Goal: Task Accomplishment & Management: Use online tool/utility

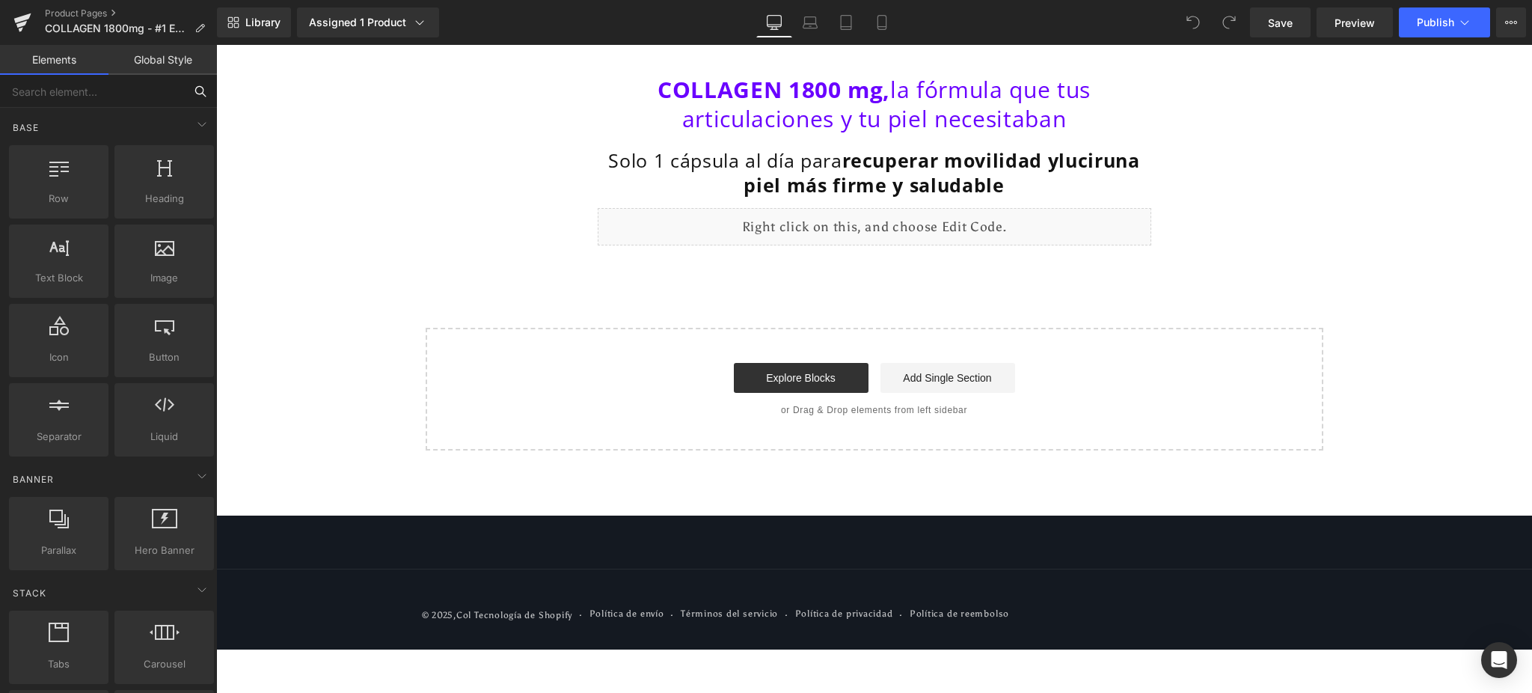
click at [93, 88] on input "text" at bounding box center [92, 91] width 184 height 33
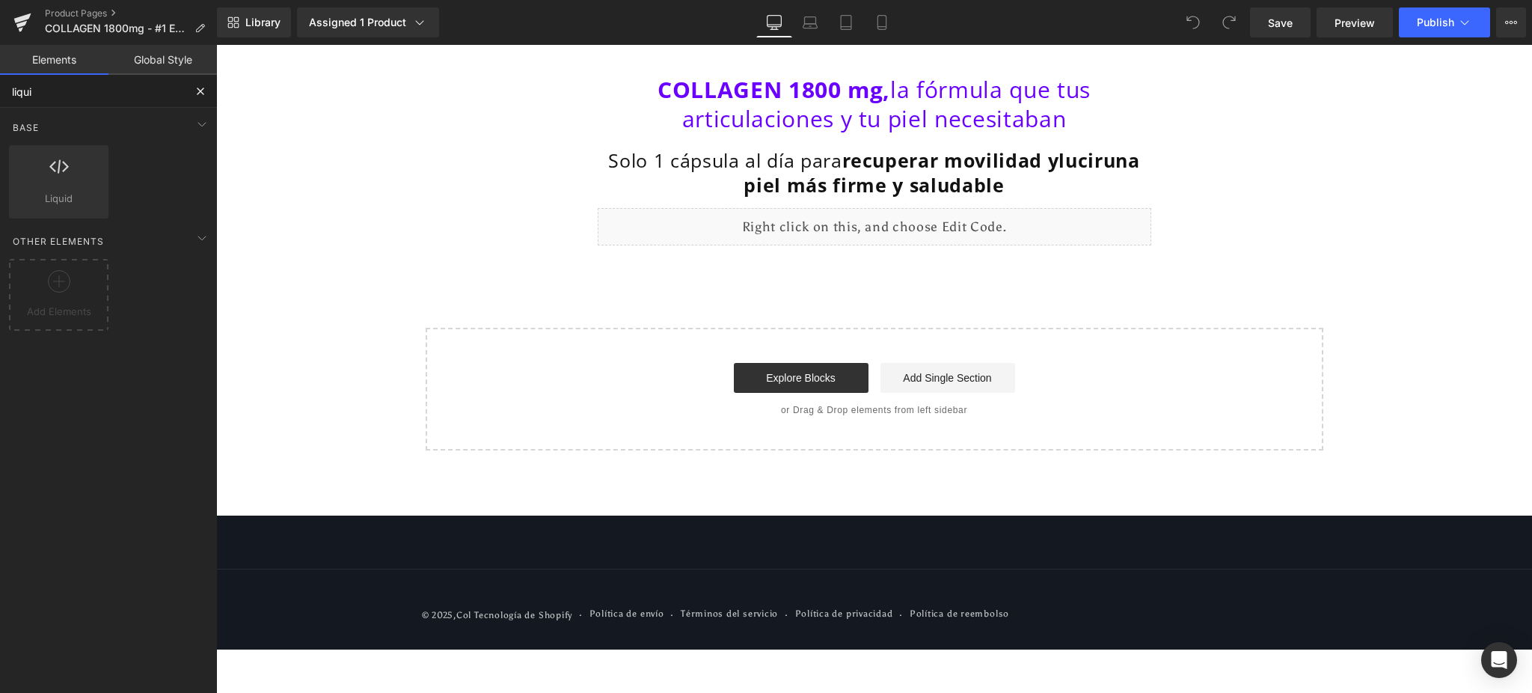
type input "liquid"
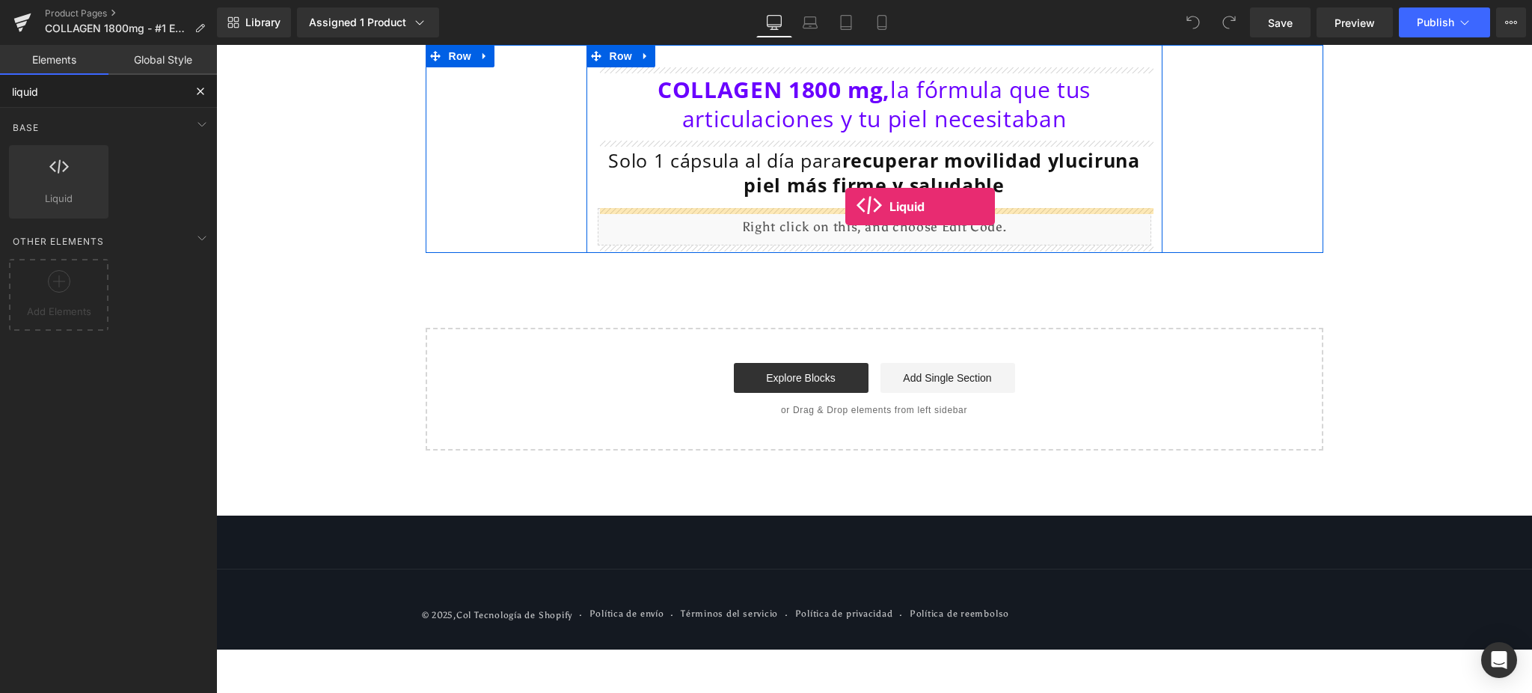
drag, startPoint x: 296, startPoint y: 236, endPoint x: 845, endPoint y: 206, distance: 549.9
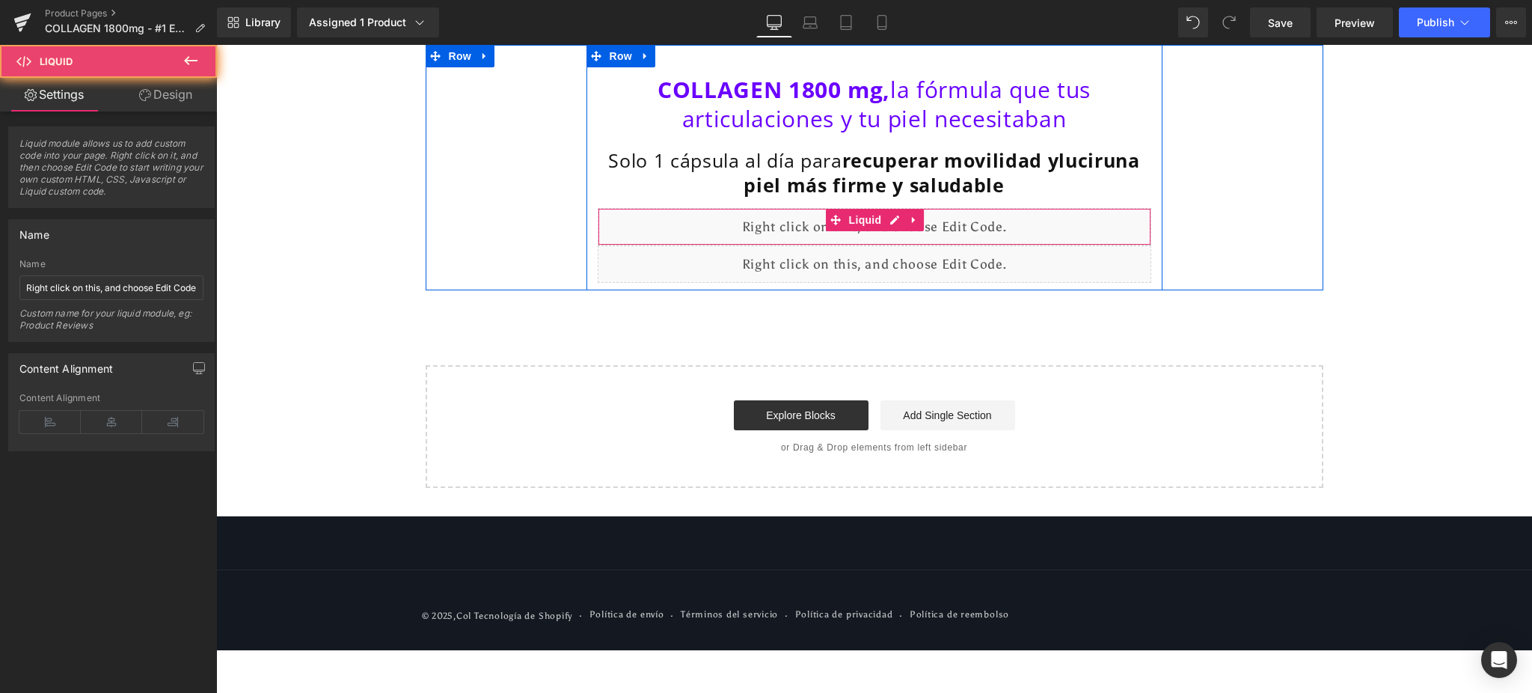
click at [975, 227] on div "Liquid" at bounding box center [875, 226] width 554 height 37
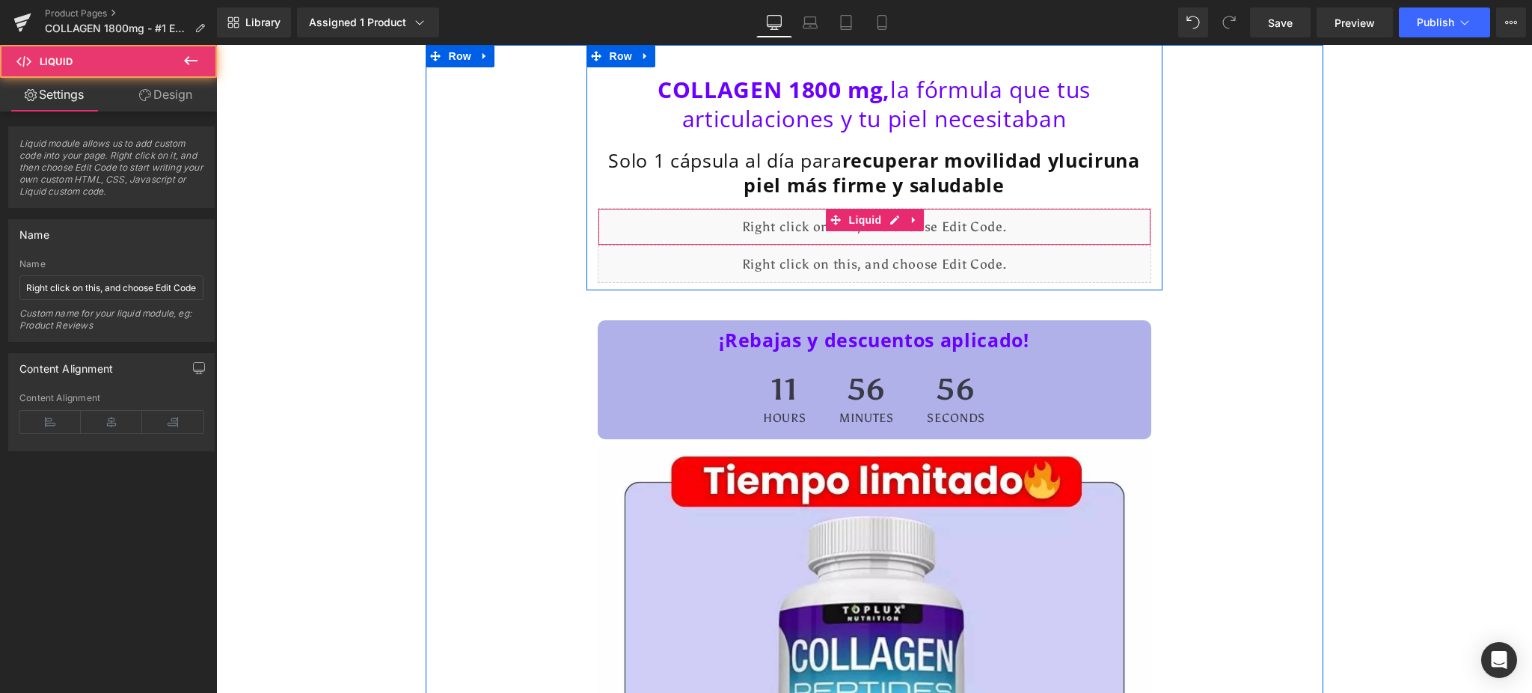
click at [860, 231] on div "Liquid" at bounding box center [875, 226] width 554 height 37
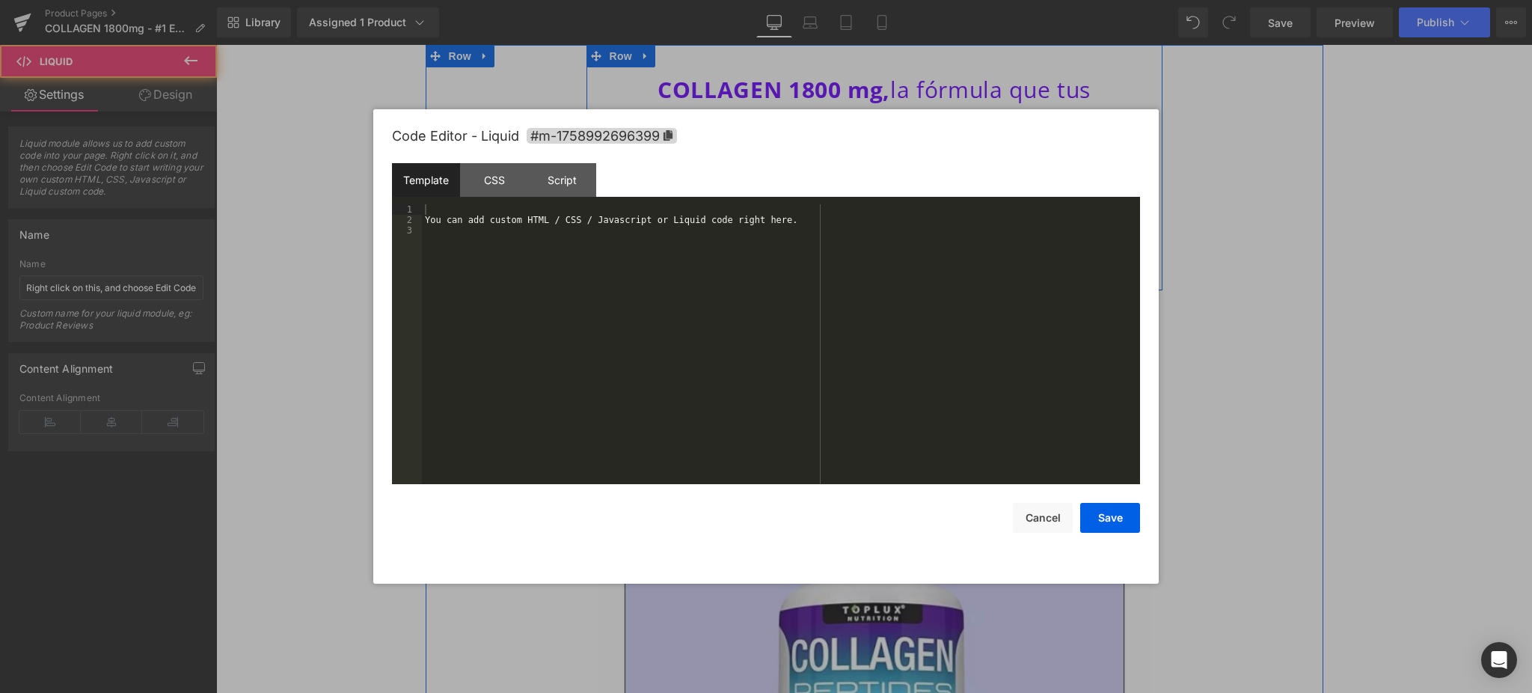
click at [880, 222] on div "Liquid" at bounding box center [875, 226] width 554 height 37
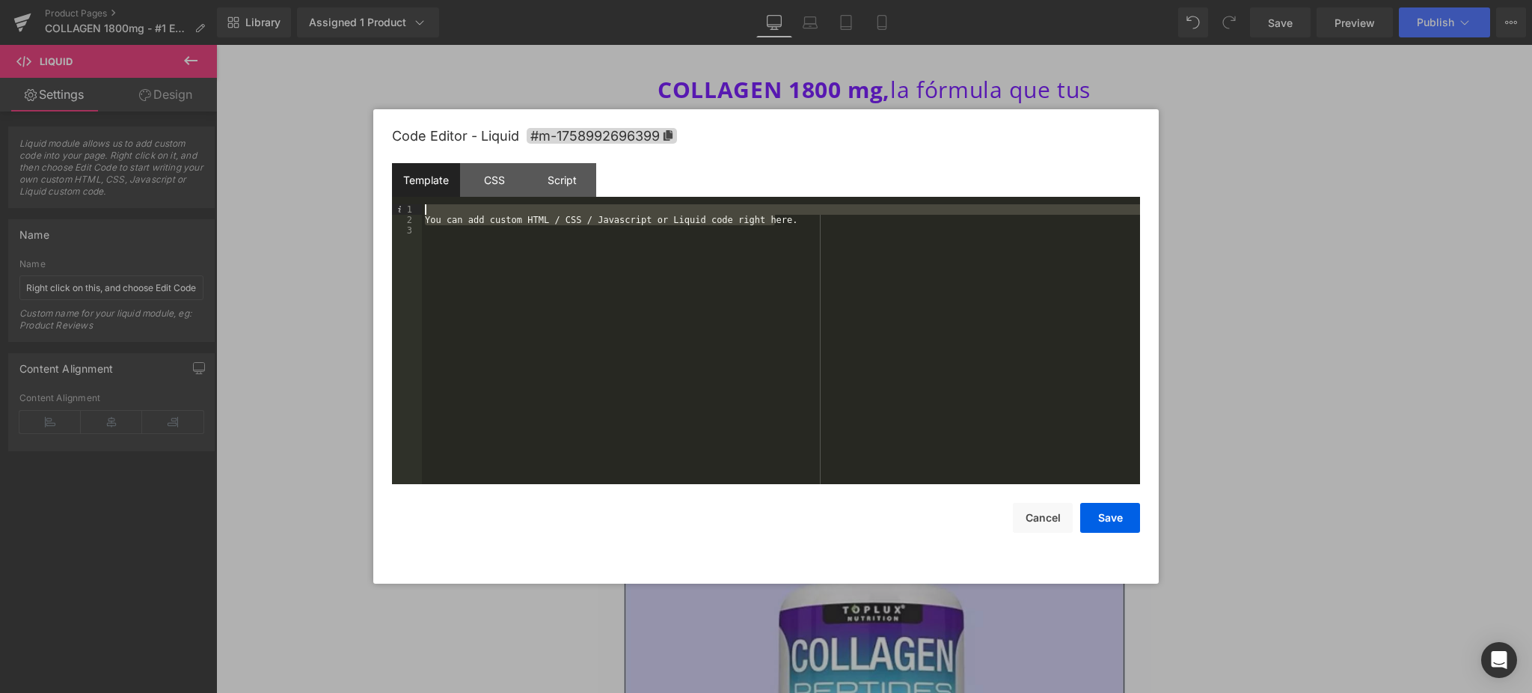
drag, startPoint x: 791, startPoint y: 222, endPoint x: 412, endPoint y: 208, distance: 379.5
click at [412, 208] on pre "1 2 3 You can add custom HTML / CSS / Javascript or Liquid code right here. XXX…" at bounding box center [766, 344] width 748 height 280
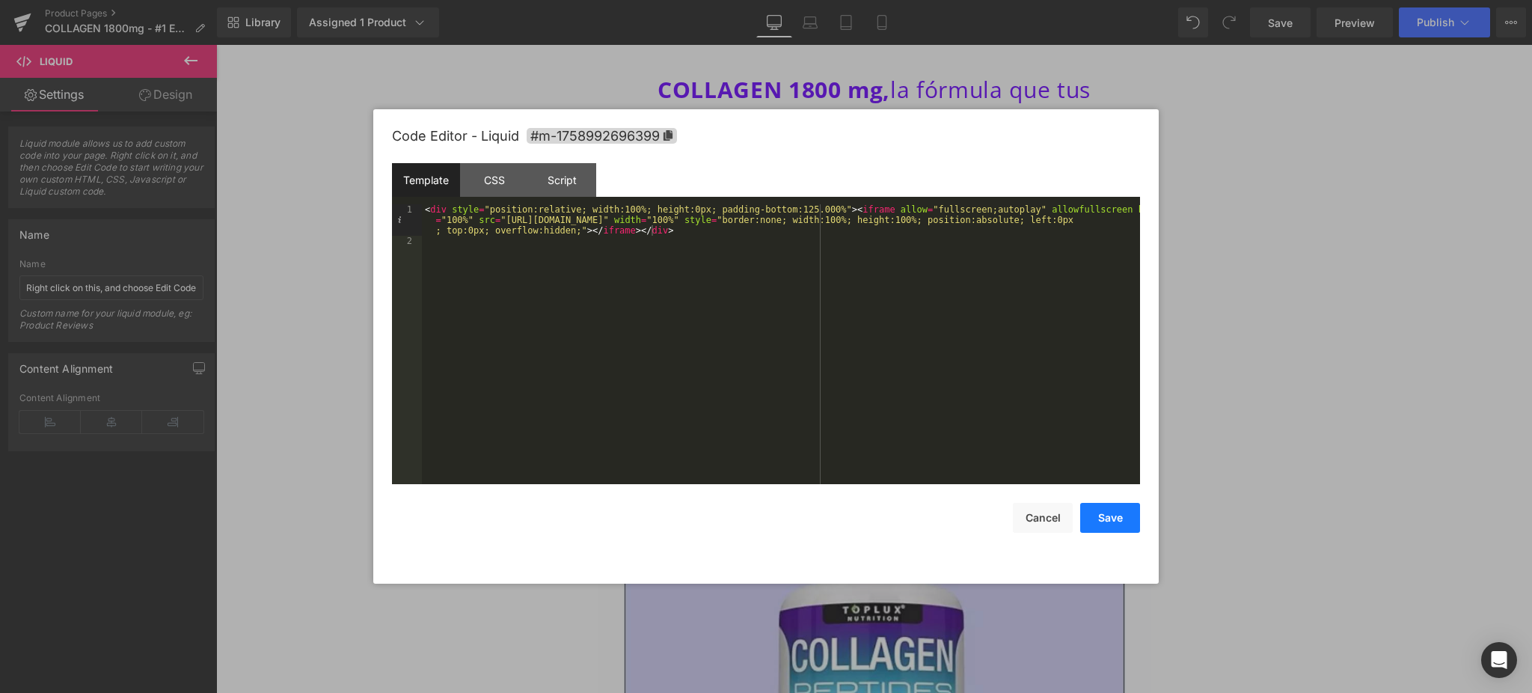
click at [1097, 524] on button "Save" at bounding box center [1110, 518] width 60 height 30
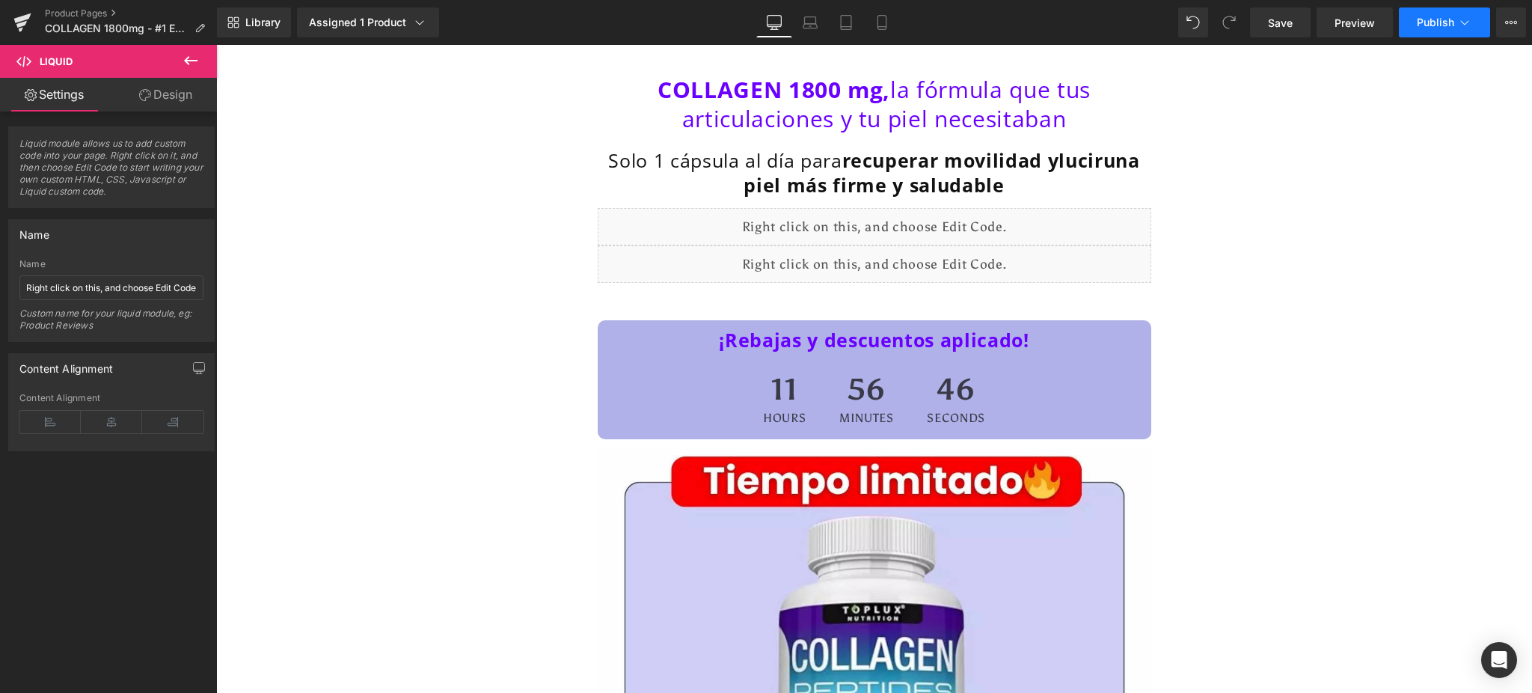
click at [1465, 20] on icon at bounding box center [1464, 22] width 15 height 15
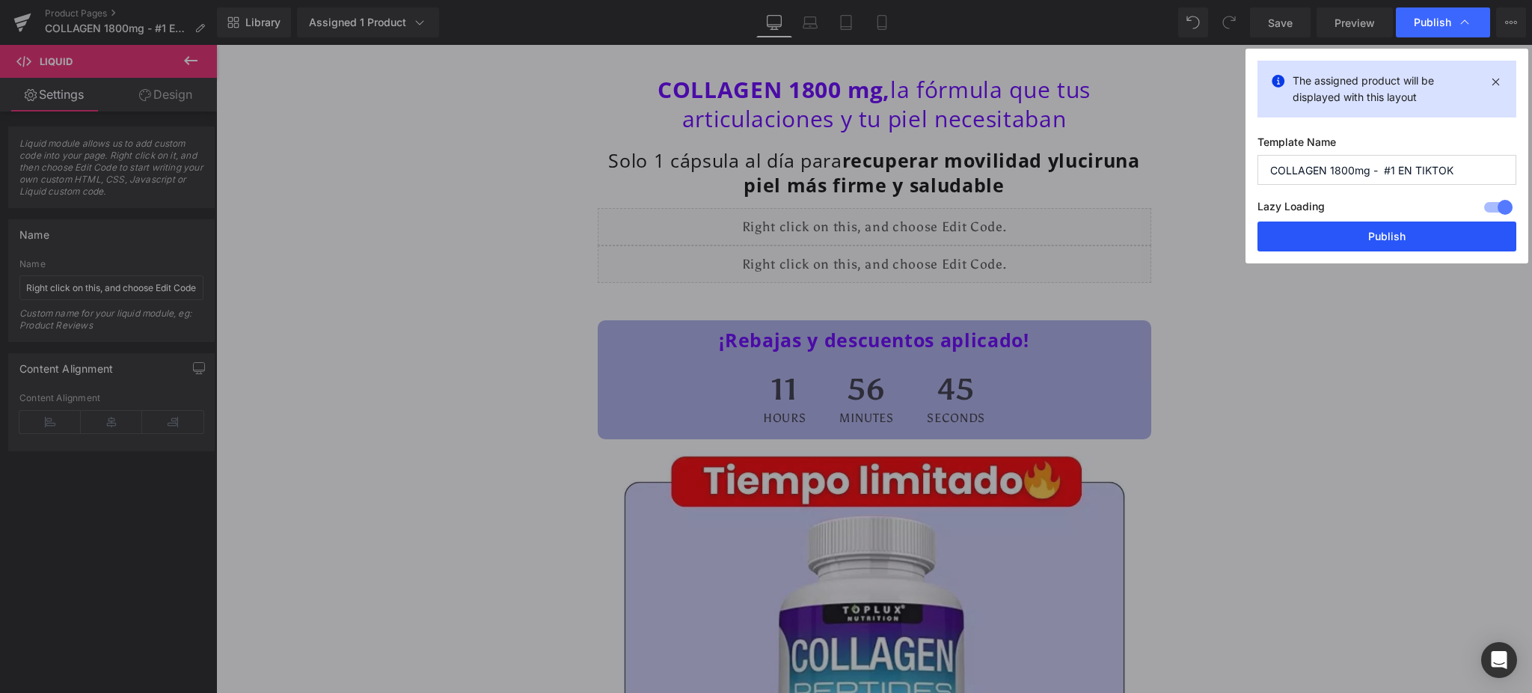
click at [1430, 238] on button "Publish" at bounding box center [1387, 236] width 259 height 30
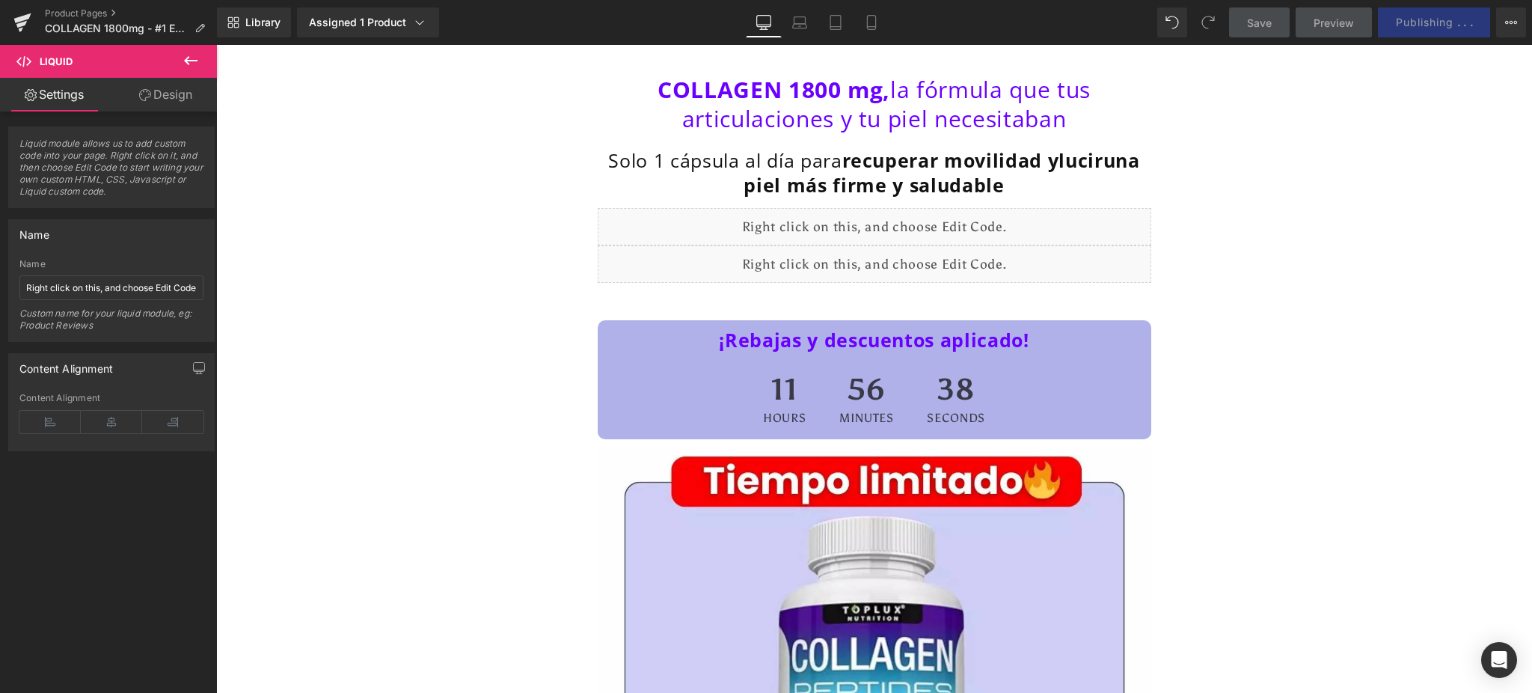
click at [895, 268] on div "Liquid" at bounding box center [875, 263] width 554 height 37
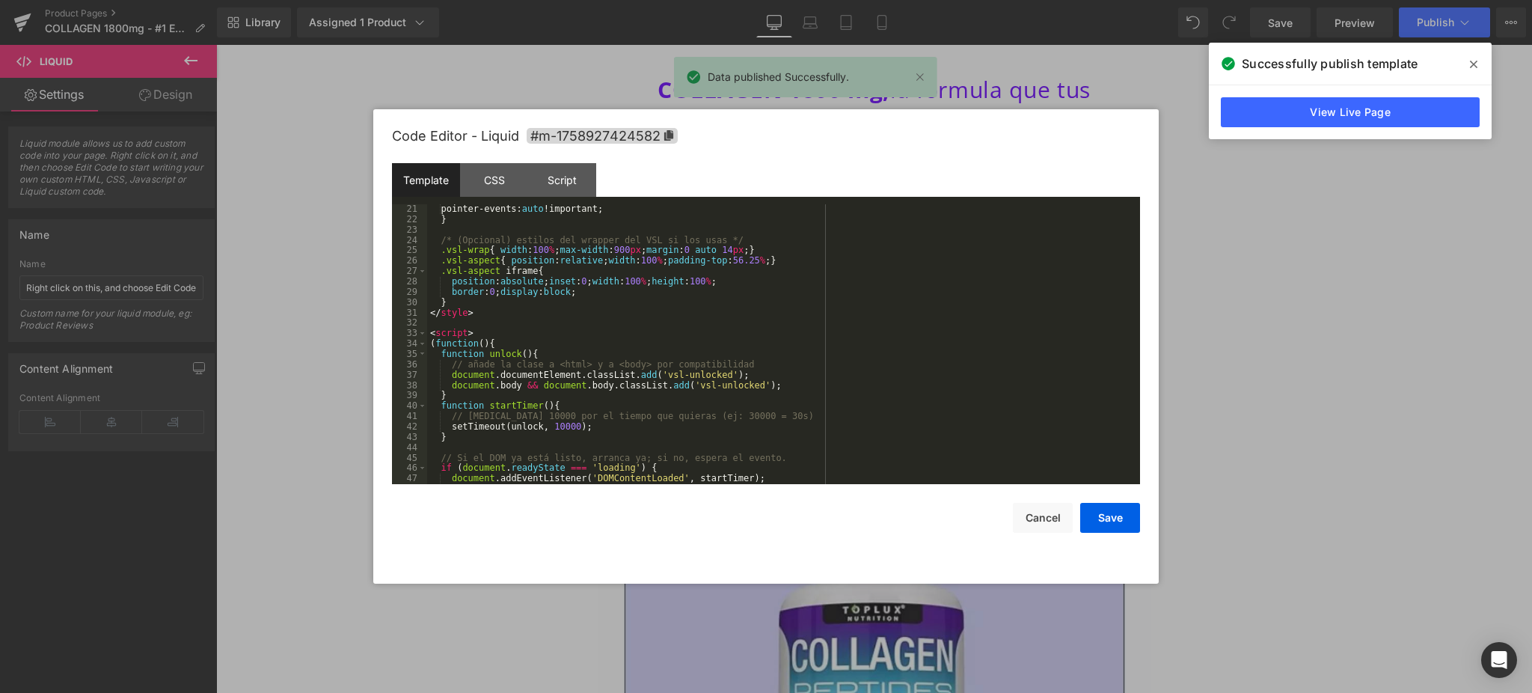
scroll to position [301, 0]
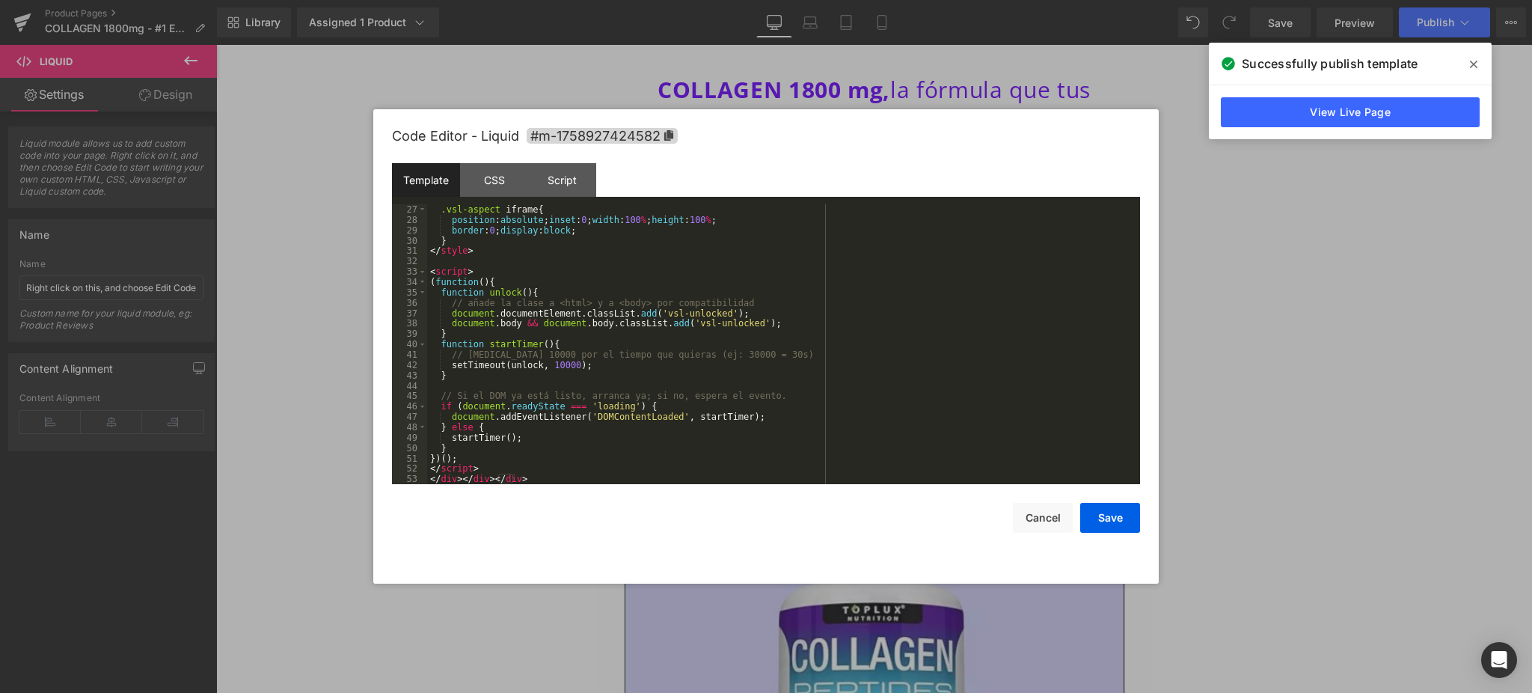
click at [567, 364] on div ".vsl-aspect iframe { position : absolute ; inset : 0 ; width : 100 % ; height :…" at bounding box center [781, 354] width 708 height 301
drag, startPoint x: 542, startPoint y: 362, endPoint x: 551, endPoint y: 364, distance: 9.3
click at [541, 363] on div ".vsl-aspect iframe { position : absolute ; inset : 0 ; width : 100 % ; height :…" at bounding box center [781, 354] width 708 height 301
click at [1109, 525] on button "Save" at bounding box center [1110, 518] width 60 height 30
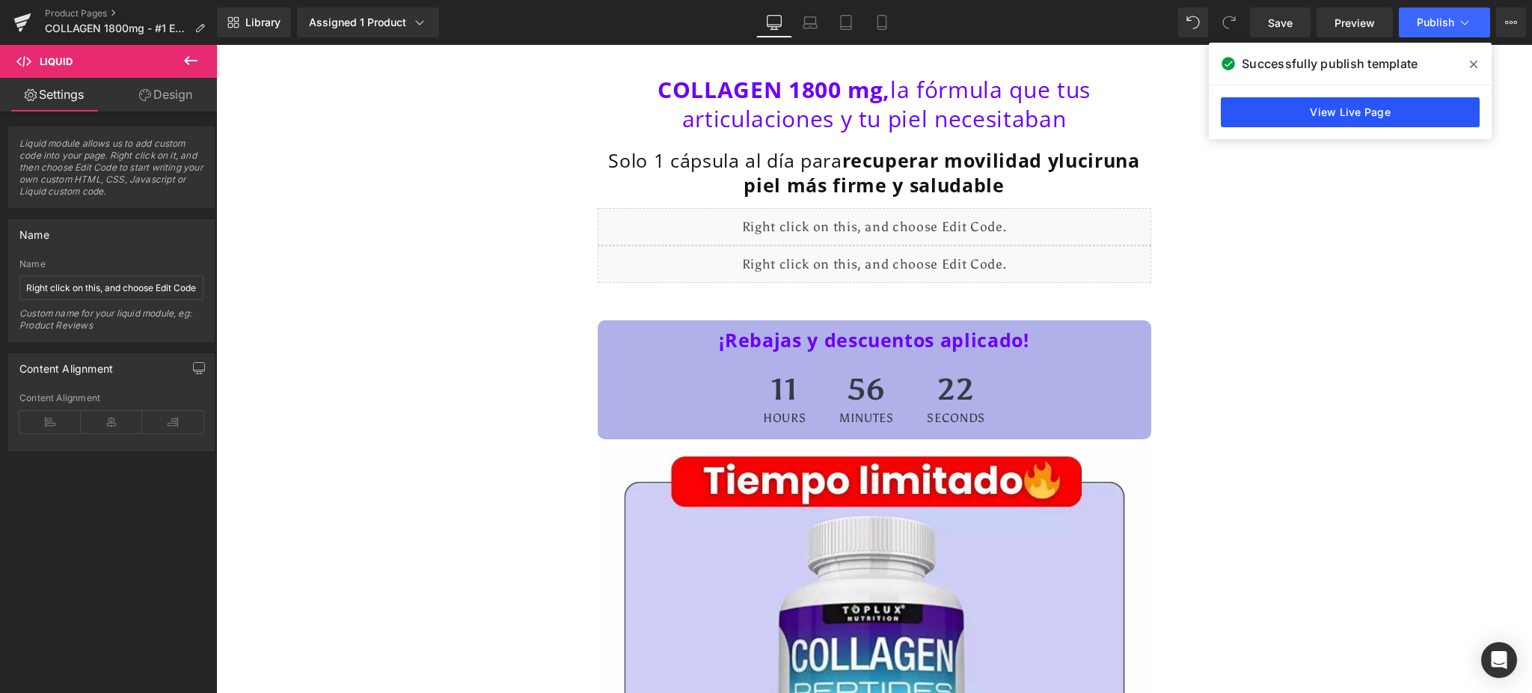
click at [1361, 112] on link "View Live Page" at bounding box center [1350, 112] width 259 height 30
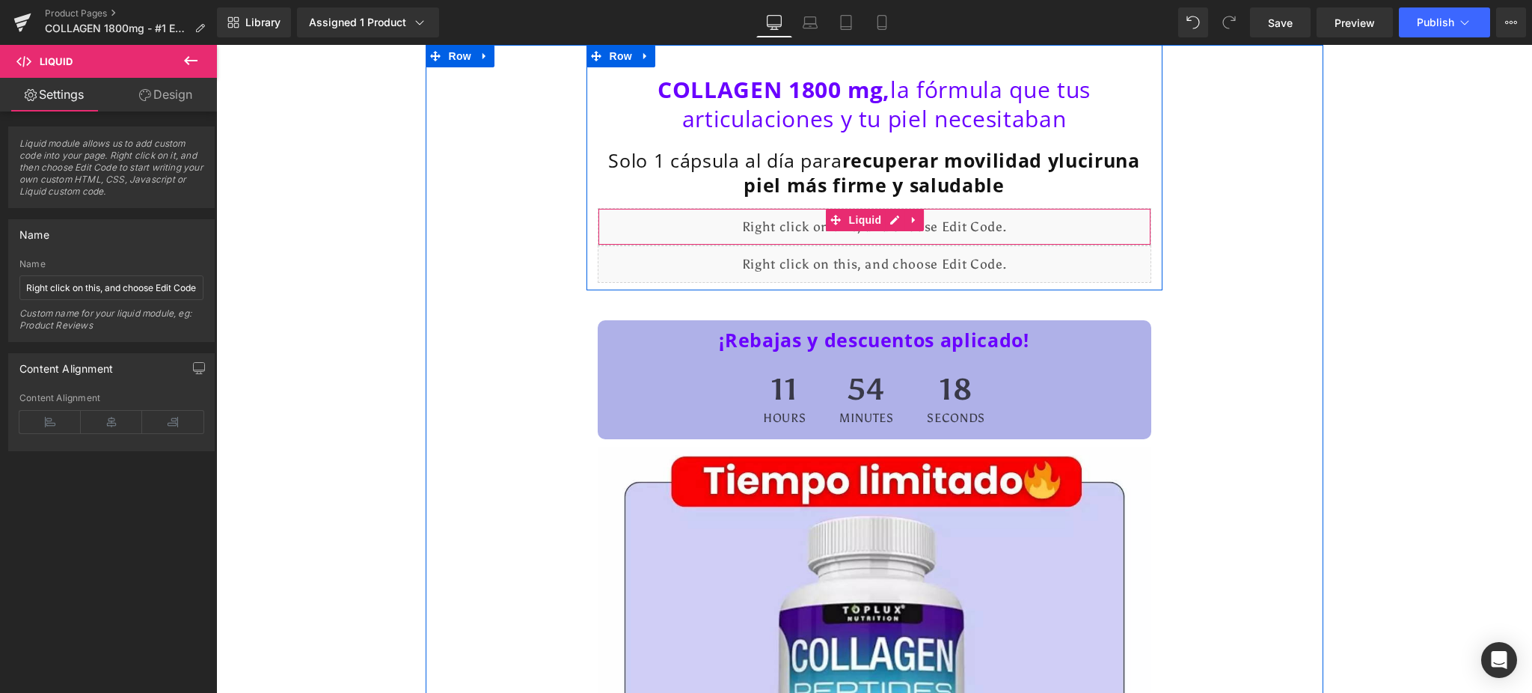
click at [934, 234] on div "Liquid" at bounding box center [875, 226] width 554 height 37
click at [911, 222] on icon at bounding box center [914, 220] width 10 height 11
click at [858, 221] on div "Liquid" at bounding box center [875, 226] width 554 height 37
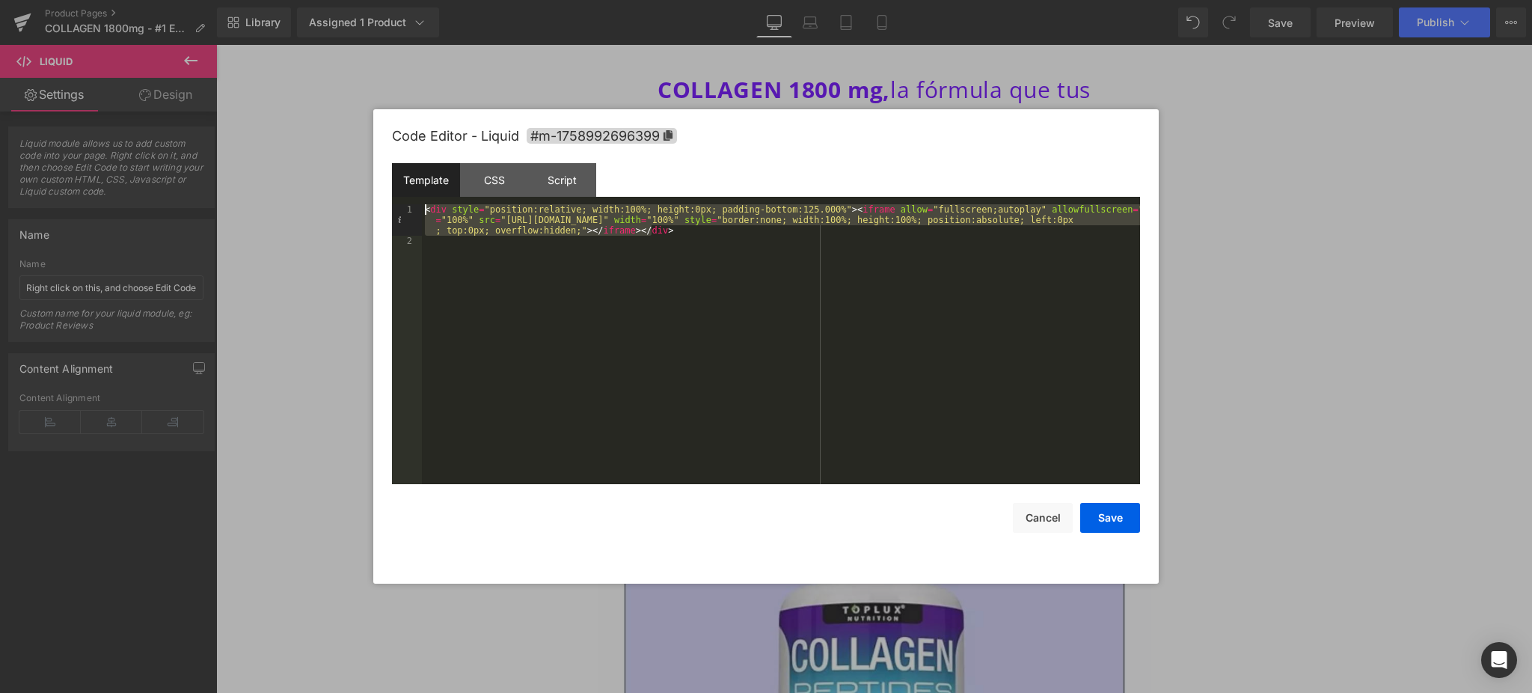
drag, startPoint x: 671, startPoint y: 234, endPoint x: 426, endPoint y: 203, distance: 246.5
click at [426, 204] on div "< div style = "position:relative; width:100%; height:0px; padding-bottom:125.00…" at bounding box center [781, 365] width 718 height 322
click at [1110, 528] on button "Save" at bounding box center [1110, 518] width 60 height 30
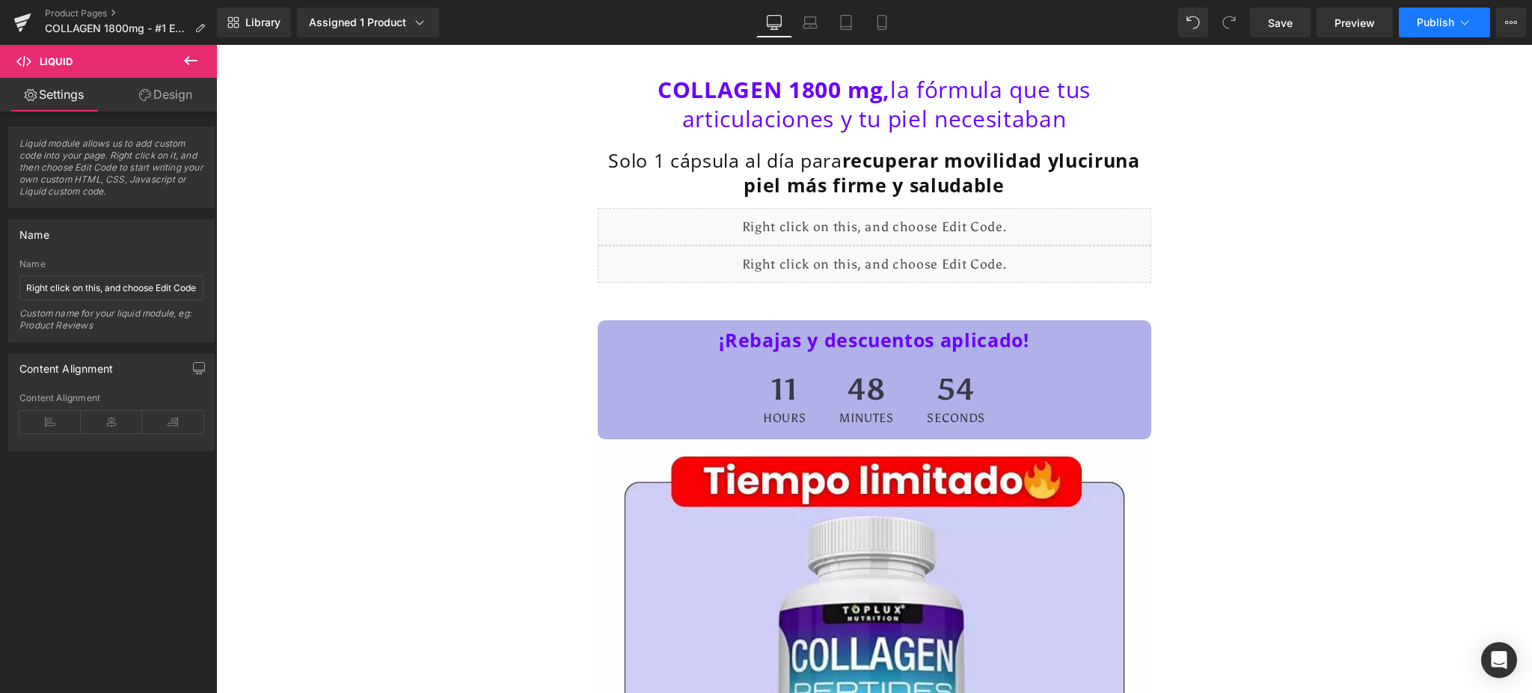
click at [1436, 32] on button "Publish" at bounding box center [1444, 22] width 91 height 30
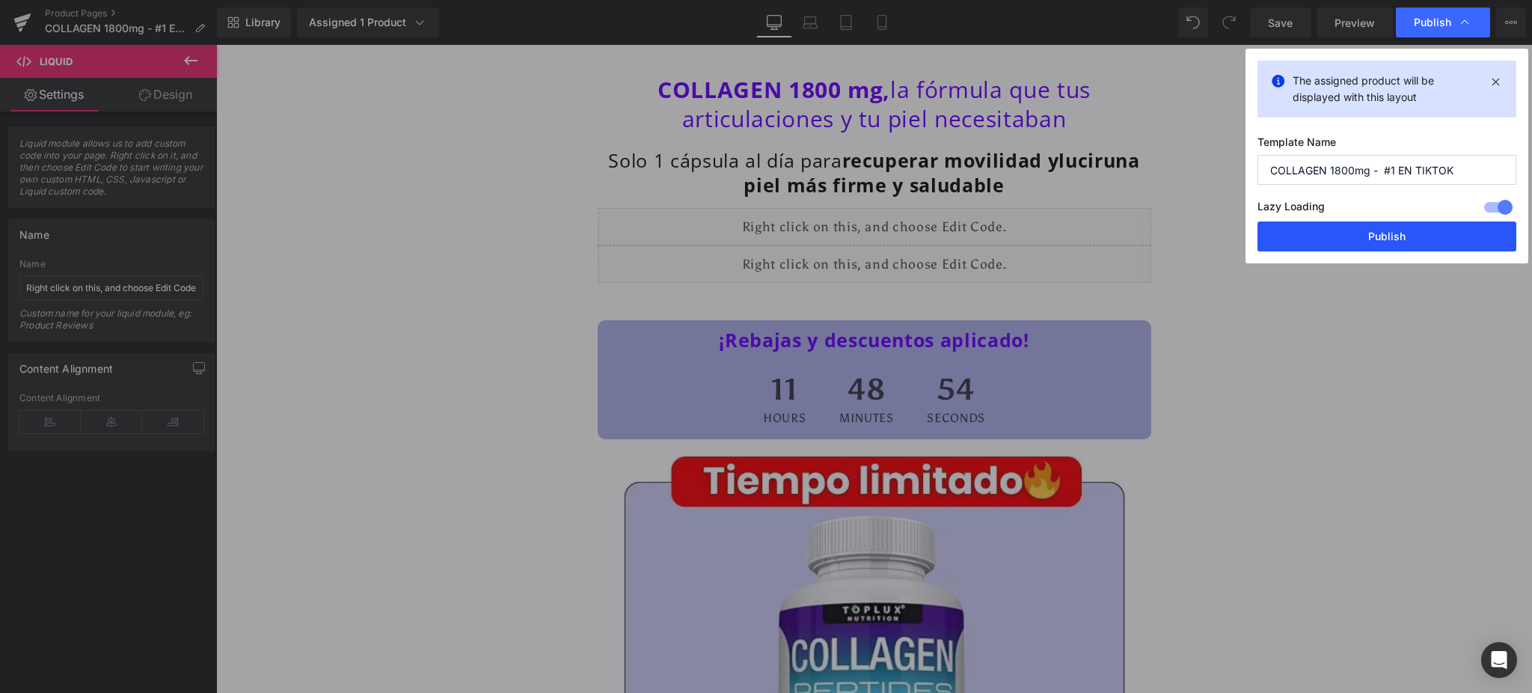
click at [1394, 245] on button "Publish" at bounding box center [1387, 236] width 259 height 30
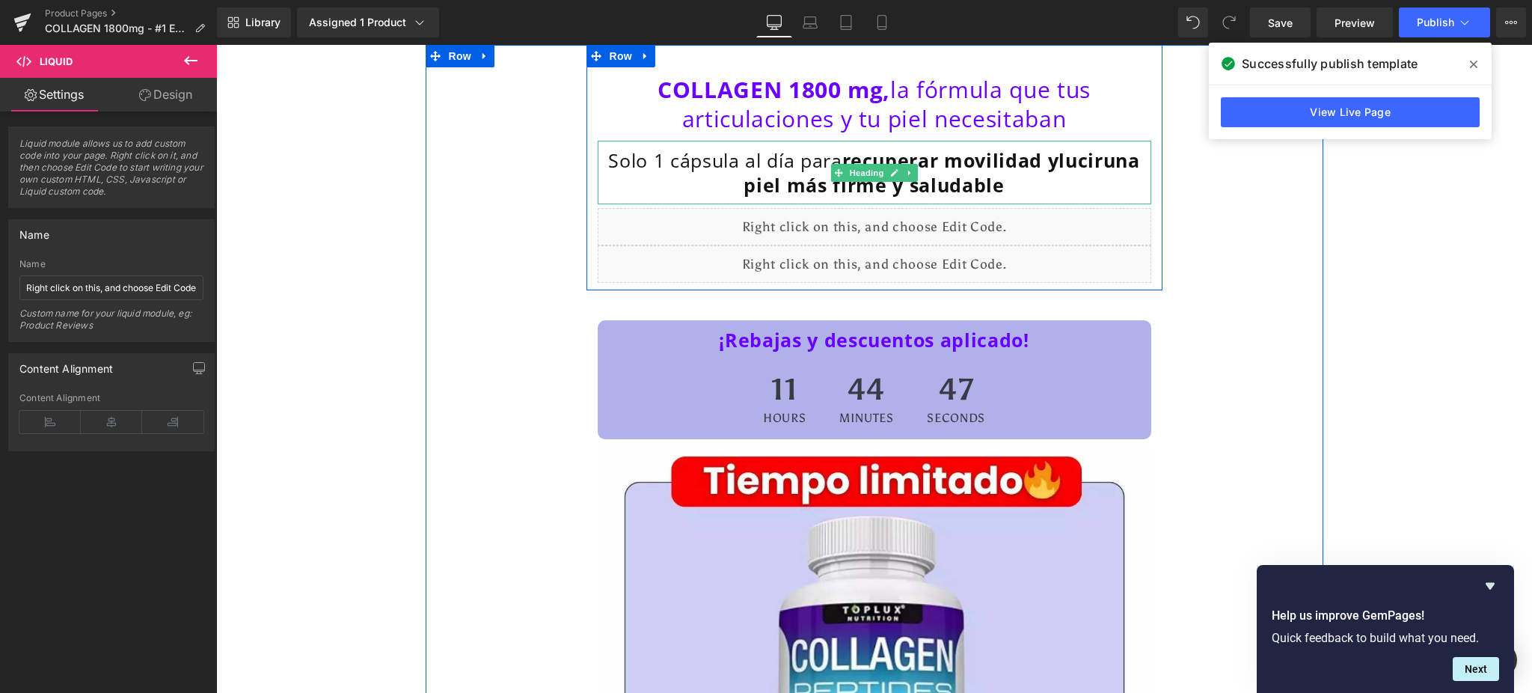
drag, startPoint x: 988, startPoint y: 177, endPoint x: 928, endPoint y: 180, distance: 60.0
click at [988, 177] on span "una piel más firme y saludable" at bounding box center [942, 172] width 396 height 50
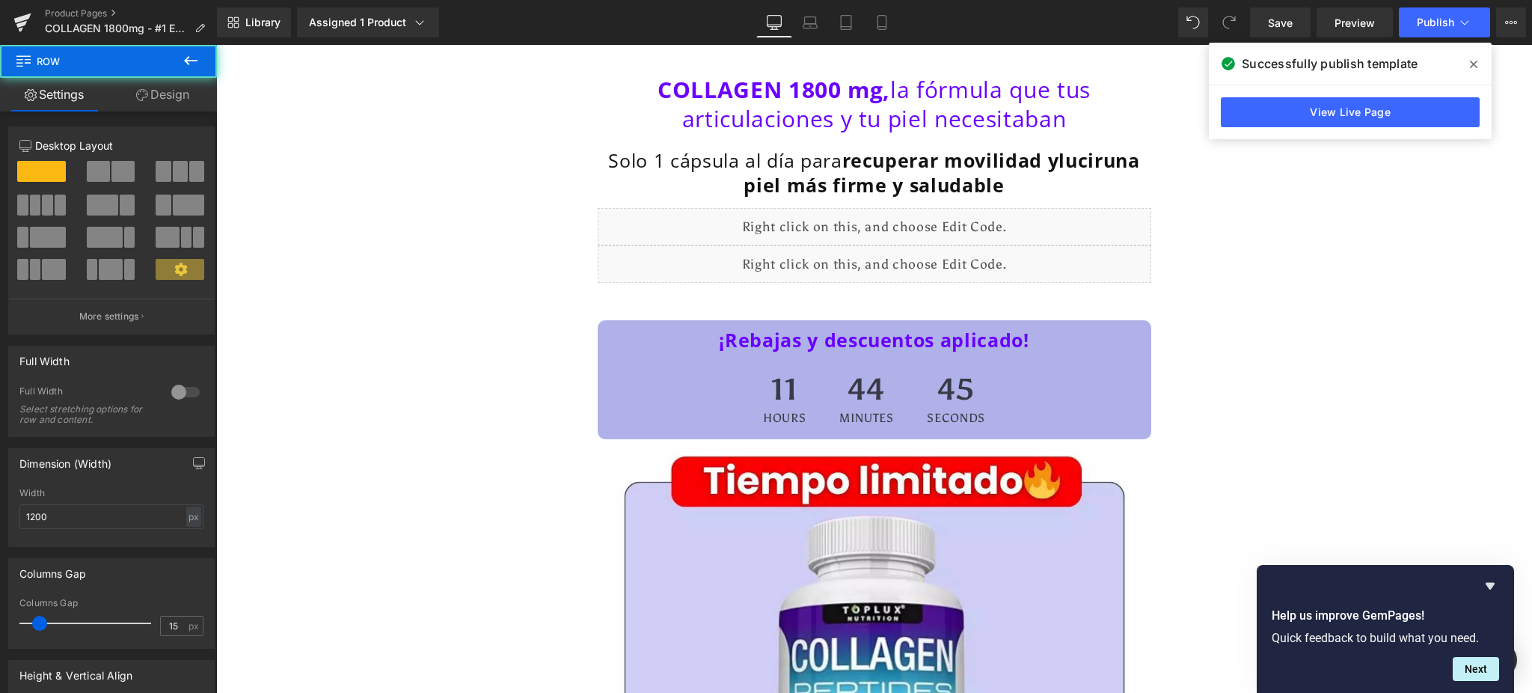
click at [1043, 183] on span "una piel más firme y saludable" at bounding box center [942, 172] width 396 height 50
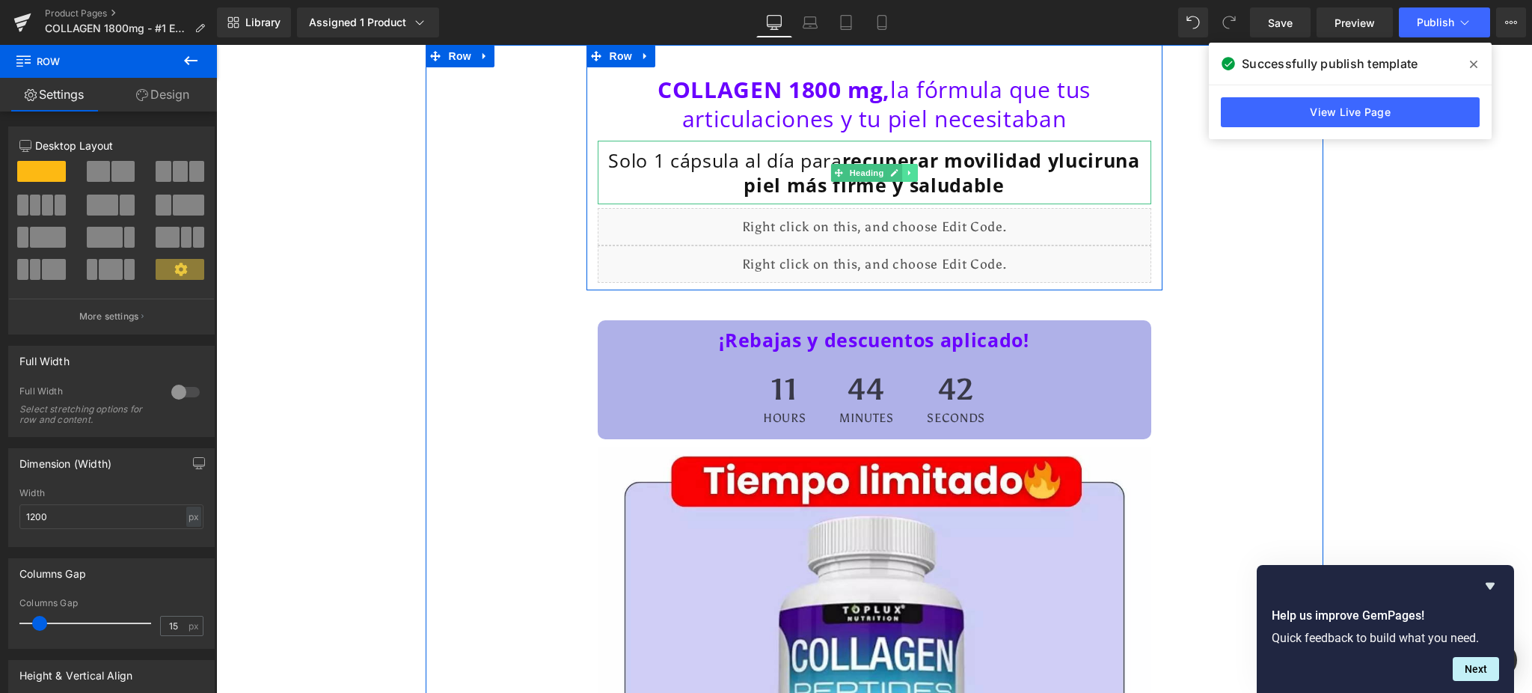
click at [906, 174] on icon at bounding box center [910, 172] width 8 height 9
click at [898, 174] on icon at bounding box center [902, 172] width 8 height 8
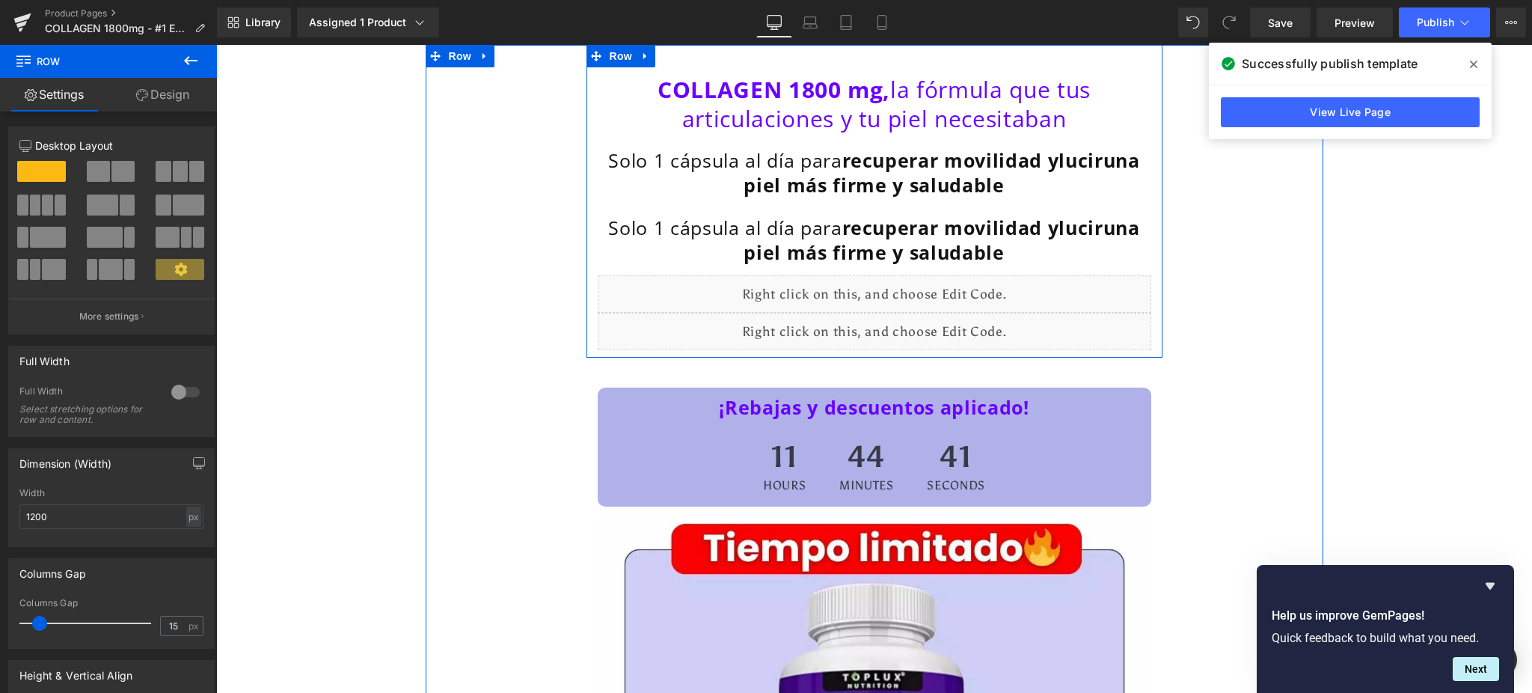
click at [964, 233] on strong "recuperar movilidad y" at bounding box center [950, 227] width 217 height 25
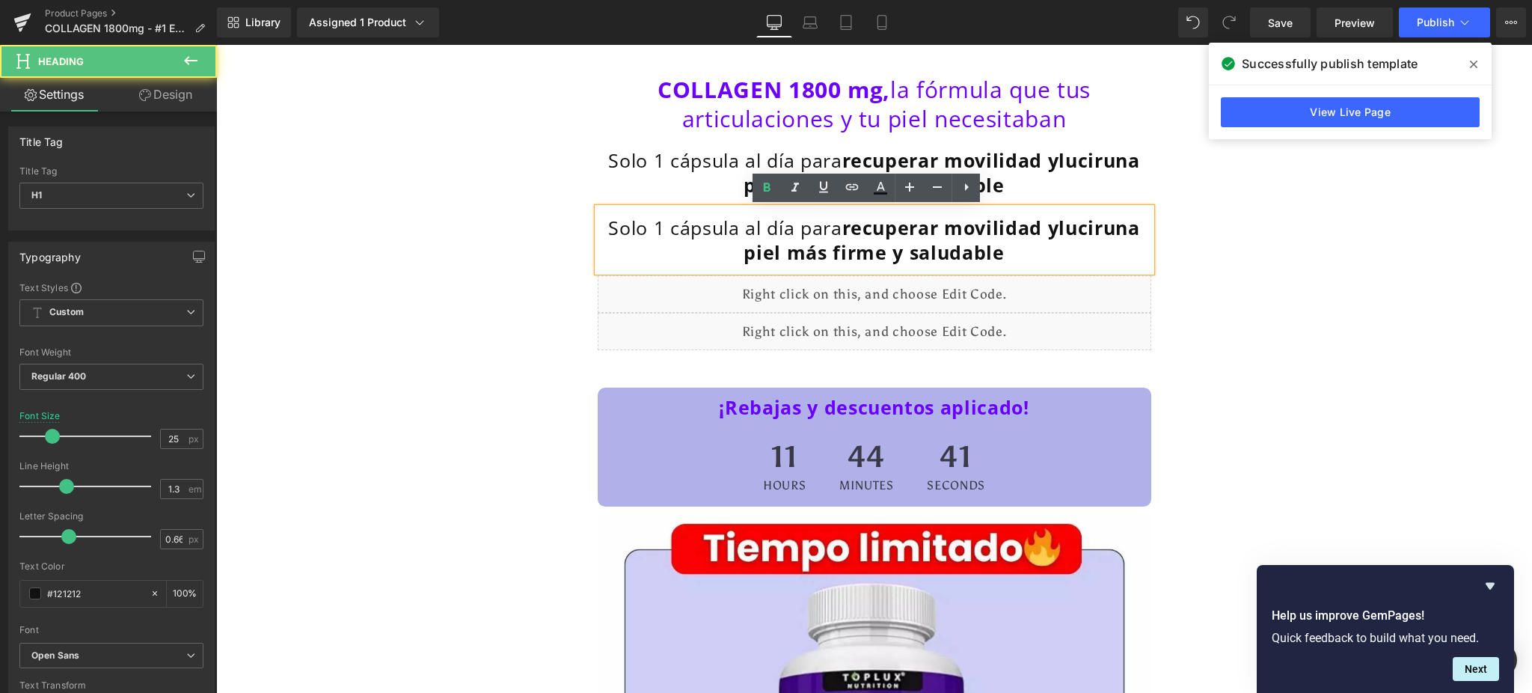
click at [1046, 252] on span "una piel más firme y saludable" at bounding box center [942, 240] width 396 height 50
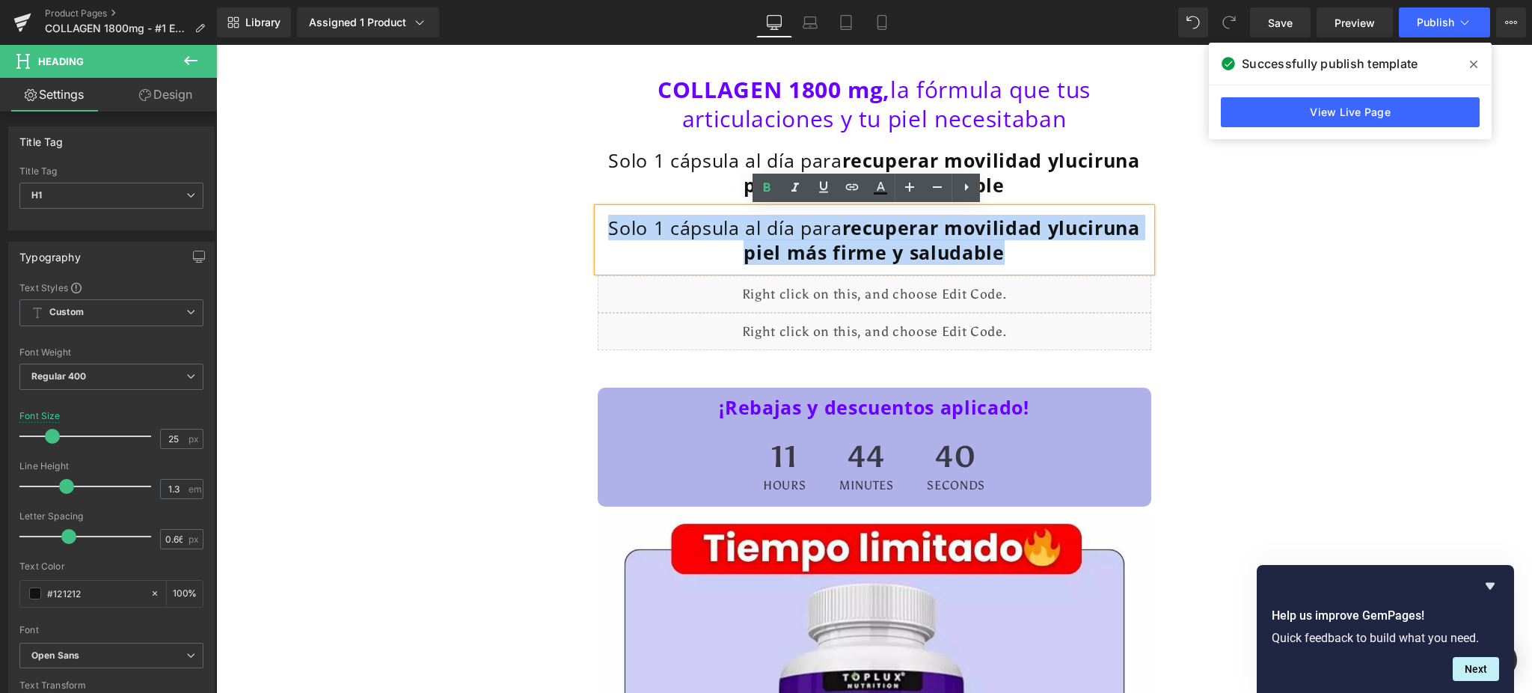
drag, startPoint x: 1043, startPoint y: 258, endPoint x: 624, endPoint y: 227, distance: 420.0
click at [624, 227] on h1 "Solo 1 cápsula al día para recuperar movilidad y lucir una piel más firme y sal…" at bounding box center [874, 239] width 546 height 49
paste div
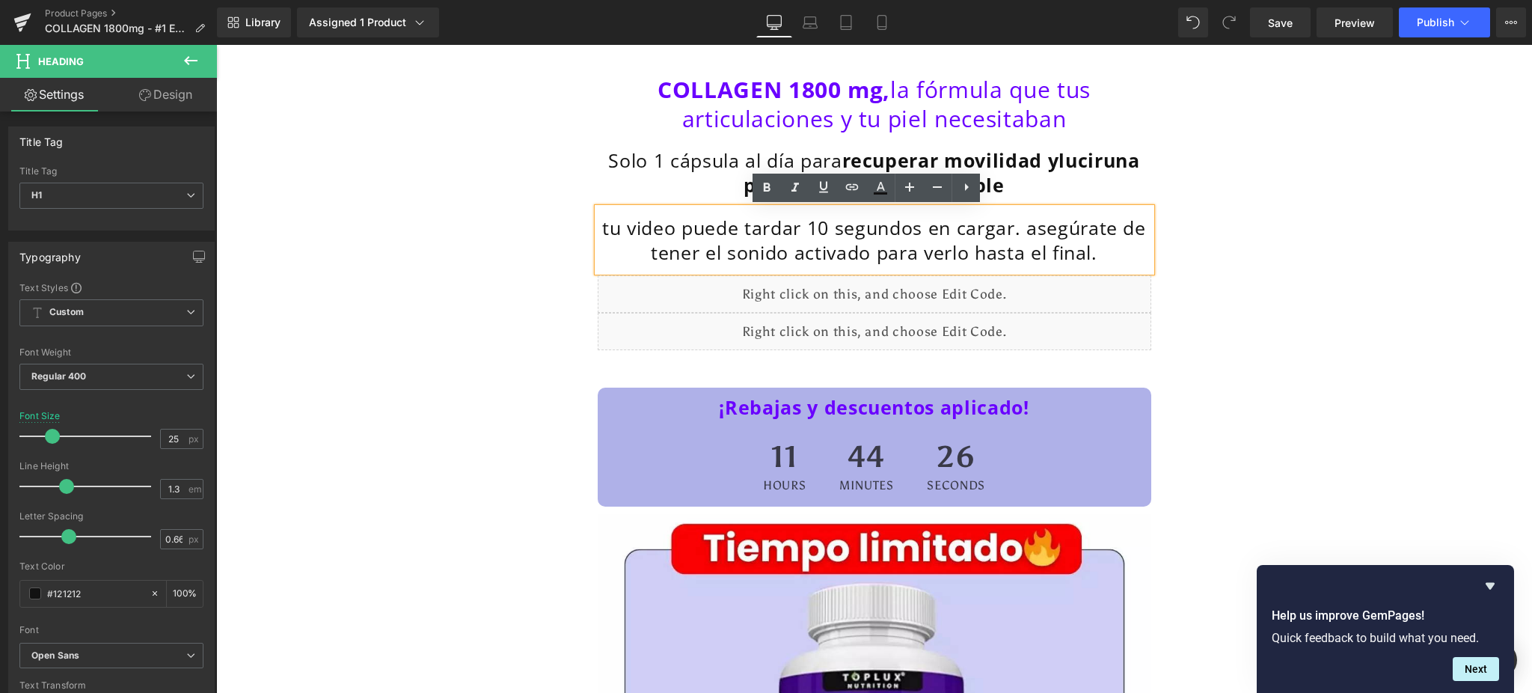
click at [601, 228] on h1 "tu video puede tardar 10 segundos en cargar. asegúrate de tener el sonido activ…" at bounding box center [874, 239] width 546 height 49
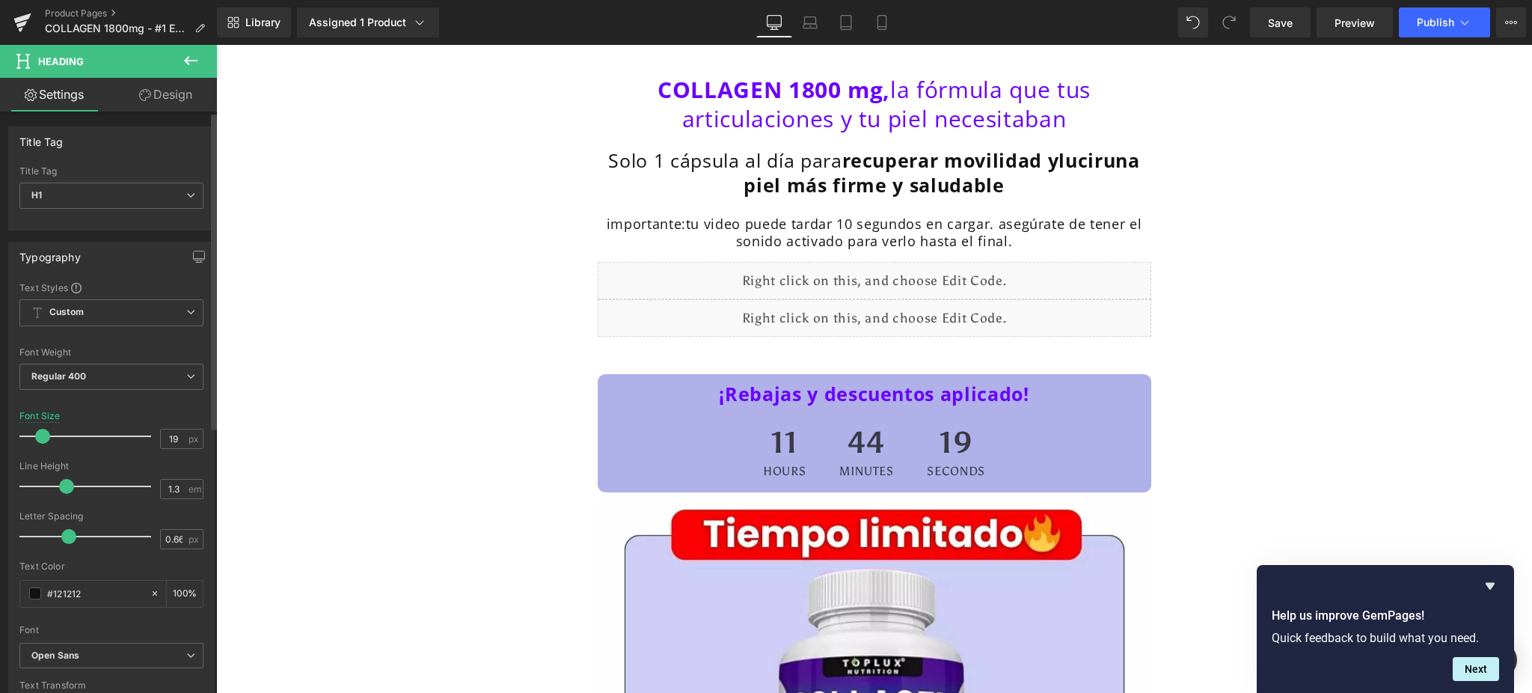
type input "20"
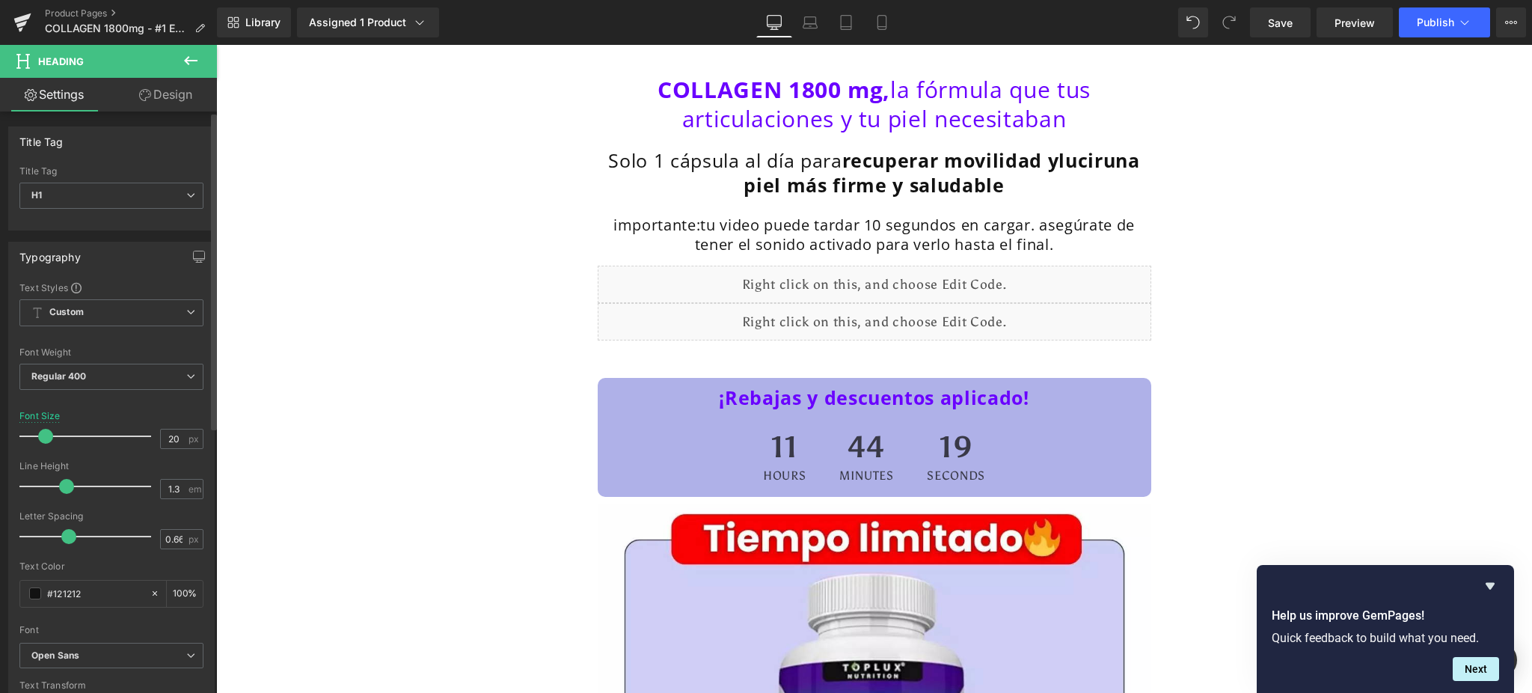
click at [43, 436] on span at bounding box center [45, 436] width 15 height 15
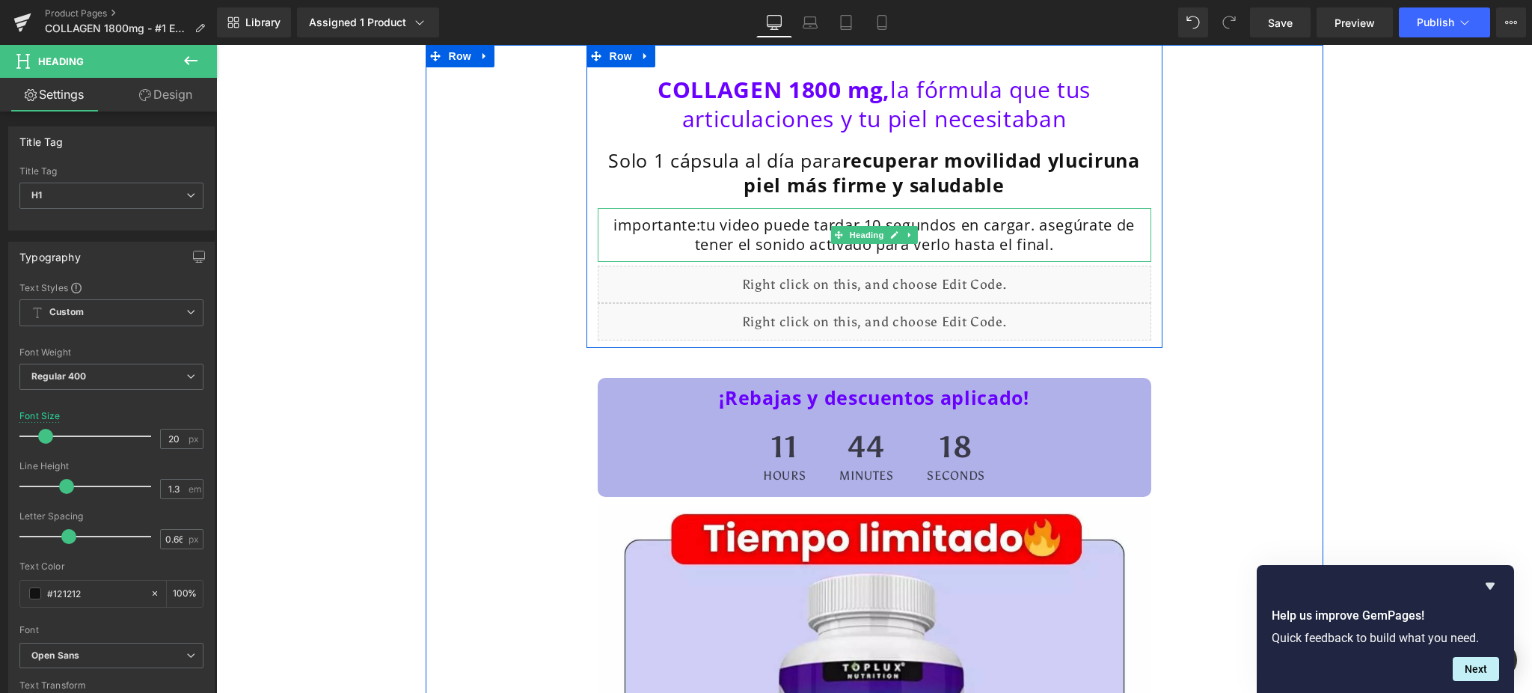
click at [737, 233] on h1 "importante:tu video puede tardar 10 segundos en cargar. asegúrate de tener el s…" at bounding box center [874, 234] width 546 height 39
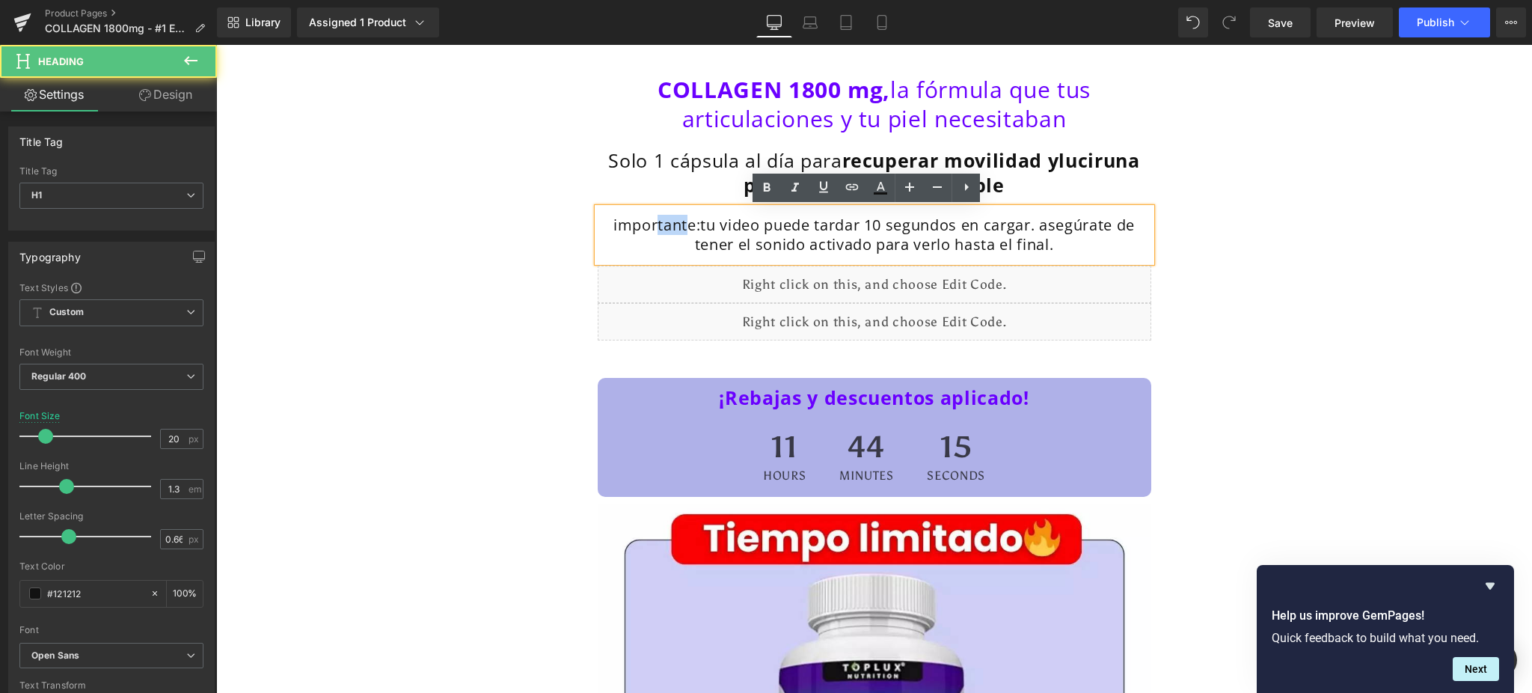
drag, startPoint x: 680, startPoint y: 223, endPoint x: 671, endPoint y: 220, distance: 9.5
click at [651, 220] on h1 "importante:tu video puede tardar 10 segundos en cargar. asegúrate de tener el s…" at bounding box center [874, 234] width 546 height 39
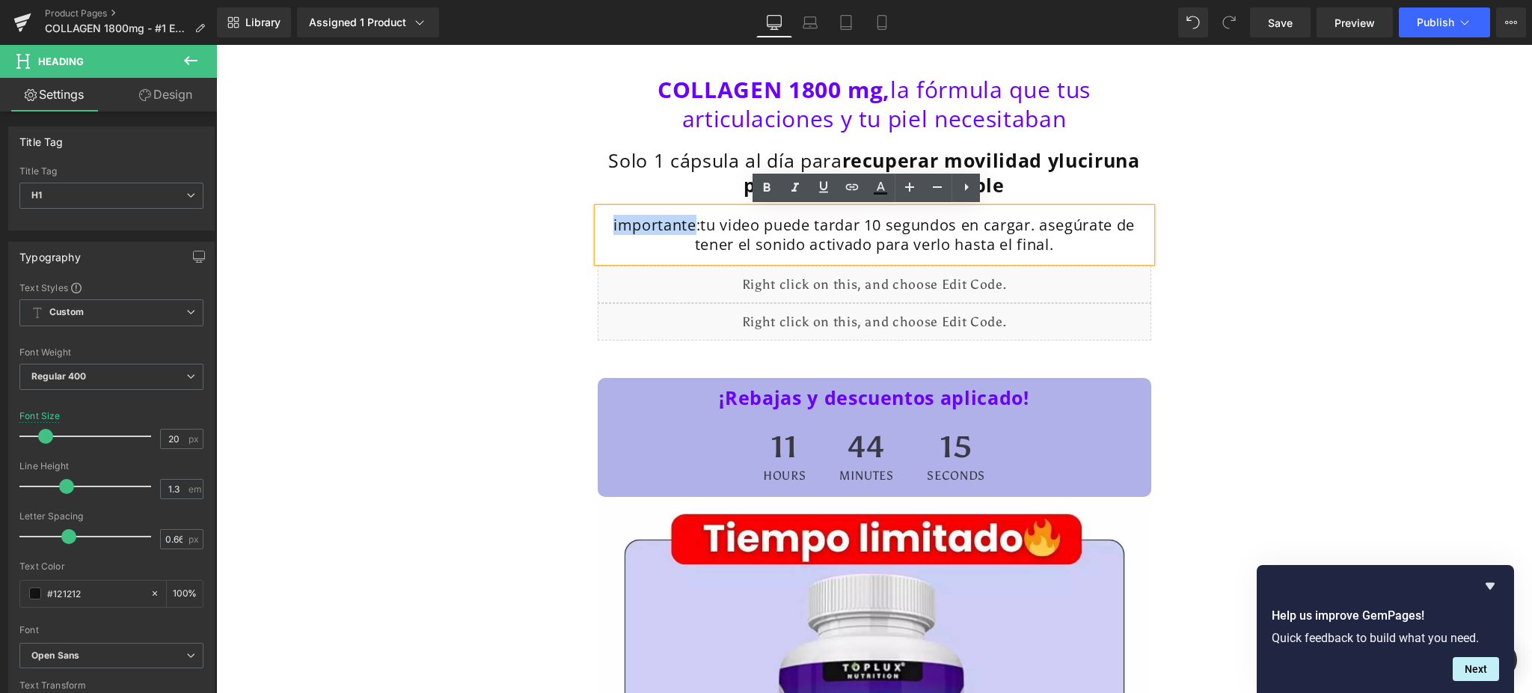
drag, startPoint x: 684, startPoint y: 224, endPoint x: 578, endPoint y: 227, distance: 105.5
click at [586, 227] on div "COLLAGEN 1800 mg, la fórmula que tus articulaciones y tu piel necesitaban Headi…" at bounding box center [874, 203] width 576 height 273
click at [607, 226] on h1 "IPORTANTE:tu video puede tardar 10 segundos en cargar. asegúrate de tener el so…" at bounding box center [874, 234] width 546 height 39
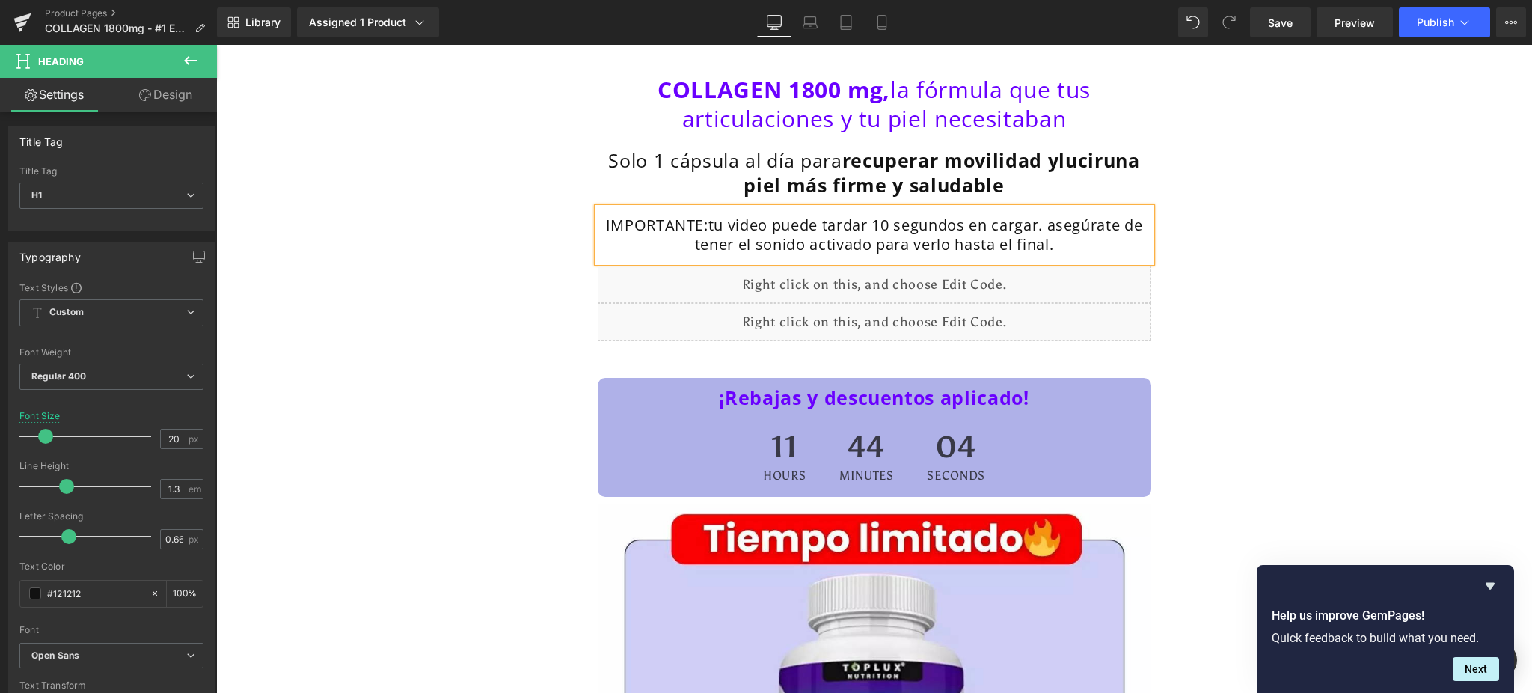
click at [706, 221] on h1 "IMPORTANTE:tu video puede tardar 10 segundos en cargar. asegúrate de tener el s…" at bounding box center [874, 234] width 546 height 39
click at [1066, 253] on h1 "IMPORTANTE:Tu video puede tardar 10 segundos en cargar. asegúrate de tener el s…" at bounding box center [874, 234] width 546 height 39
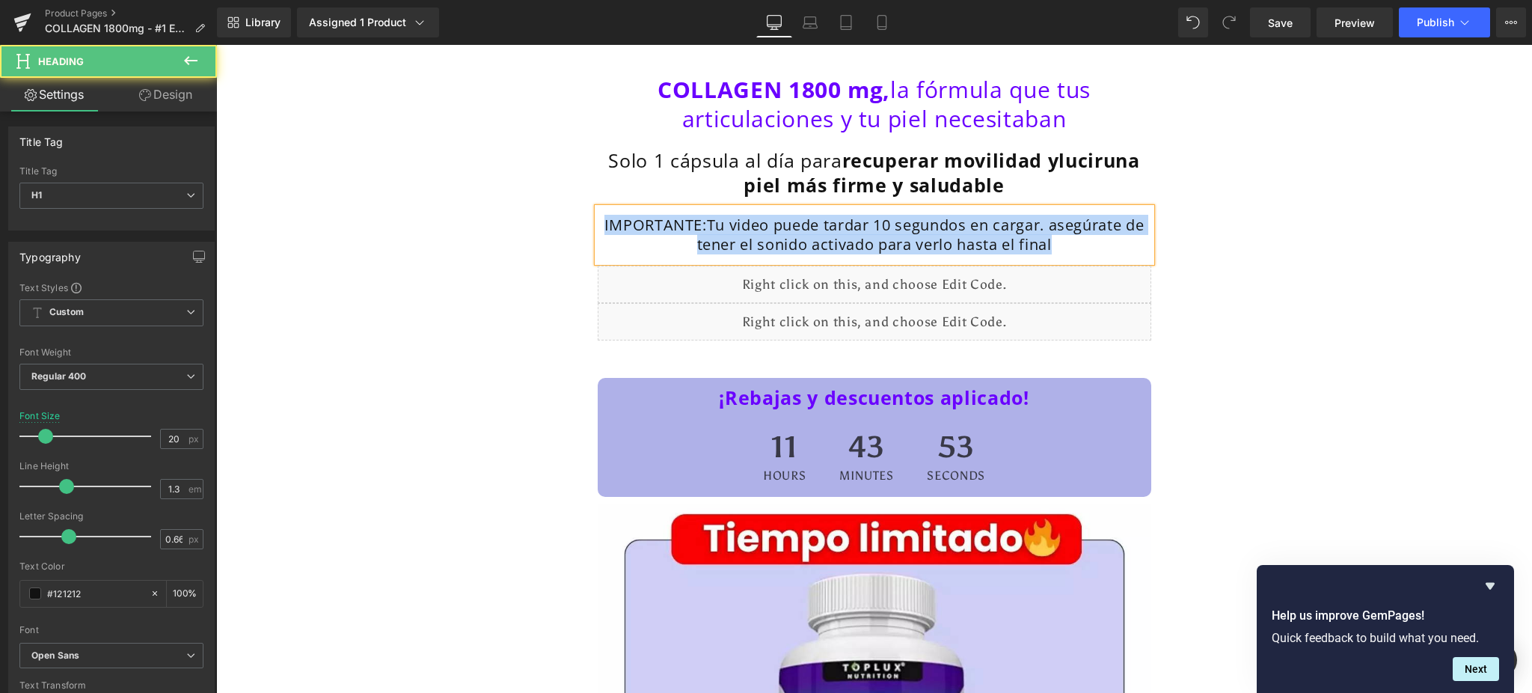
drag, startPoint x: 1051, startPoint y: 242, endPoint x: 589, endPoint y: 220, distance: 462.1
click at [598, 220] on div "IMPORTANTE:Tu video puede tardar 10 segundos en cargar. asegúrate de tener el s…" at bounding box center [875, 235] width 554 height 54
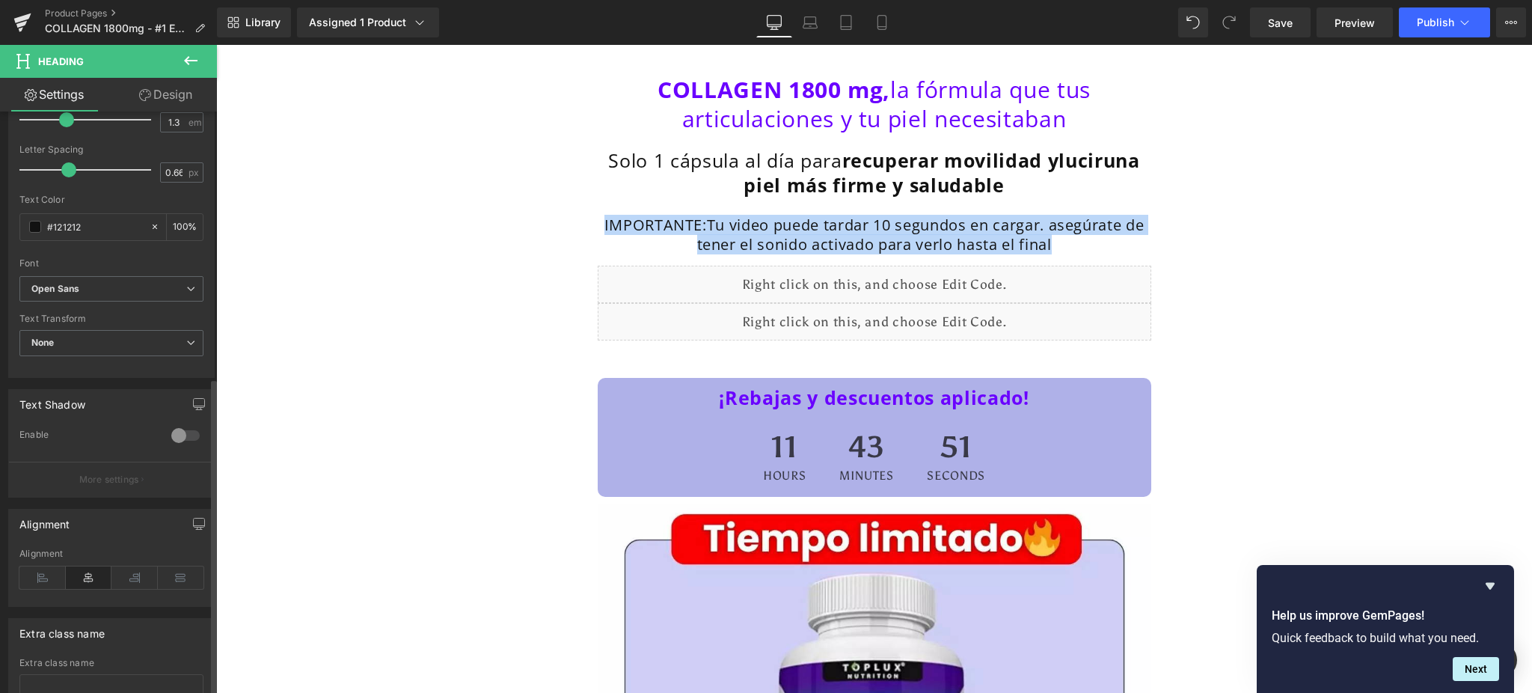
scroll to position [484, 0]
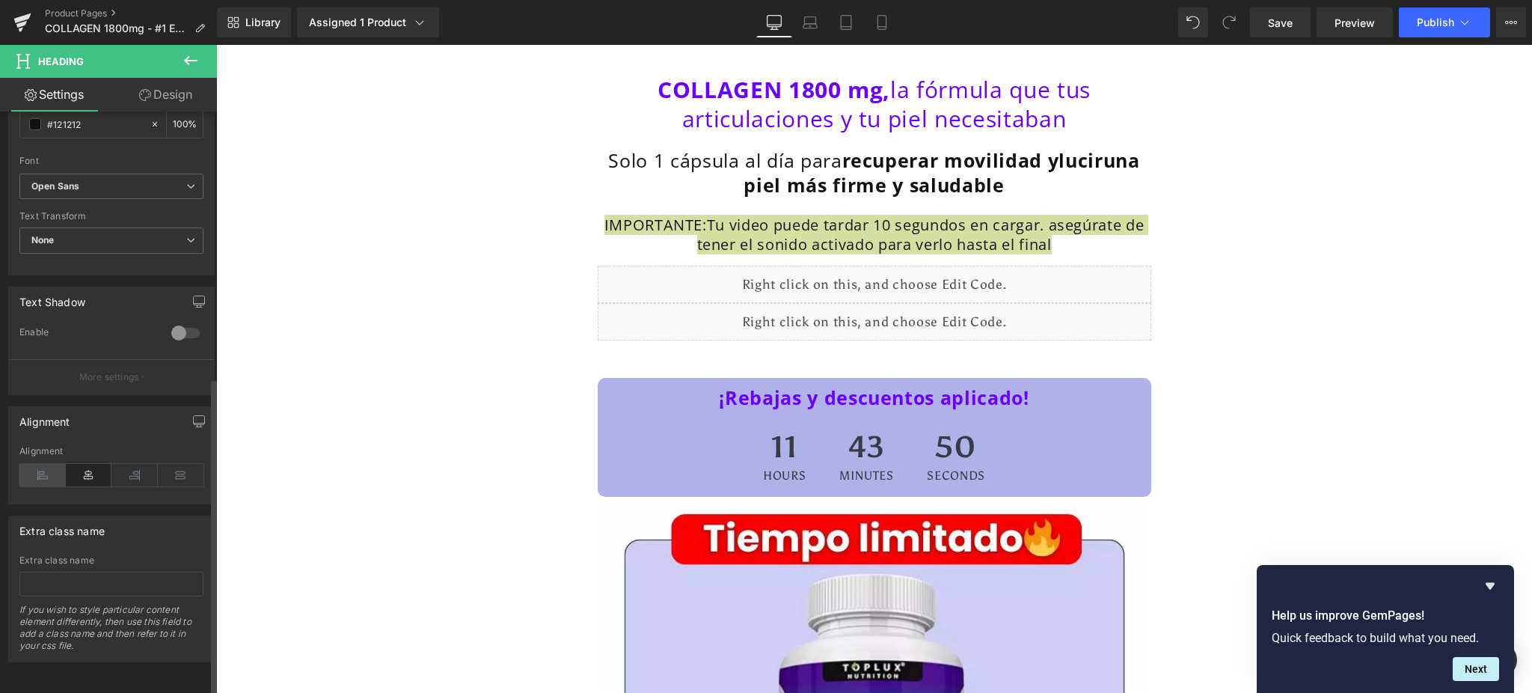
click at [40, 464] on icon at bounding box center [42, 475] width 46 height 22
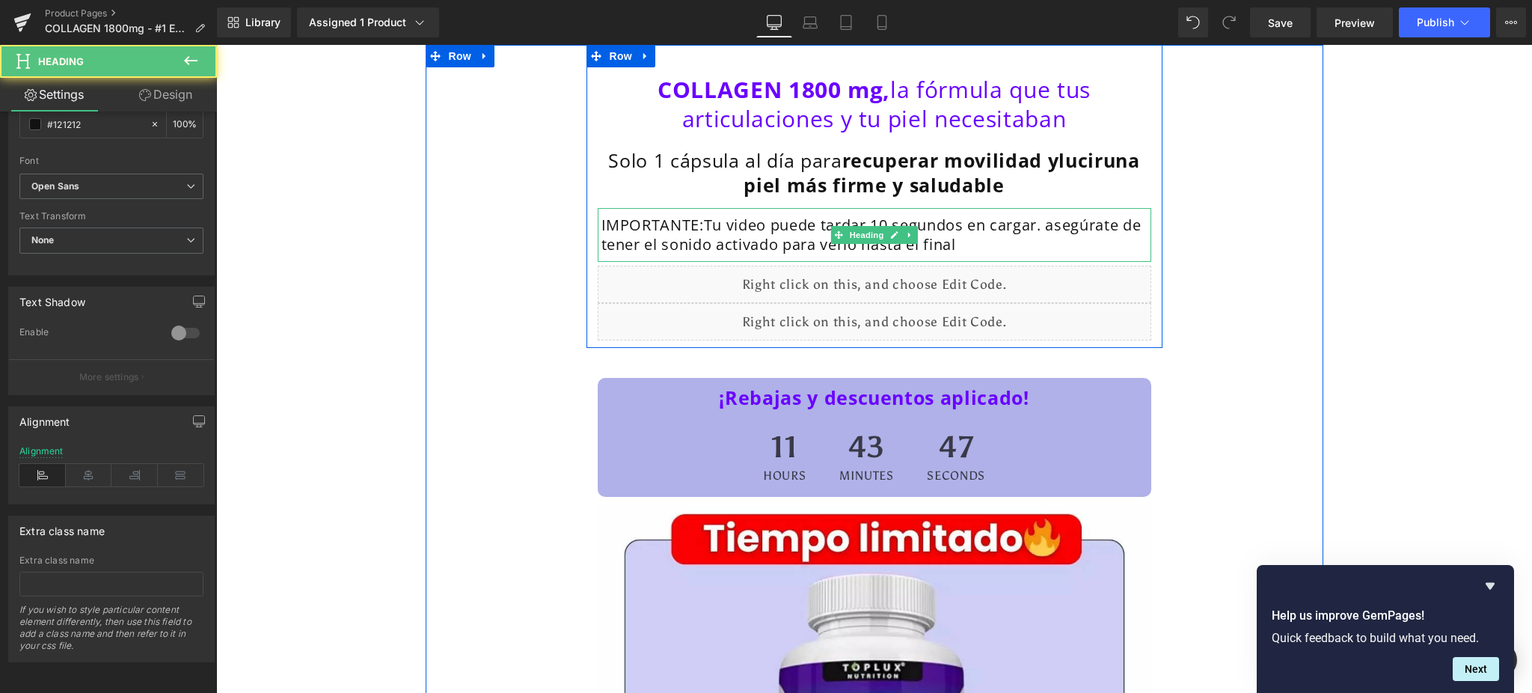
click at [601, 221] on h1 "IMPORTANTE:Tu video puede tardar 10 segundos en cargar. asegúrate de tener el s…" at bounding box center [874, 234] width 546 height 39
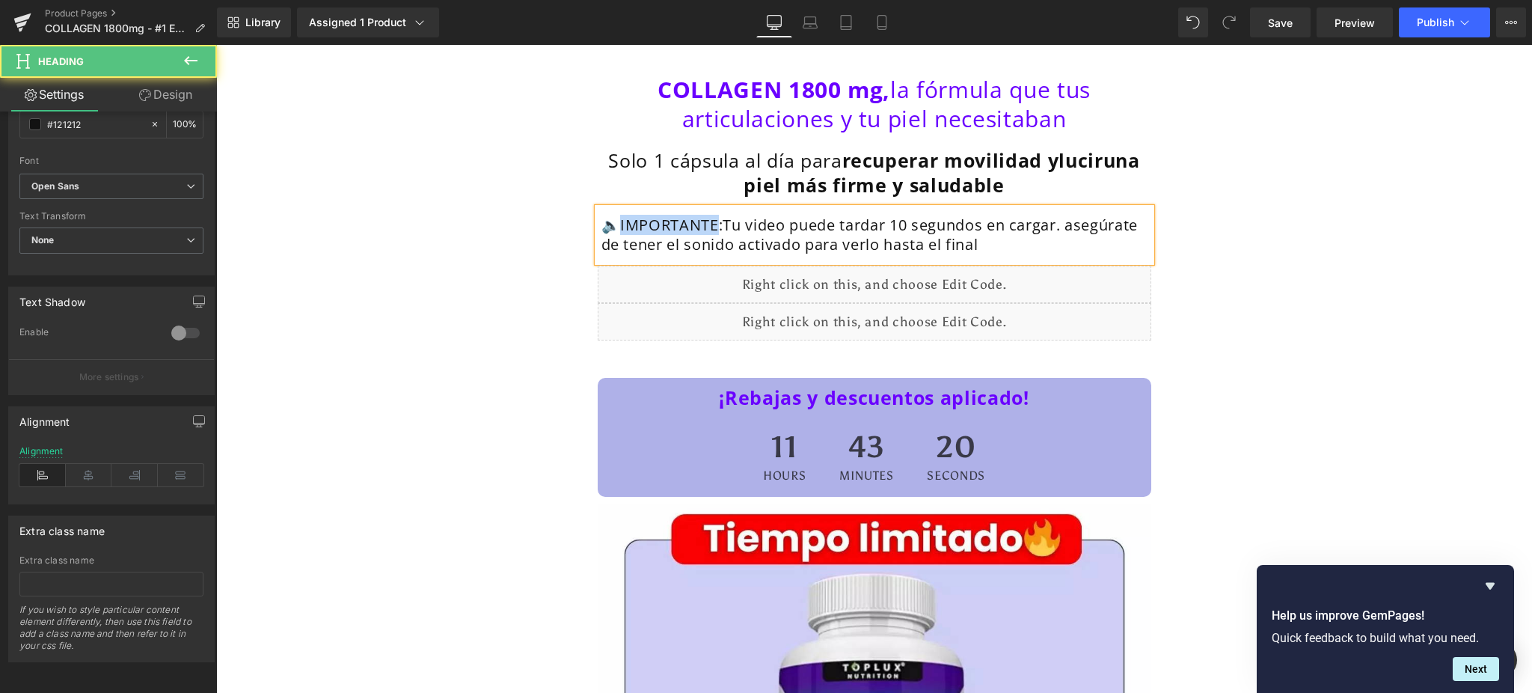
drag, startPoint x: 615, startPoint y: 221, endPoint x: 711, endPoint y: 221, distance: 95.8
click at [711, 221] on h1 "🔈IMPORTANTE:Tu video puede tardar 10 segundos en cargar. asegúrate de tener el …" at bounding box center [874, 234] width 546 height 39
drag, startPoint x: 718, startPoint y: 227, endPoint x: 612, endPoint y: 221, distance: 106.4
click at [612, 221] on h1 "🔈IMPORTANTE:Tu video puede tardar 10 segundos en cargar. asegúrate de tener el …" at bounding box center [874, 234] width 546 height 39
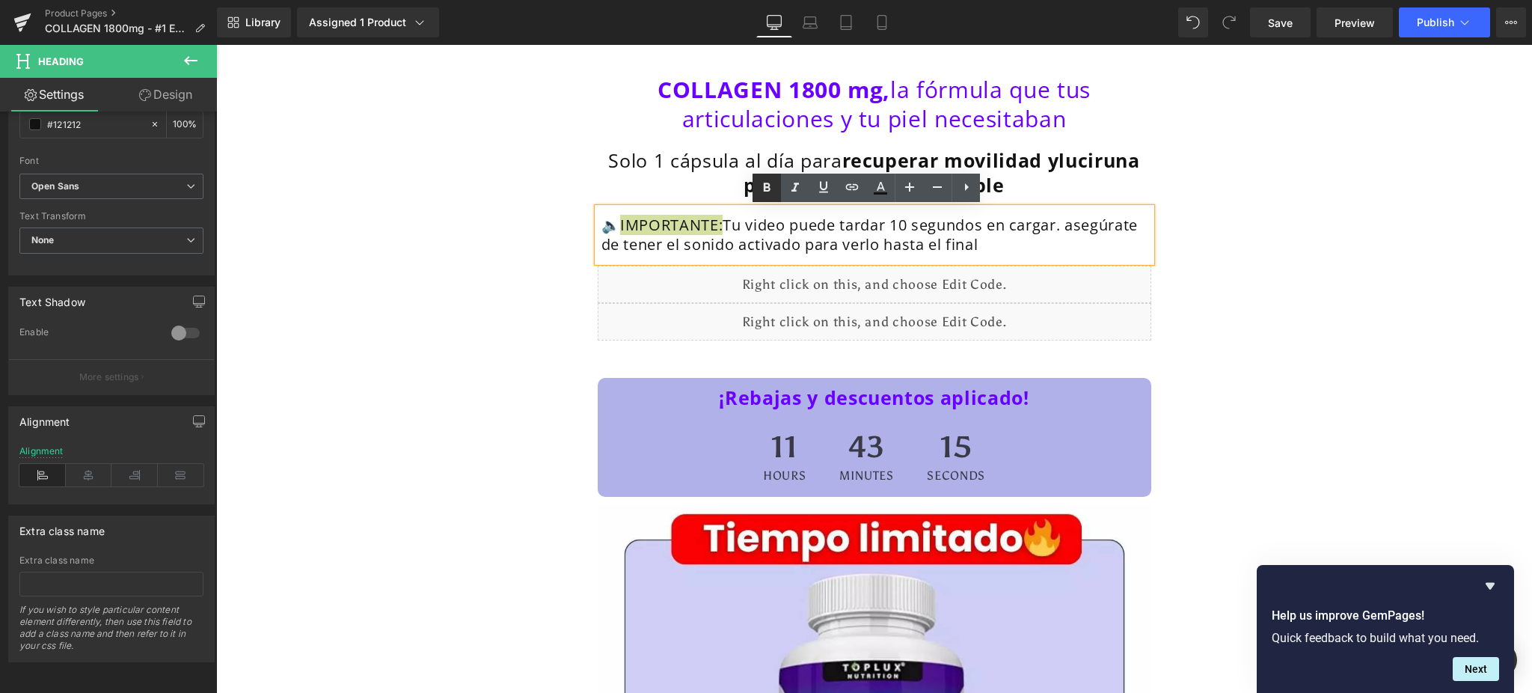
click at [773, 184] on icon at bounding box center [767, 188] width 18 height 18
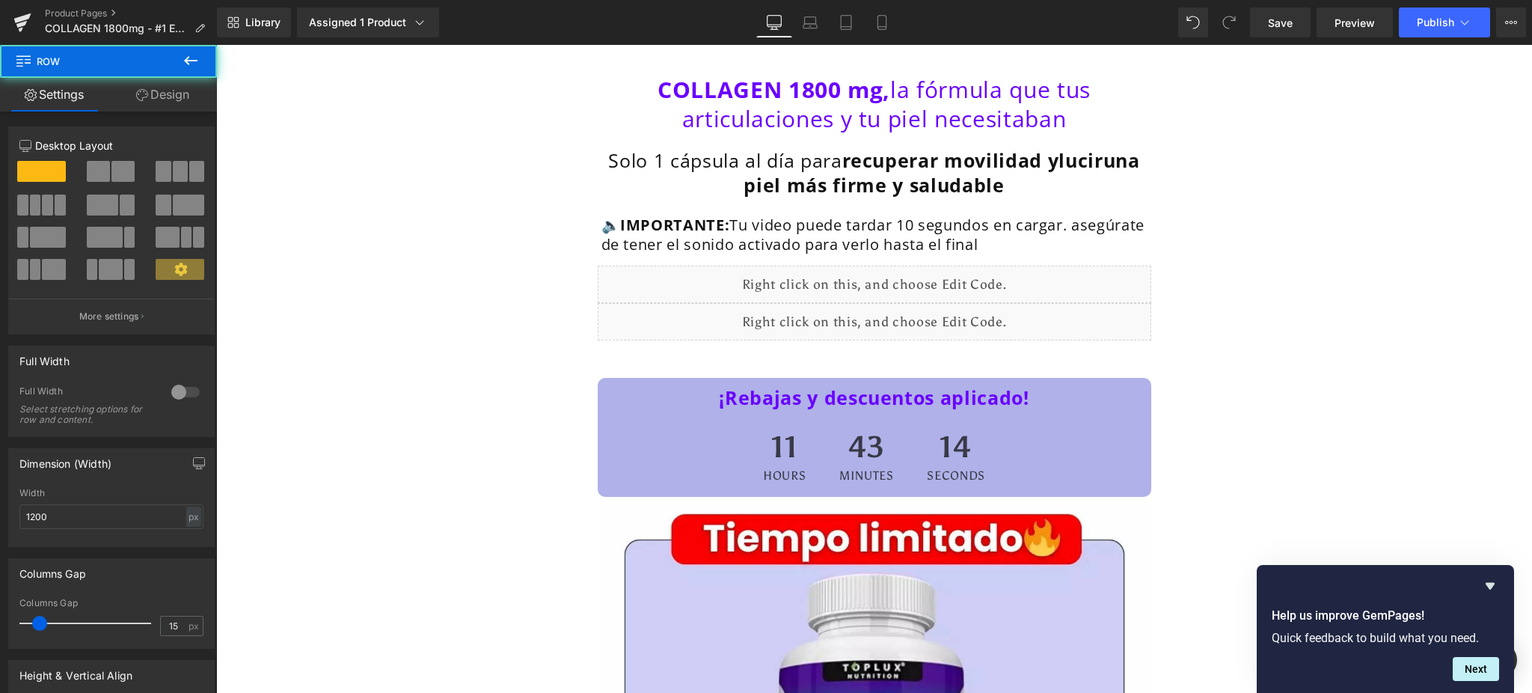
click at [1103, 244] on h1 "🔈 IMPORTANTE: Tu video puede tardar 10 segundos en cargar. asegúrate de tener e…" at bounding box center [874, 234] width 546 height 39
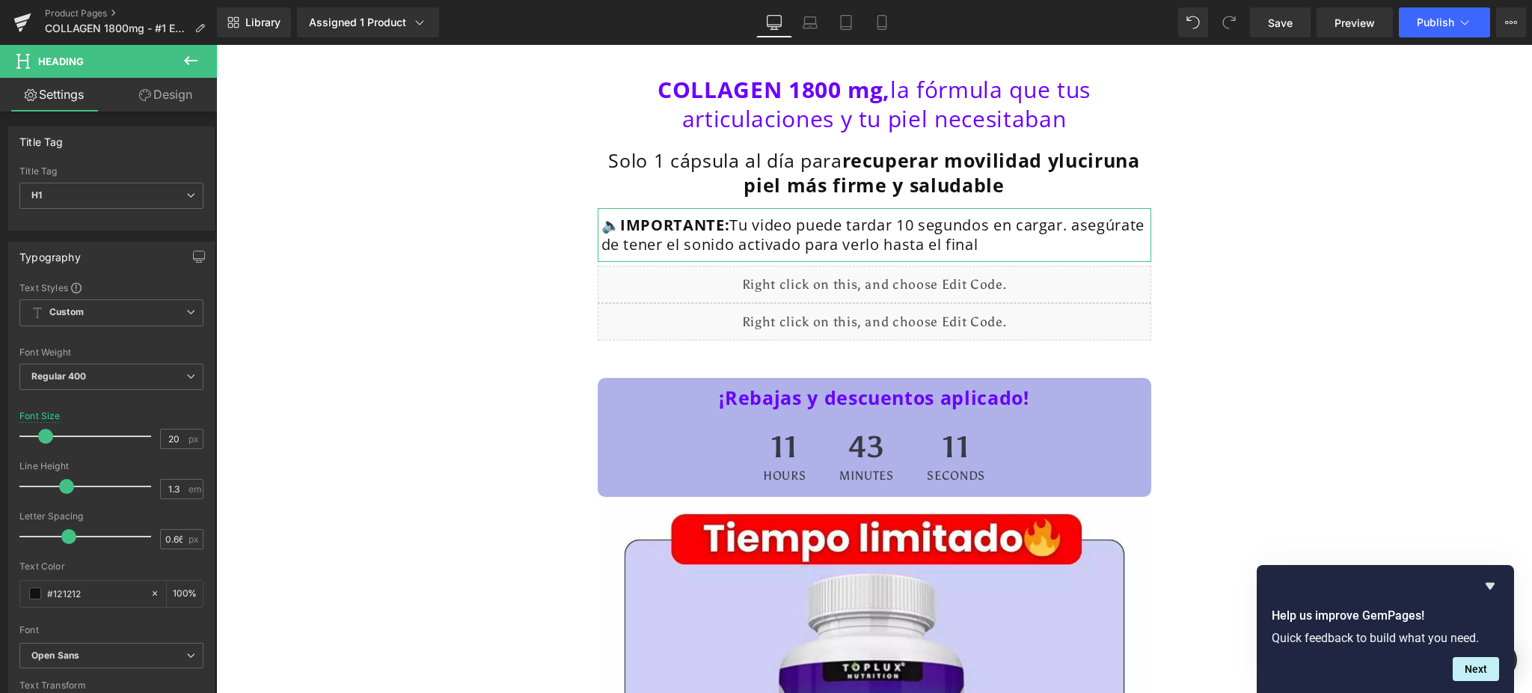
click at [180, 95] on link "Design" at bounding box center [165, 95] width 108 height 34
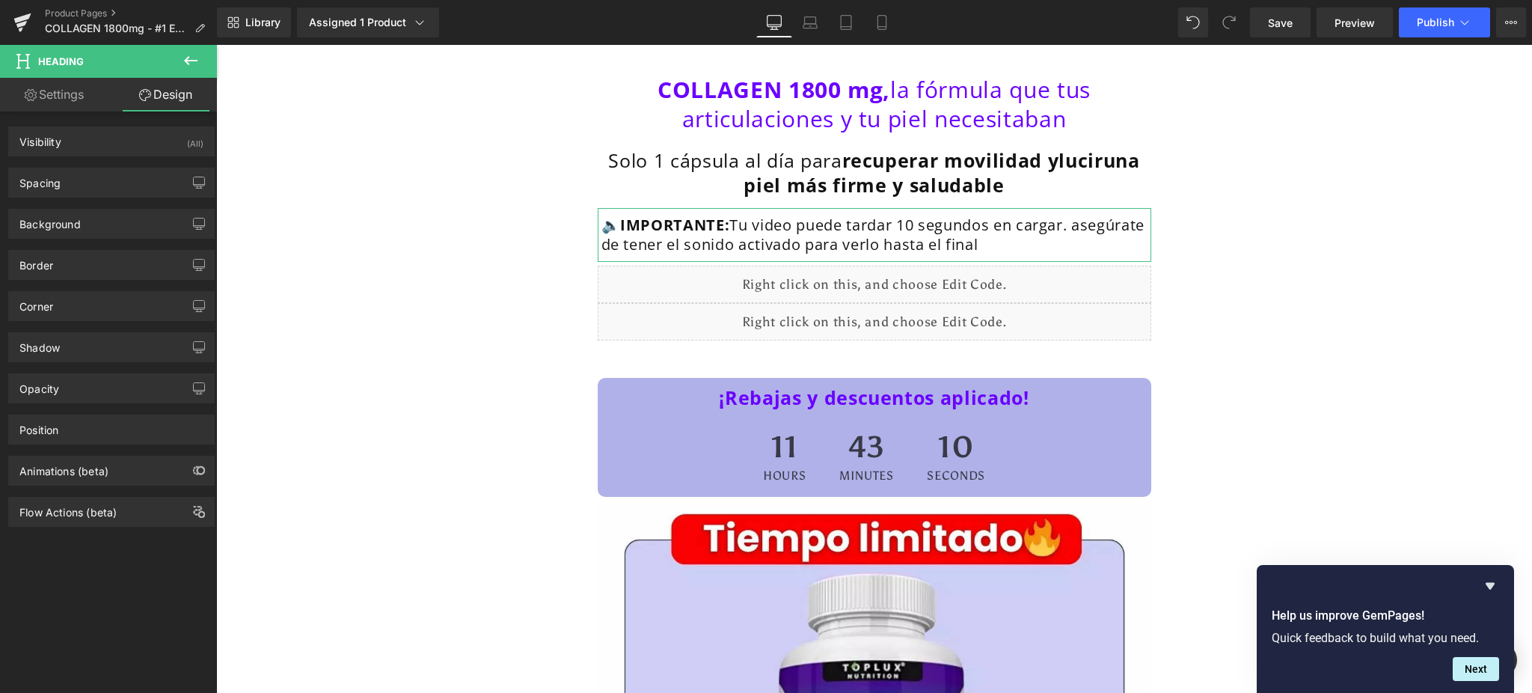
type input "0"
type input "5"
type input "0"
type input "10"
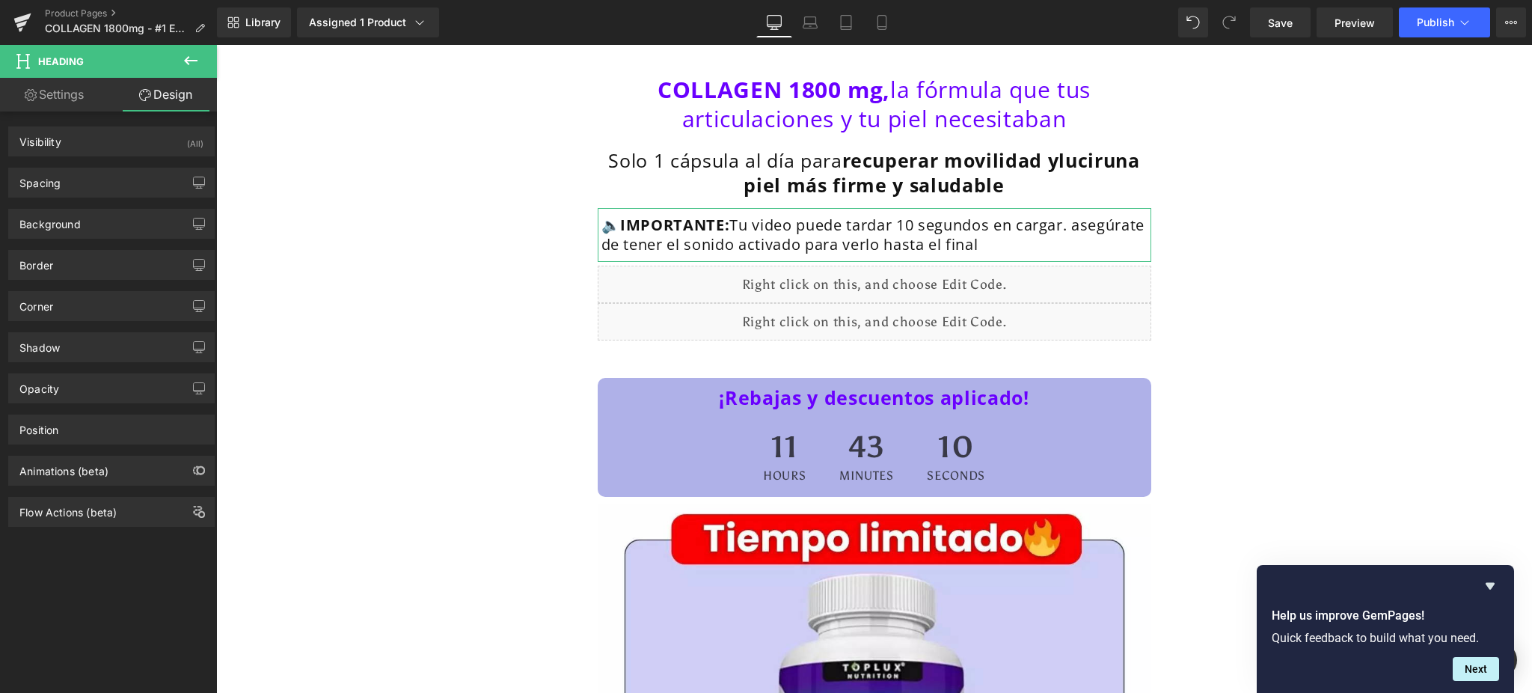
type input "5"
type input "10"
type input "5"
click at [120, 183] on div "Spacing" at bounding box center [111, 182] width 205 height 28
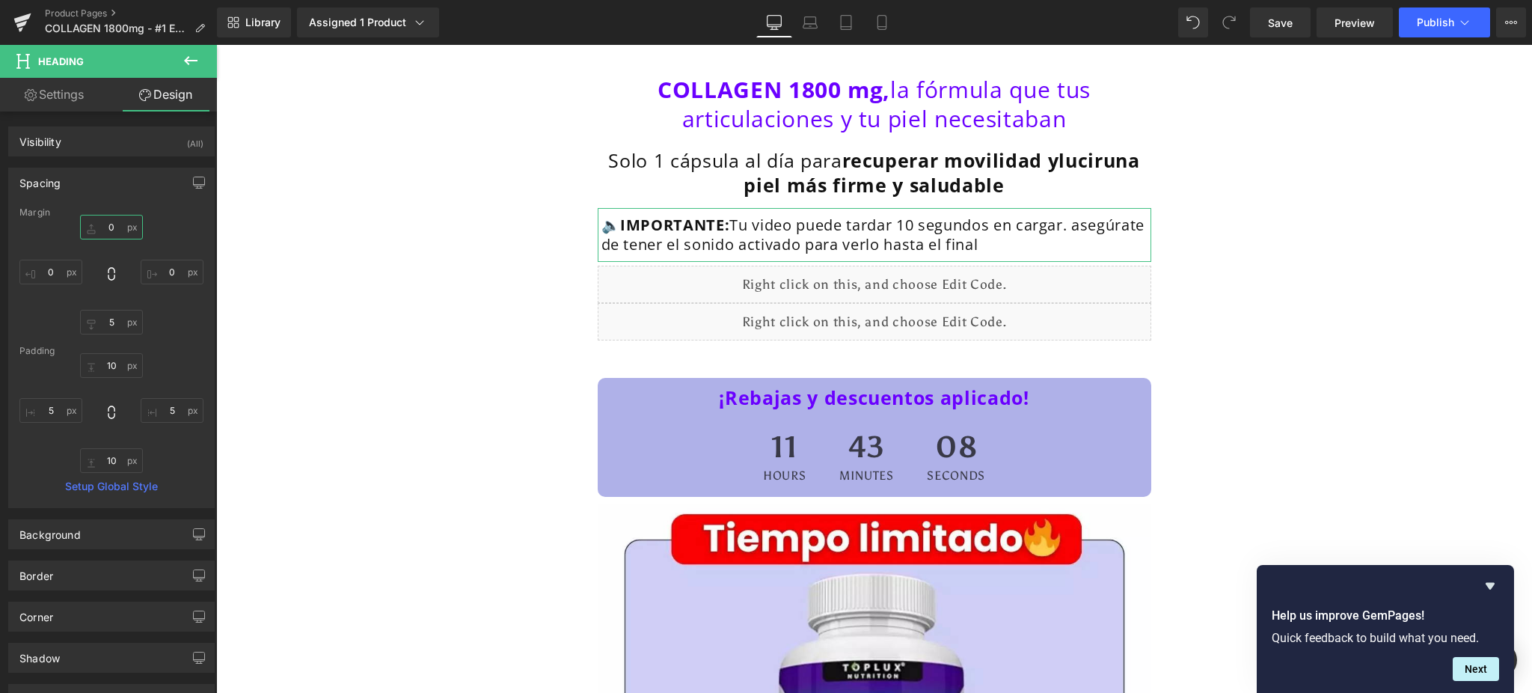
click at [105, 224] on input "0" at bounding box center [111, 227] width 63 height 25
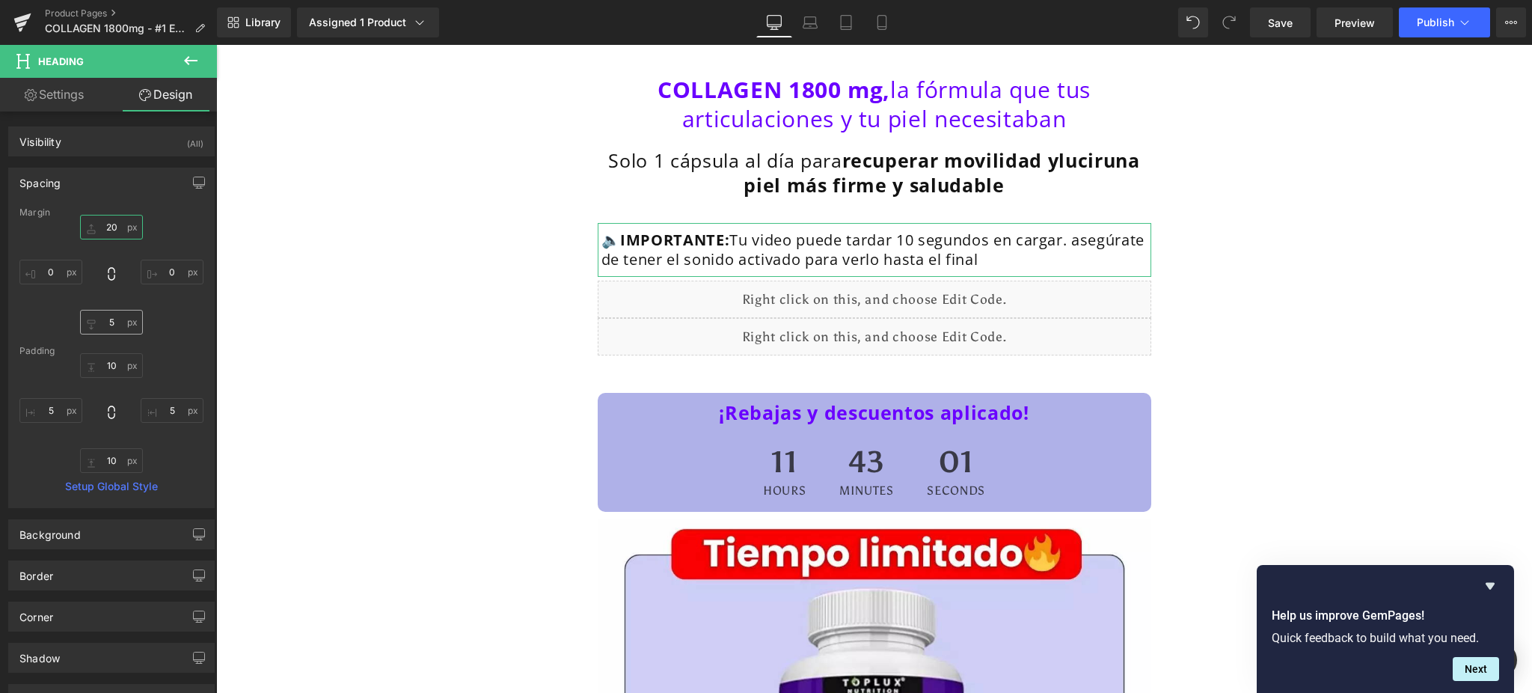
type input "20"
click at [106, 329] on input "5" at bounding box center [111, 322] width 63 height 25
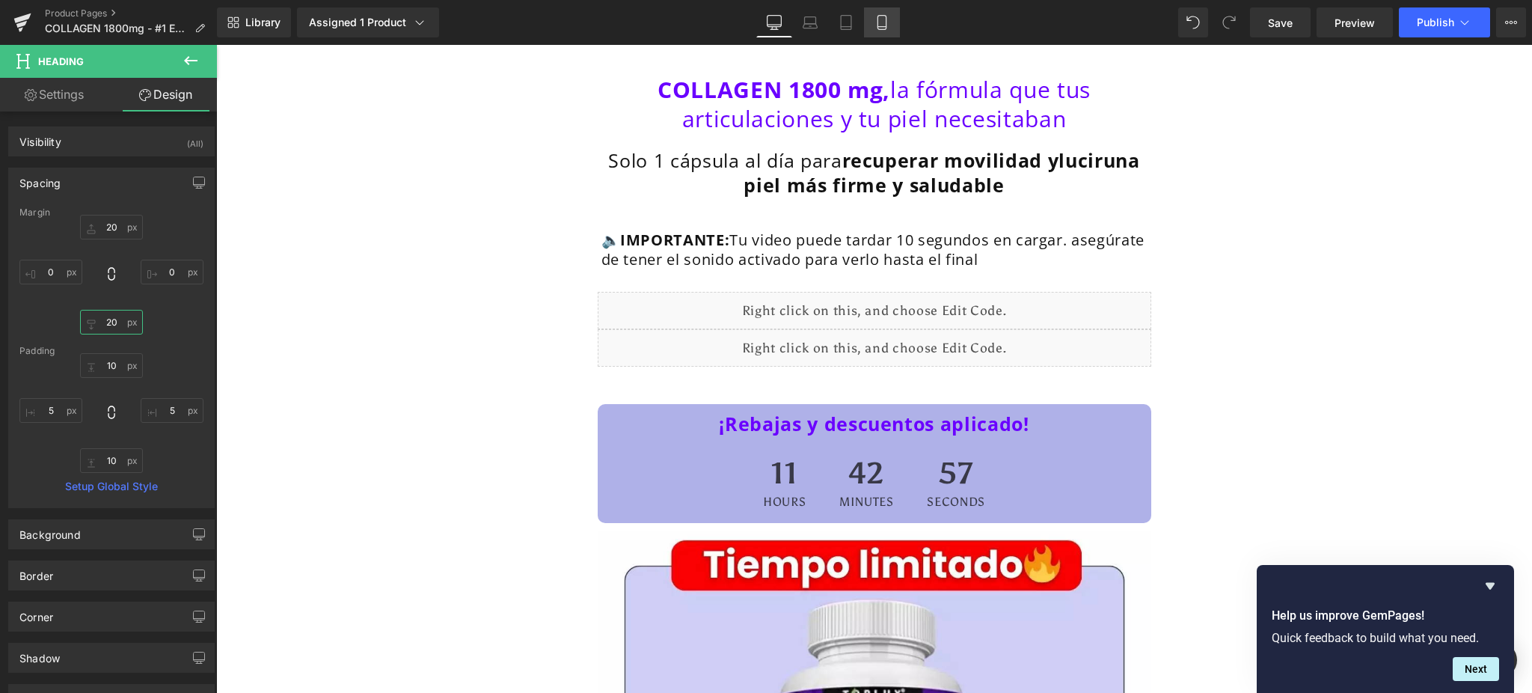
type input "20"
click at [869, 28] on link "Mobile" at bounding box center [882, 22] width 36 height 30
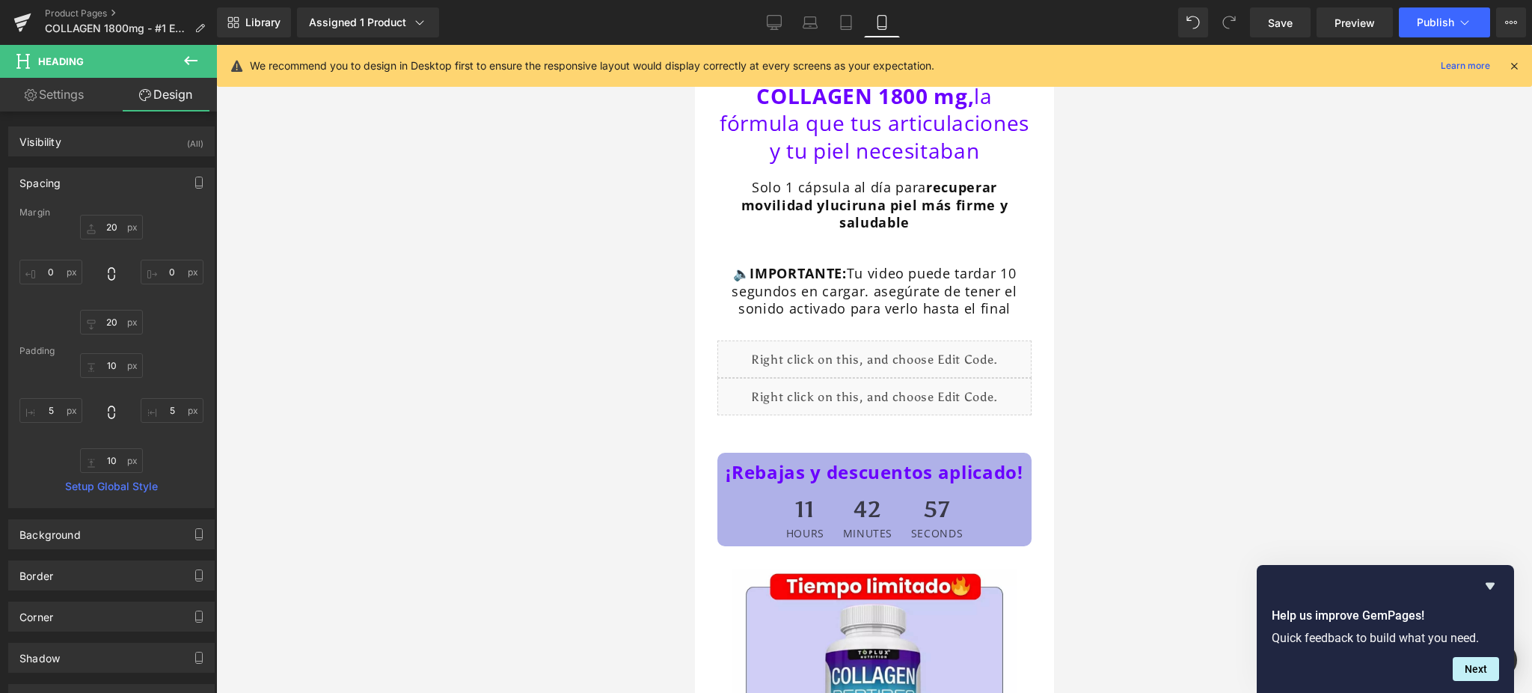
type input "20"
type input "0"
type input "20"
type input "0"
type input "10"
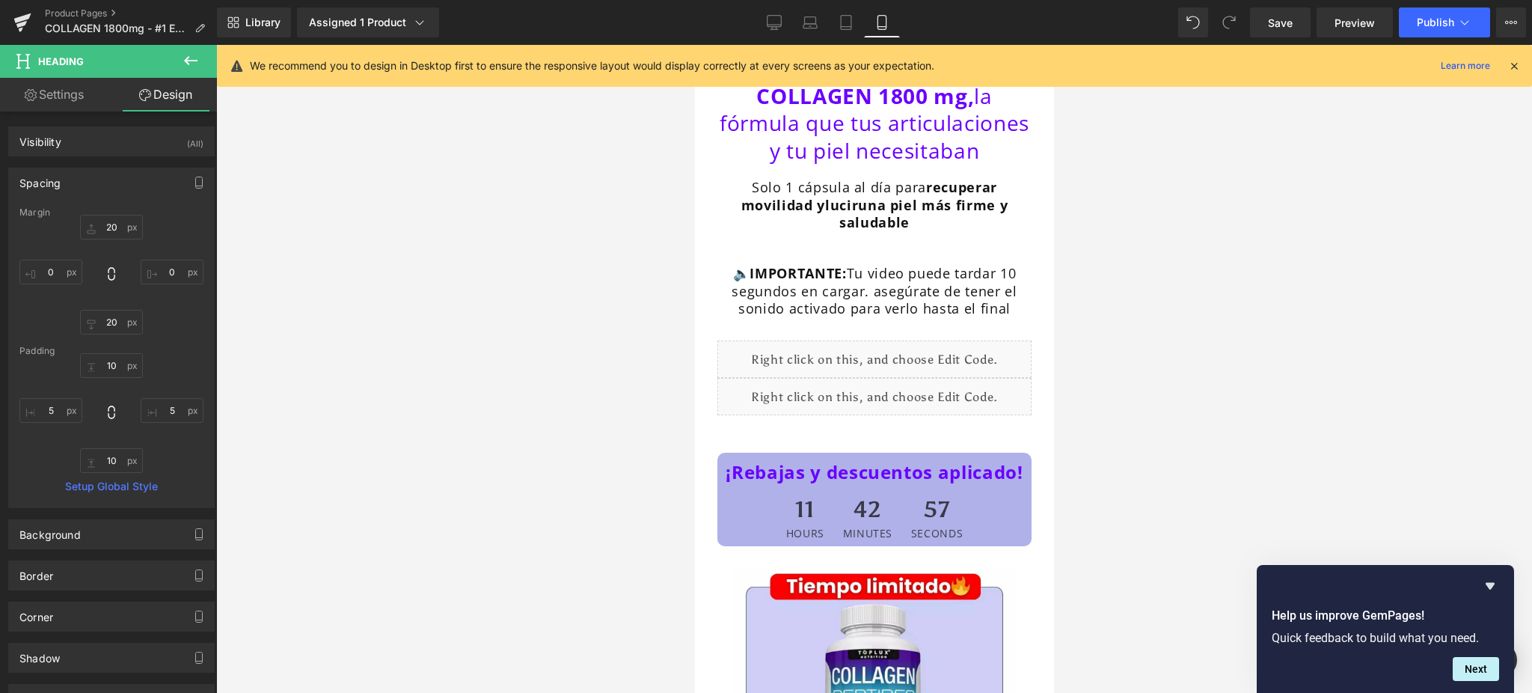
type input "5"
type input "10"
type input "5"
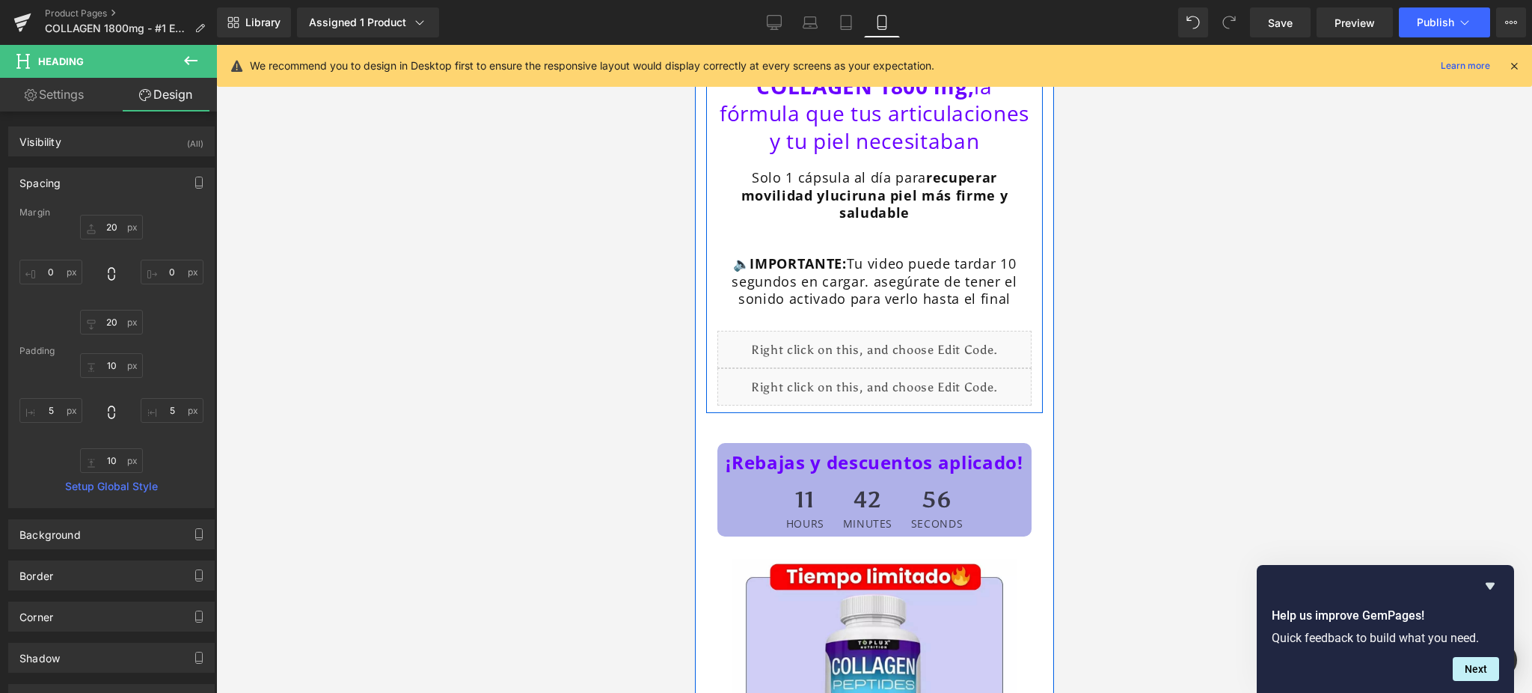
scroll to position [0, 0]
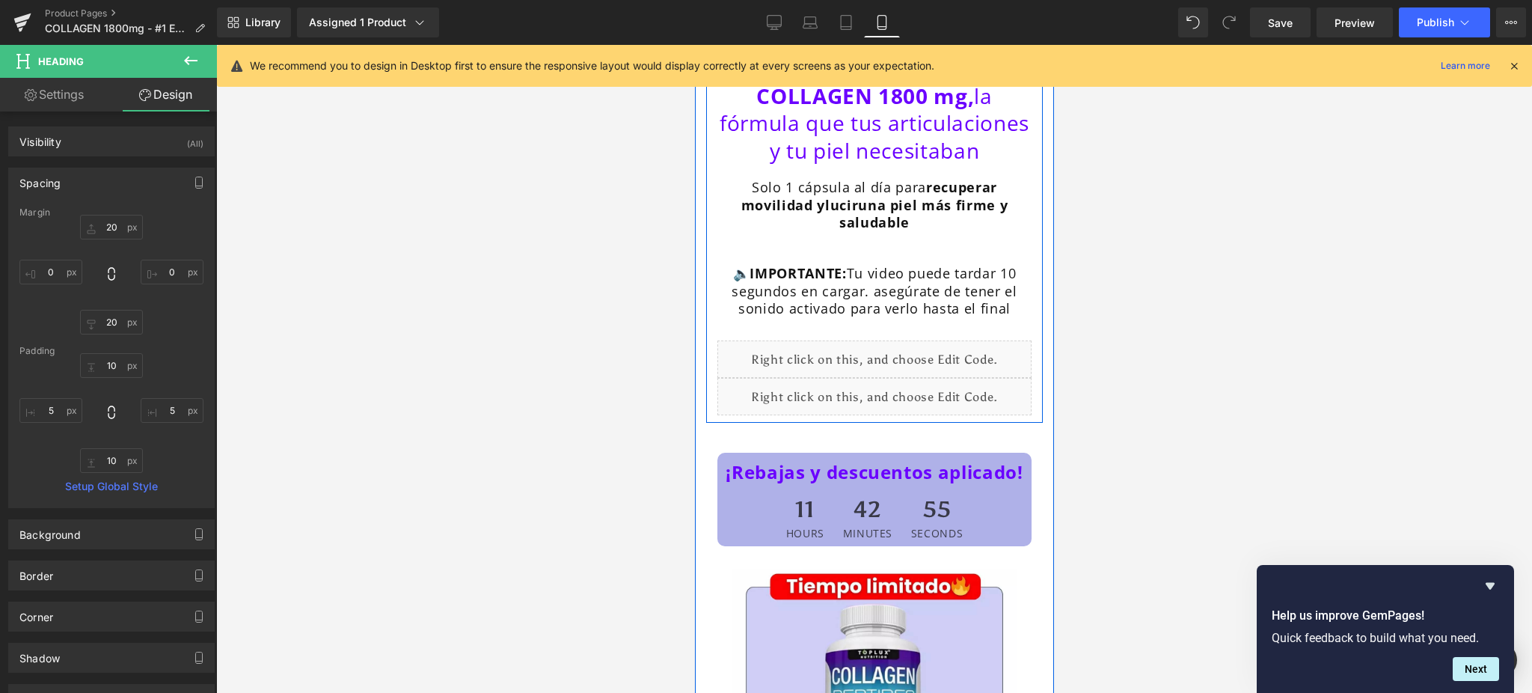
click at [954, 164] on h1 "COLLAGEN 1800 mg, la fórmula que tus articulaciones y tu piel necesitaban" at bounding box center [874, 123] width 314 height 82
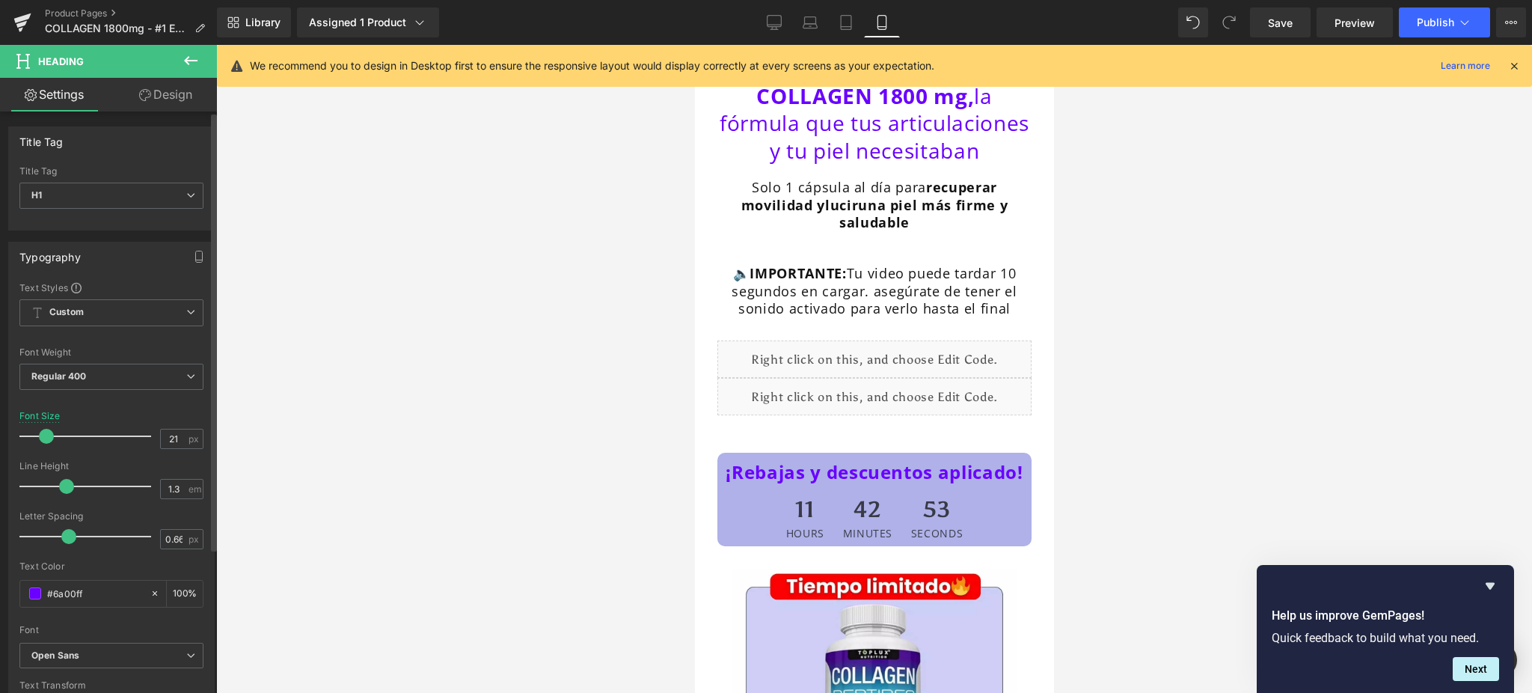
type input "20"
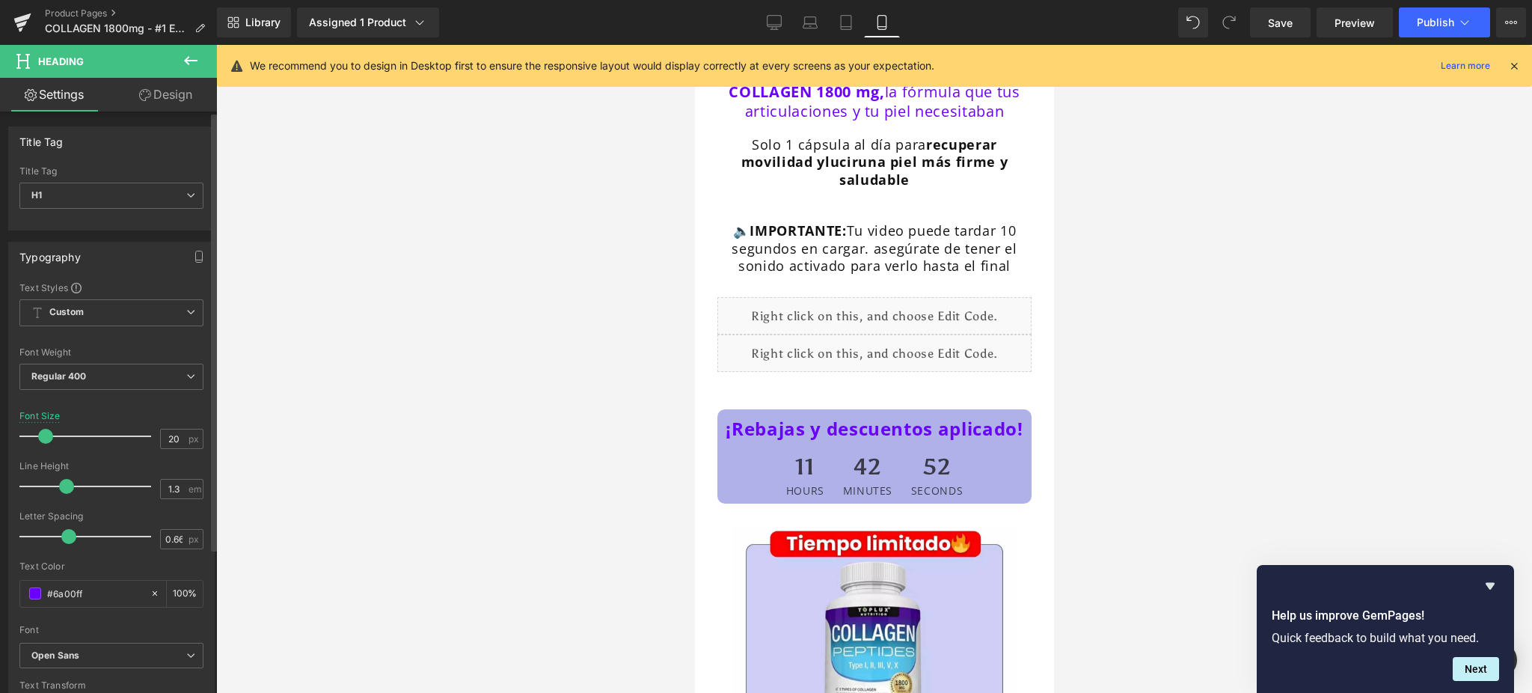
drag, startPoint x: 52, startPoint y: 434, endPoint x: 43, endPoint y: 434, distance: 9.7
click at [43, 434] on span at bounding box center [45, 436] width 15 height 15
click at [1516, 66] on icon at bounding box center [1513, 65] width 13 height 13
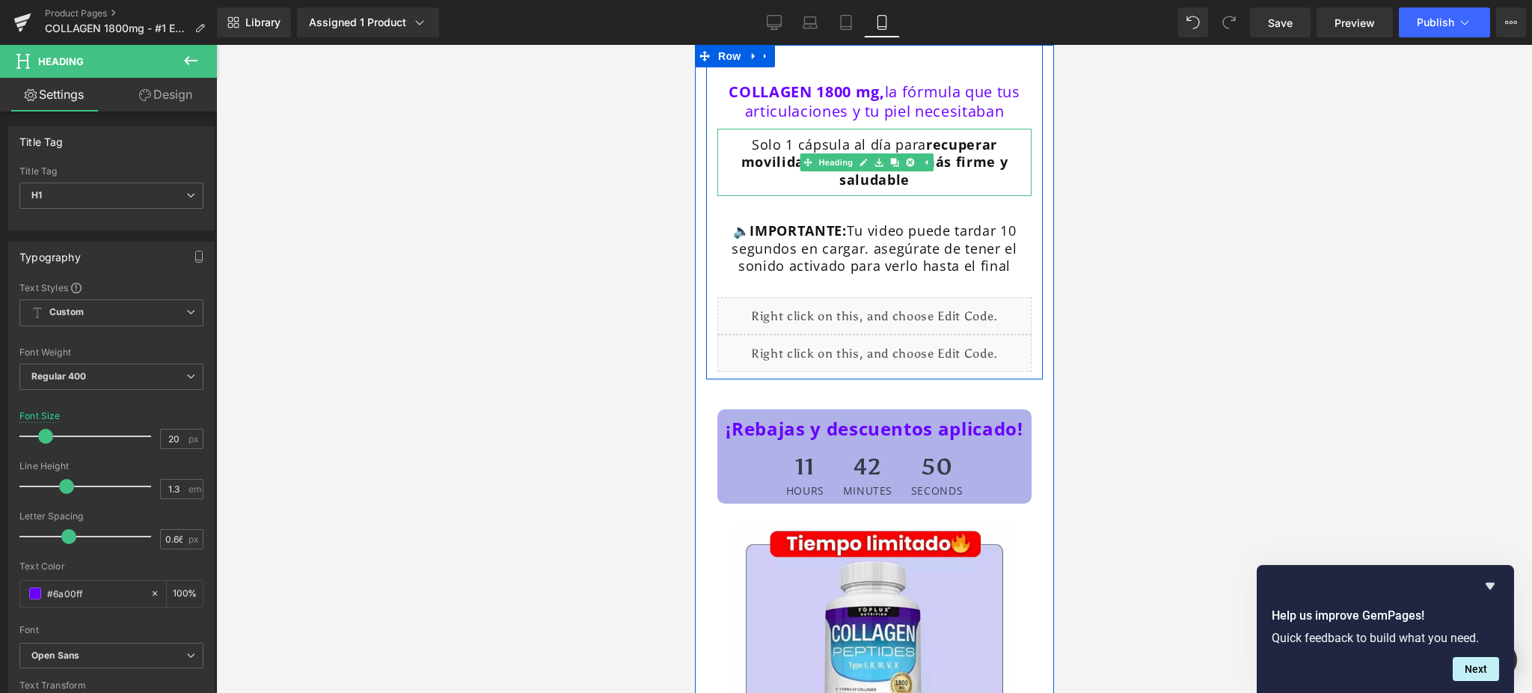
click at [972, 159] on span "una piel más firme y saludable" at bounding box center [923, 170] width 168 height 35
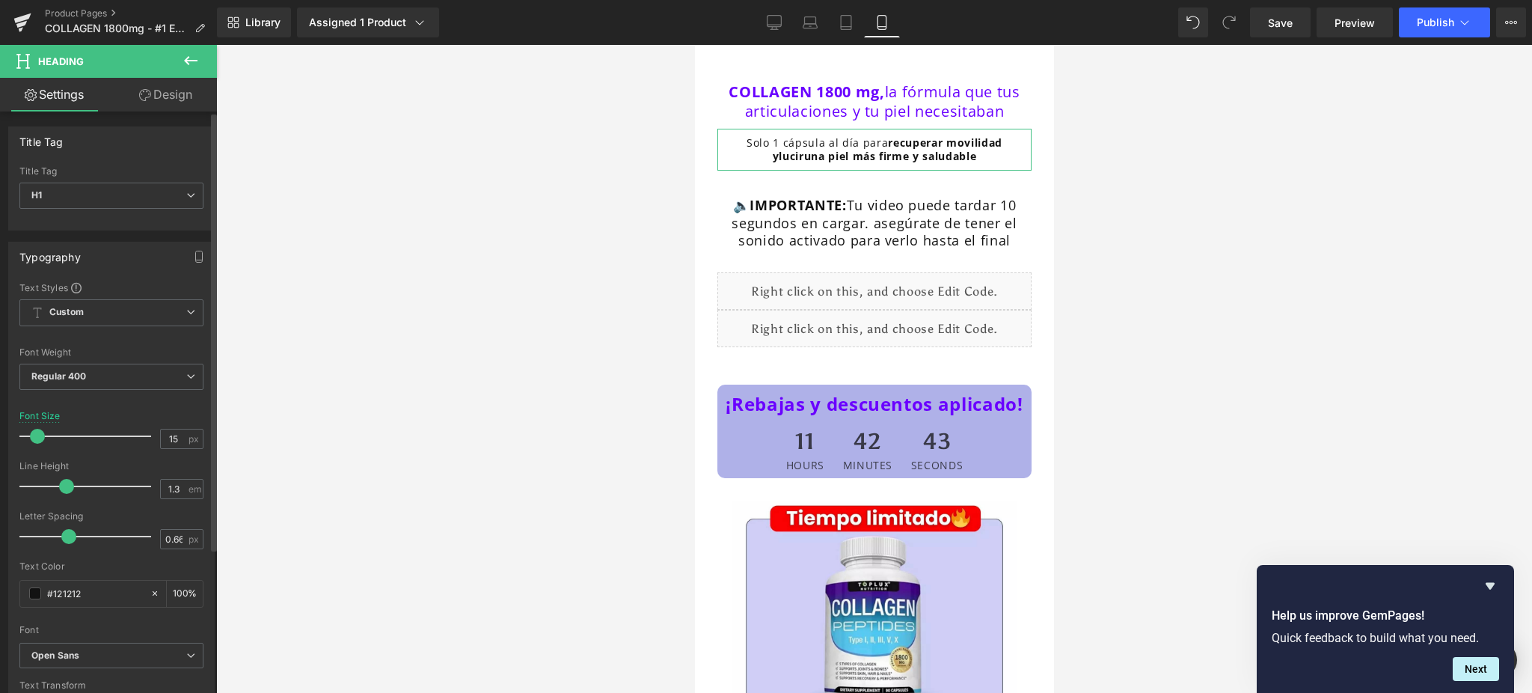
type input "16"
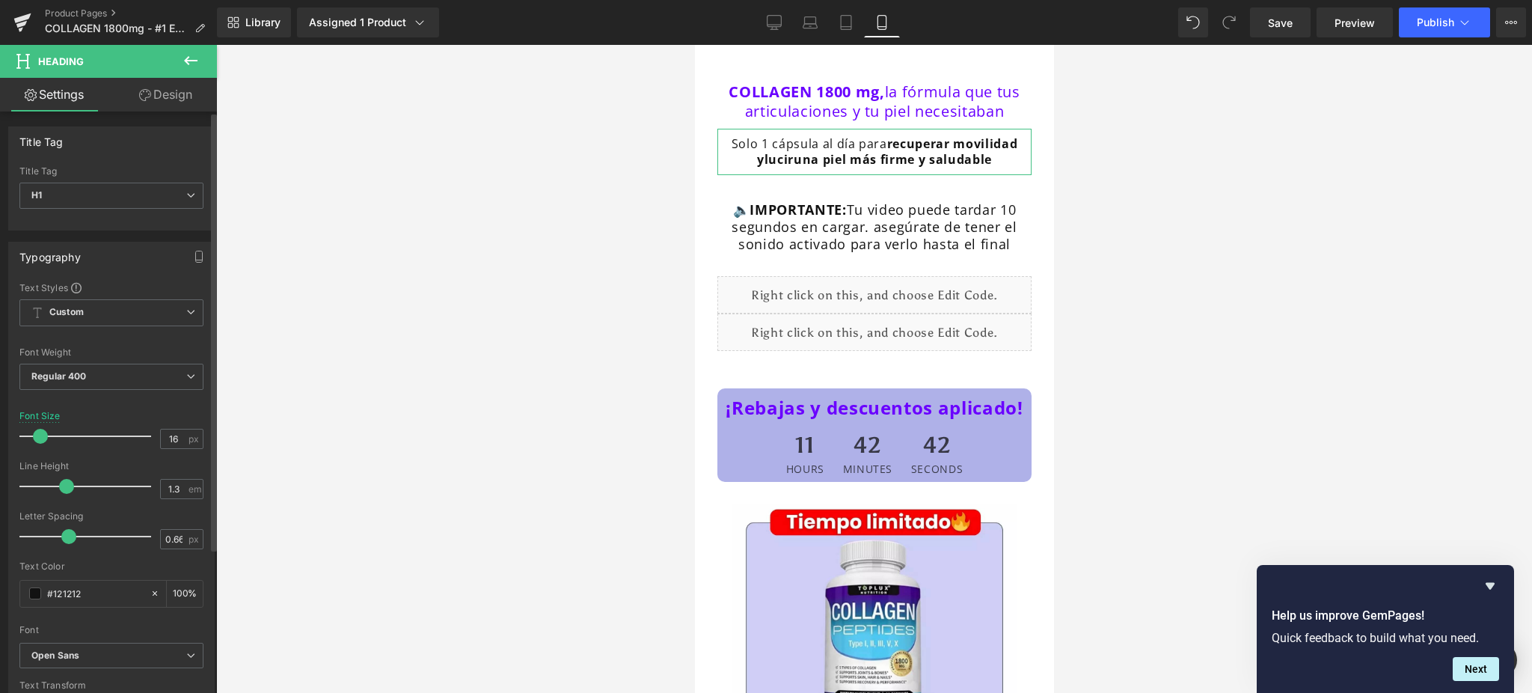
click at [39, 435] on span at bounding box center [40, 436] width 15 height 15
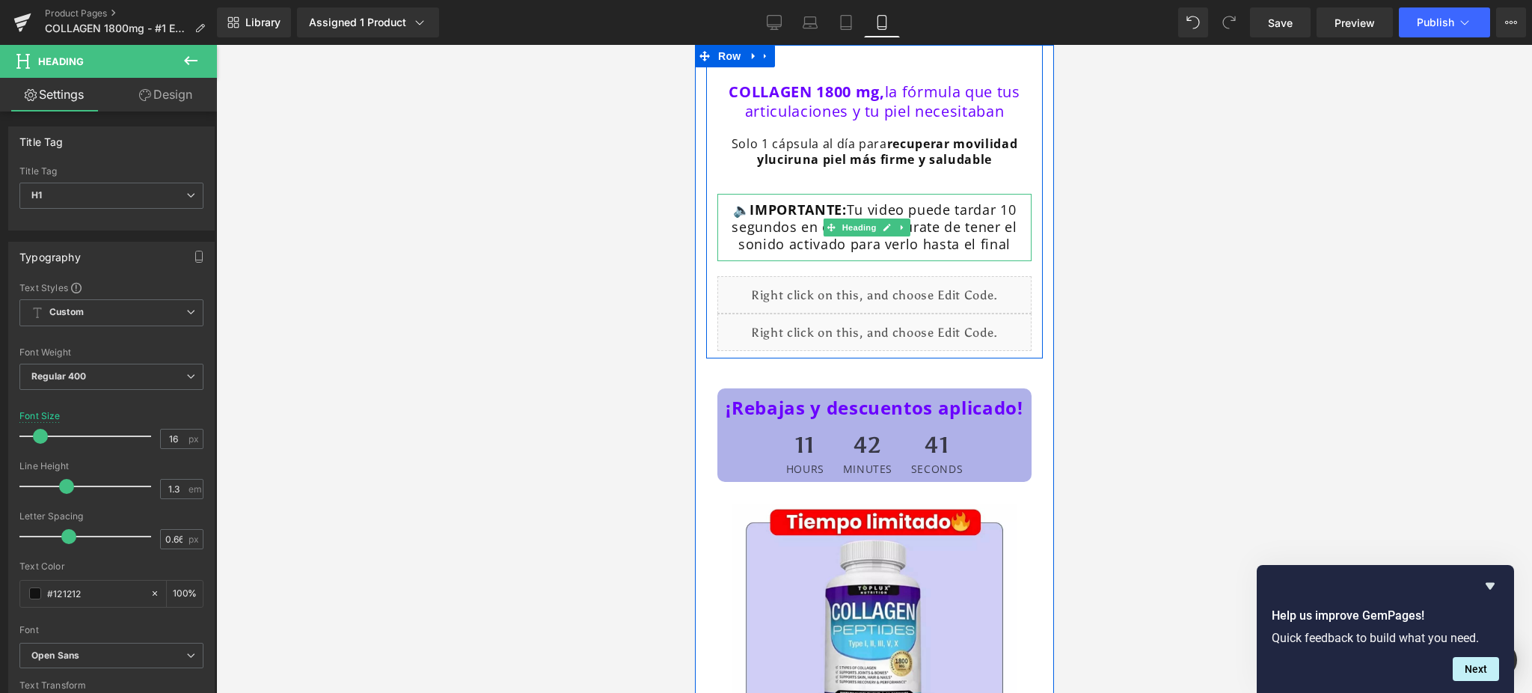
click at [784, 225] on h1 "🔈 IMPORTANTE: Tu video puede tardar 10 segundos en cargar. asegúrate de tener e…" at bounding box center [873, 227] width 307 height 52
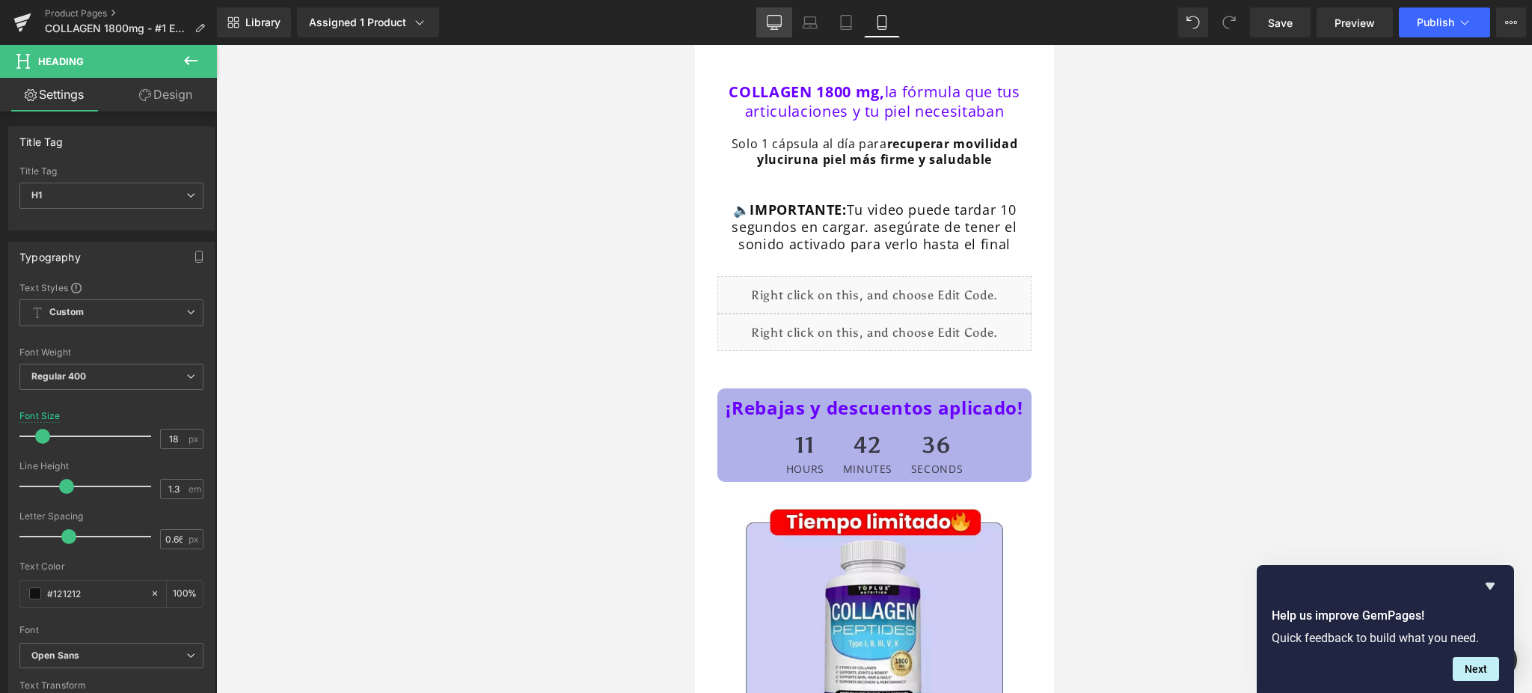
click at [776, 22] on icon at bounding box center [774, 22] width 15 height 15
type input "20"
type input "100"
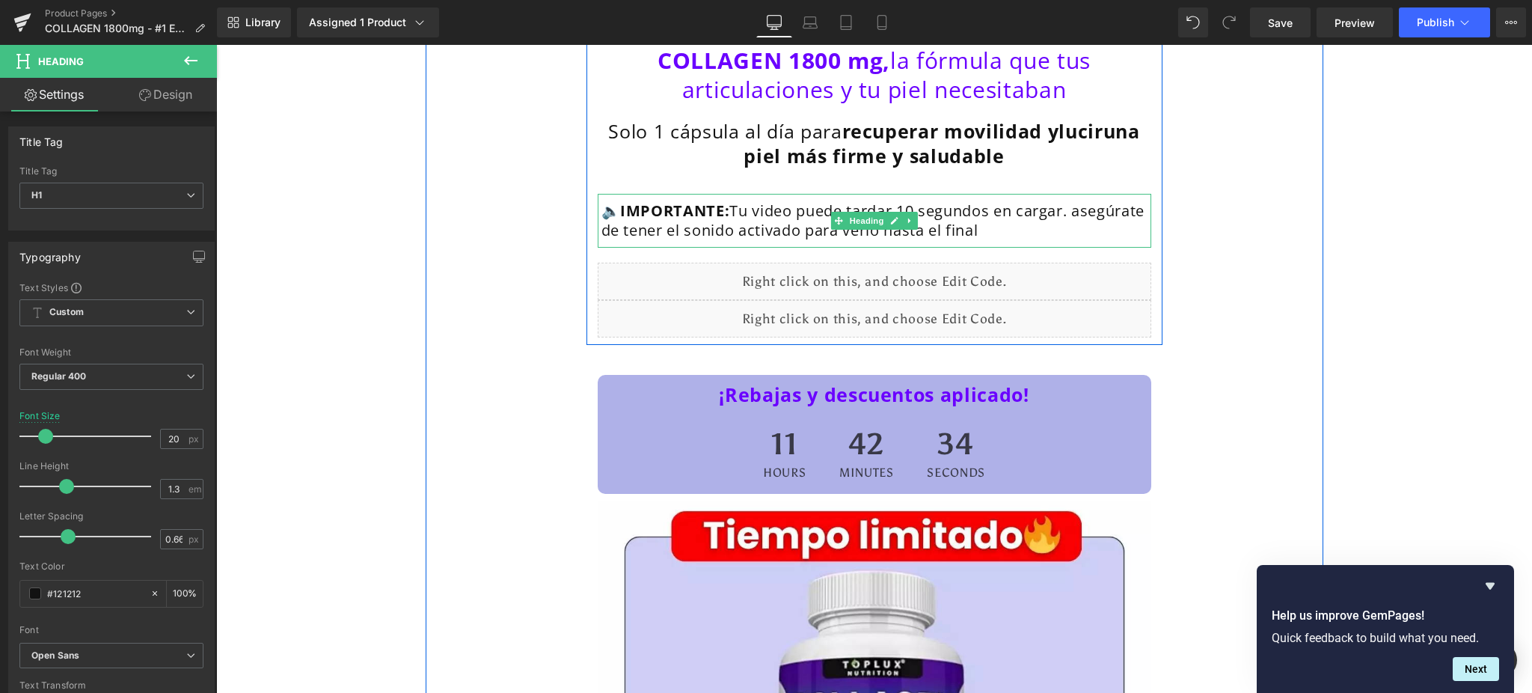
click at [1115, 227] on h1 "🔈 IMPORTANTE: Tu video puede tardar 10 segundos en cargar. asegúrate de tener e…" at bounding box center [874, 220] width 546 height 39
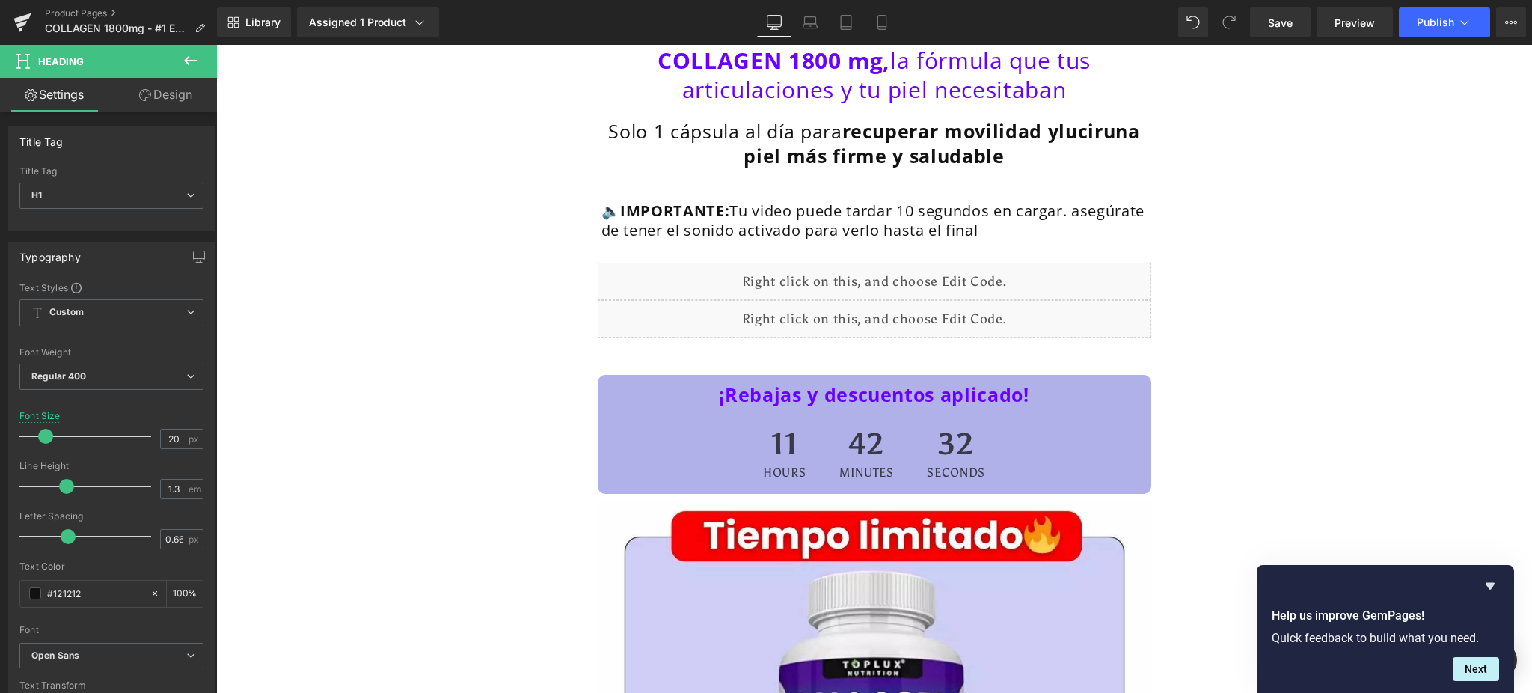
click at [178, 97] on link "Design" at bounding box center [165, 95] width 108 height 34
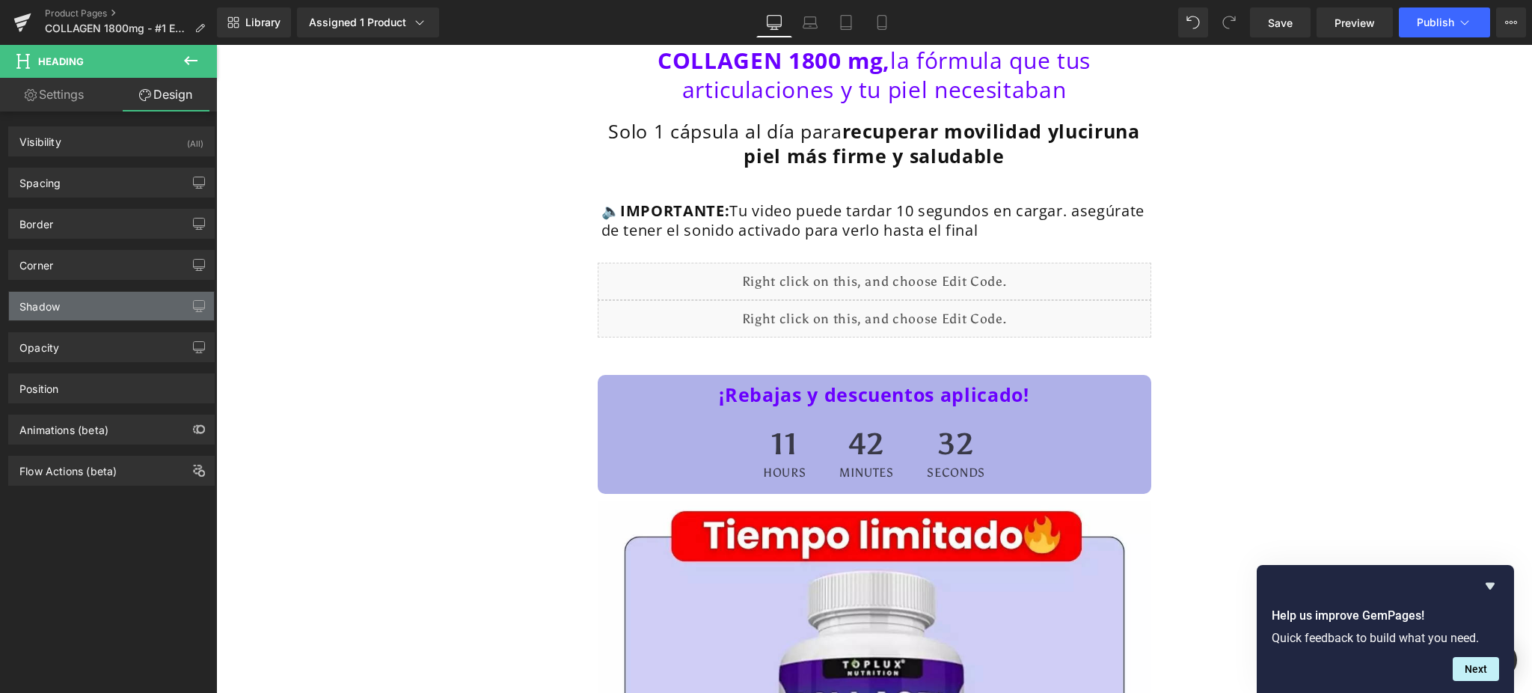
type input "20"
type input "0"
type input "20"
type input "0"
type input "10"
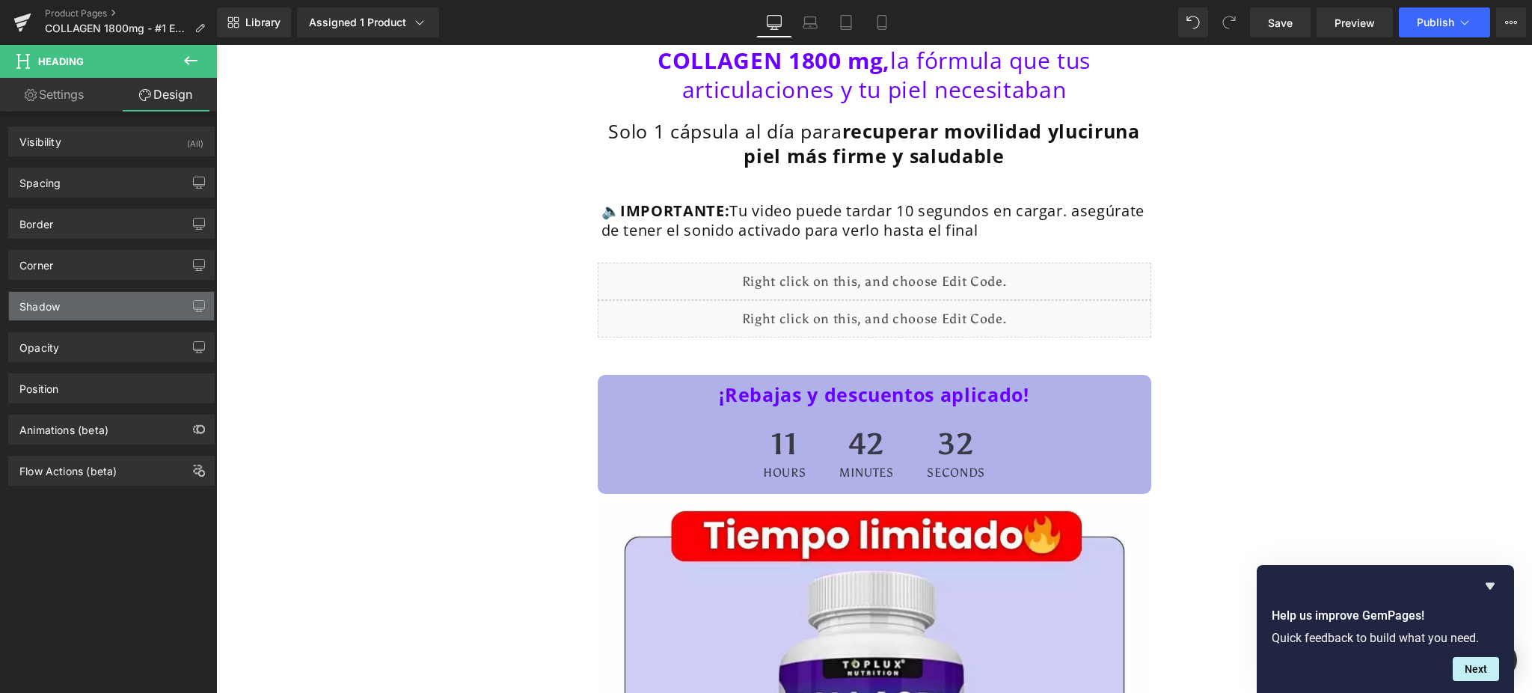
type input "5"
type input "10"
type input "5"
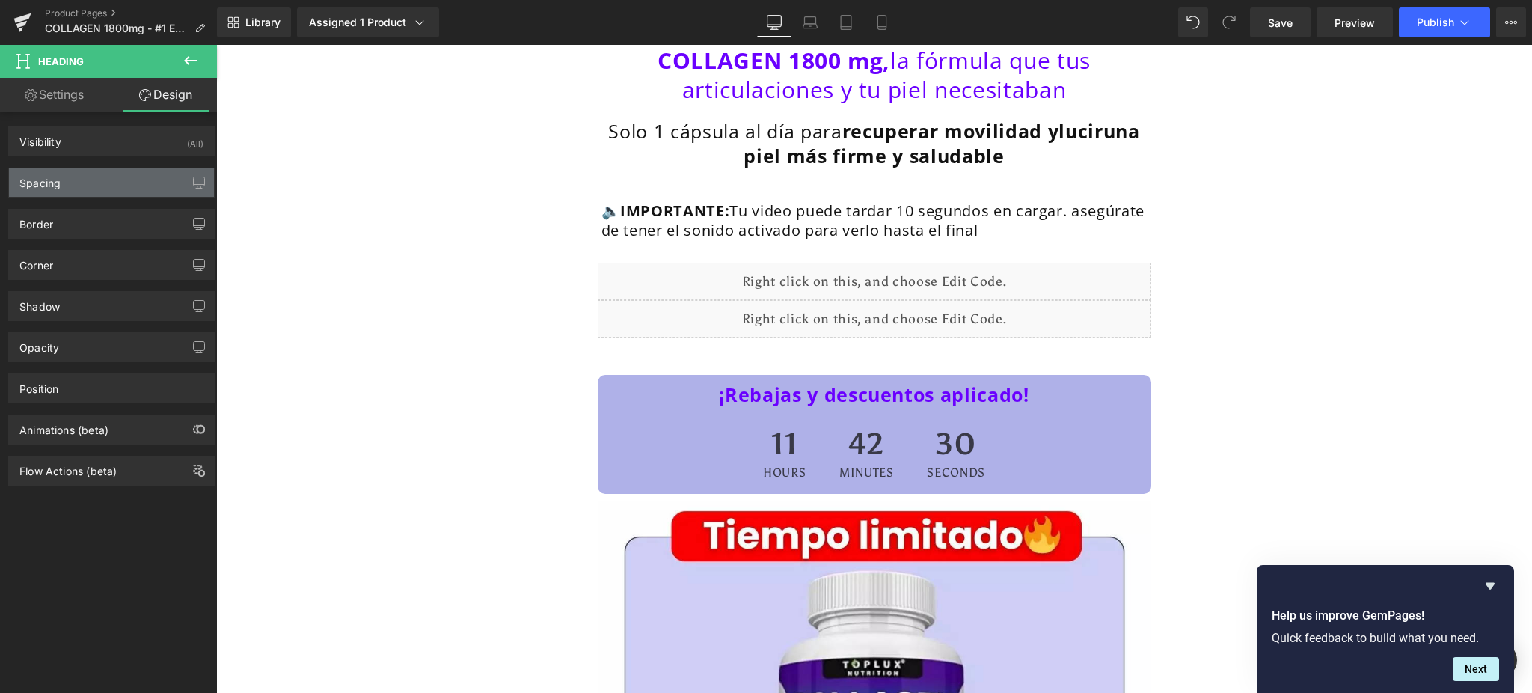
click at [128, 183] on div "Spacing" at bounding box center [111, 182] width 205 height 28
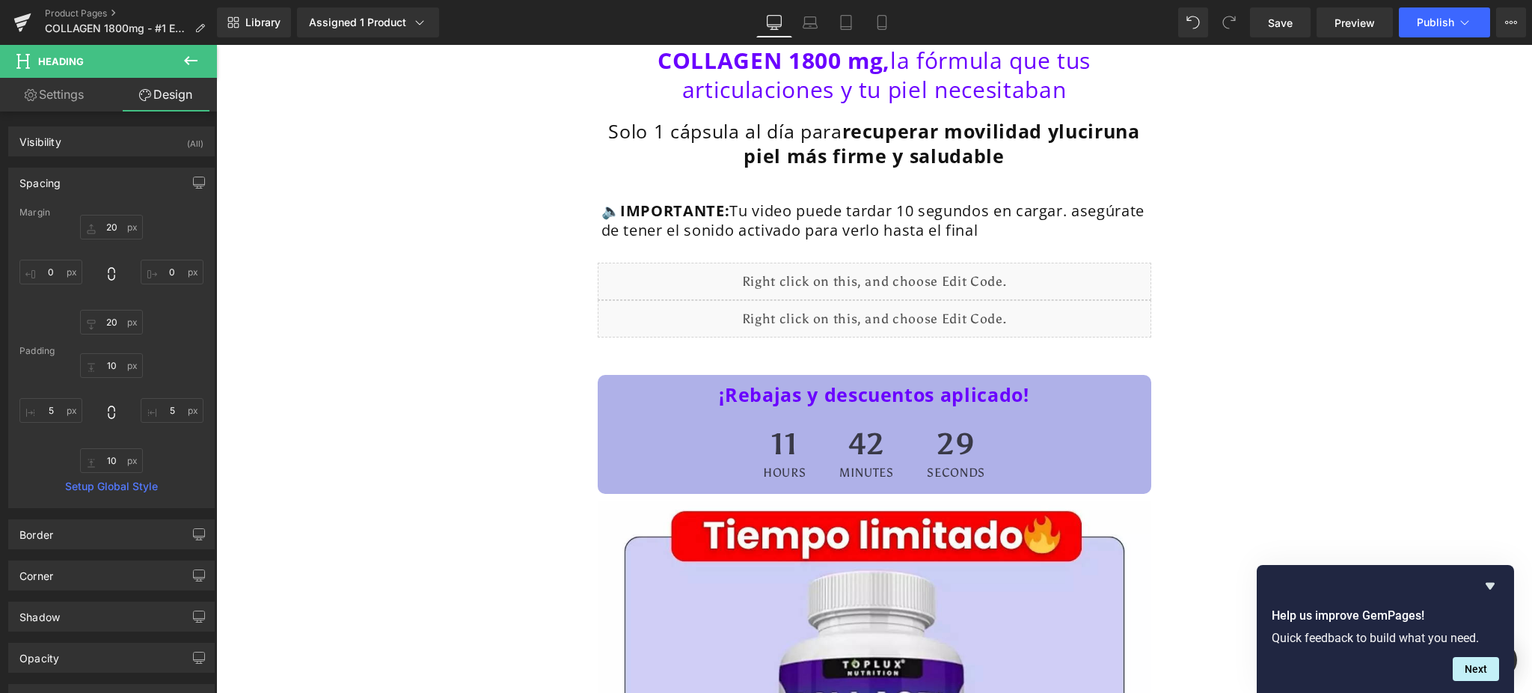
click at [105, 187] on div "Spacing" at bounding box center [111, 182] width 205 height 28
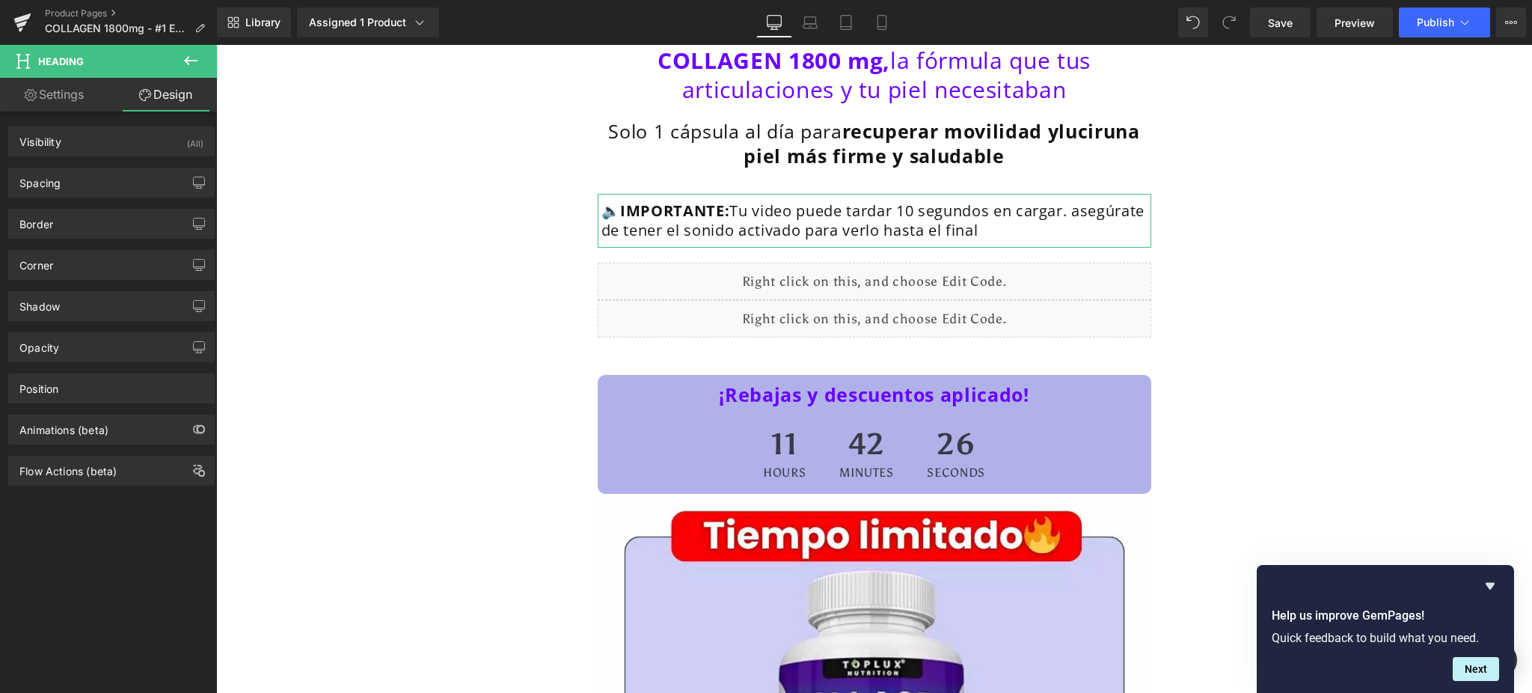
click at [68, 94] on link "Settings" at bounding box center [54, 95] width 108 height 34
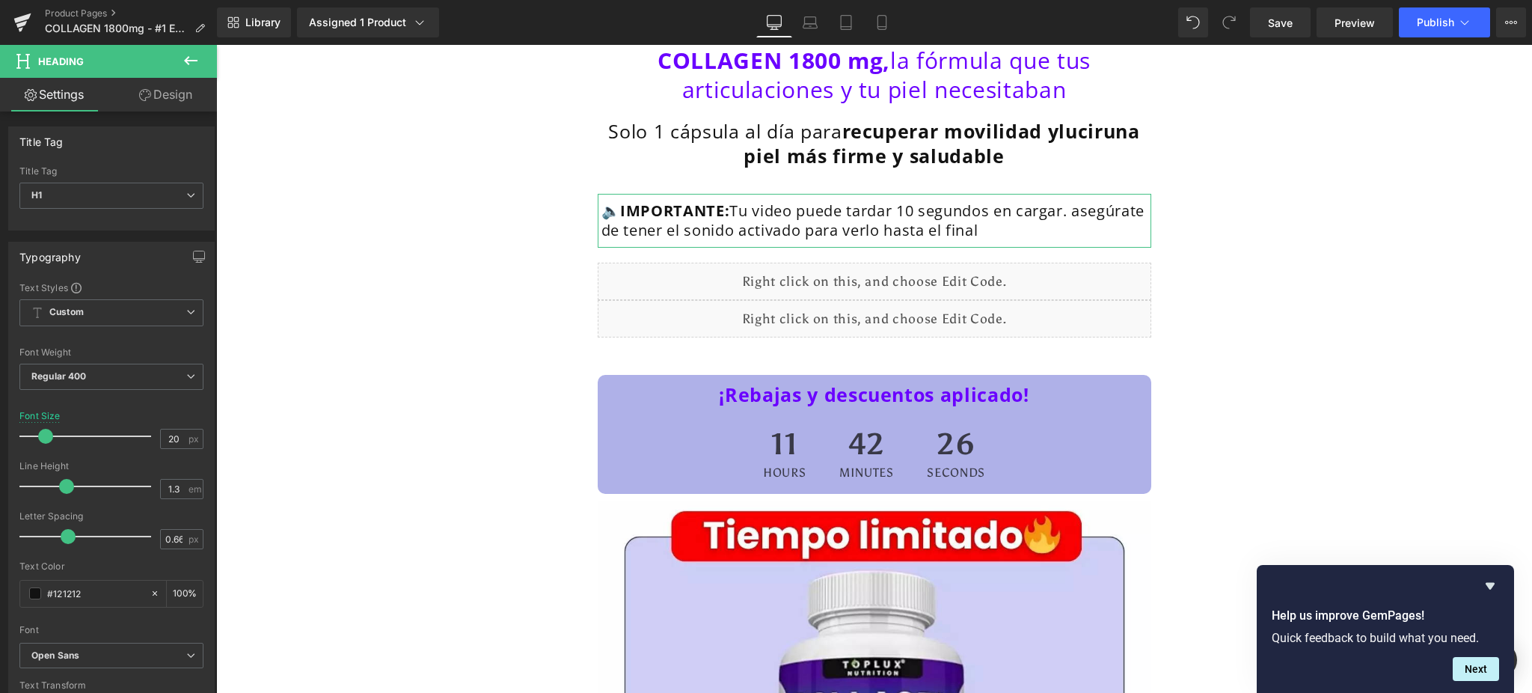
type input "100"
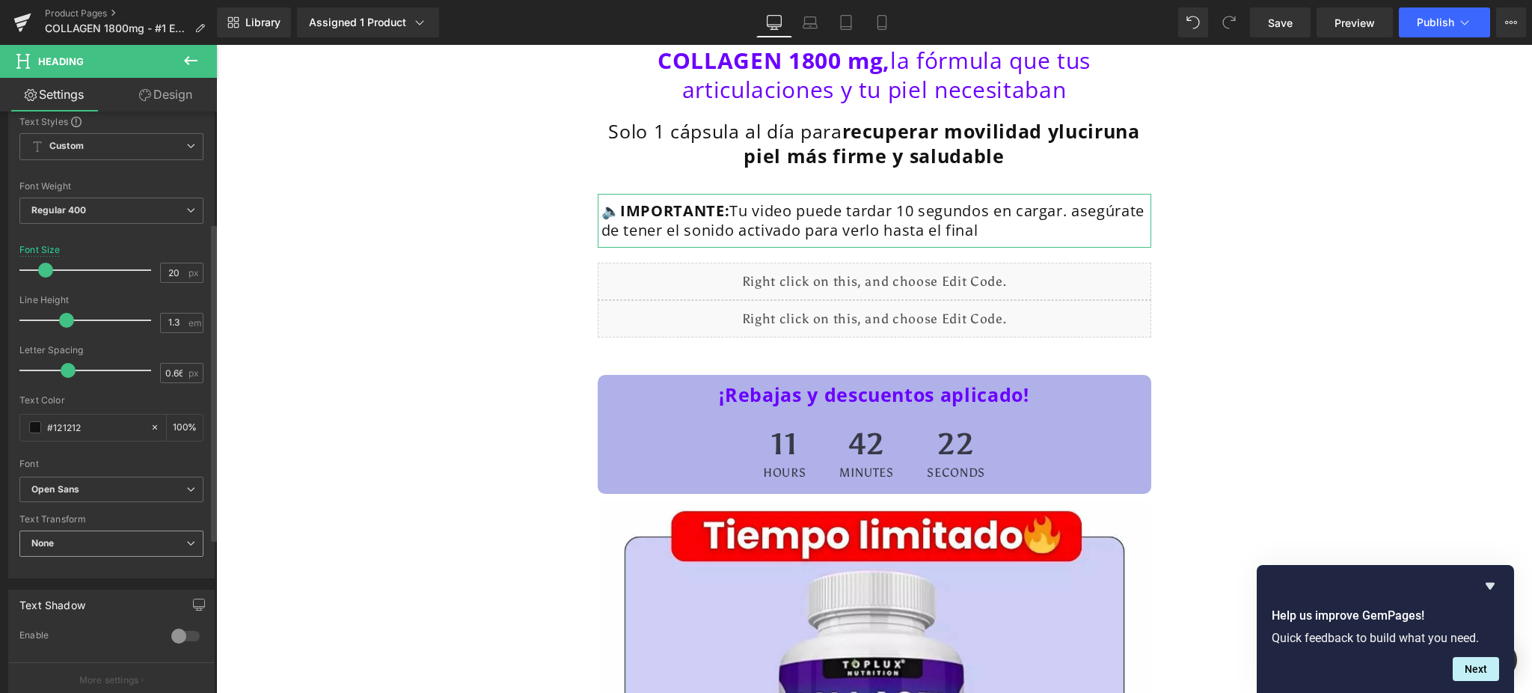
scroll to position [0, 0]
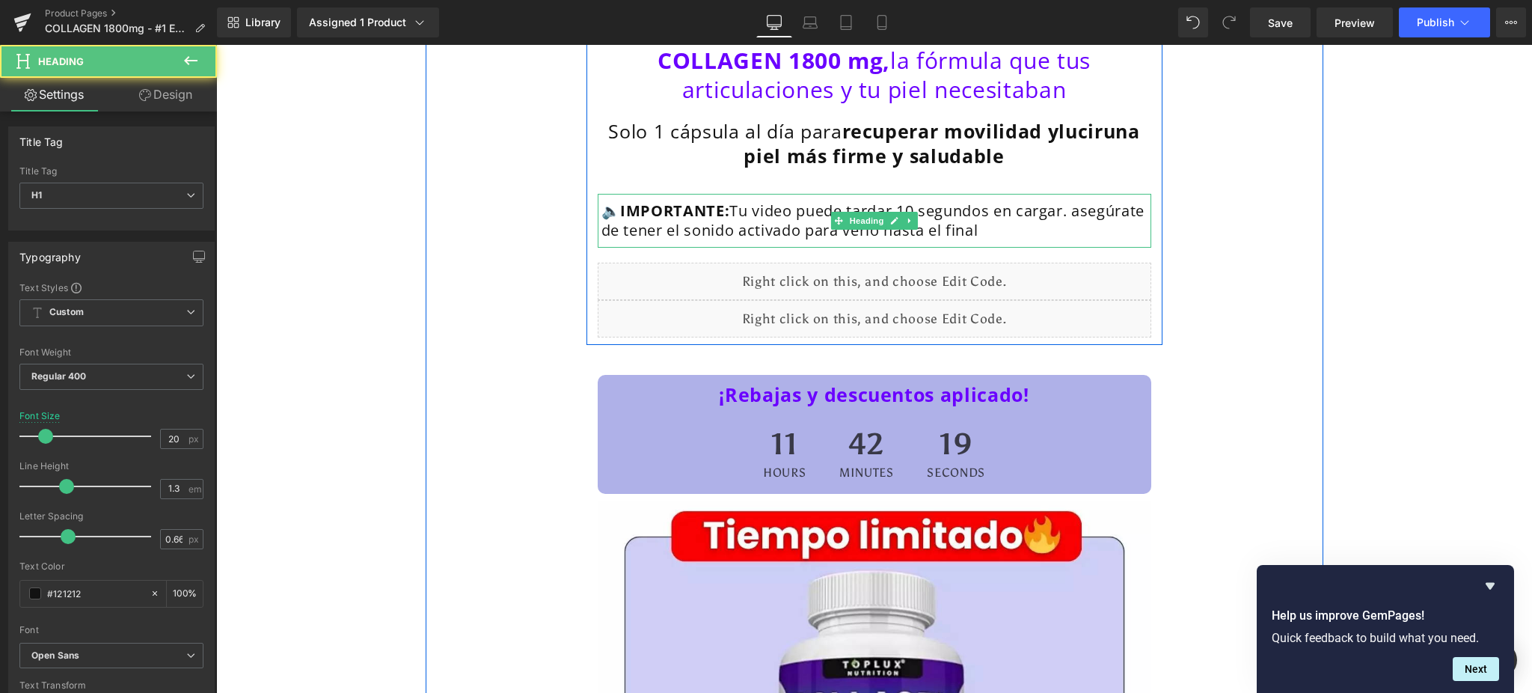
click at [1044, 215] on h1 "🔈 IMPORTANTE: Tu video puede tardar 10 segundos en cargar. asegúrate de tener e…" at bounding box center [874, 220] width 546 height 39
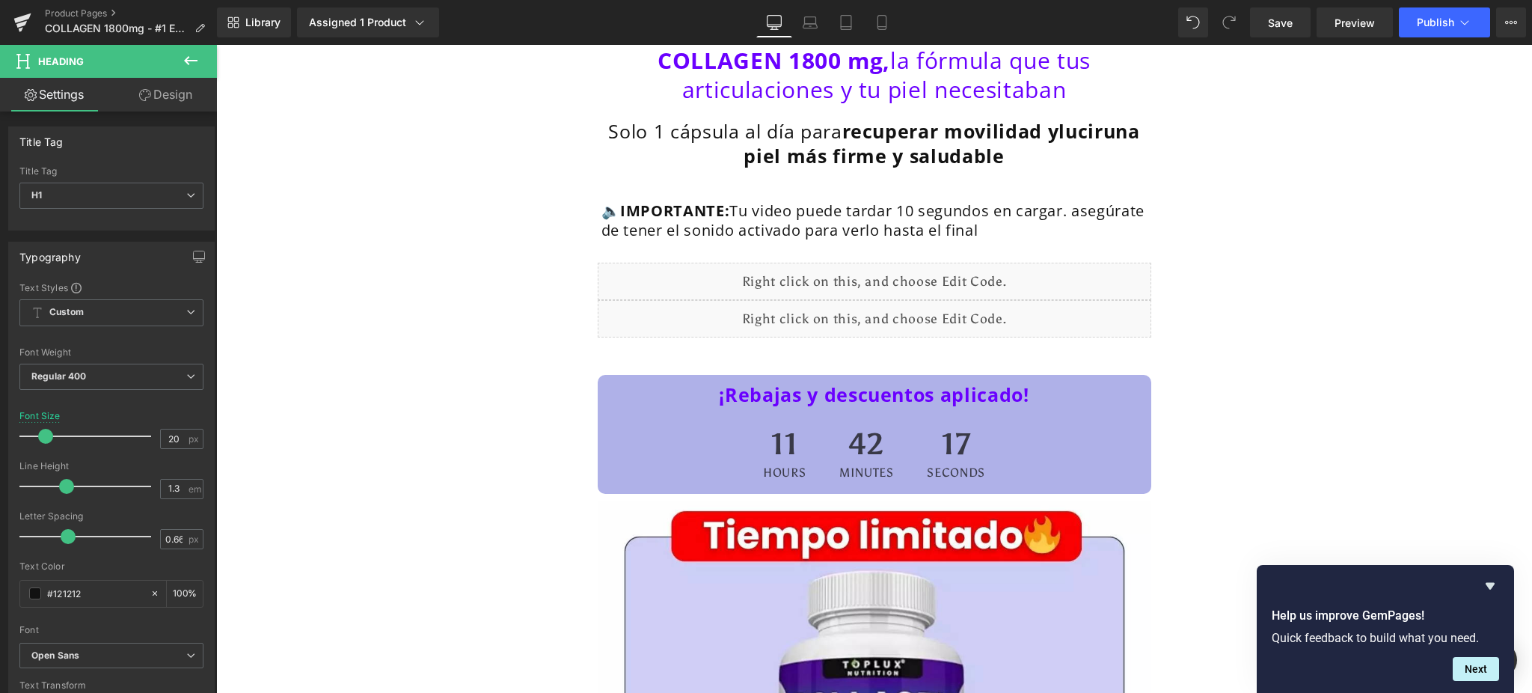
click at [150, 84] on link "Design" at bounding box center [165, 95] width 108 height 34
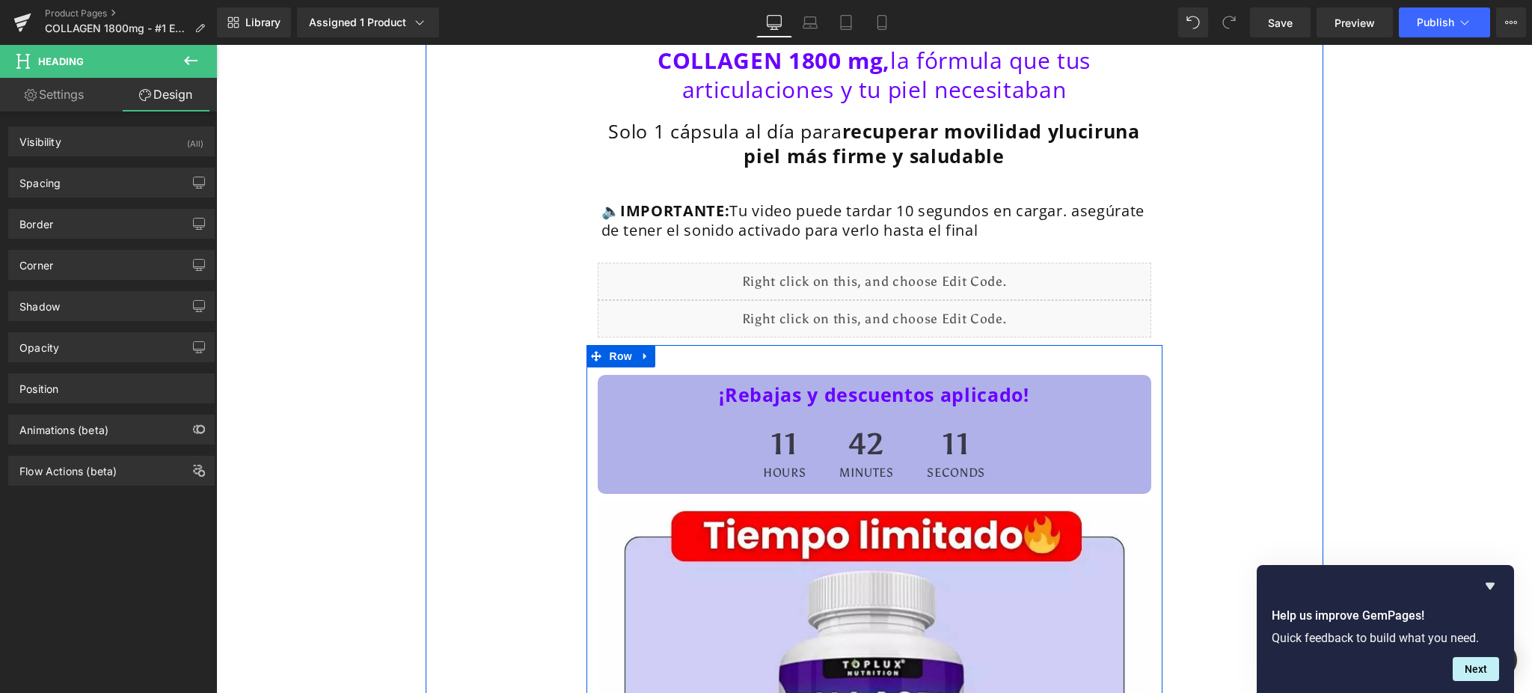
click at [678, 394] on h1 "¡Rebajas y descuentos aplicado!" at bounding box center [874, 394] width 546 height 25
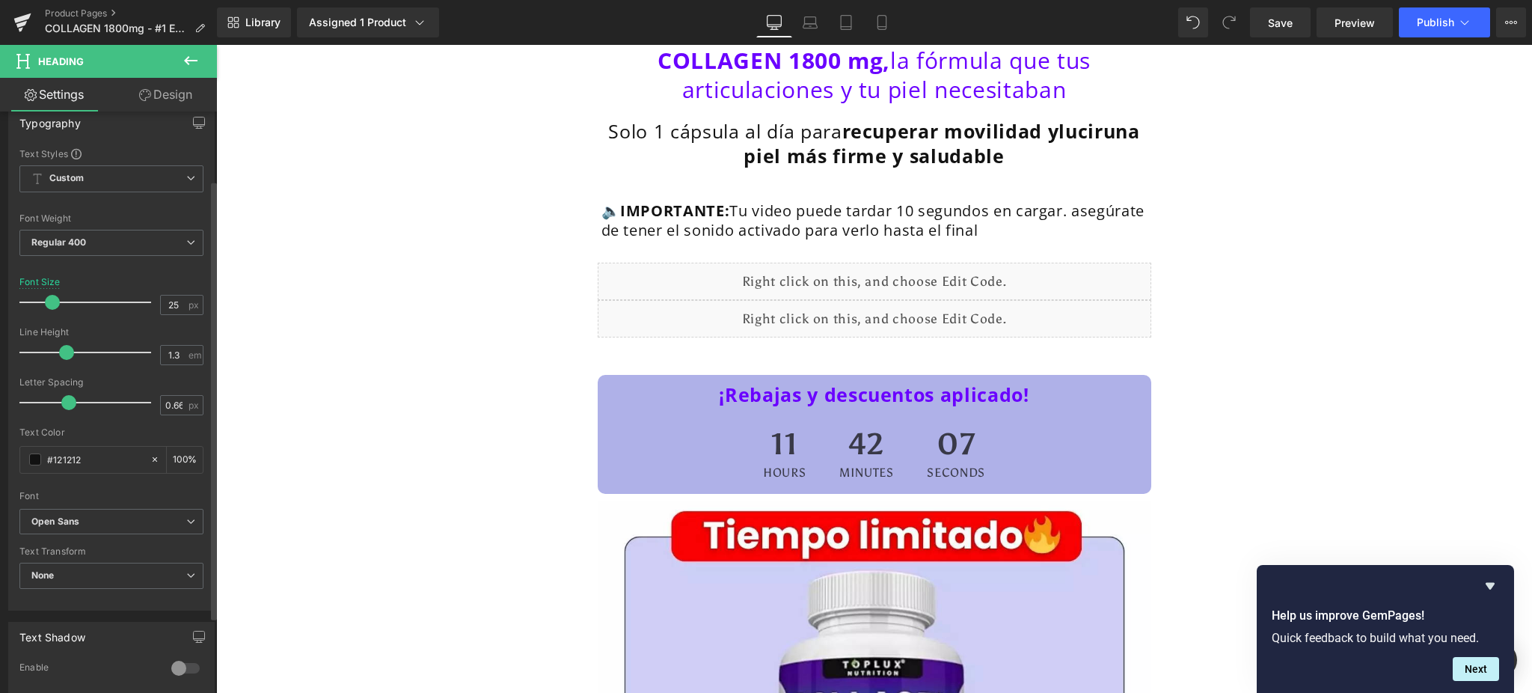
scroll to position [299, 0]
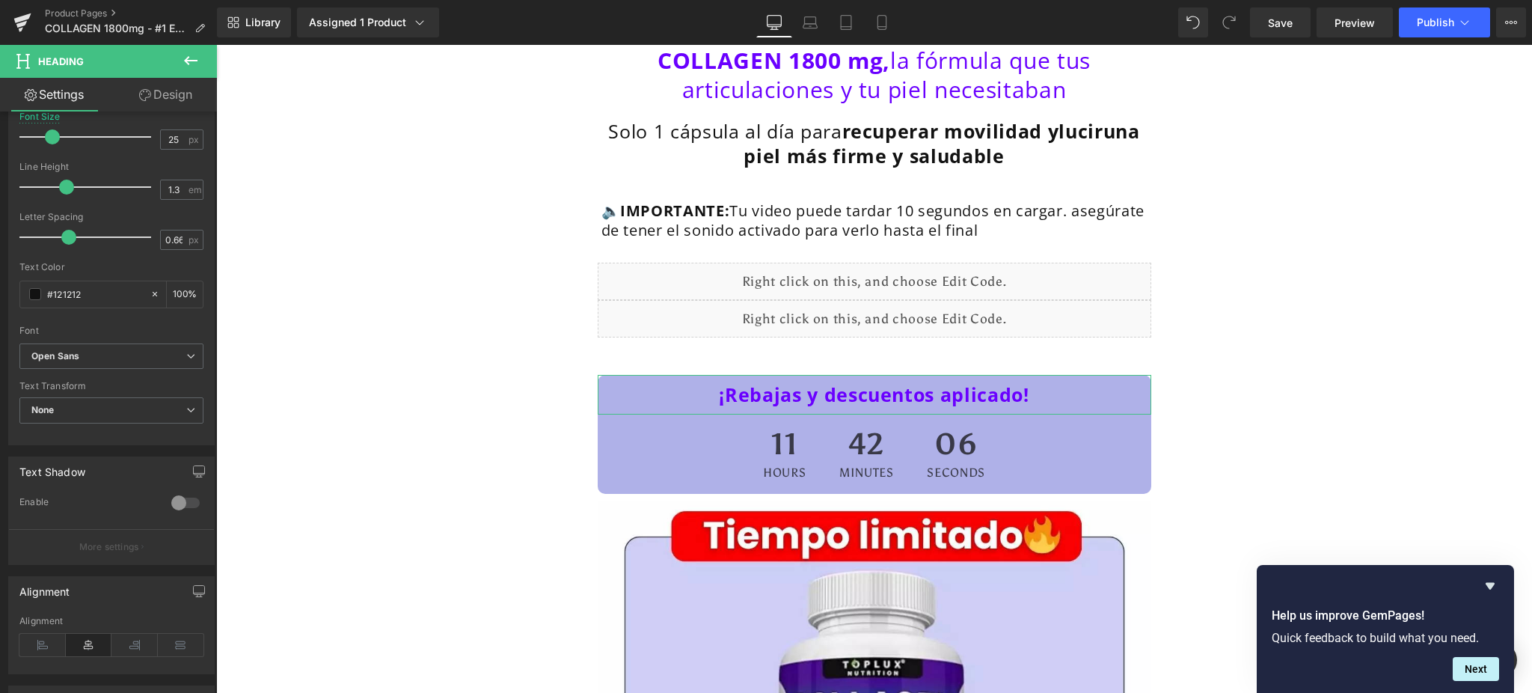
click at [168, 87] on link "Design" at bounding box center [165, 95] width 108 height 34
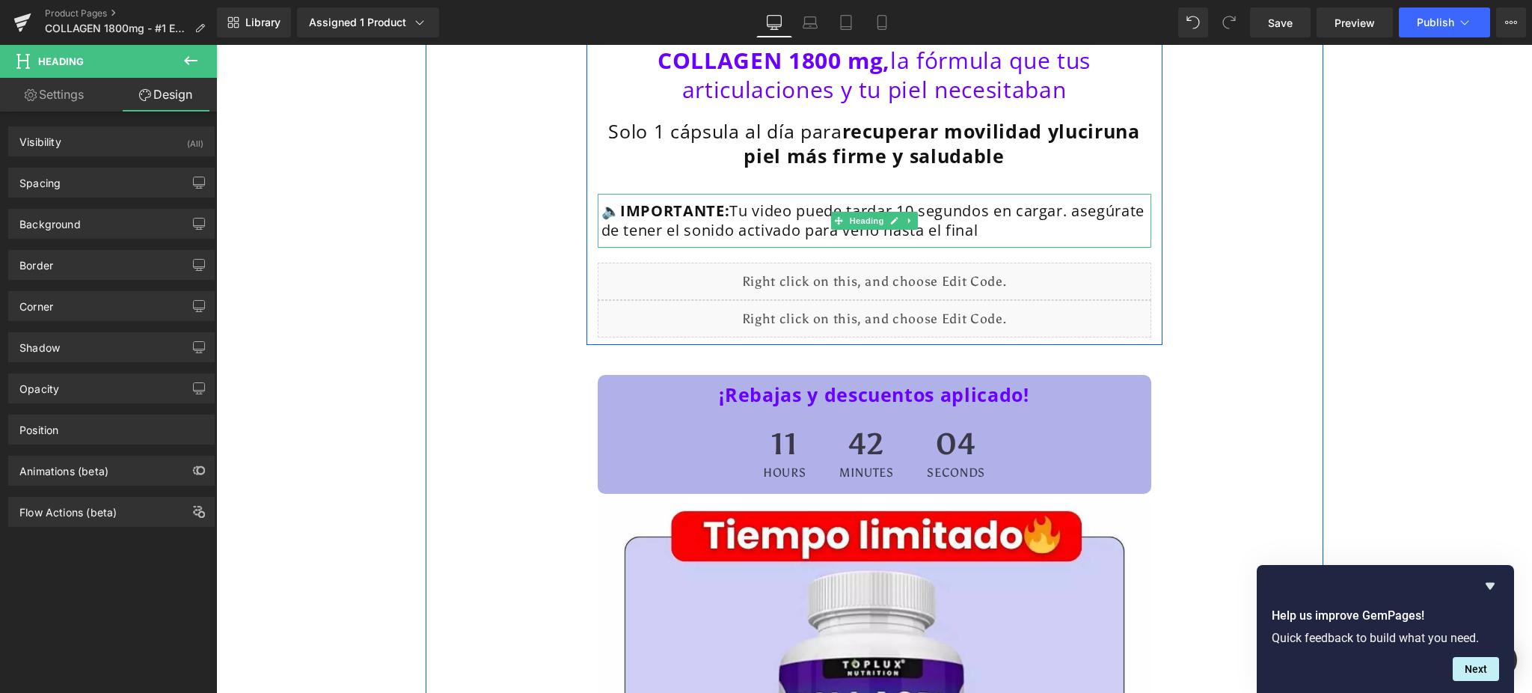
click at [774, 236] on h1 "🔈 IMPORTANTE: Tu video puede tardar 10 segundos en cargar. asegúrate de tener e…" at bounding box center [874, 220] width 546 height 39
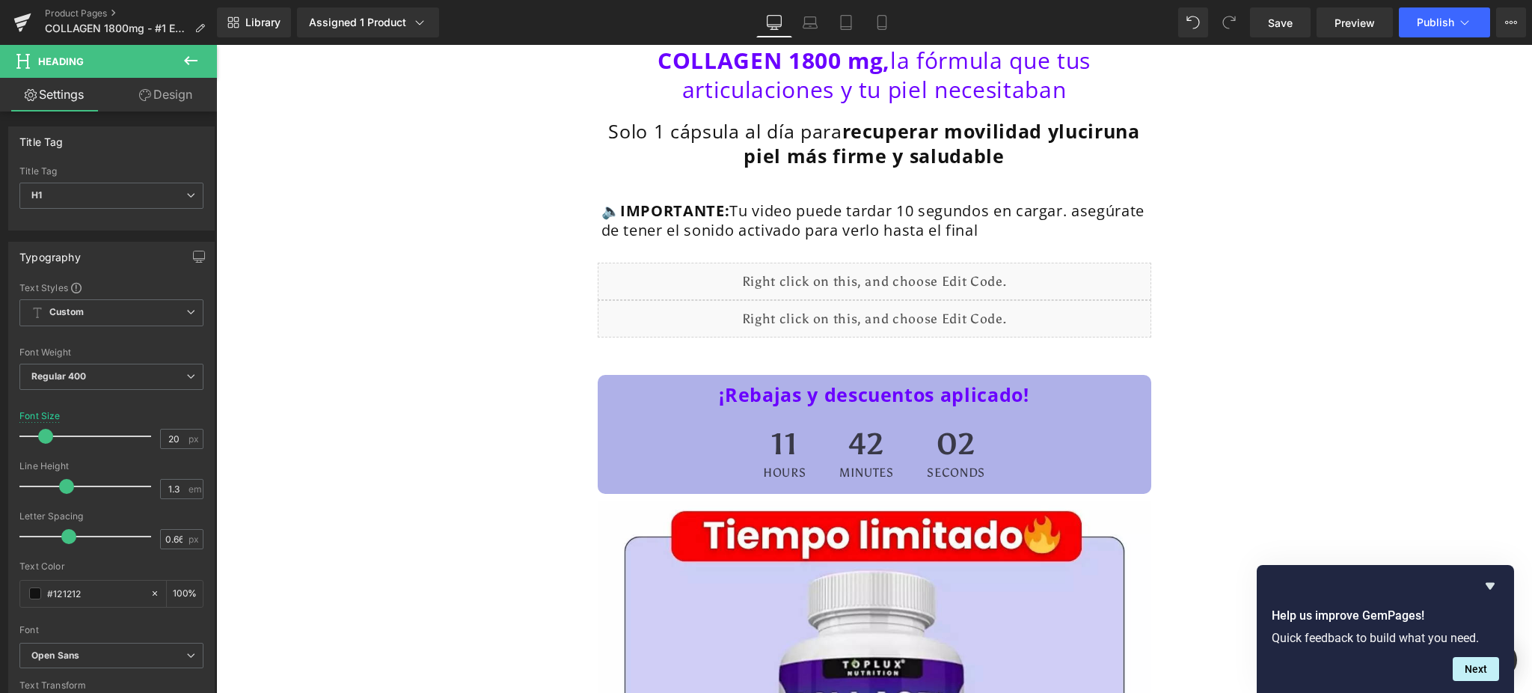
click at [160, 90] on link "Design" at bounding box center [165, 95] width 108 height 34
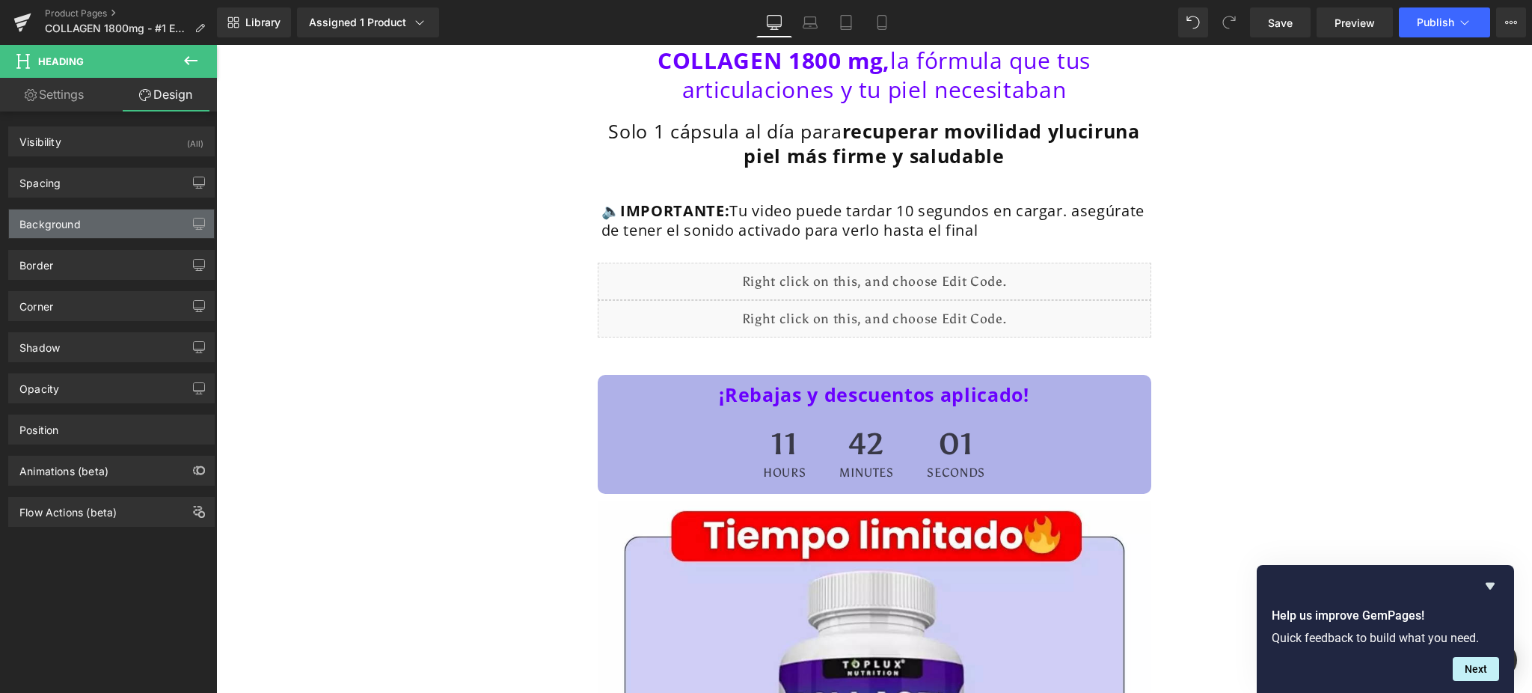
click at [124, 220] on div "Background" at bounding box center [111, 223] width 205 height 28
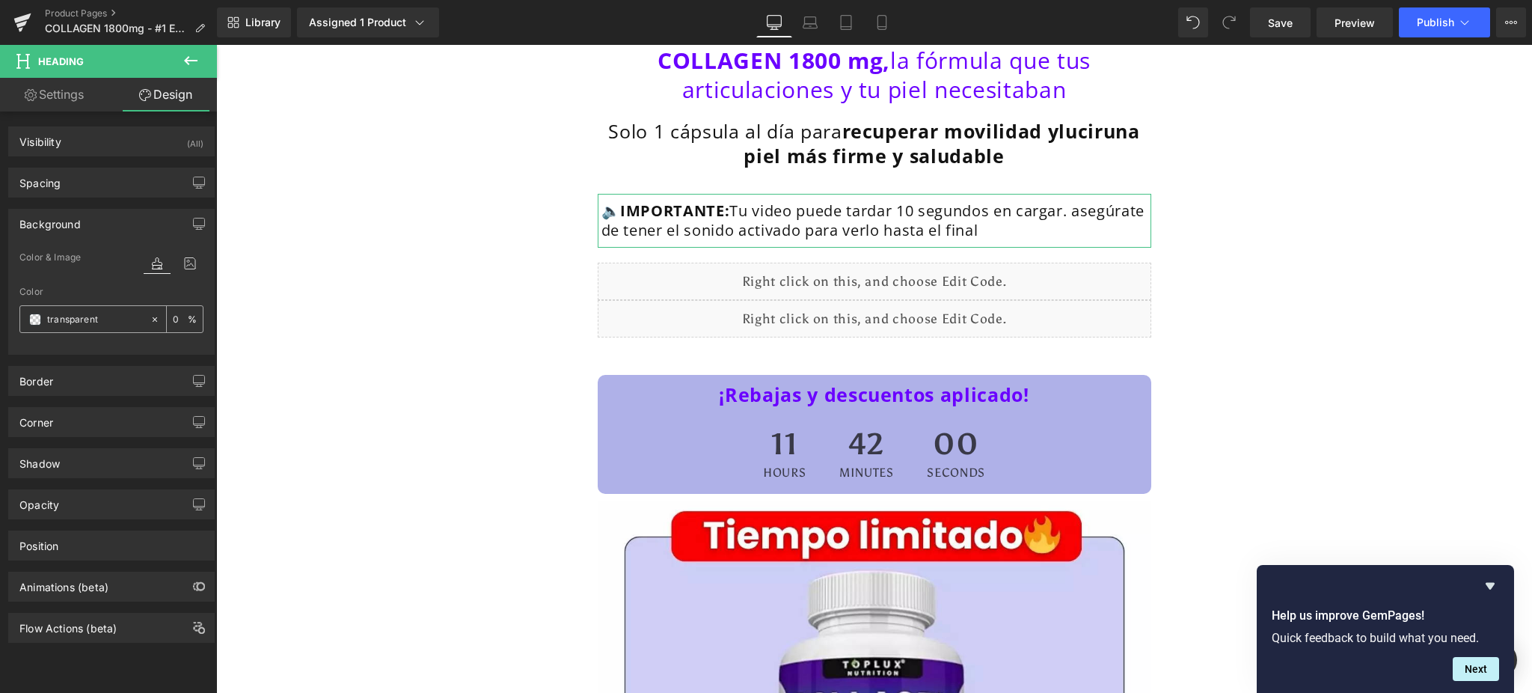
click at [85, 319] on input "transparent" at bounding box center [95, 319] width 96 height 16
click at [24, 316] on div "transparent" at bounding box center [84, 319] width 129 height 26
click at [30, 322] on span at bounding box center [35, 319] width 12 height 12
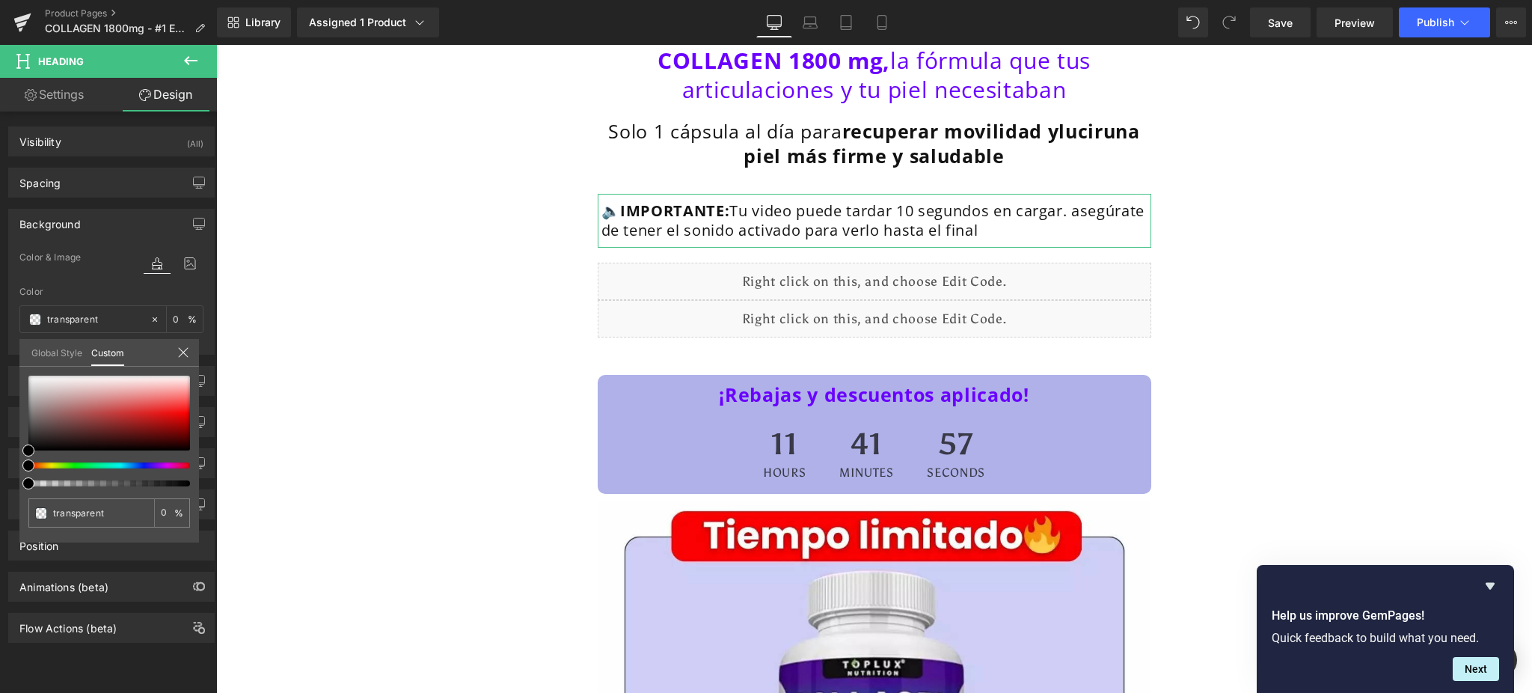
type input "#000000"
type input "100"
type input "#000000"
type input "100"
click at [144, 465] on div at bounding box center [103, 465] width 162 height 6
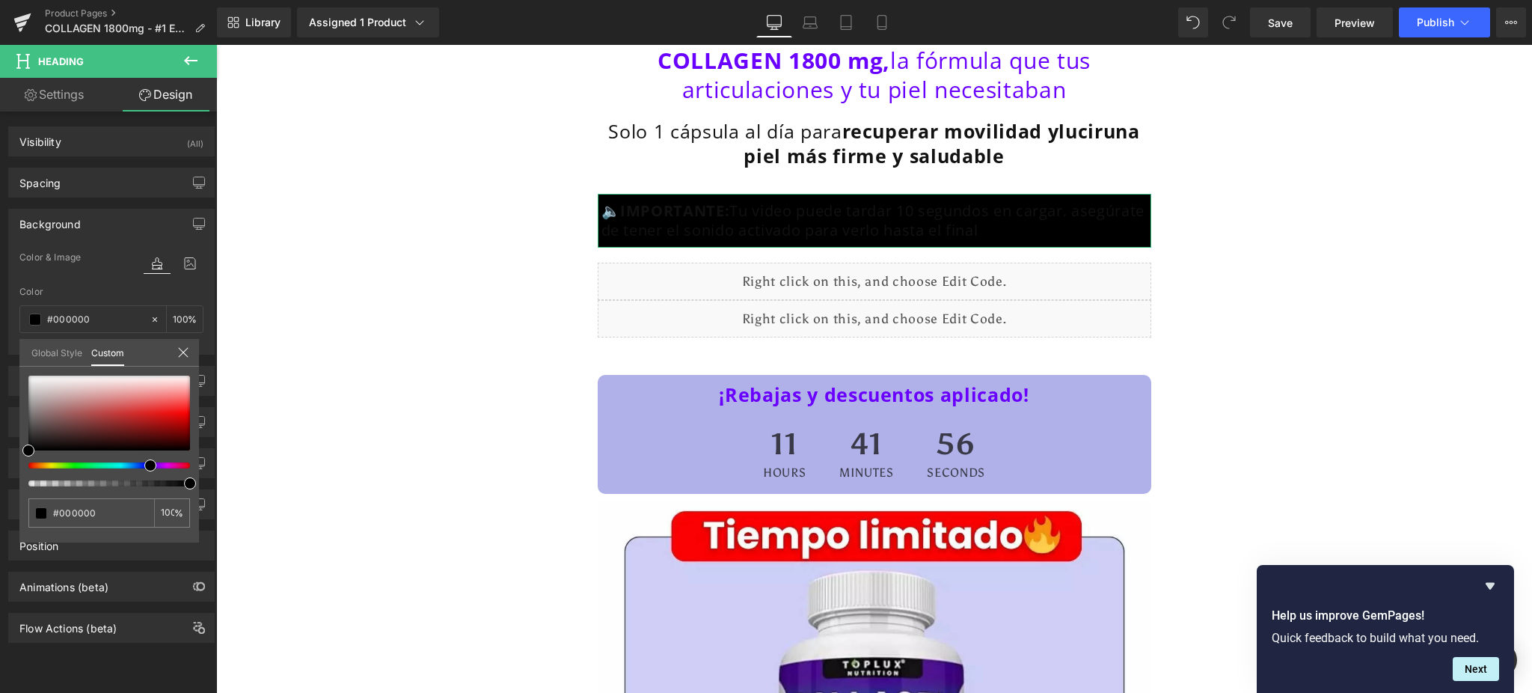
click at [136, 464] on div at bounding box center [103, 465] width 162 height 6
type input "#6b4dda"
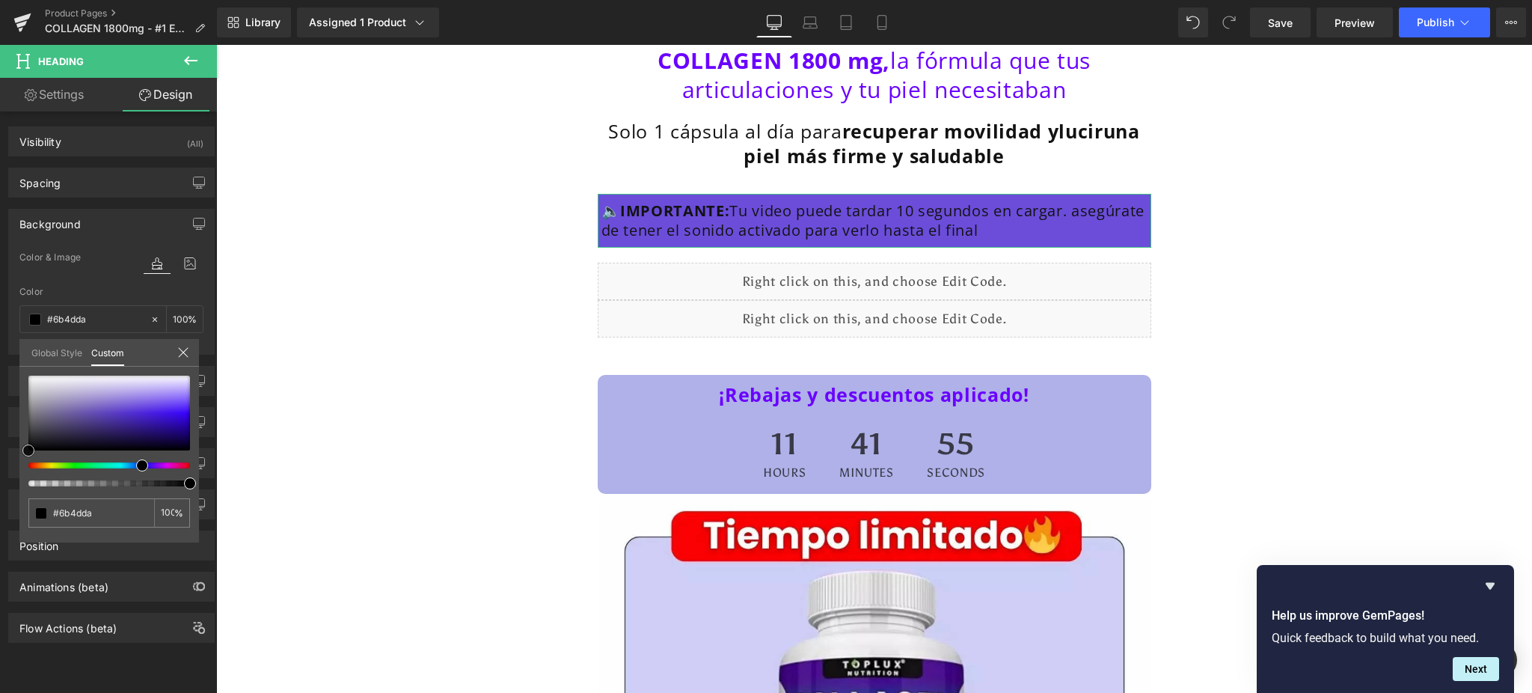
click at [135, 406] on div at bounding box center [109, 413] width 162 height 75
type input "#d8d0f4"
click at [132, 383] on div at bounding box center [109, 413] width 162 height 75
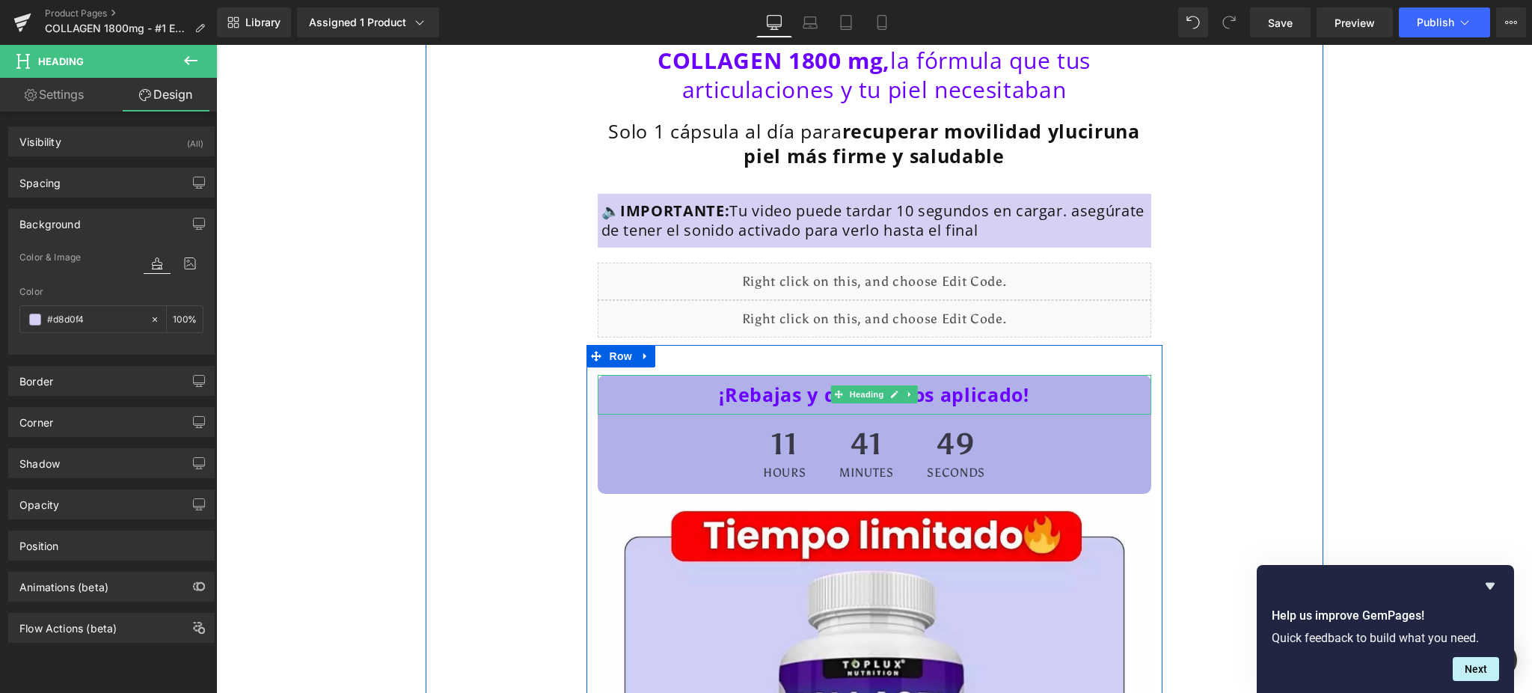
click at [628, 399] on h1 "¡Rebajas y descuentos aplicado!" at bounding box center [874, 394] width 546 height 25
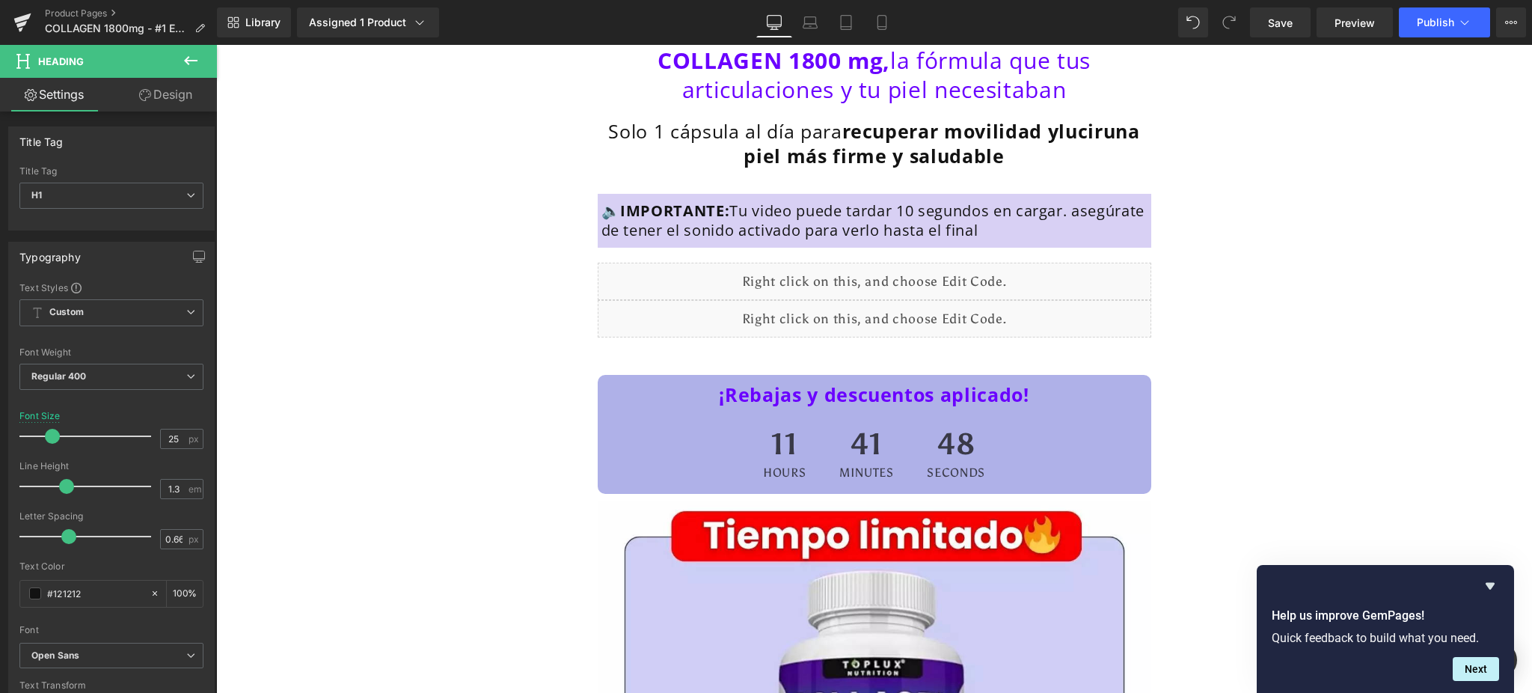
click at [157, 93] on link "Design" at bounding box center [165, 95] width 108 height 34
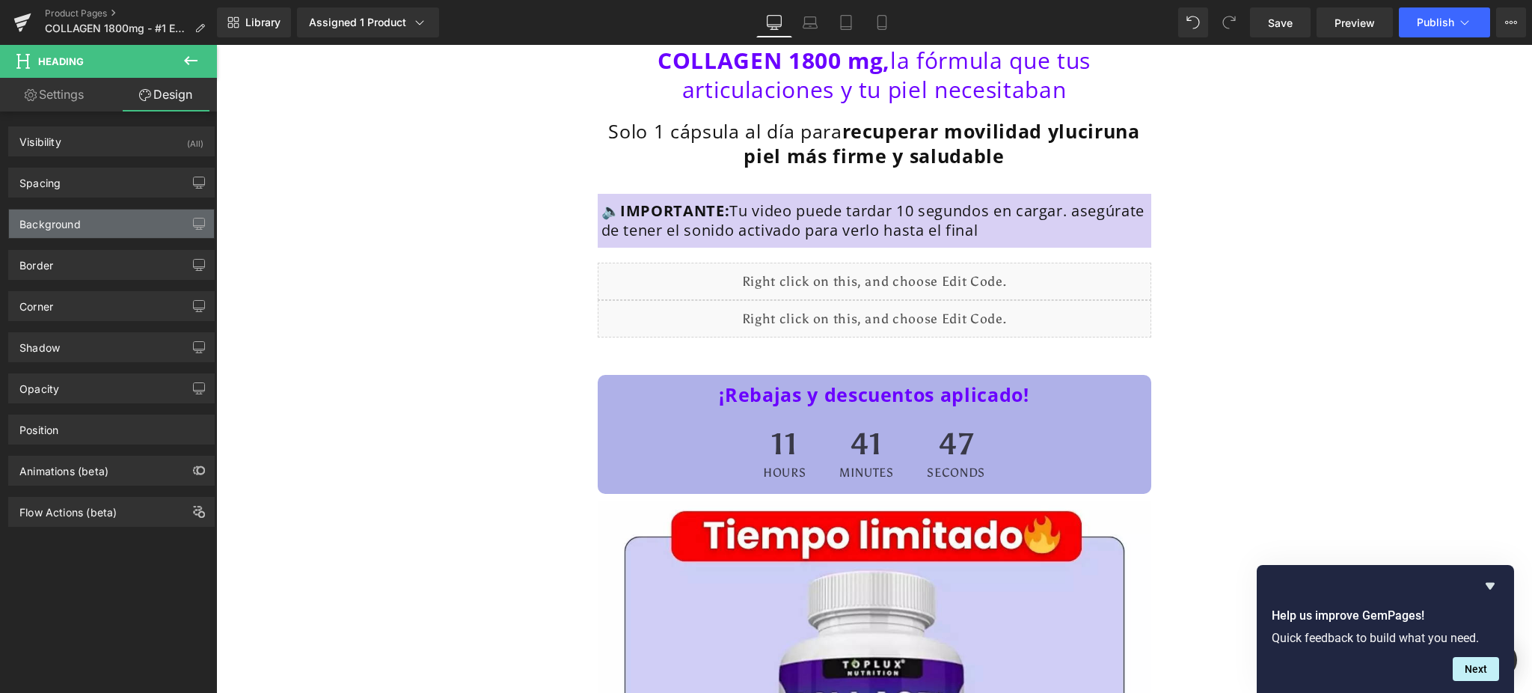
click at [108, 226] on div "Background" at bounding box center [111, 223] width 205 height 28
type input "#afb1e8"
type input "100"
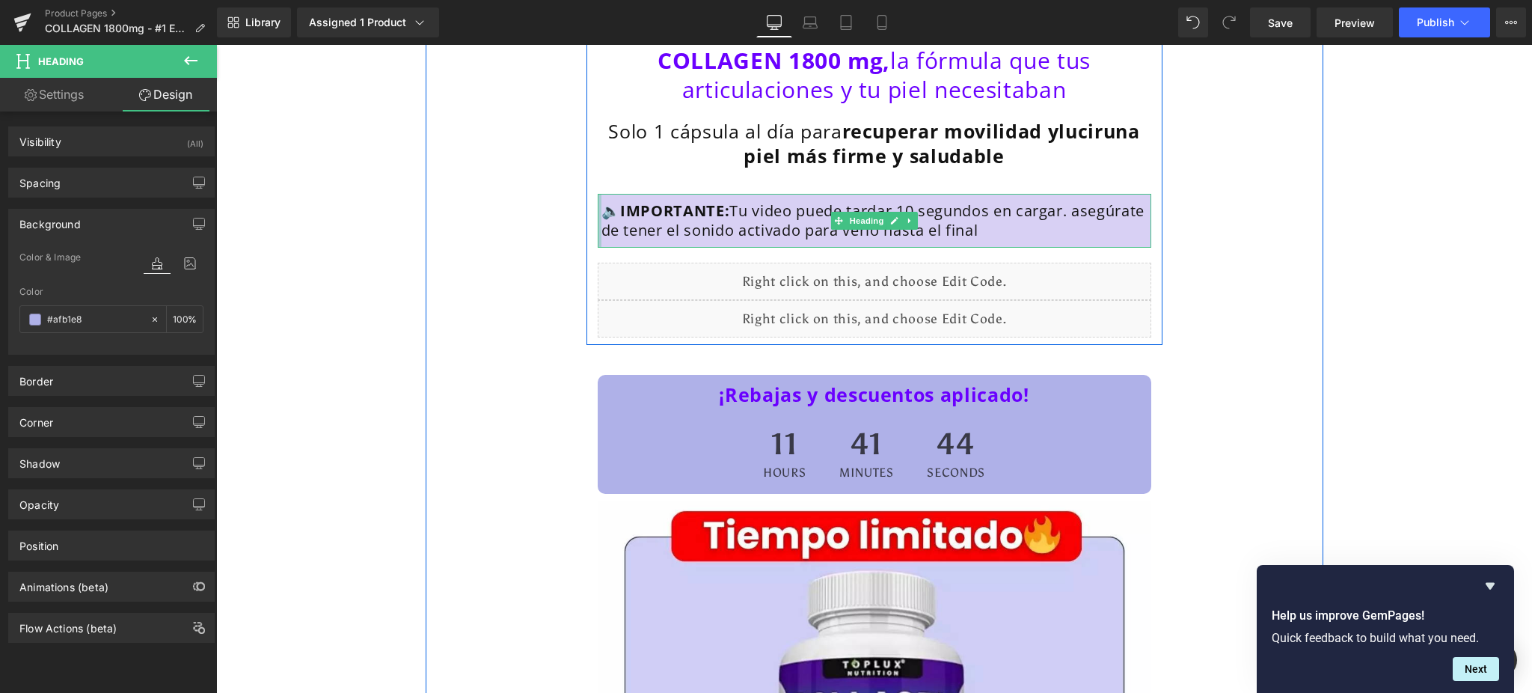
click at [598, 200] on div at bounding box center [600, 221] width 4 height 54
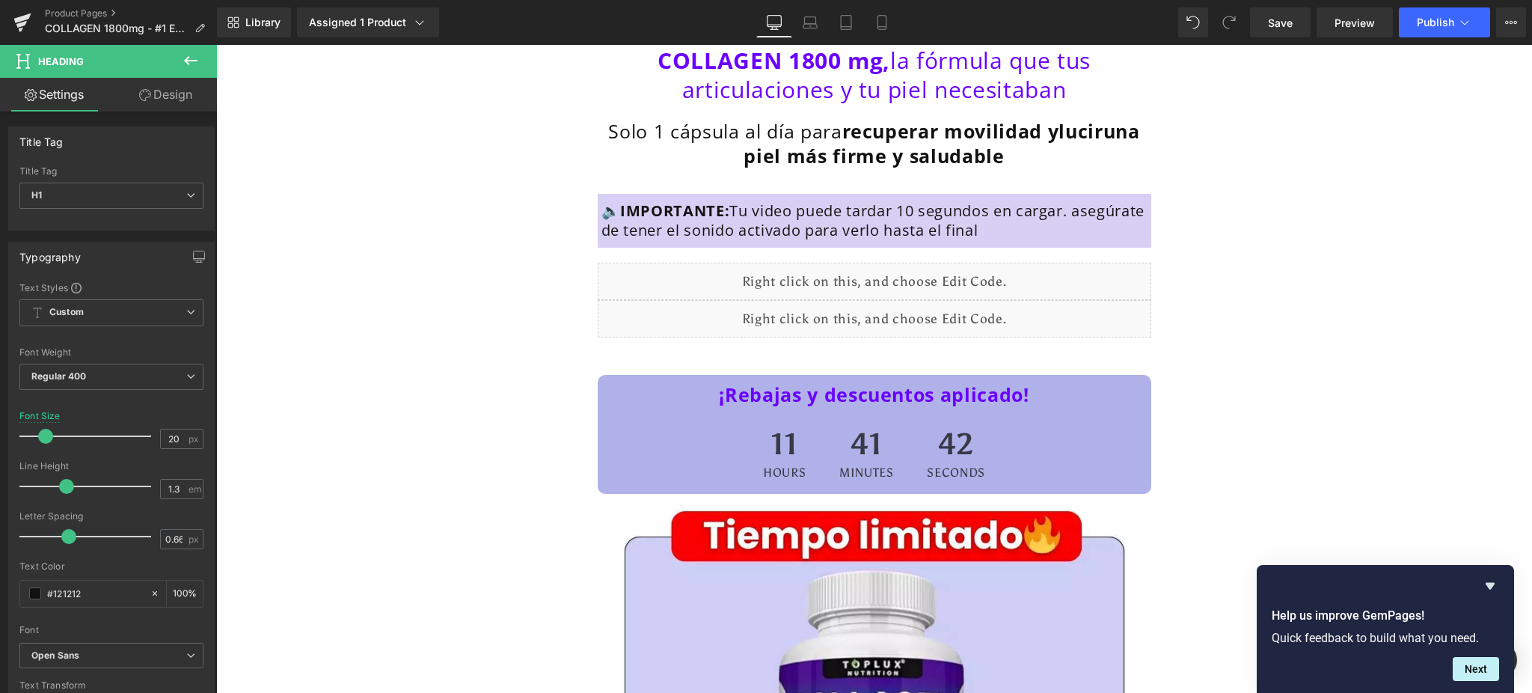
click at [157, 105] on link "Design" at bounding box center [165, 95] width 108 height 34
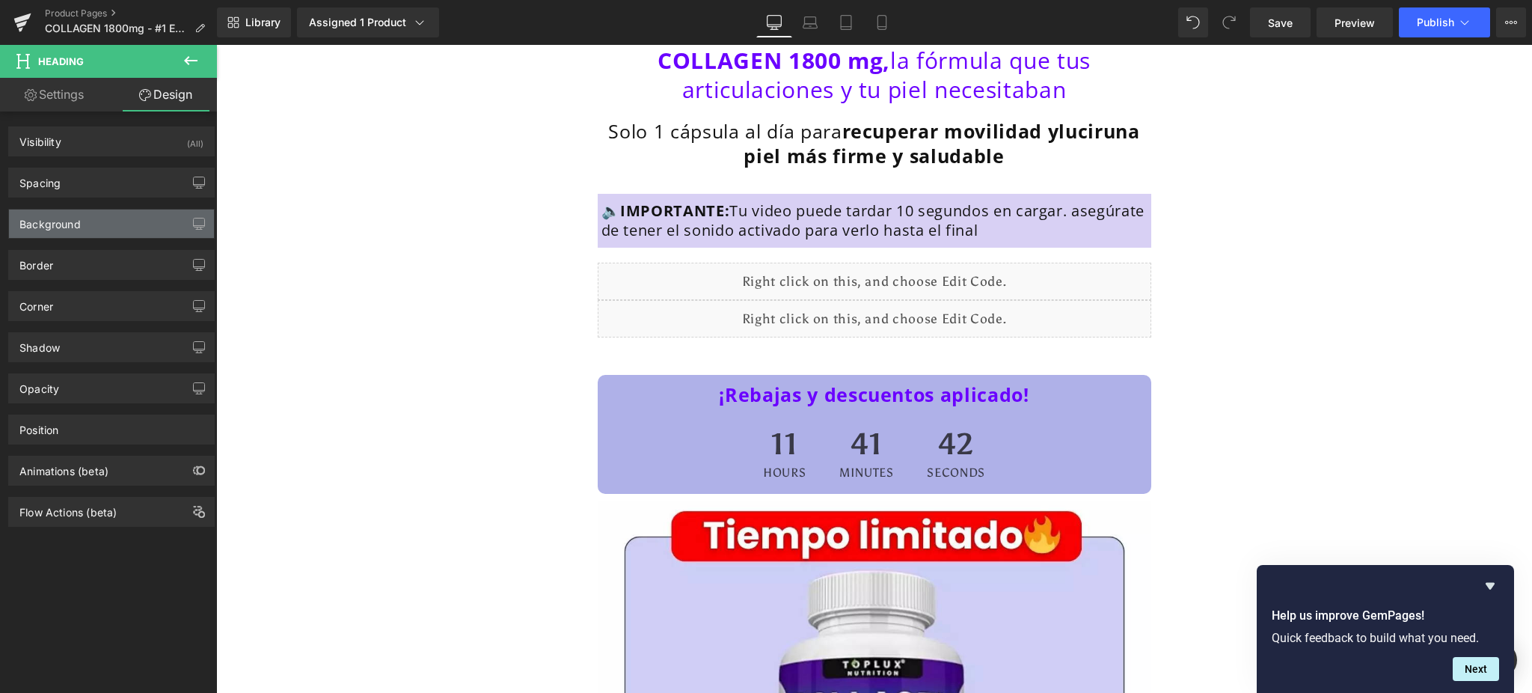
type input "#d8d0f4"
type input "100"
click at [110, 229] on div "Background" at bounding box center [111, 223] width 205 height 28
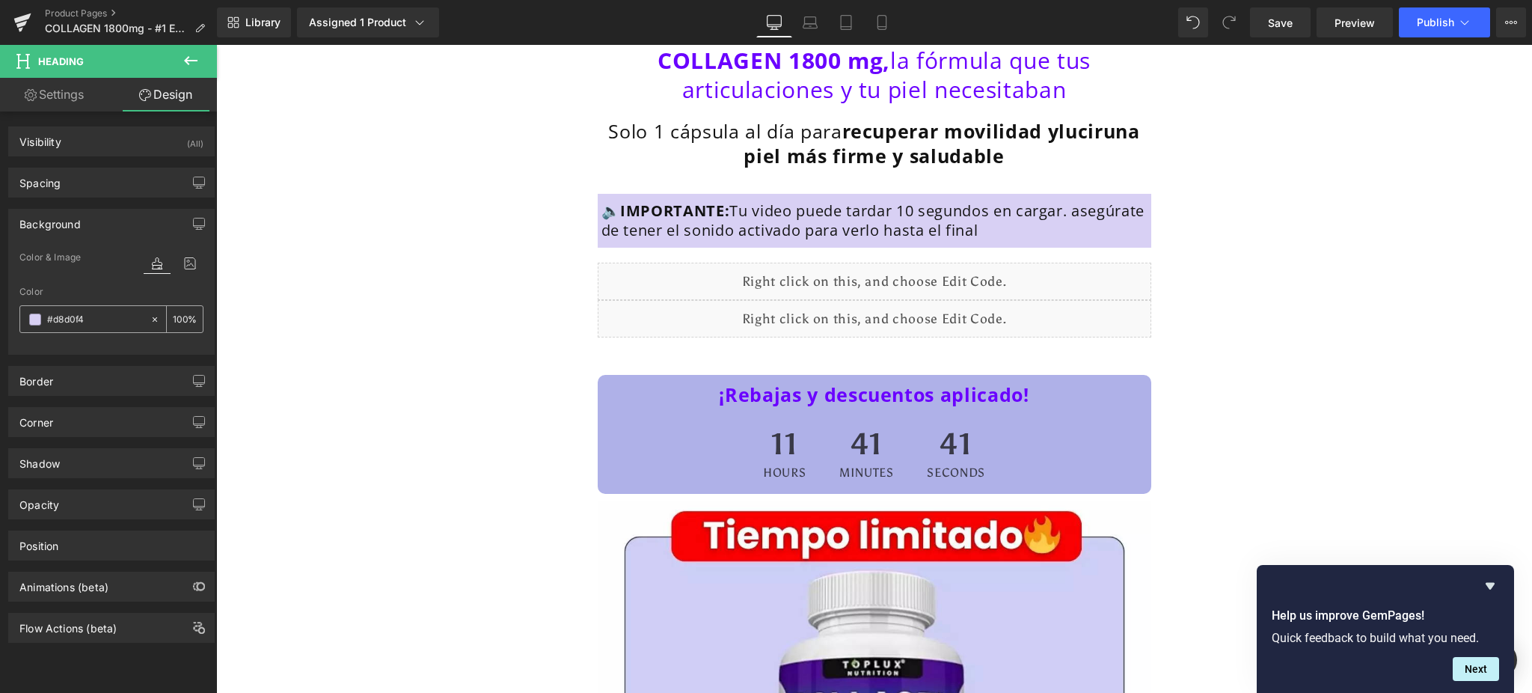
click at [99, 315] on input "#d8d0f4" at bounding box center [95, 319] width 96 height 16
paste input "afb1e8"
type input "#afb1e8"
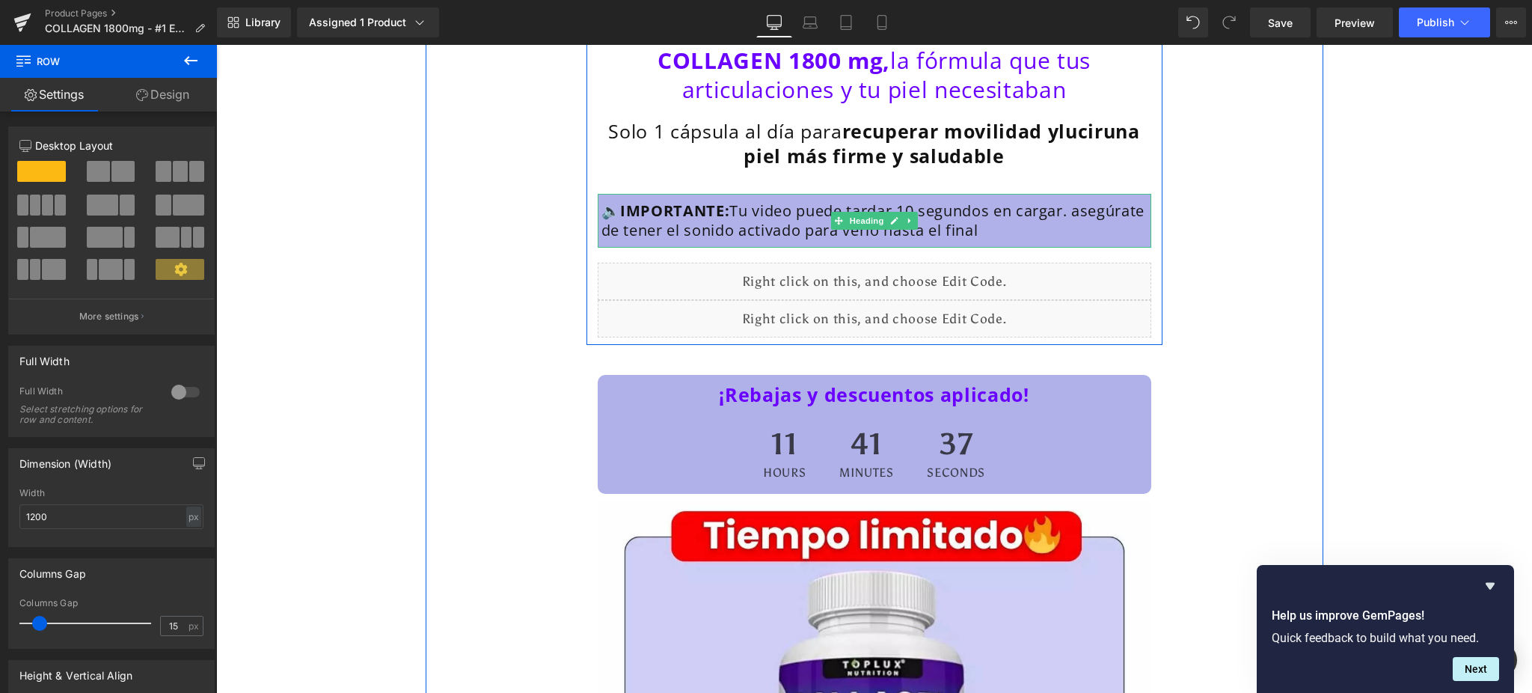
click at [1123, 223] on h1 "🔈 IMPORTANTE: Tu video puede tardar 10 segundos en cargar. asegúrate de tener e…" at bounding box center [874, 220] width 546 height 39
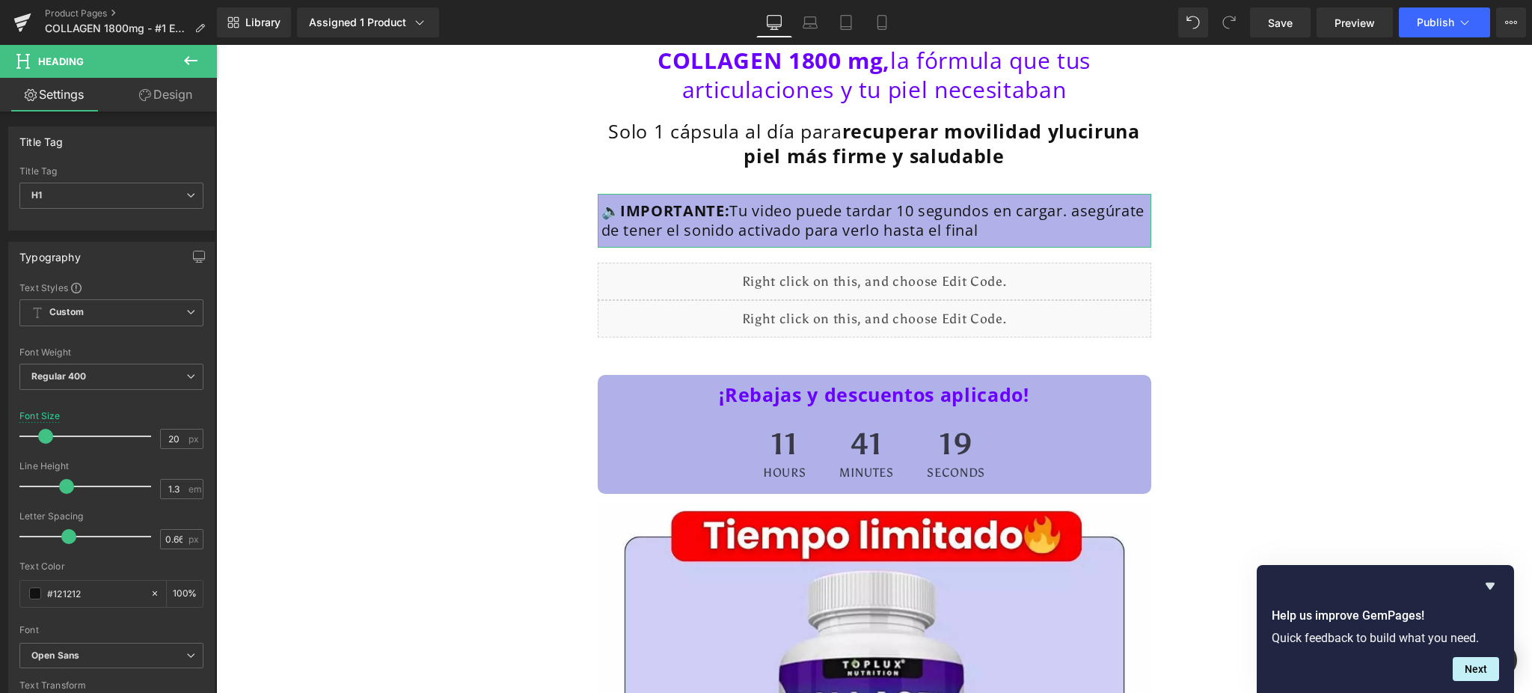
click at [176, 94] on link "Design" at bounding box center [165, 95] width 108 height 34
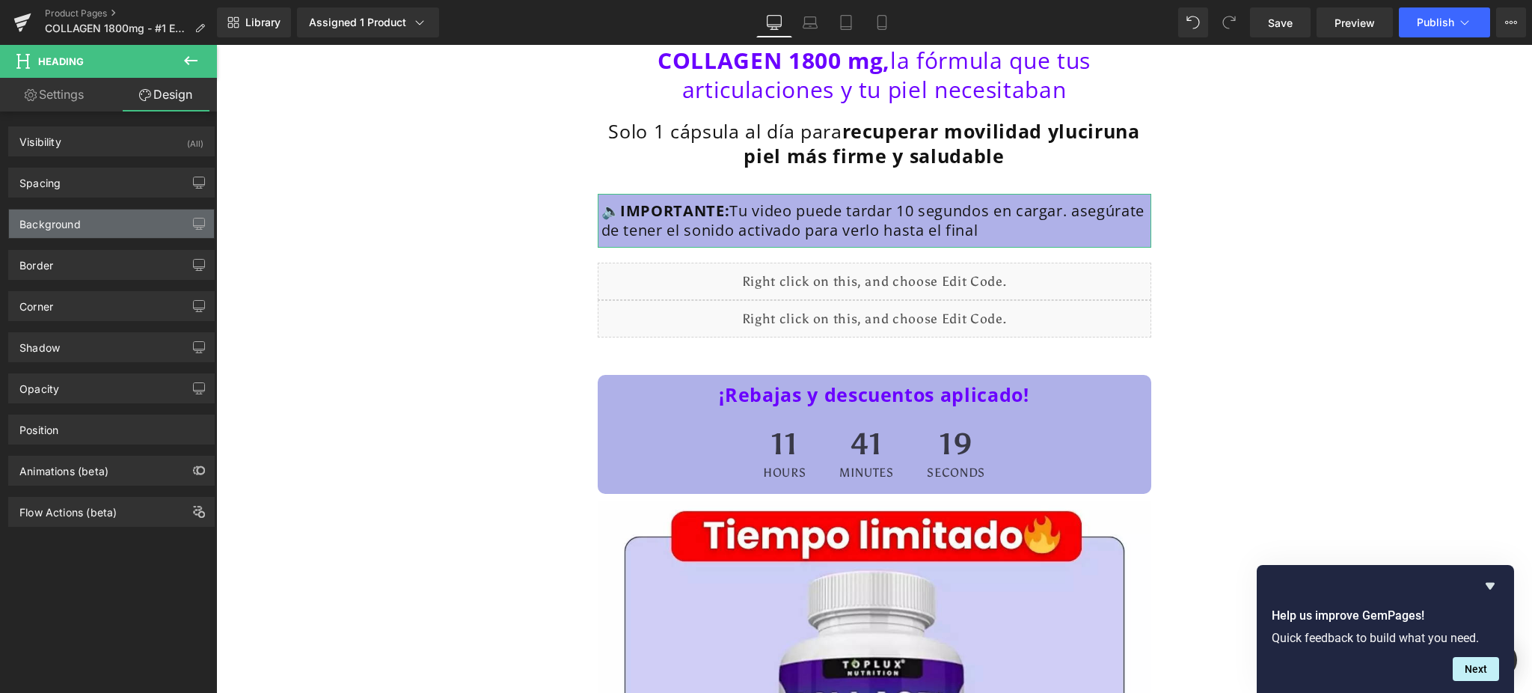
type input "#afb1e8"
type input "100"
click at [117, 228] on div "Background" at bounding box center [111, 223] width 205 height 28
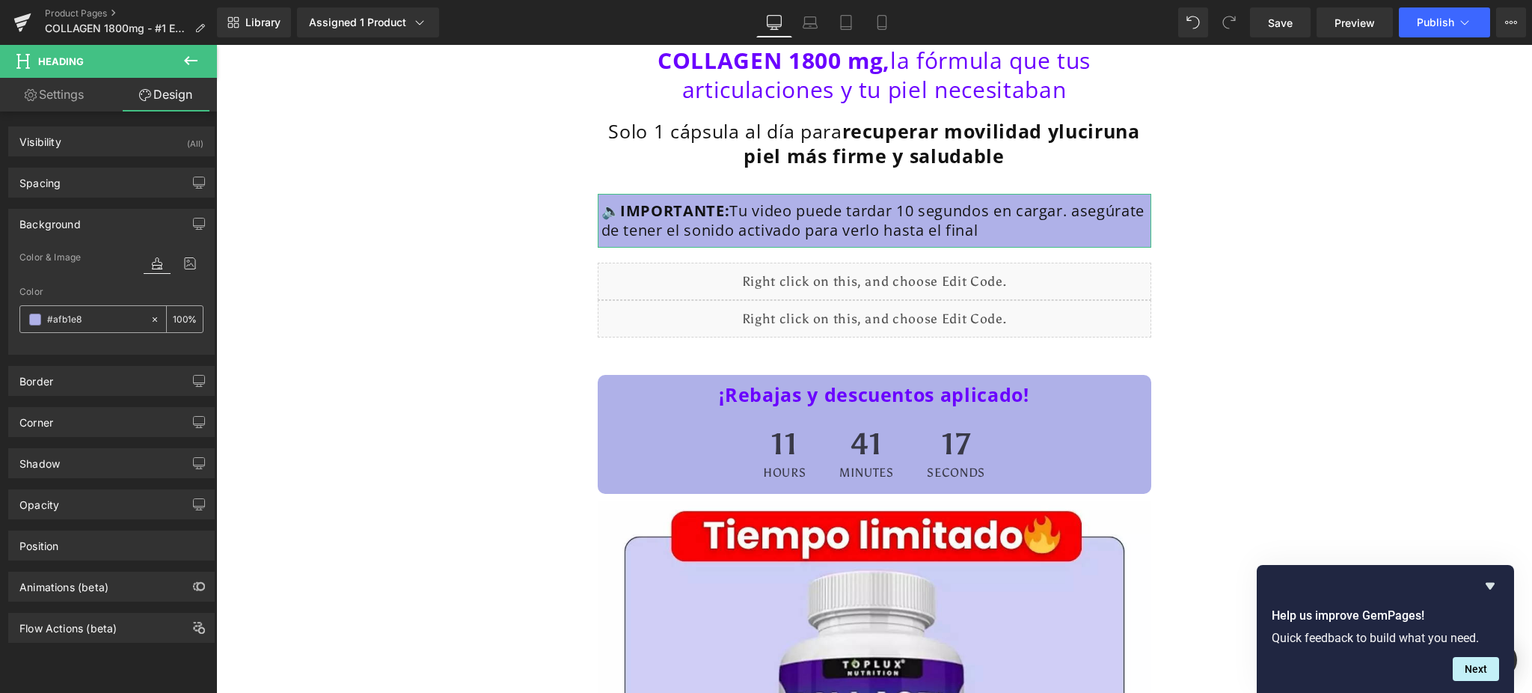
click at [82, 319] on input "#afb1e8" at bounding box center [95, 319] width 96 height 16
click at [31, 323] on span at bounding box center [35, 319] width 12 height 12
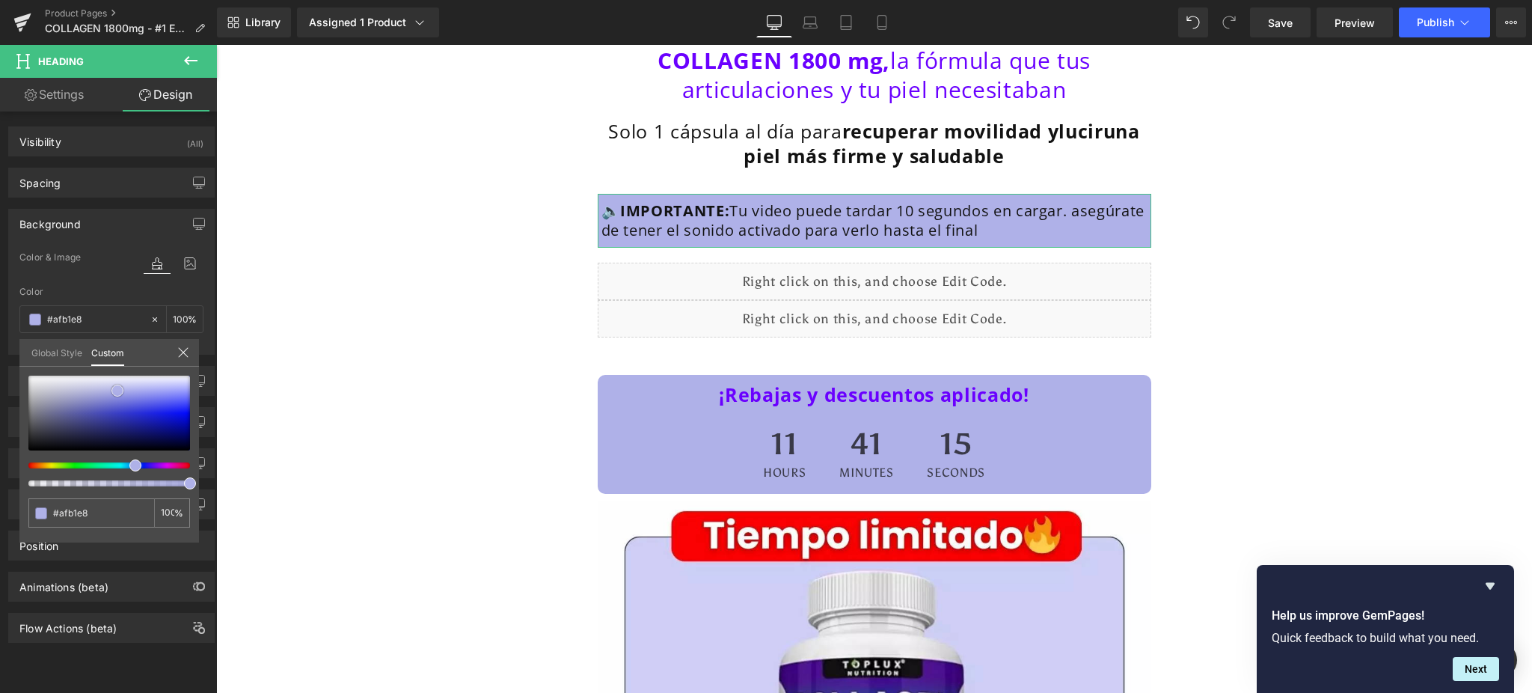
type input "#b9bbe3"
click at [99, 389] on div at bounding box center [109, 413] width 162 height 75
click at [99, 384] on span at bounding box center [100, 390] width 12 height 12
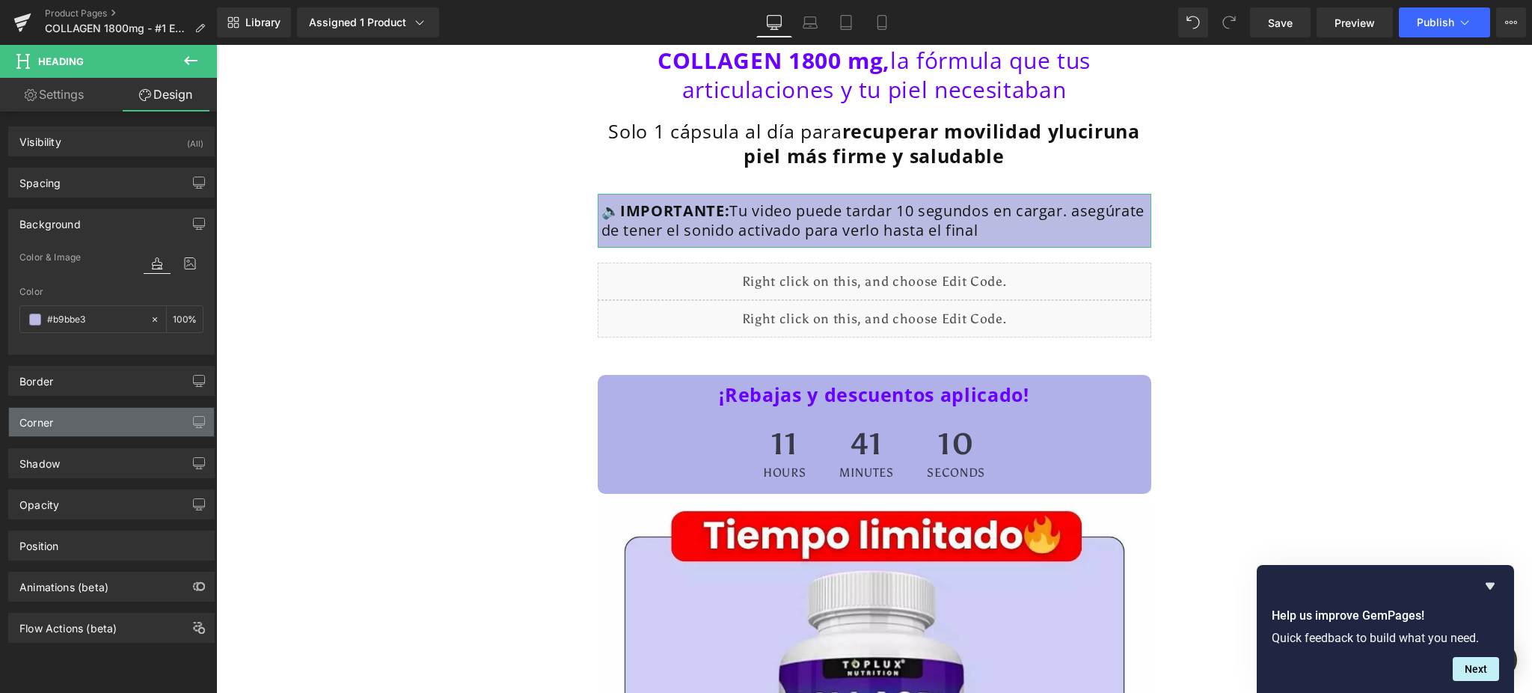
click at [121, 427] on div "Corner" at bounding box center [111, 422] width 205 height 28
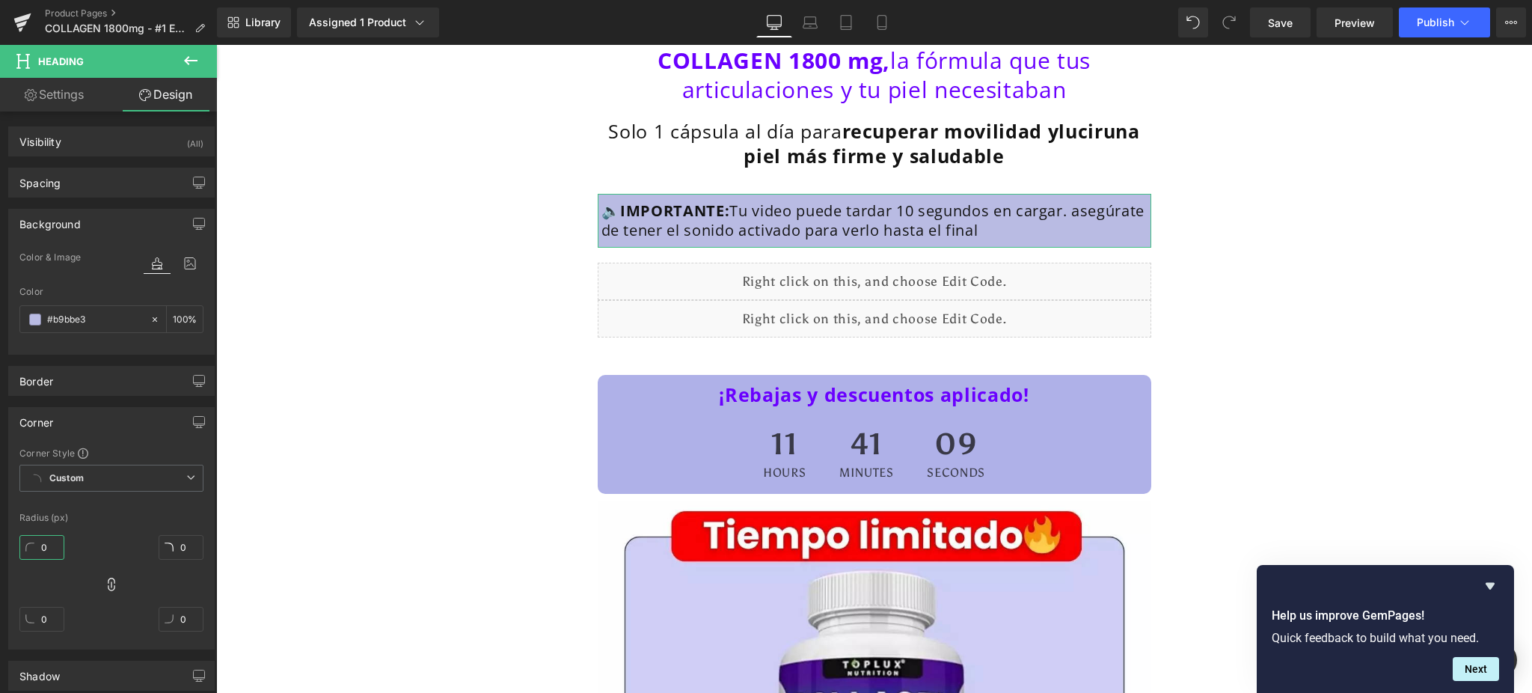
drag, startPoint x: 46, startPoint y: 546, endPoint x: 80, endPoint y: 564, distance: 38.2
click at [49, 545] on input "0" at bounding box center [41, 547] width 45 height 25
drag, startPoint x: 105, startPoint y: 586, endPoint x: 106, endPoint y: 595, distance: 9.0
click at [106, 587] on icon at bounding box center [111, 584] width 15 height 15
click at [44, 551] on input "0" at bounding box center [41, 547] width 45 height 25
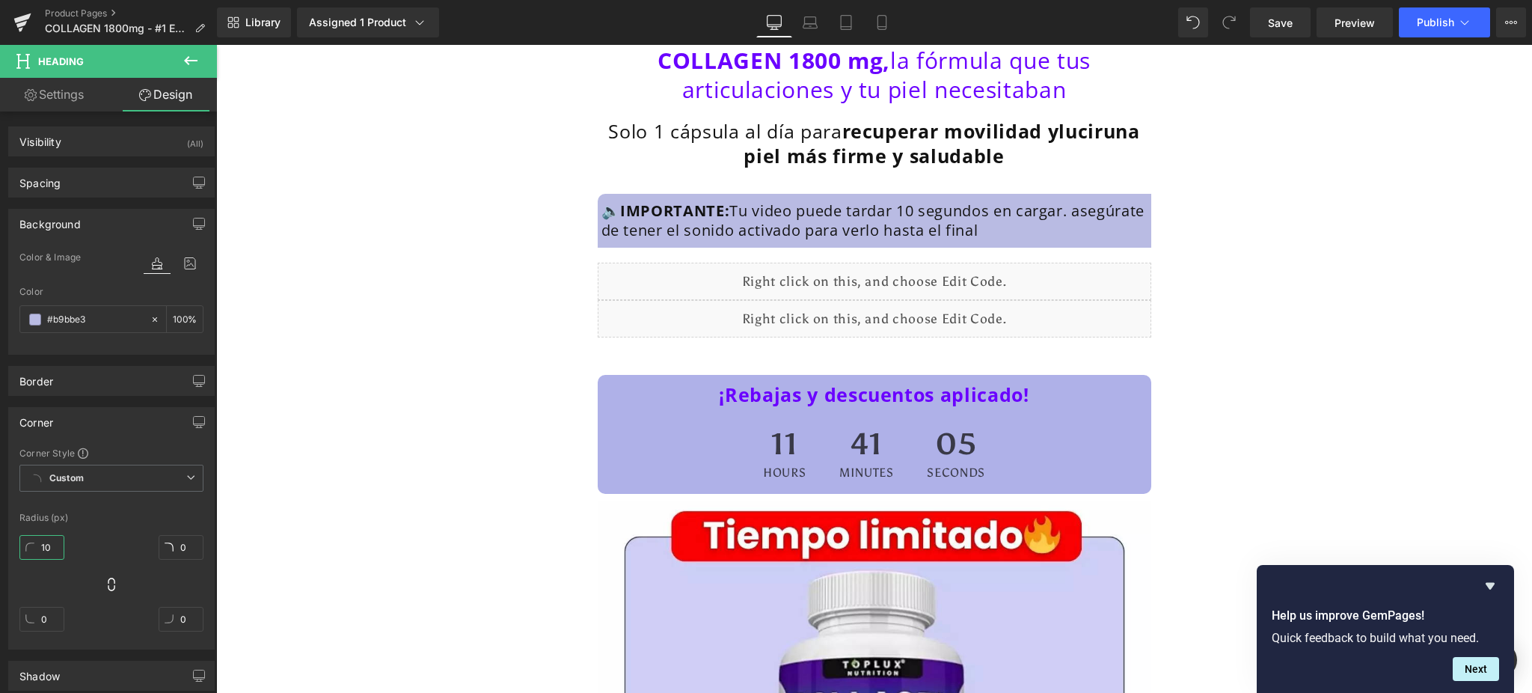
type input "10"
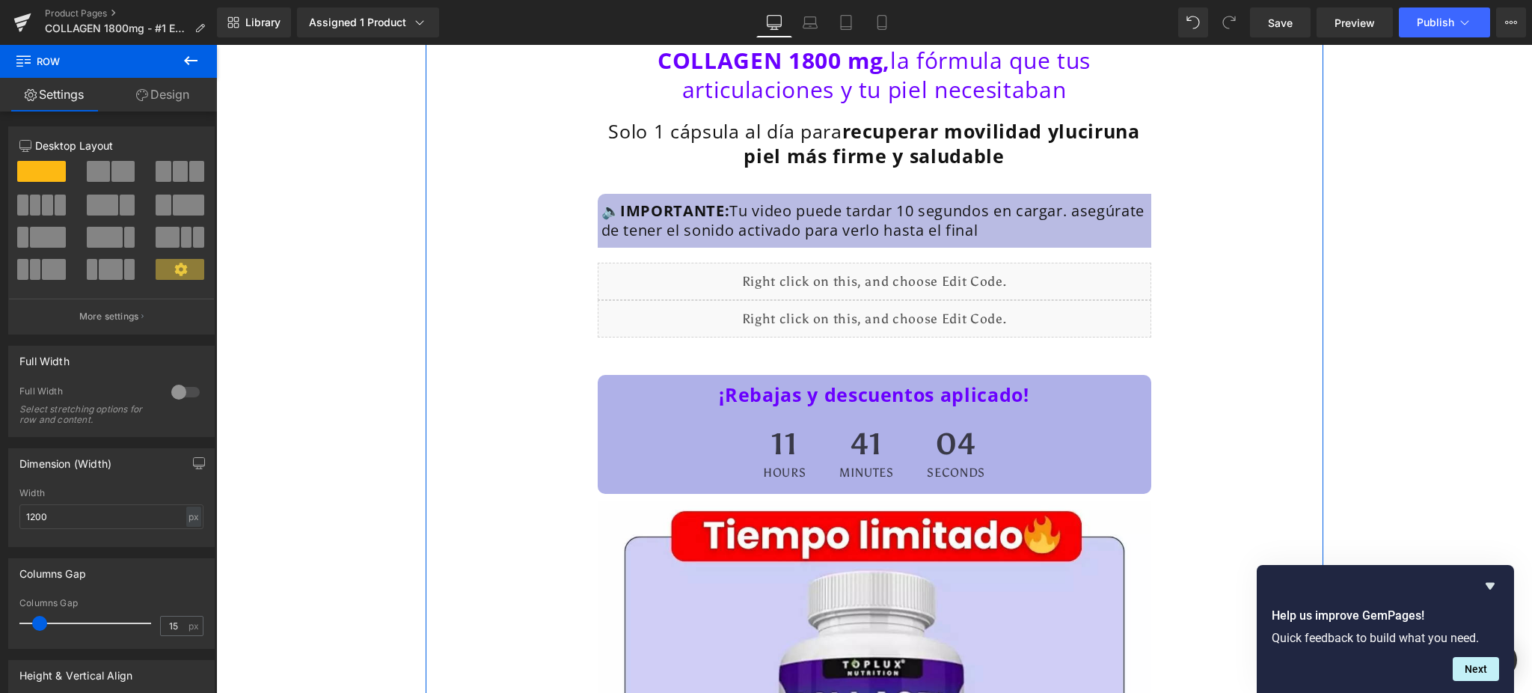
click at [1134, 218] on h1 "🔈 IMPORTANTE: Tu video puede tardar 10 segundos en cargar. asegúrate de tener e…" at bounding box center [874, 220] width 546 height 39
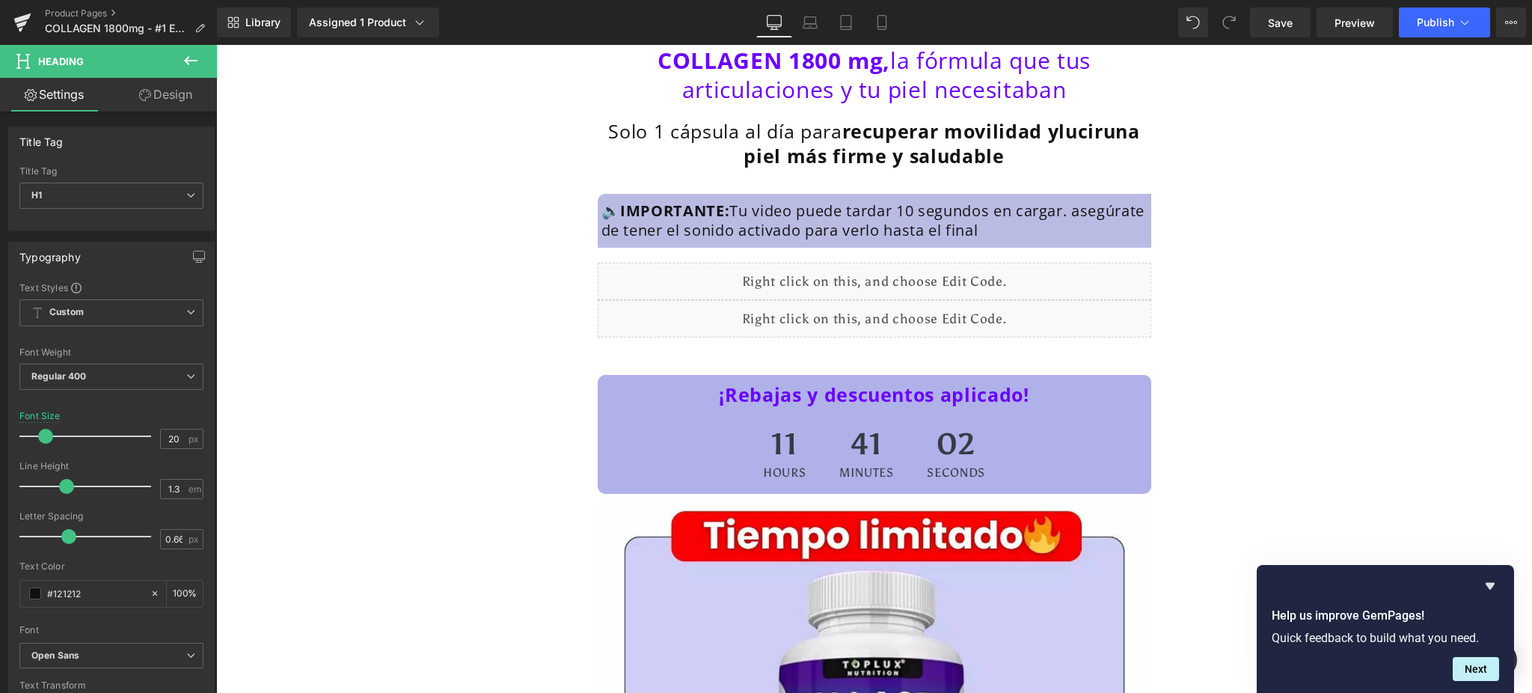
click at [178, 99] on link "Design" at bounding box center [165, 95] width 108 height 34
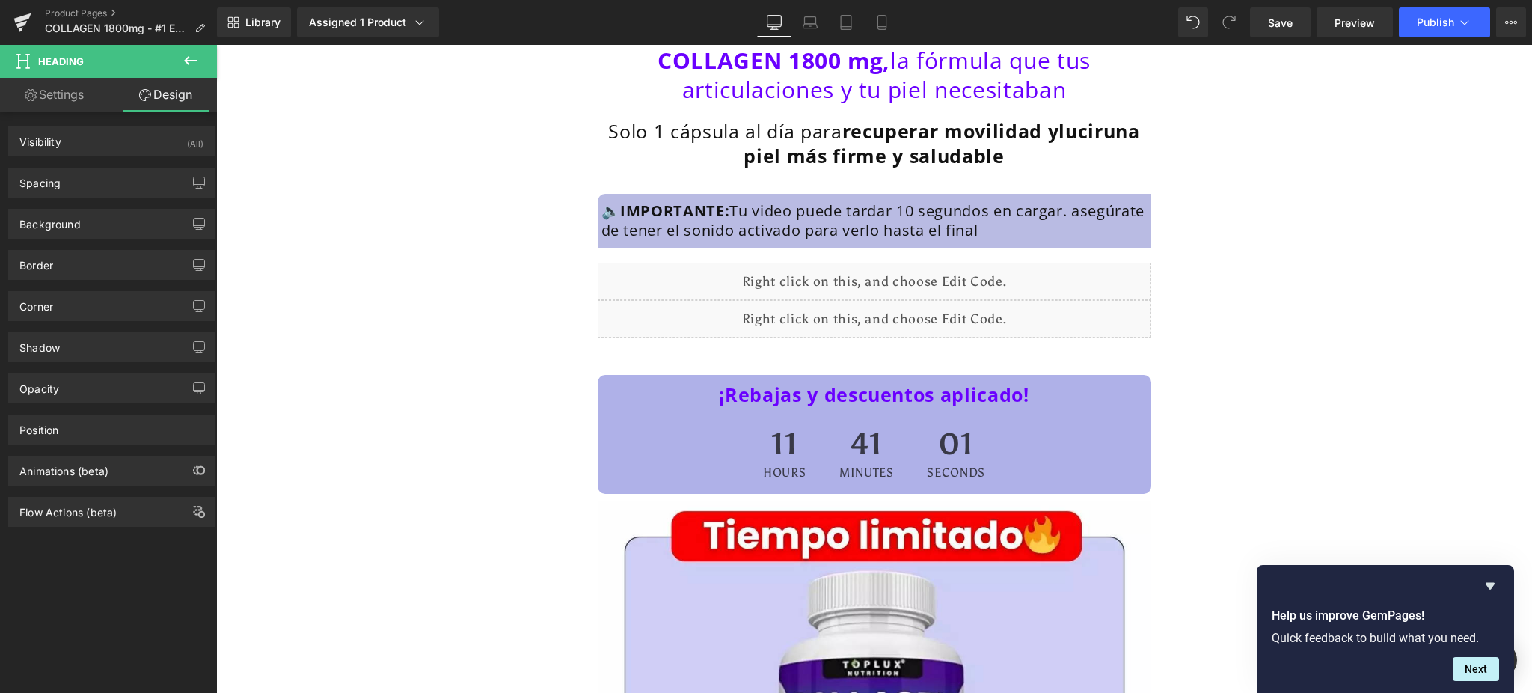
type input "10"
type input "0"
click at [110, 299] on div "Corner" at bounding box center [111, 306] width 205 height 28
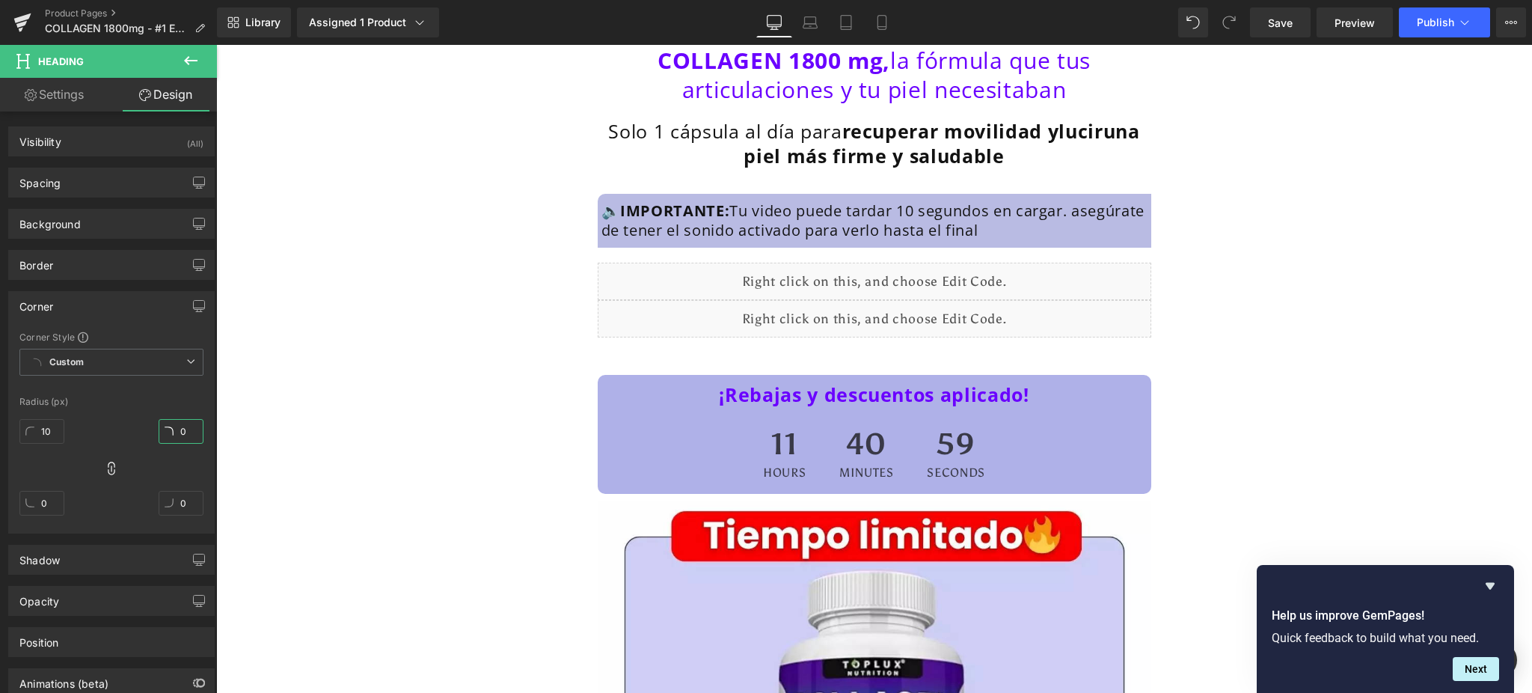
click at [184, 436] on input "0" at bounding box center [181, 431] width 45 height 25
type input "1"
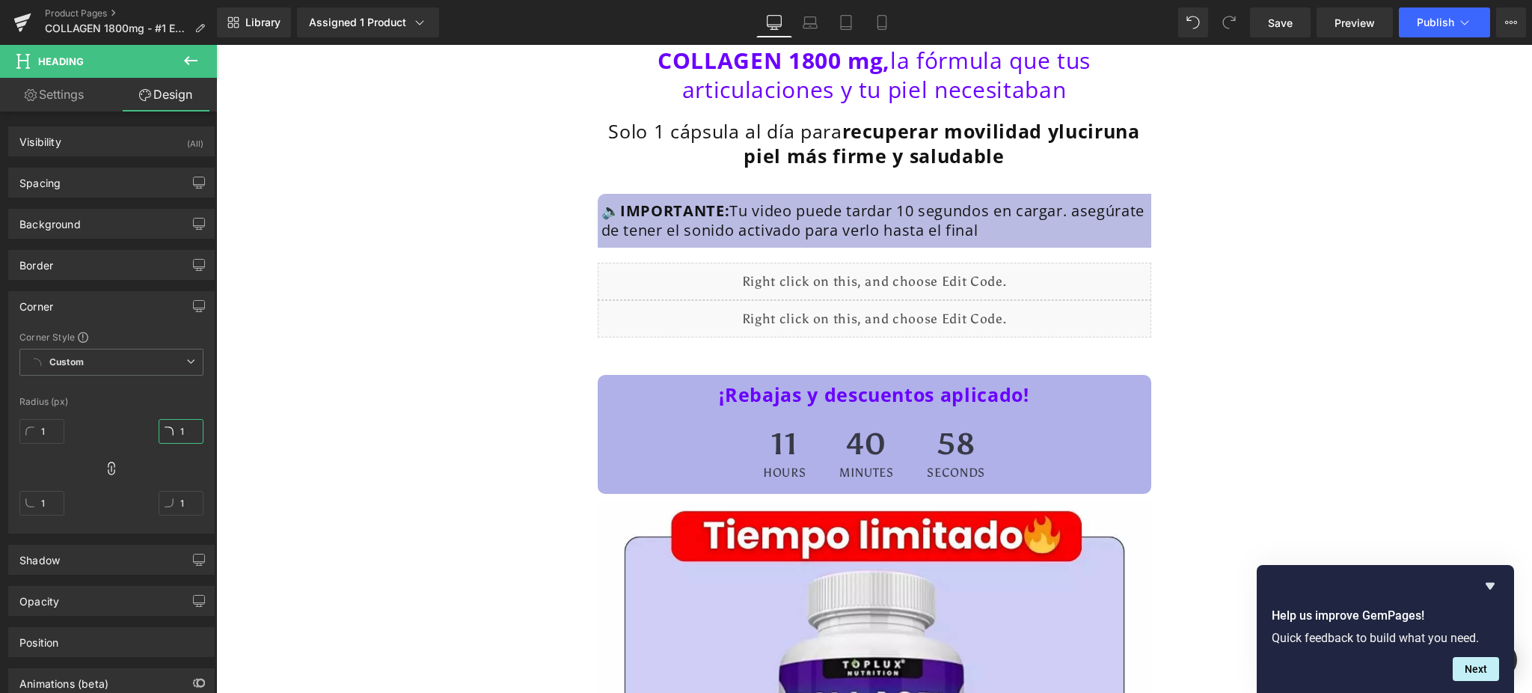
type input "10"
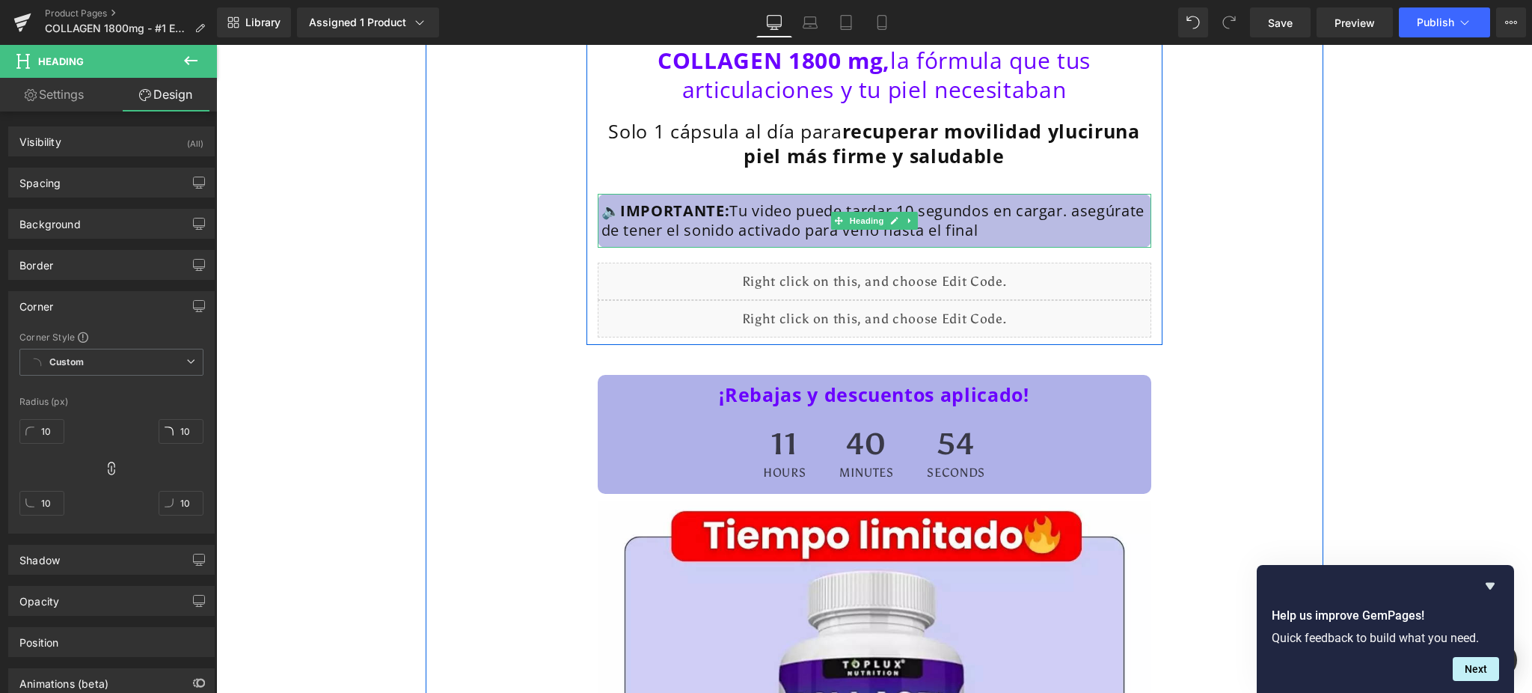
click at [699, 219] on h1 "🔈 IMPORTANTE: Tu video puede tardar 10 segundos en cargar. asegúrate de tener e…" at bounding box center [874, 220] width 546 height 39
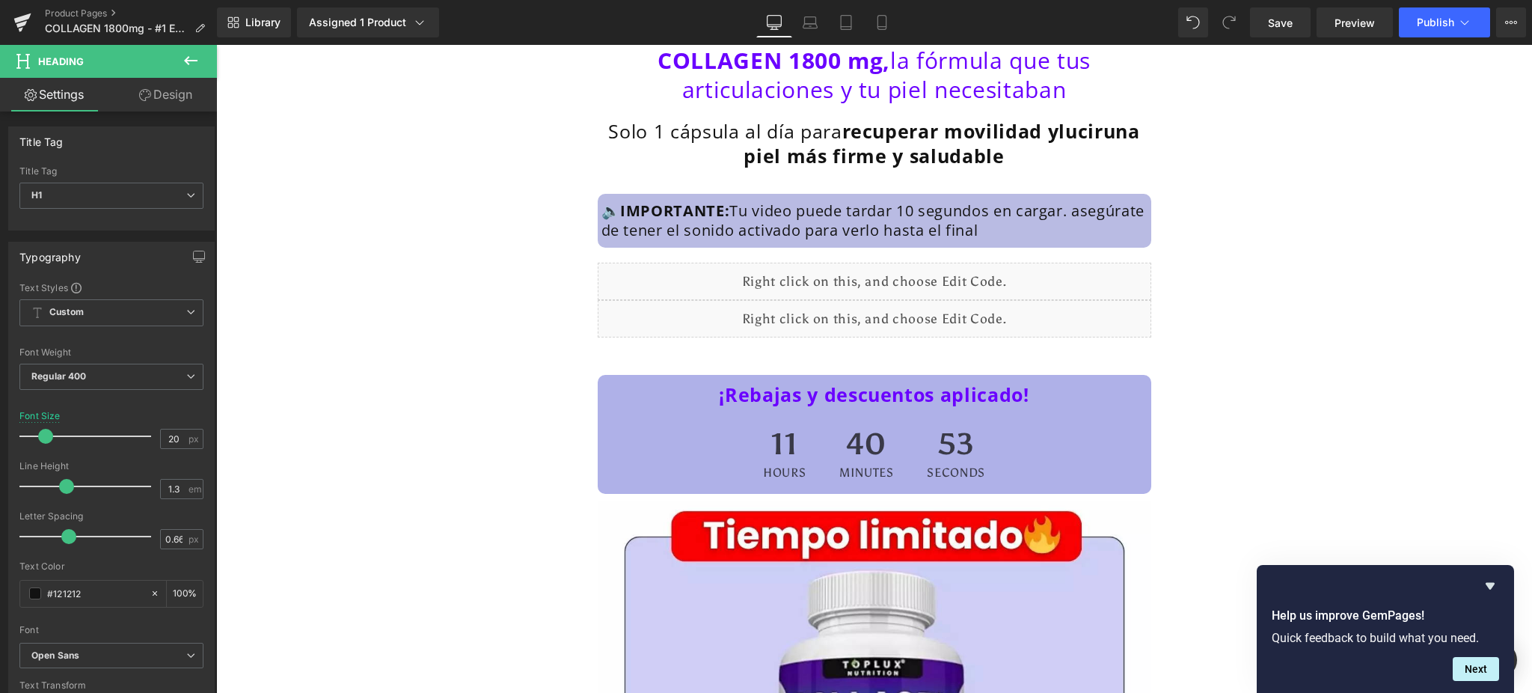
click at [164, 88] on link "Design" at bounding box center [165, 95] width 108 height 34
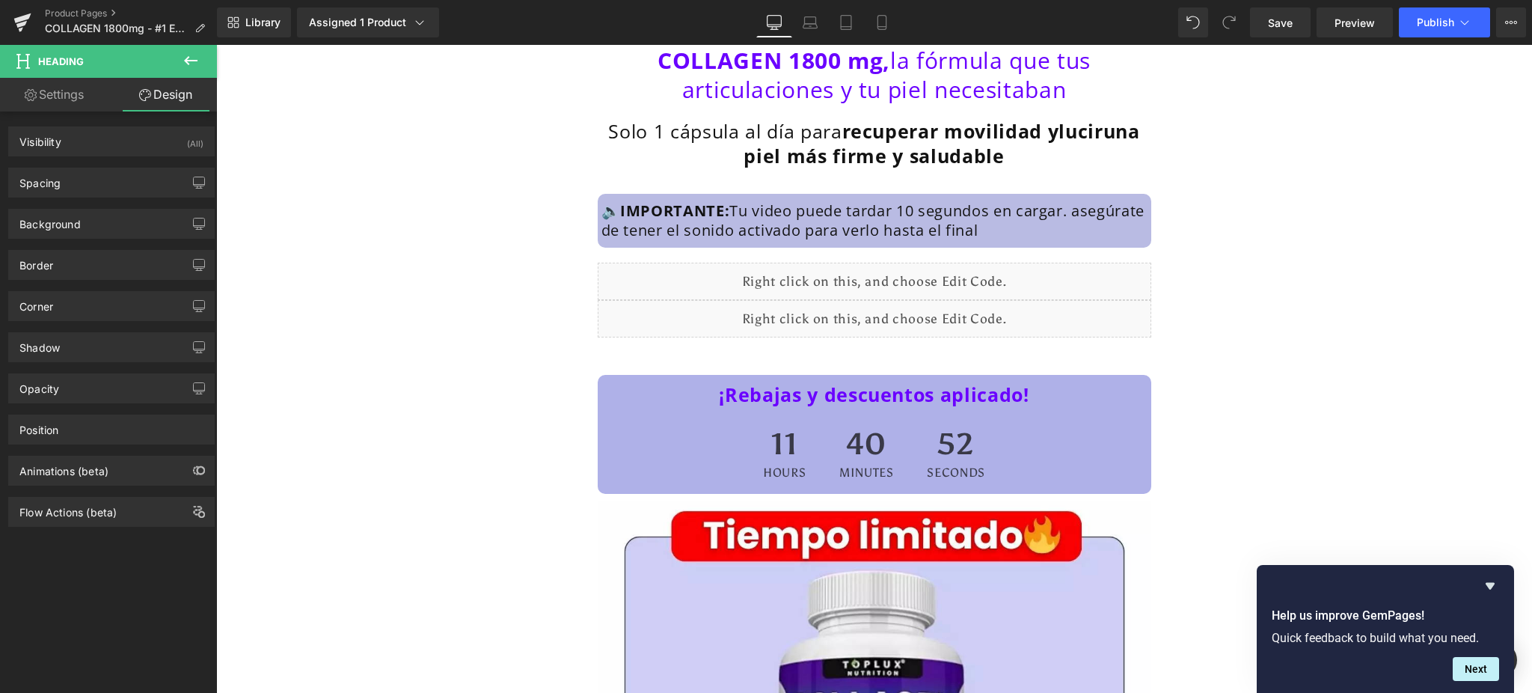
type input "#b9bbe3"
type input "100"
click at [105, 224] on div "Background" at bounding box center [111, 223] width 205 height 28
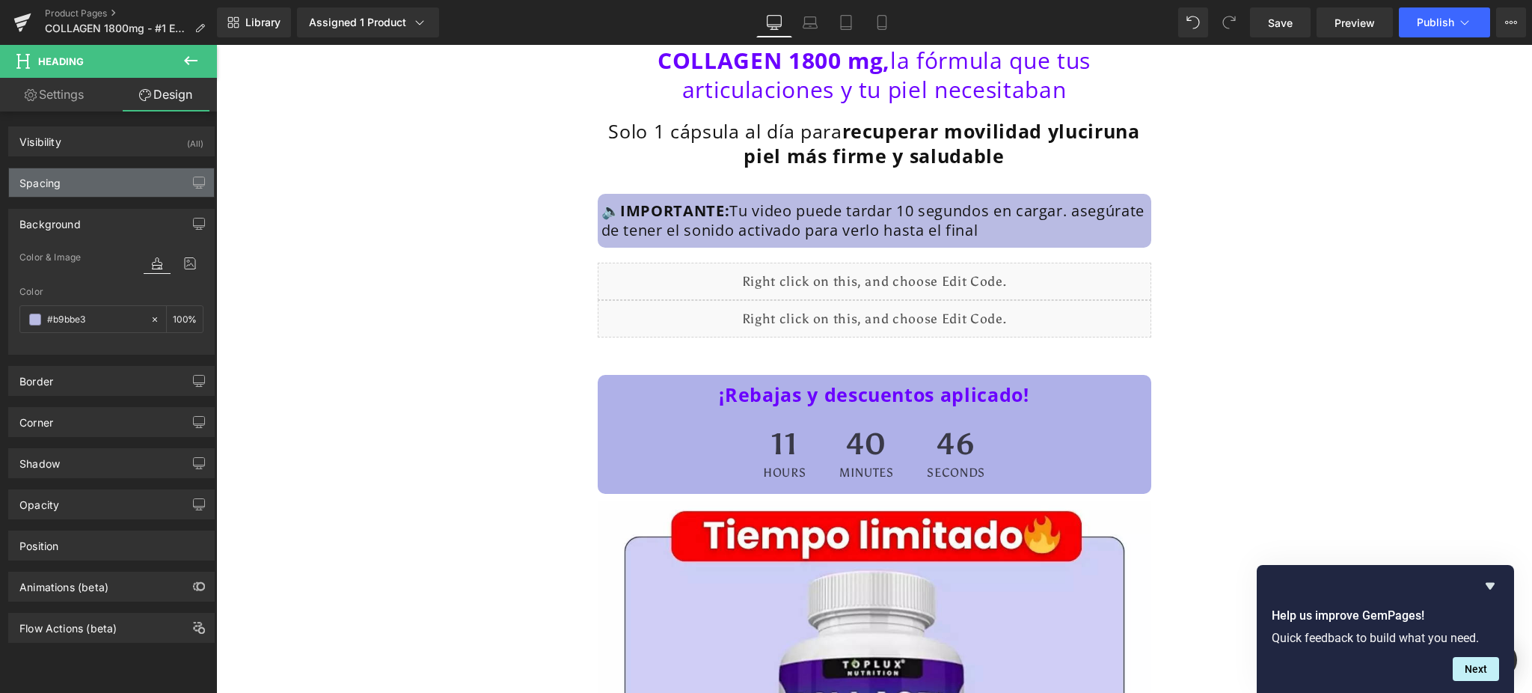
click at [99, 175] on div "Spacing" at bounding box center [111, 182] width 205 height 28
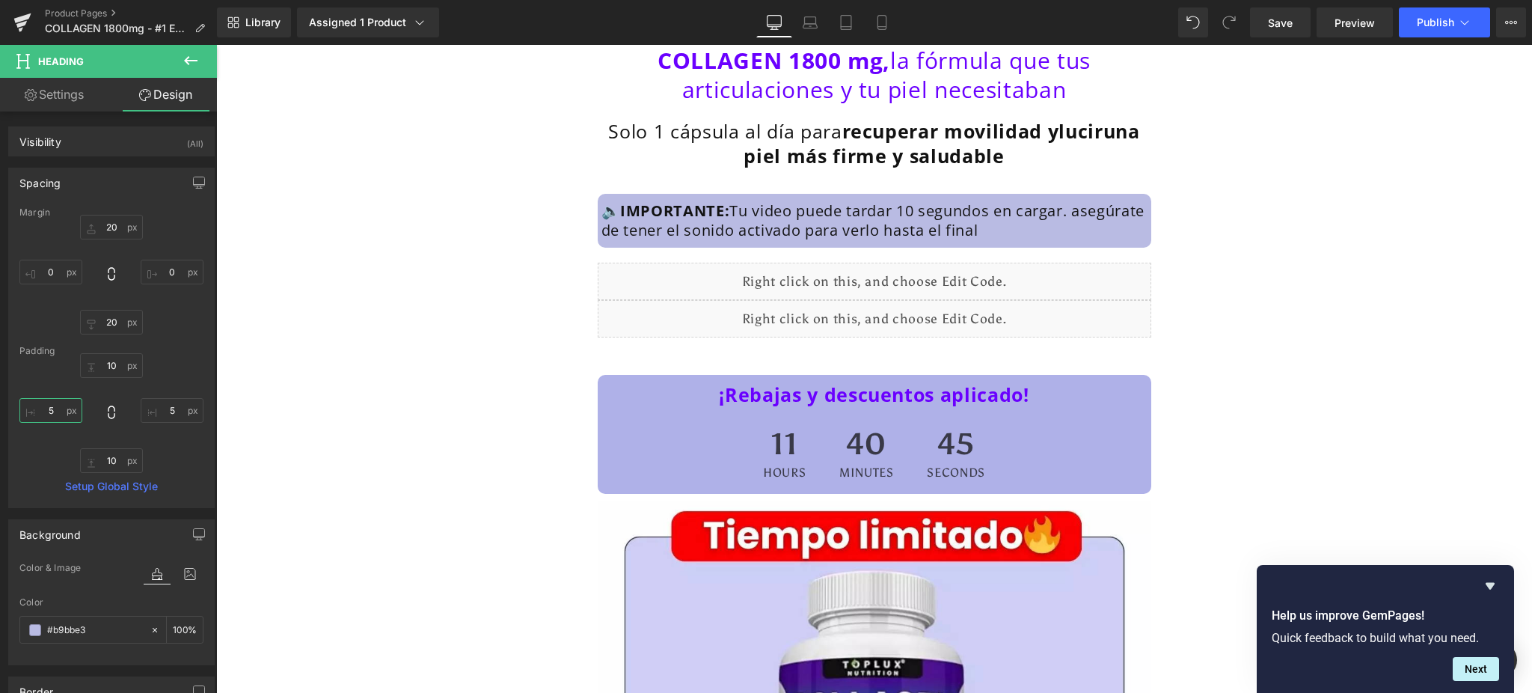
click at [52, 408] on input "5" at bounding box center [50, 410] width 63 height 25
type input "10"
click at [169, 414] on input "5" at bounding box center [172, 410] width 63 height 25
type input "10"
click at [871, 21] on link "Mobile" at bounding box center [882, 22] width 36 height 30
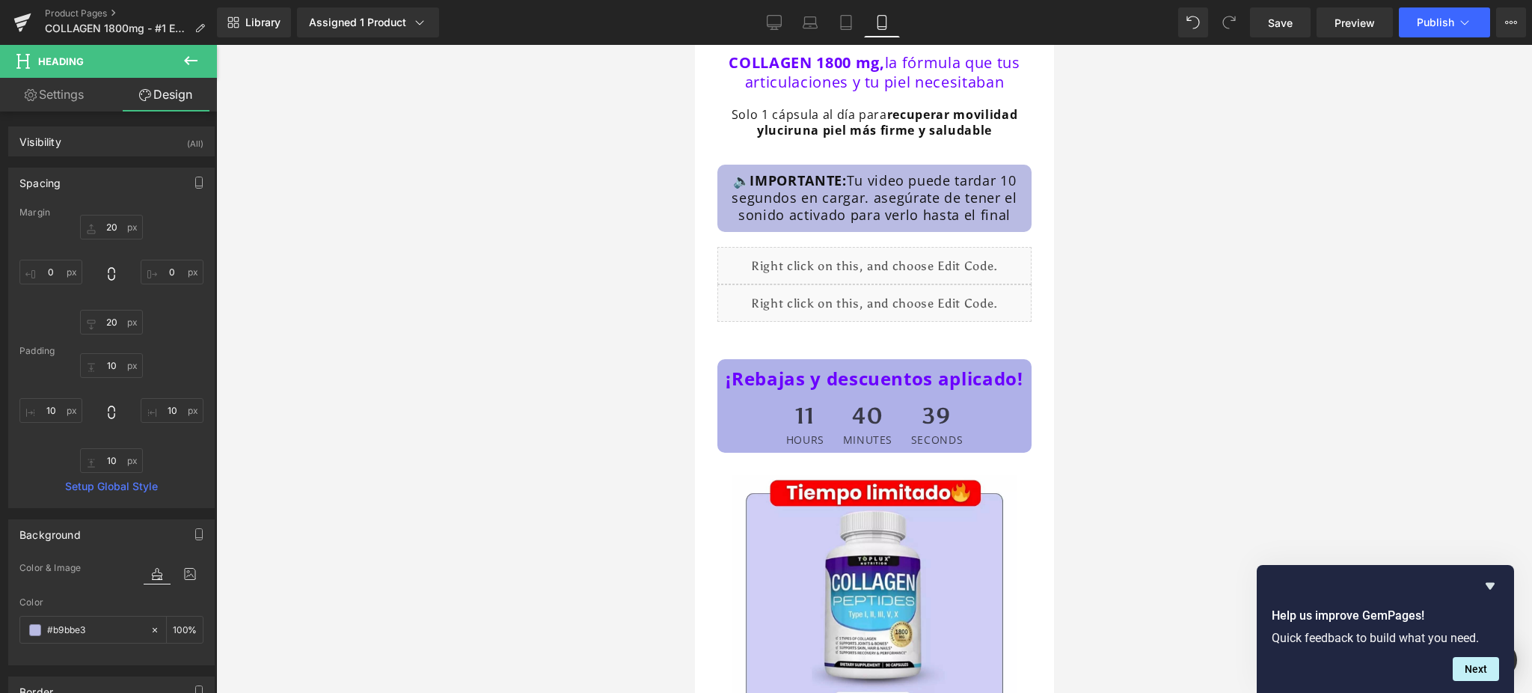
type input "20"
type input "0"
type input "20"
type input "0"
type input "10"
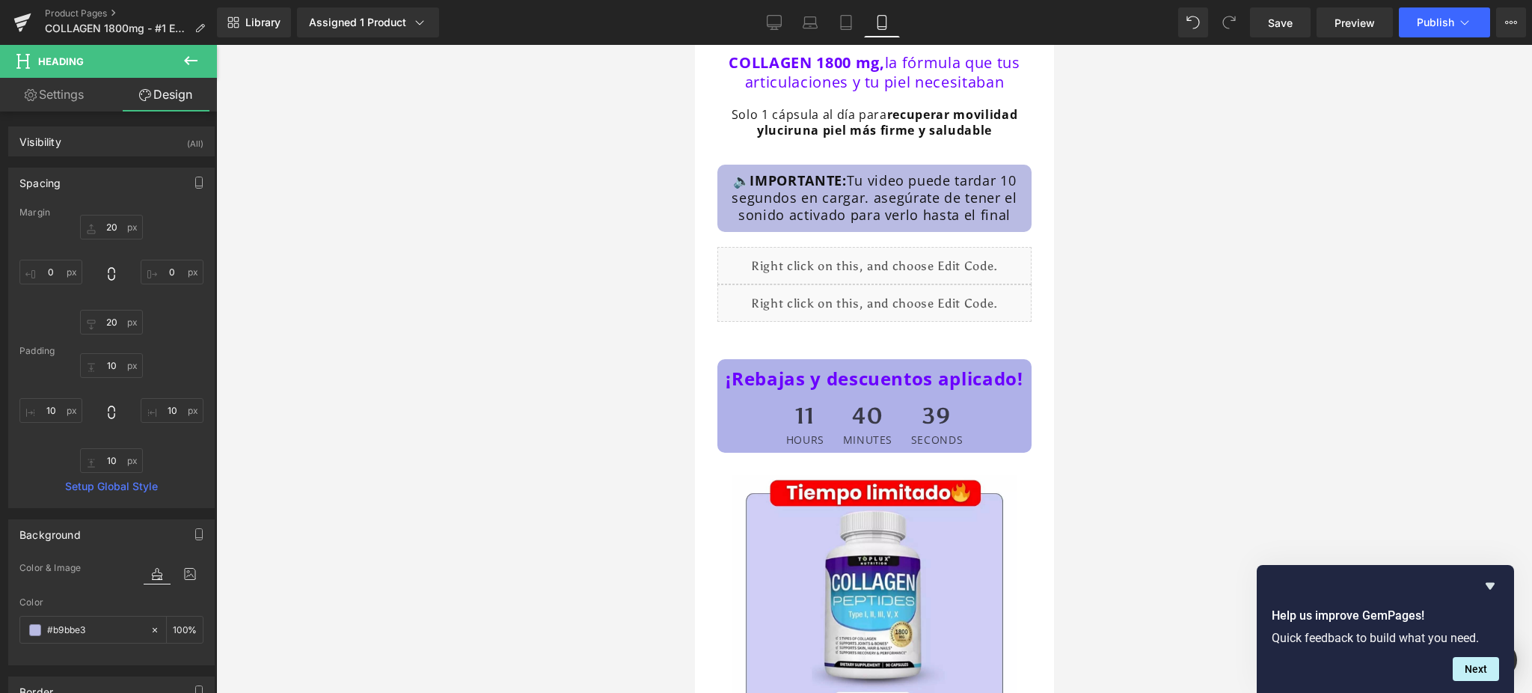
type input "10"
type input "100"
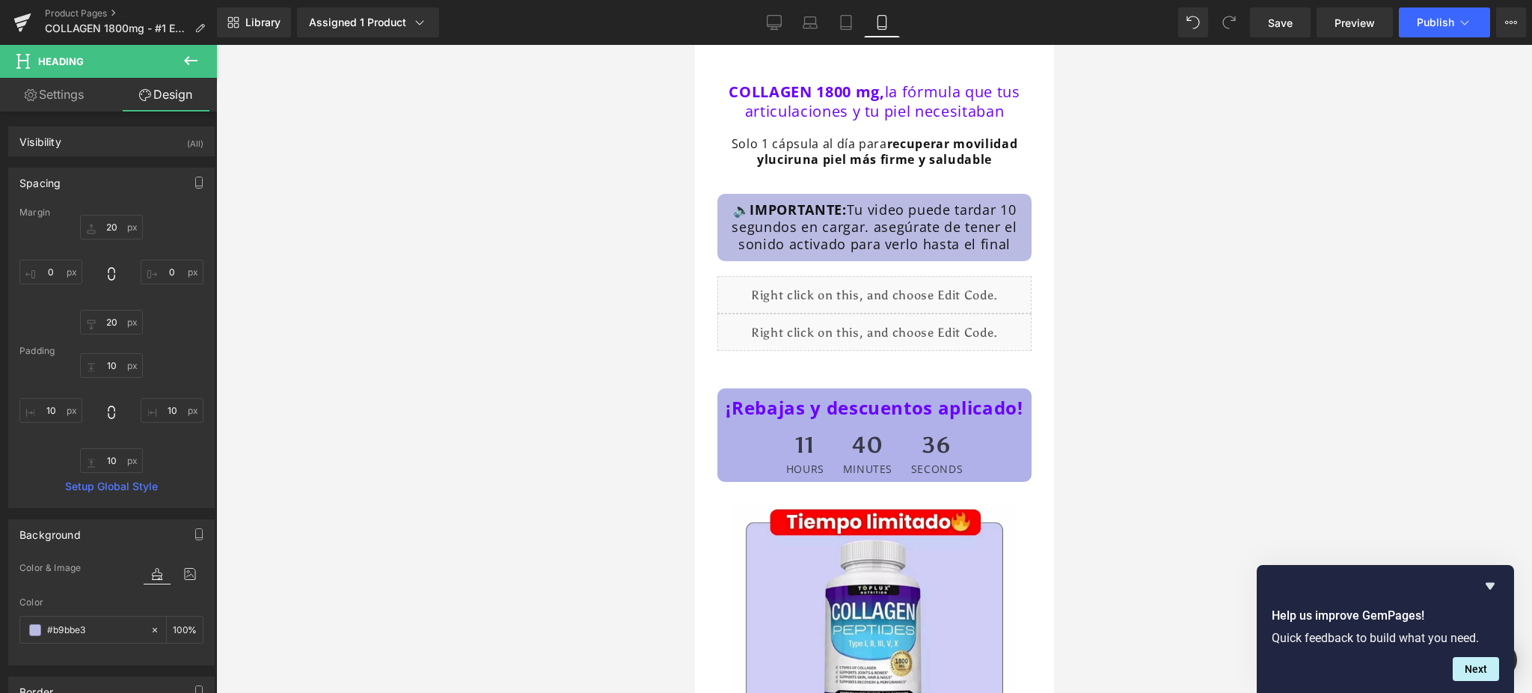
click at [978, 254] on h1 "🔈 IMPORTANTE: Tu video puede tardar 10 segundos en cargar. asegúrate de tener e…" at bounding box center [873, 227] width 299 height 52
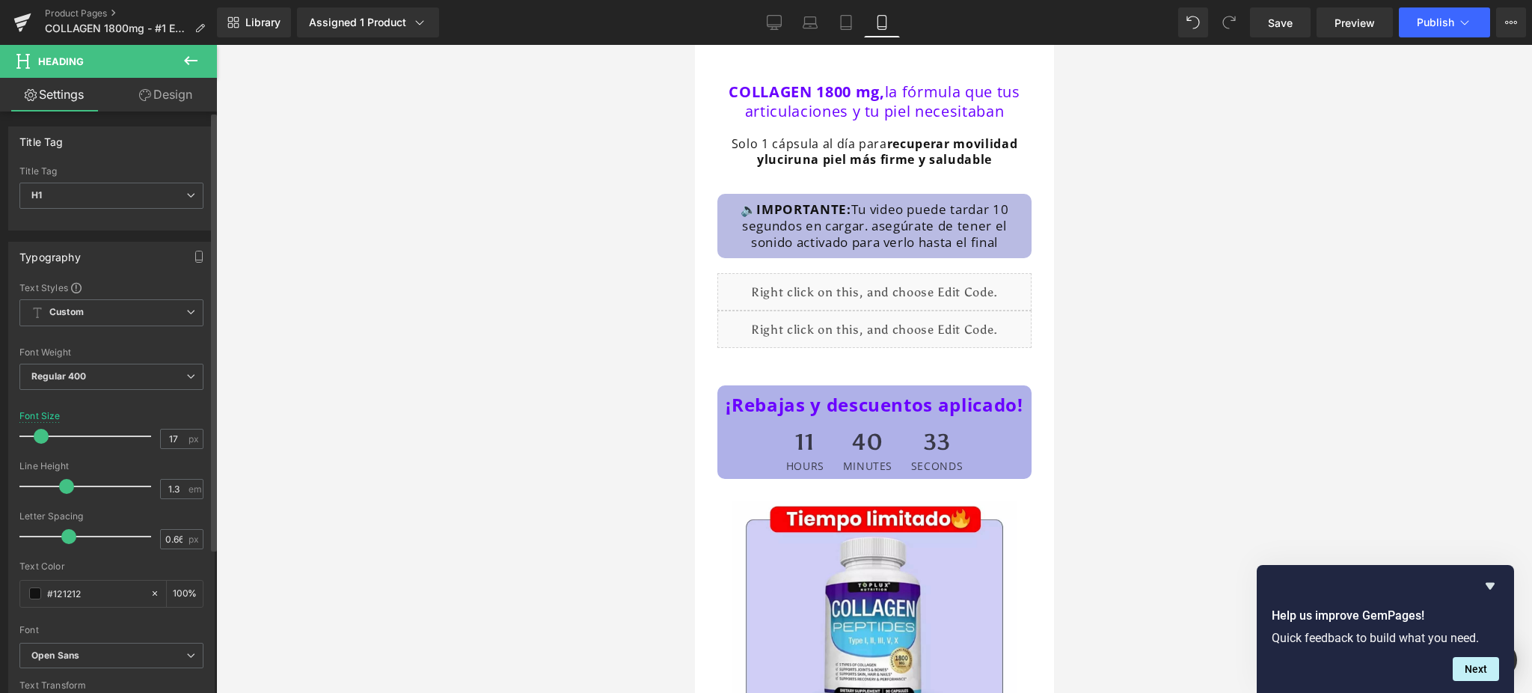
click at [38, 438] on span at bounding box center [41, 436] width 15 height 15
click at [1442, 19] on span "Publish" at bounding box center [1435, 22] width 37 height 12
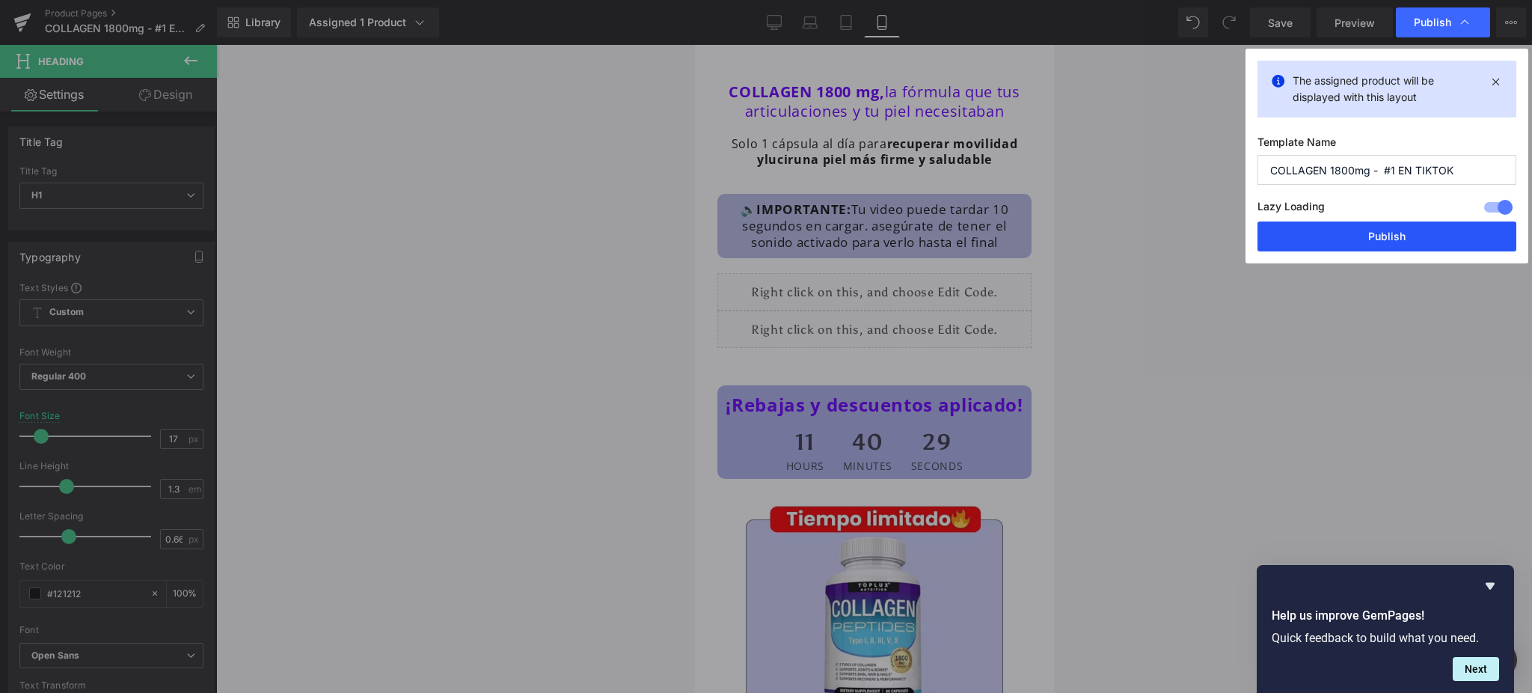
click at [1369, 245] on button "Publish" at bounding box center [1387, 236] width 259 height 30
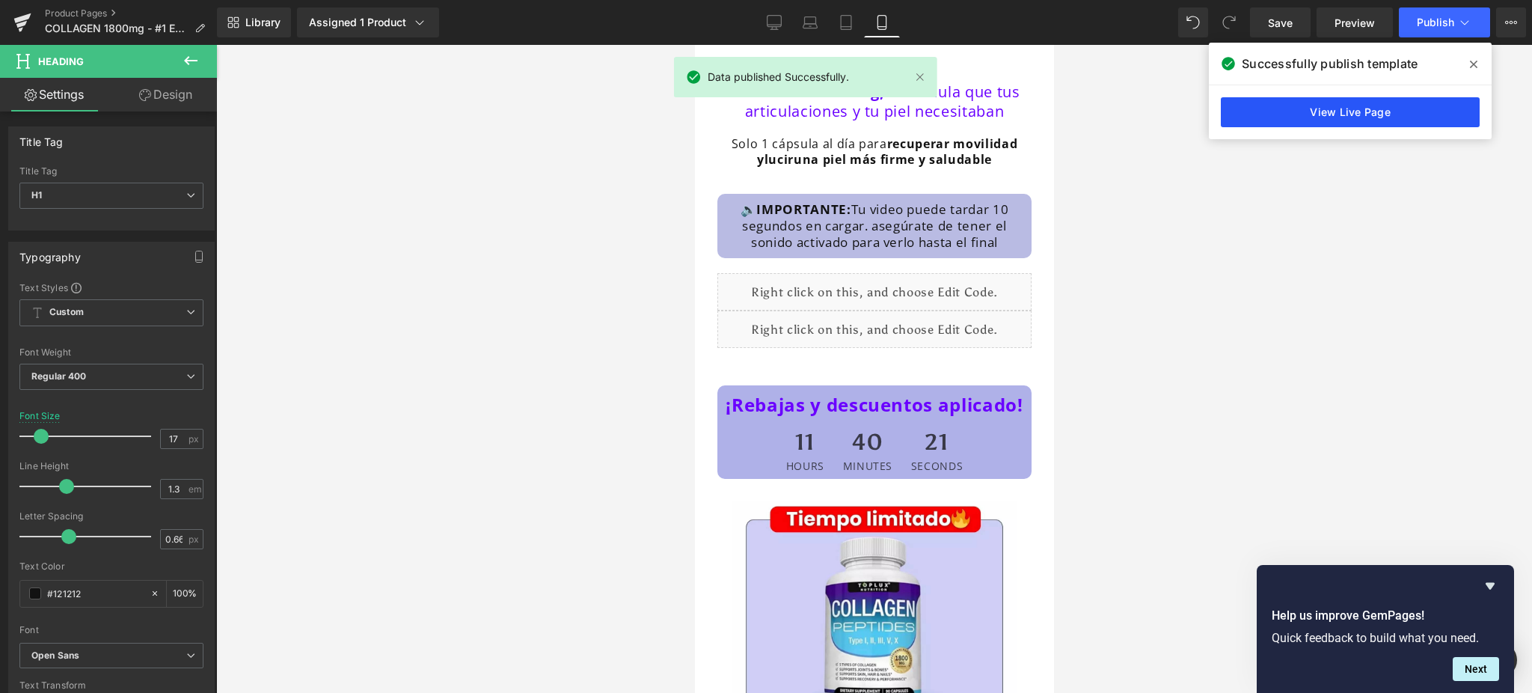
click at [1254, 120] on link "View Live Page" at bounding box center [1350, 112] width 259 height 30
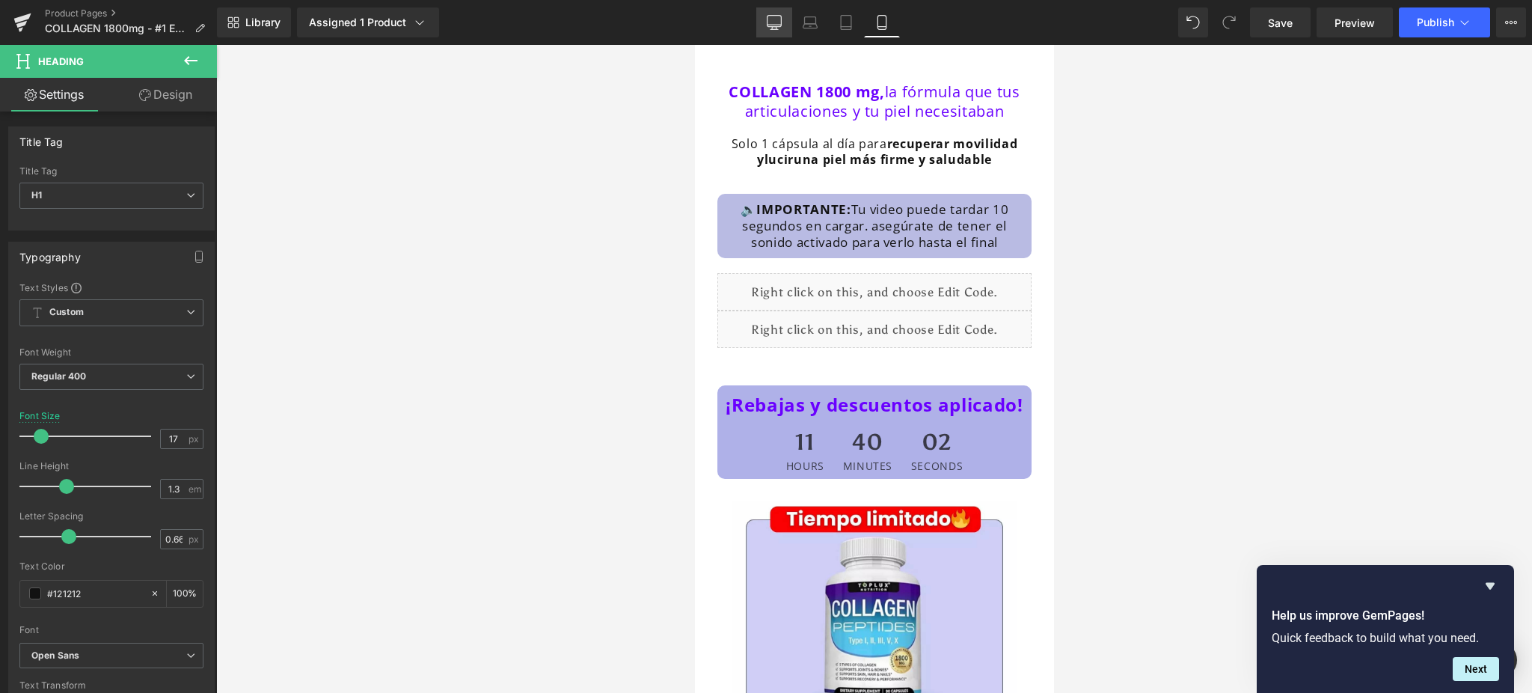
click at [776, 22] on icon at bounding box center [774, 22] width 15 height 15
type input "20"
type input "100"
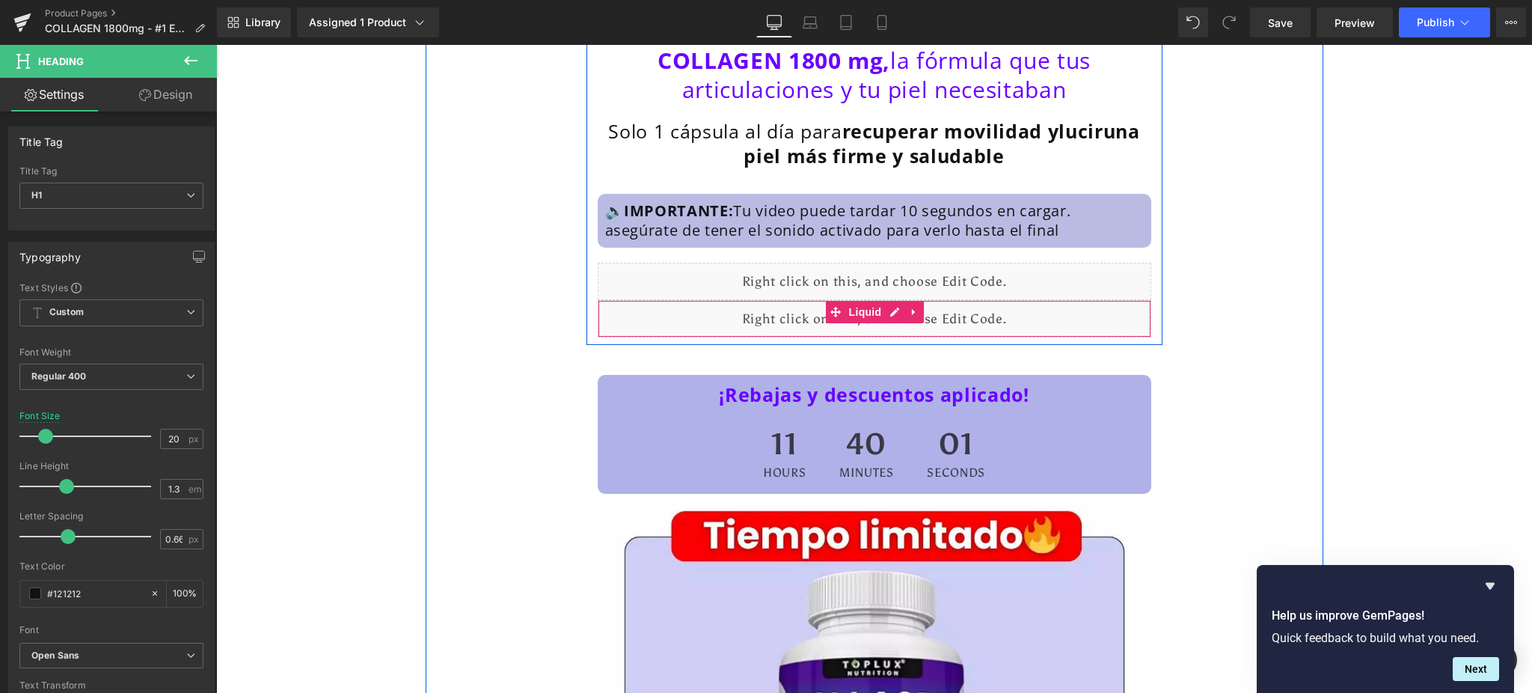
click at [966, 322] on div "Liquid" at bounding box center [875, 318] width 554 height 37
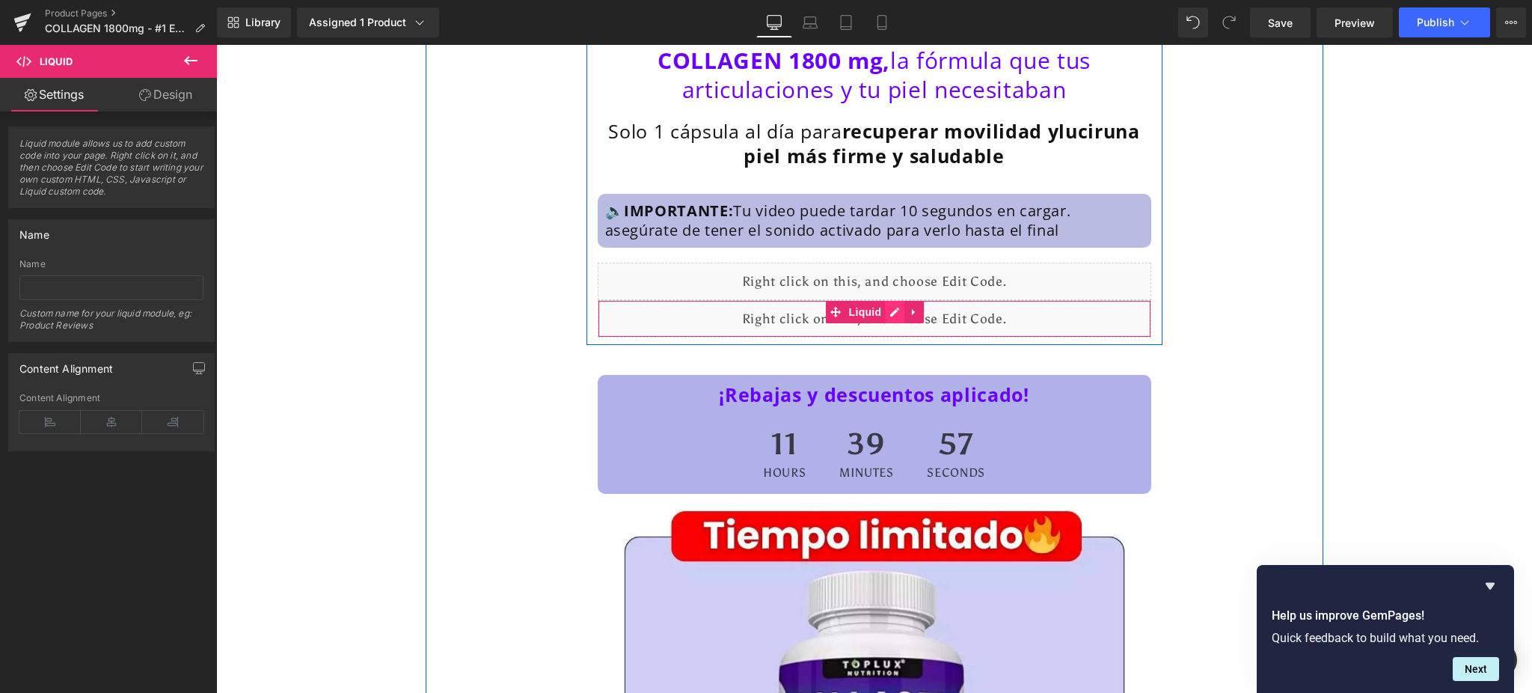
click at [887, 308] on div "Liquid" at bounding box center [875, 318] width 554 height 37
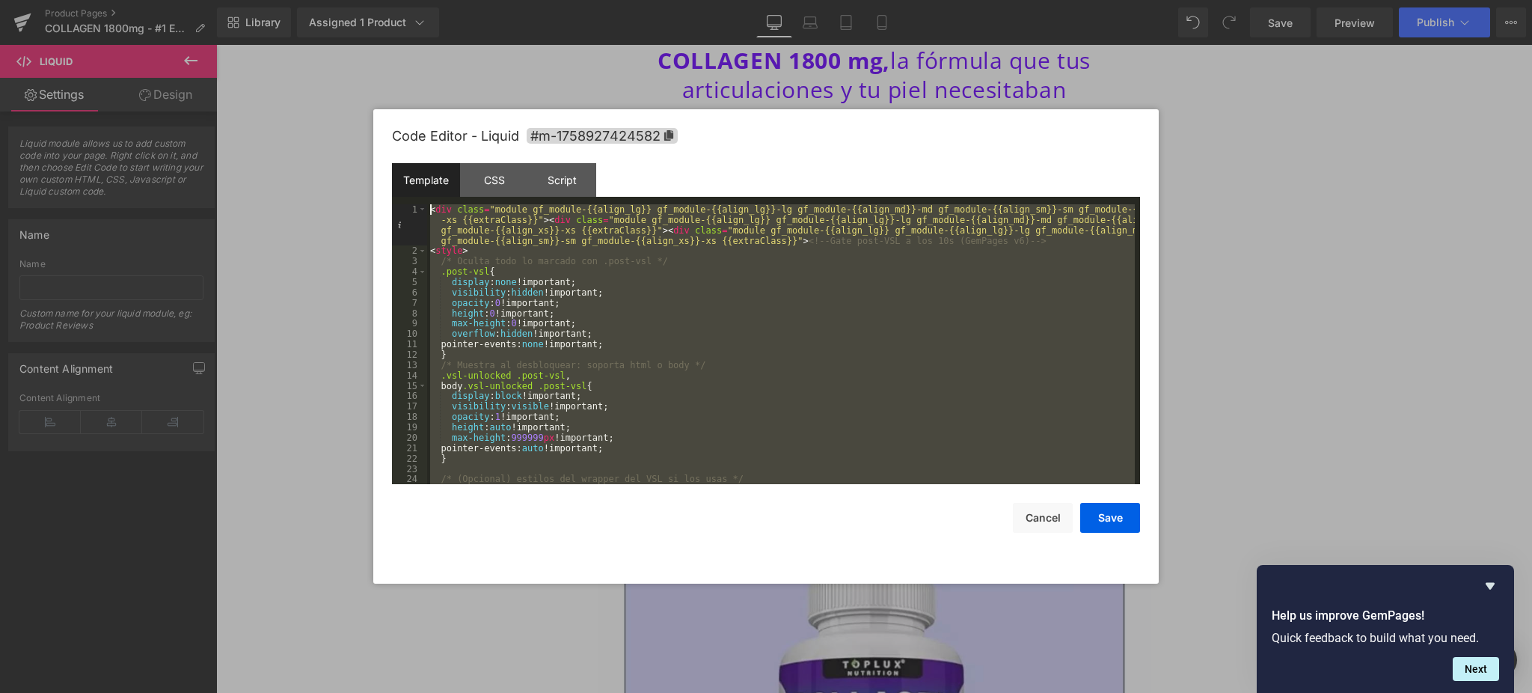
scroll to position [0, 0]
drag, startPoint x: 542, startPoint y: 478, endPoint x: 361, endPoint y: 155, distance: 370.1
click at [361, 155] on body "Liquid You are previewing how the will restyle your page. You can not edit Elem…" at bounding box center [766, 346] width 1532 height 693
click at [1329, 239] on div at bounding box center [766, 346] width 1532 height 693
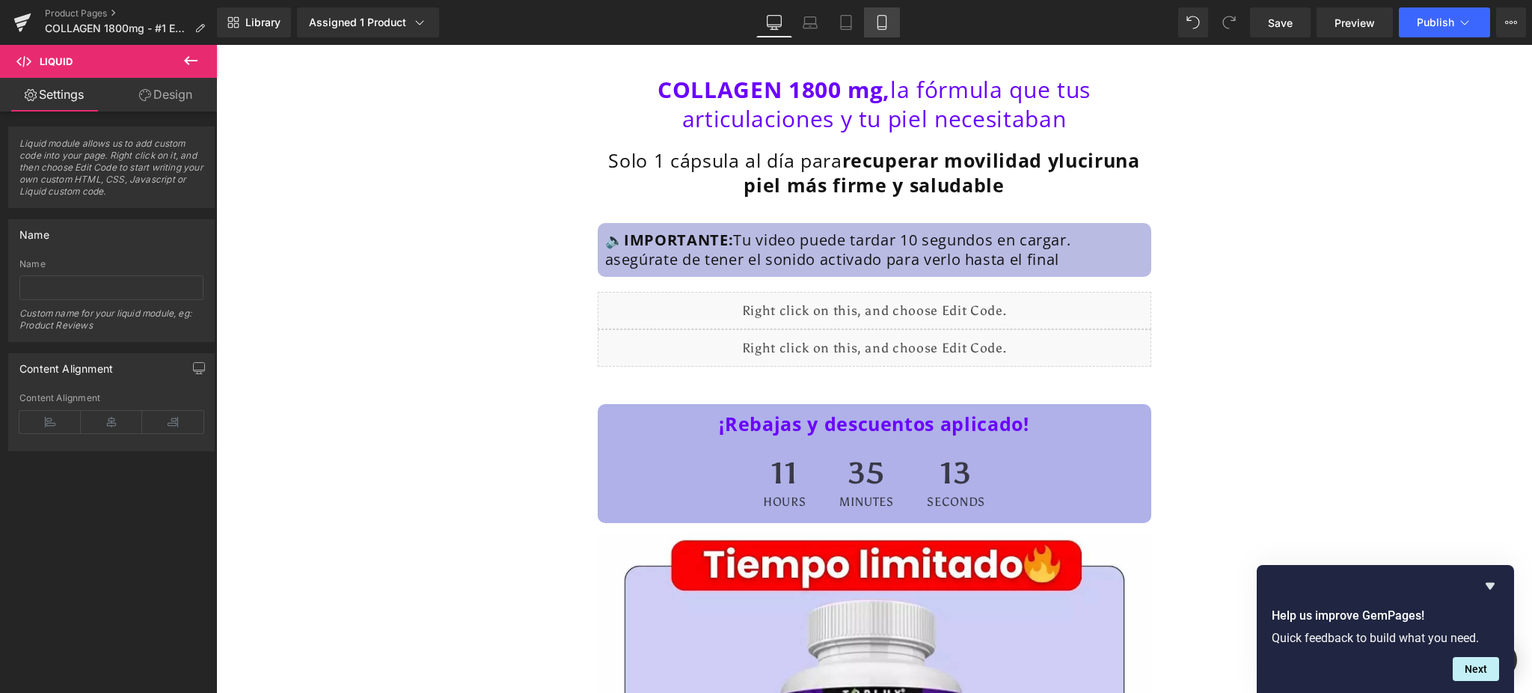
click at [881, 22] on icon at bounding box center [881, 22] width 15 height 15
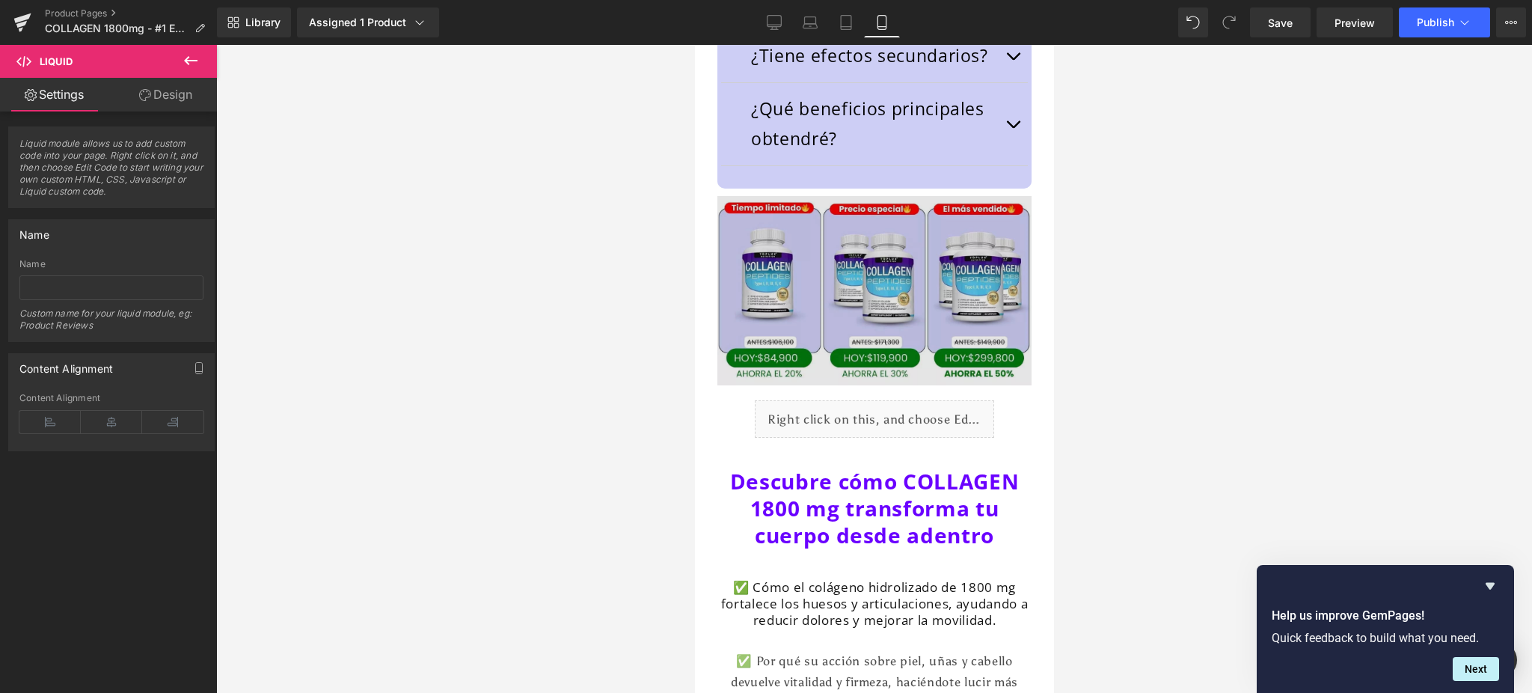
scroll to position [2693, 0]
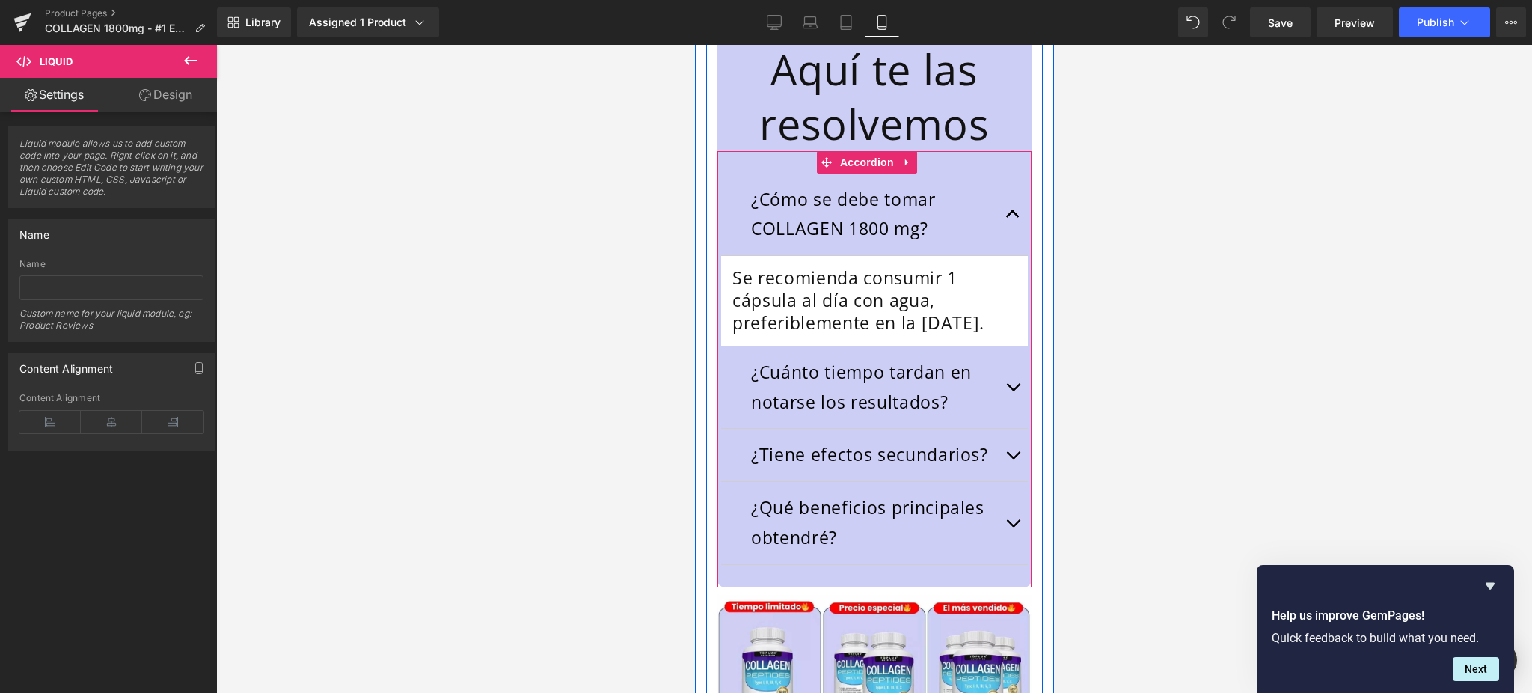
click at [1012, 218] on span "button" at bounding box center [1012, 218] width 0 height 0
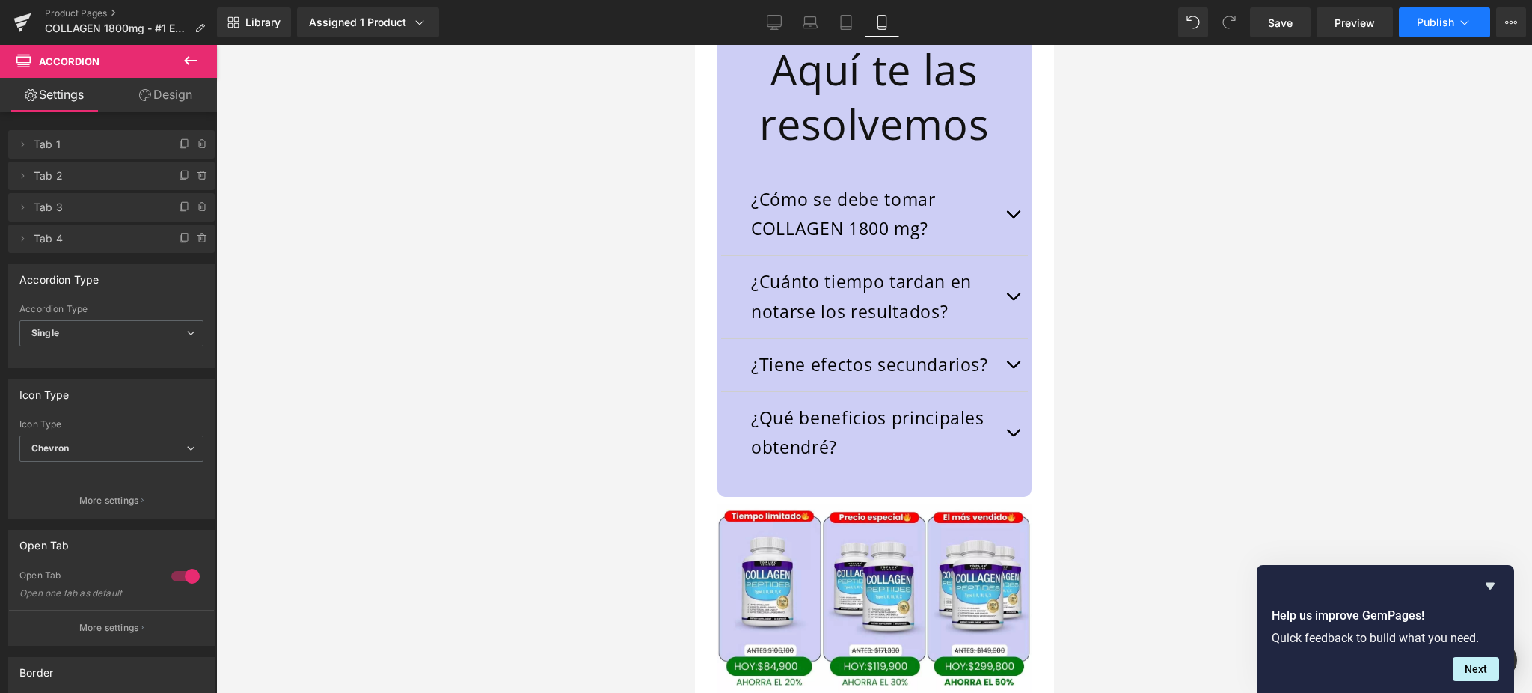
click at [1450, 23] on span "Publish" at bounding box center [1435, 22] width 37 height 12
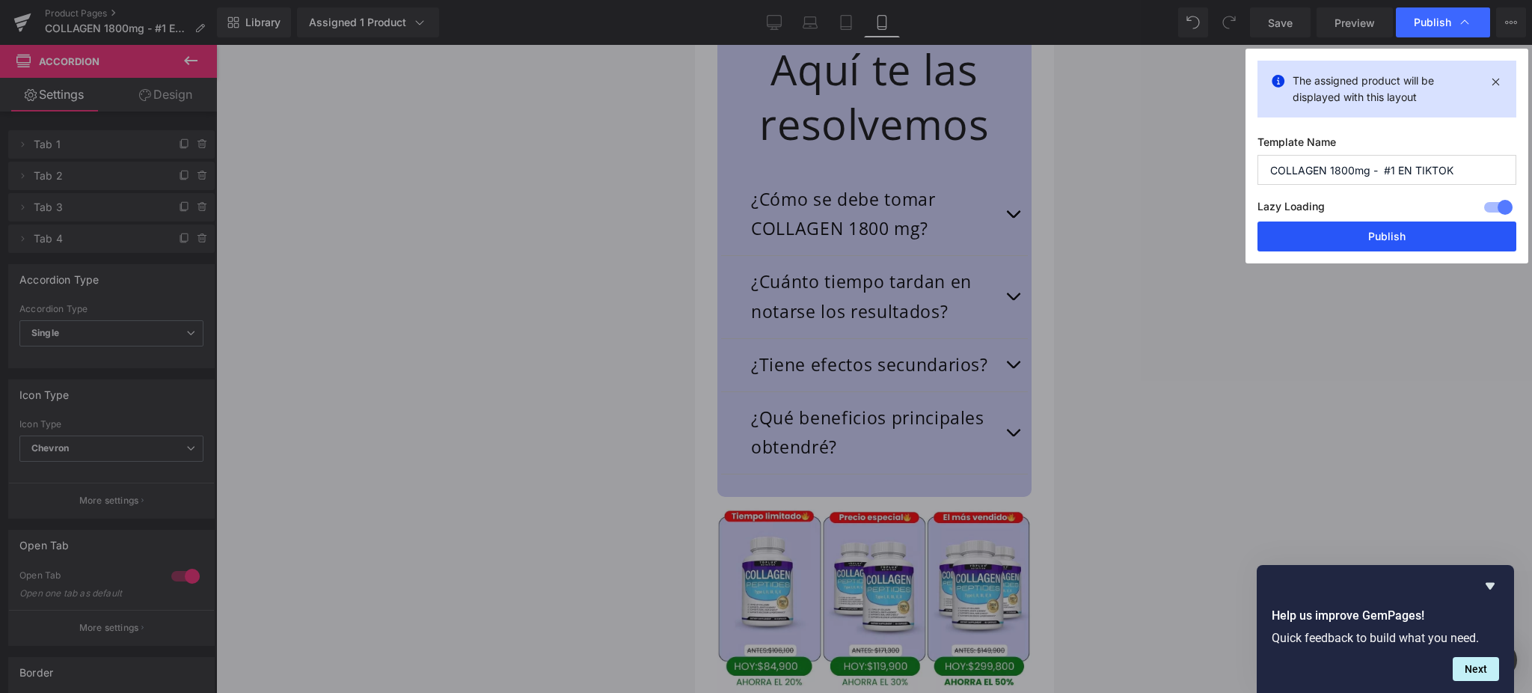
click at [1408, 237] on button "Publish" at bounding box center [1387, 236] width 259 height 30
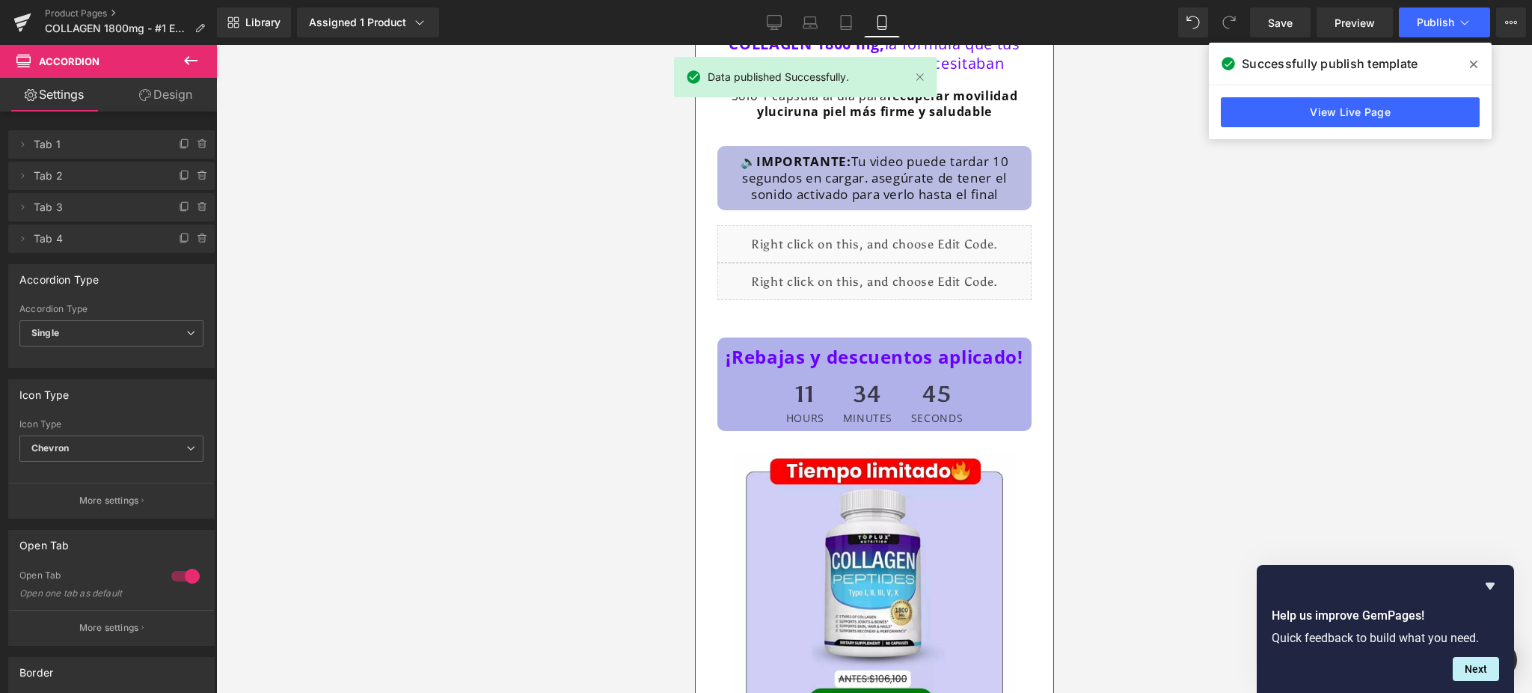
scroll to position [0, 0]
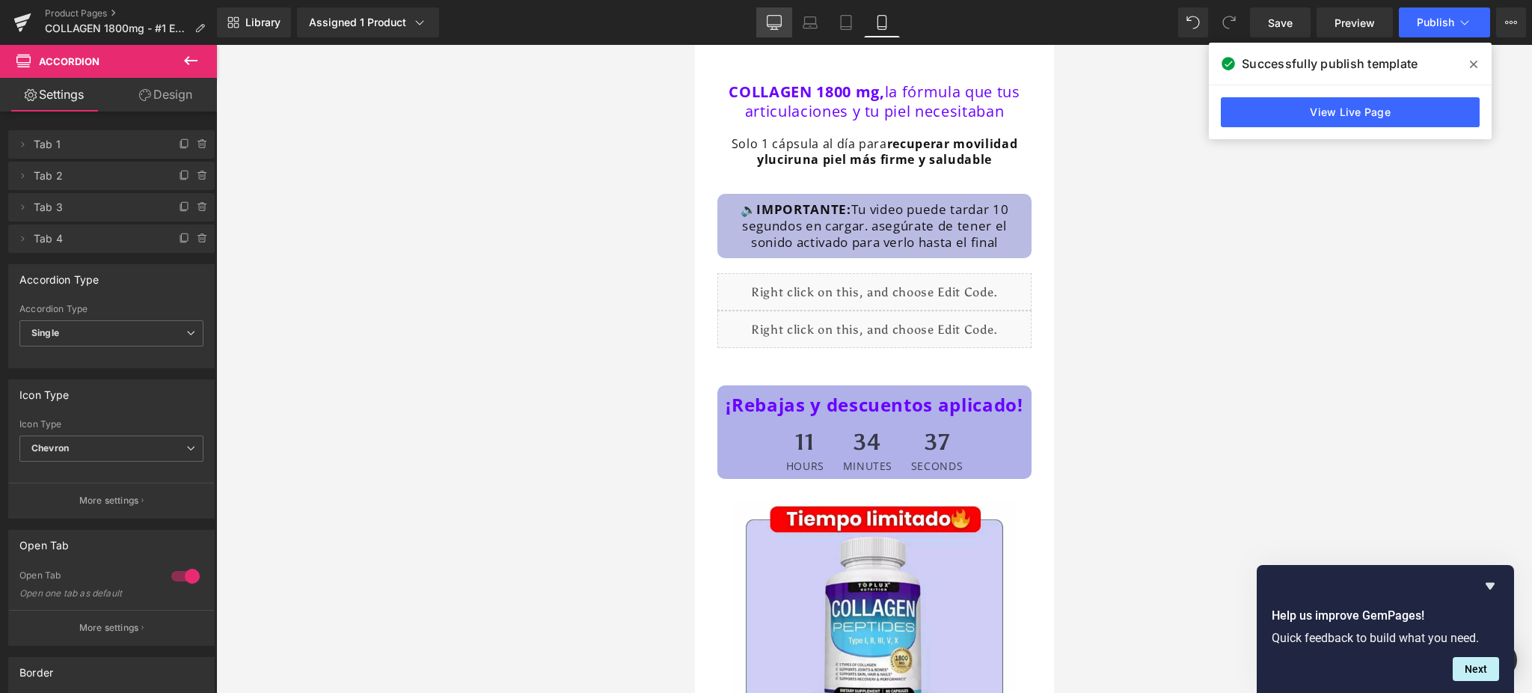
click at [778, 10] on link "Desktop" at bounding box center [774, 22] width 36 height 30
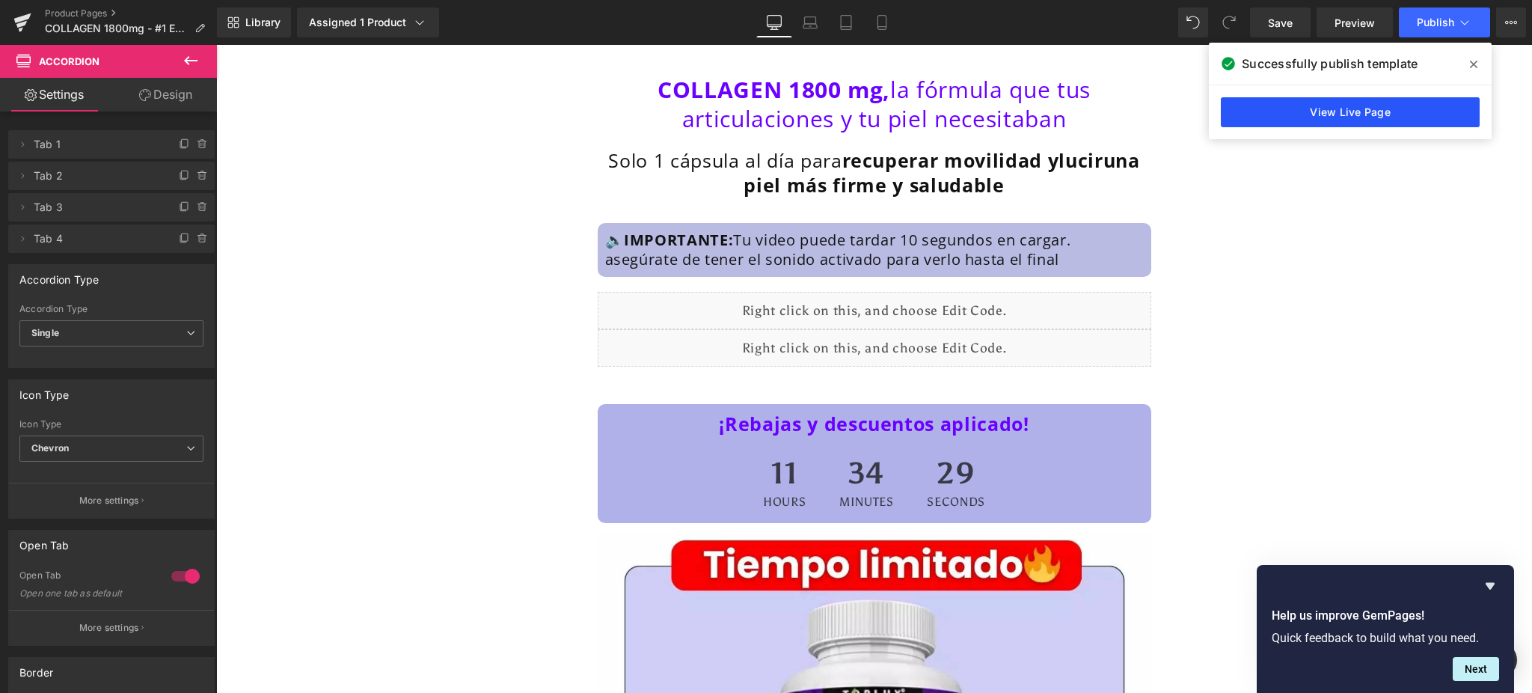
click at [1418, 111] on link "View Live Page" at bounding box center [1350, 112] width 259 height 30
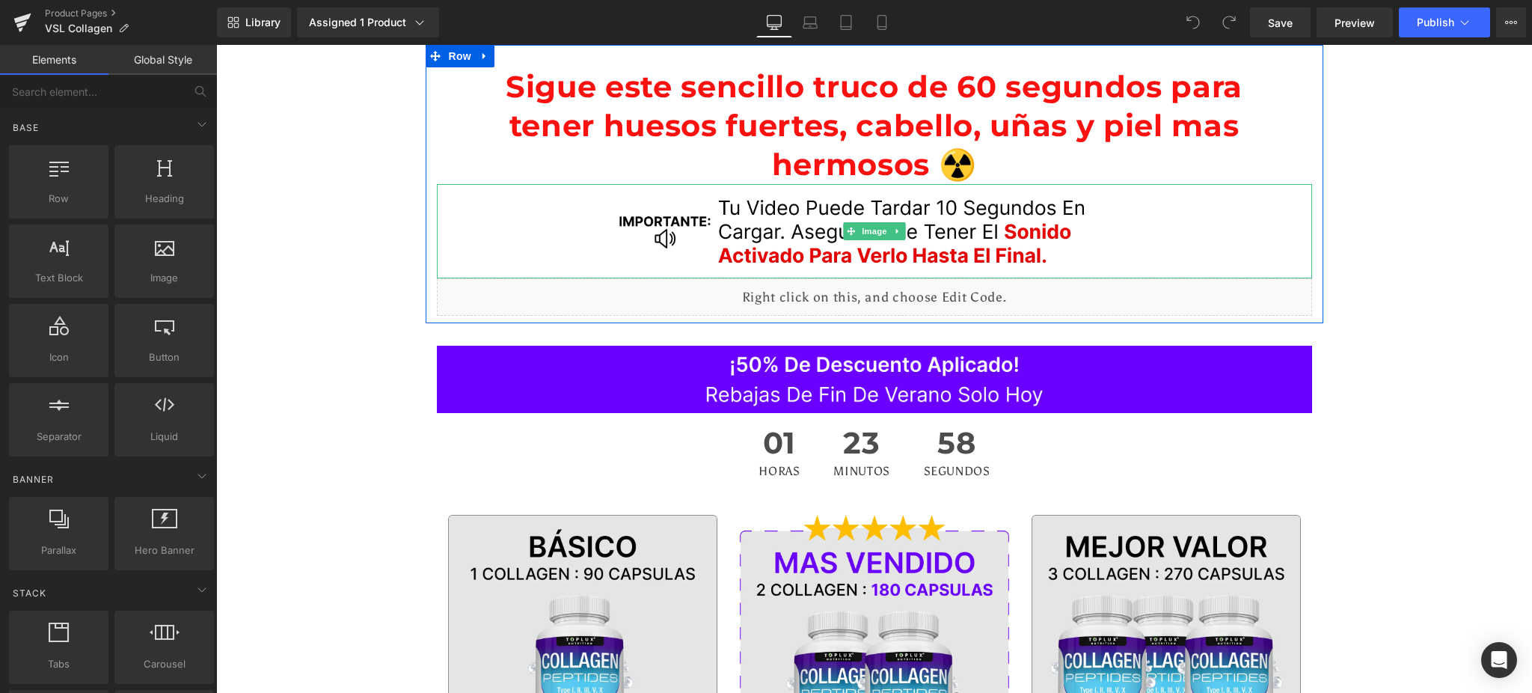
click at [917, 227] on img at bounding box center [874, 231] width 534 height 94
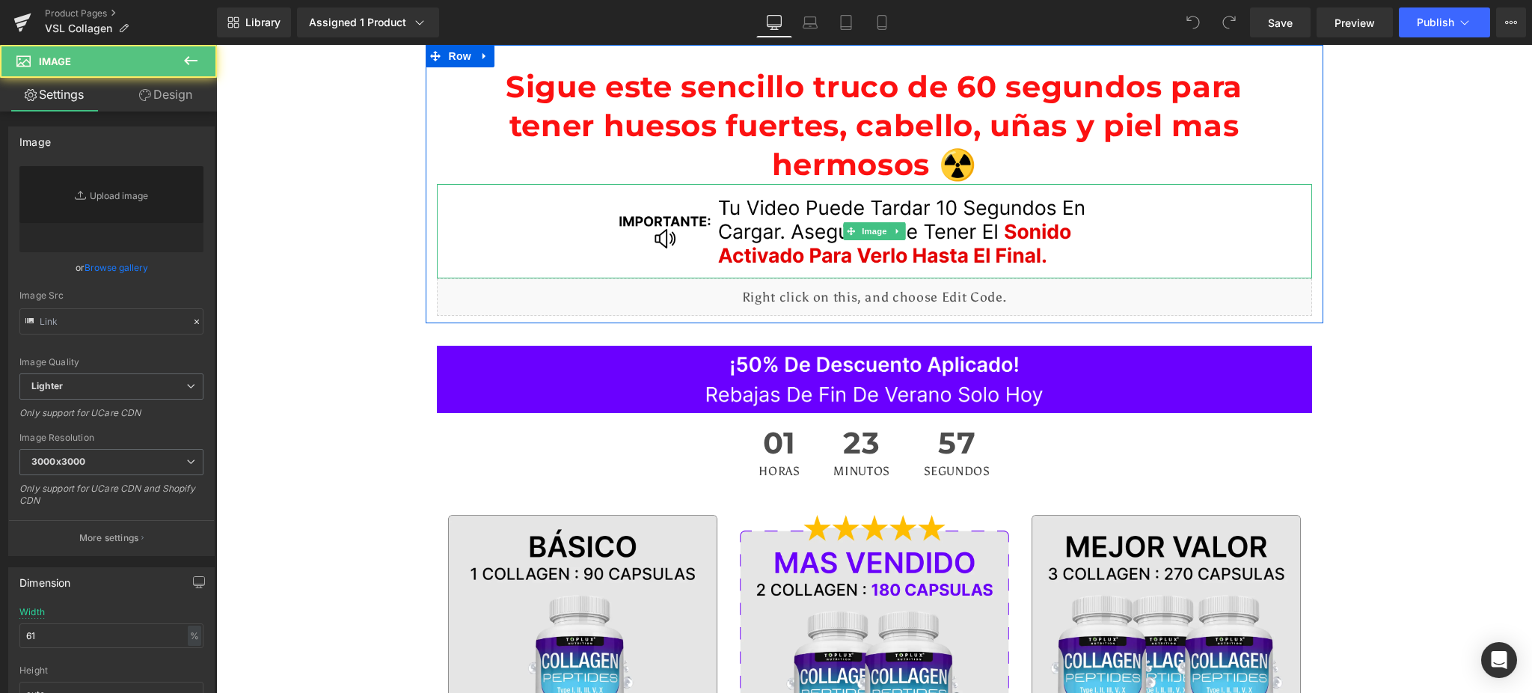
type input "https://ucarecdn.com/39efe755-f5e9-43df-8610-ed1c634d13d1/-/format/auto/-/previ…"
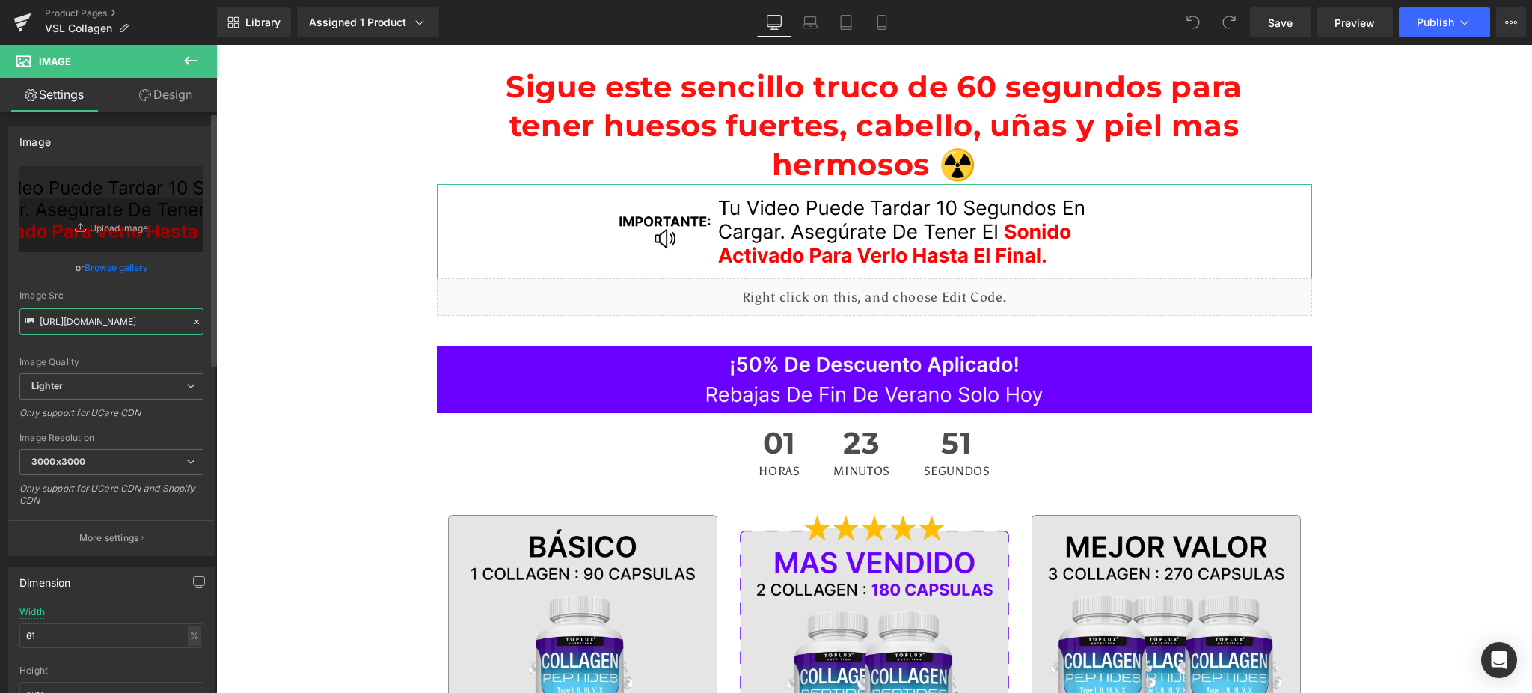
click at [111, 322] on input "https://ucarecdn.com/39efe755-f5e9-43df-8610-ed1c634d13d1/-/format/auto/-/previ…" at bounding box center [111, 321] width 184 height 26
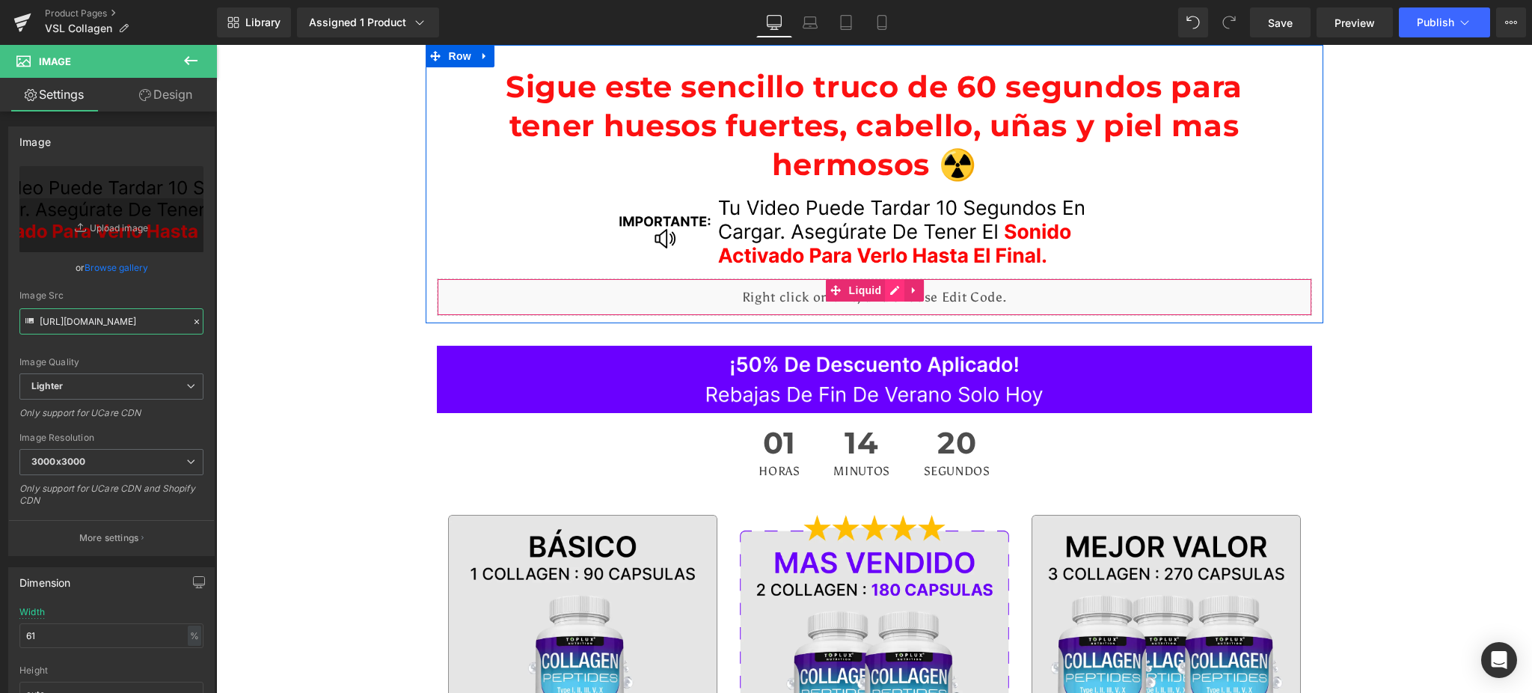
click at [888, 293] on div "Liquid" at bounding box center [874, 296] width 875 height 37
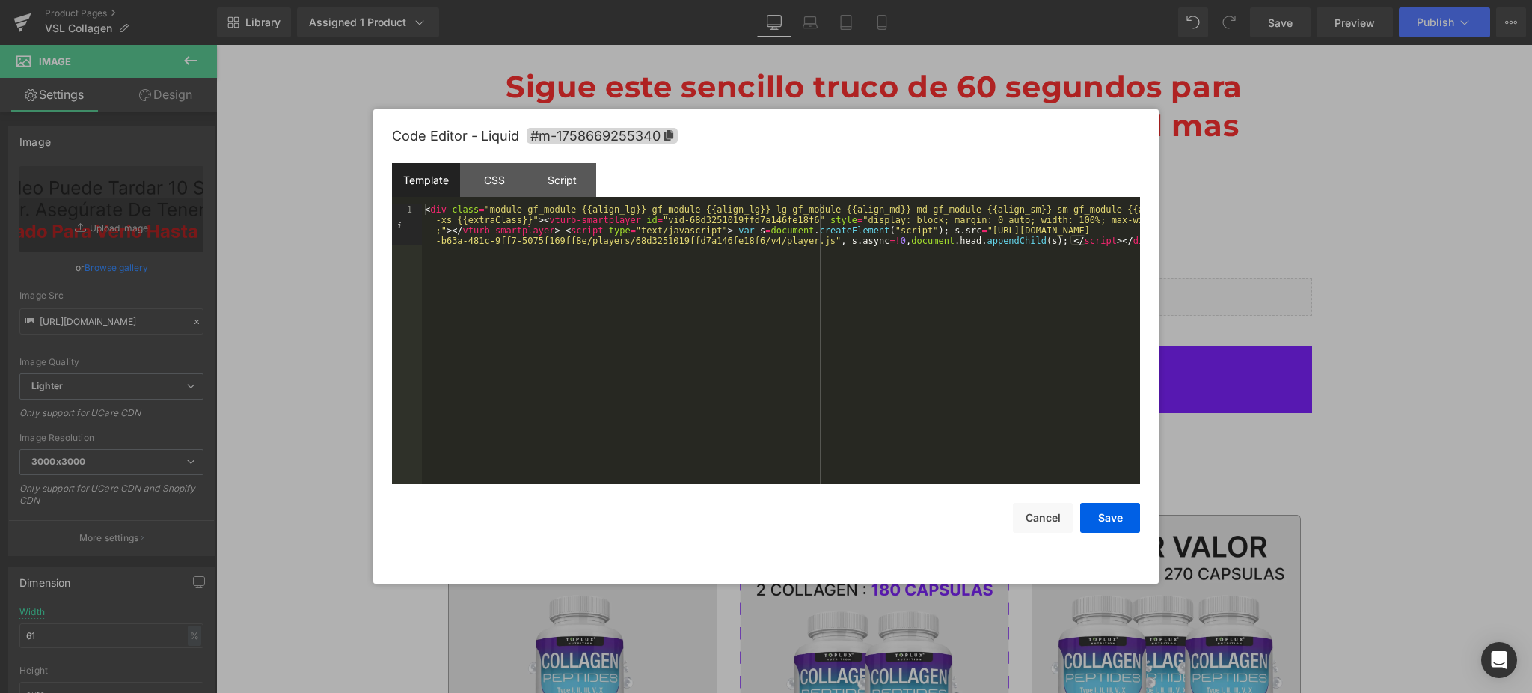
click at [1199, 296] on div at bounding box center [766, 346] width 1532 height 693
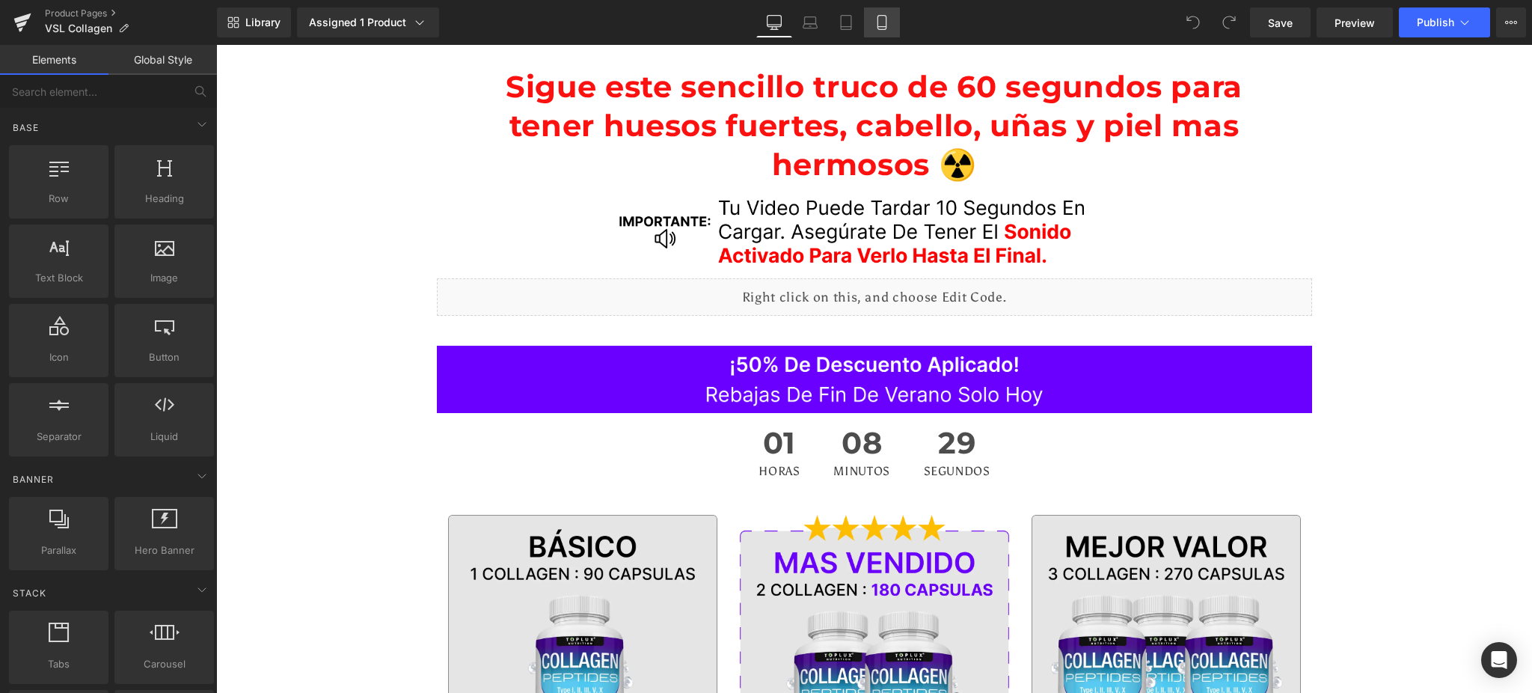
click at [877, 20] on icon at bounding box center [881, 23] width 8 height 14
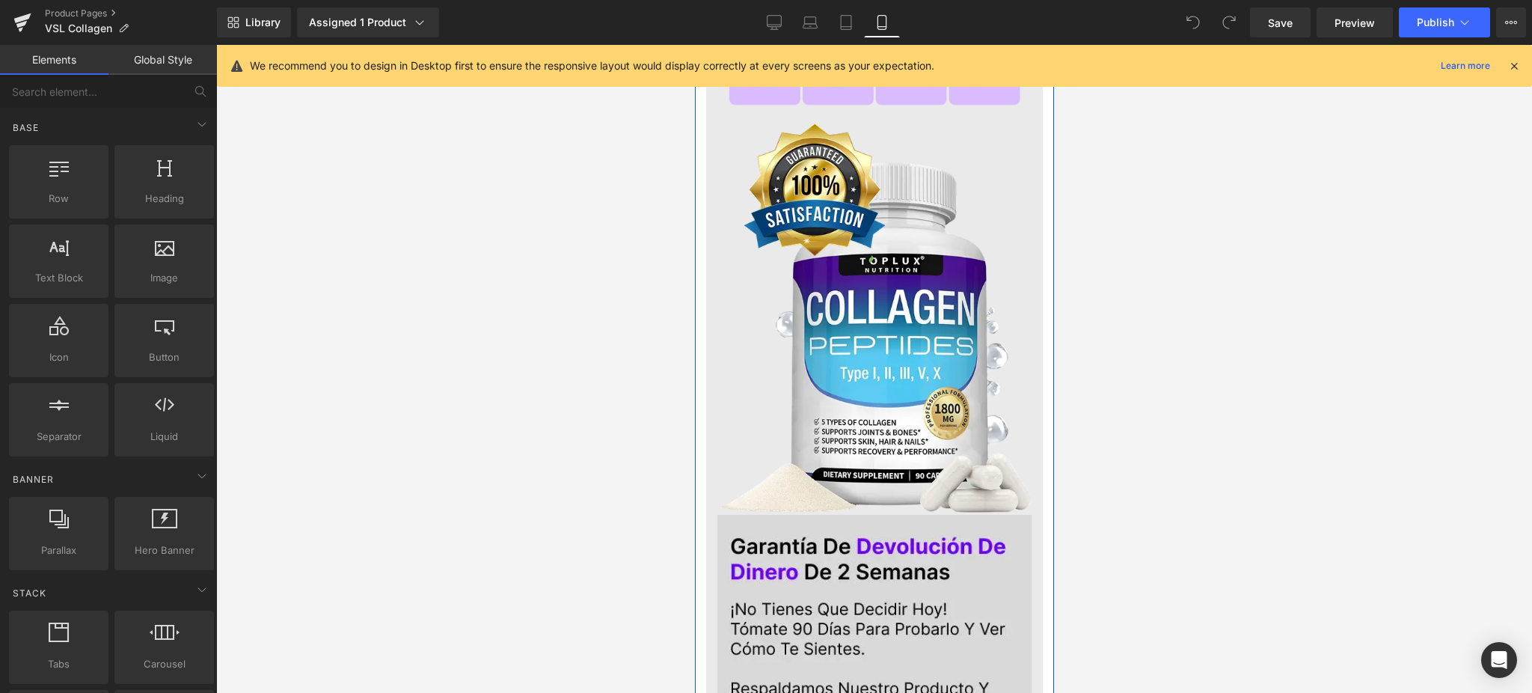
scroll to position [2593, 0]
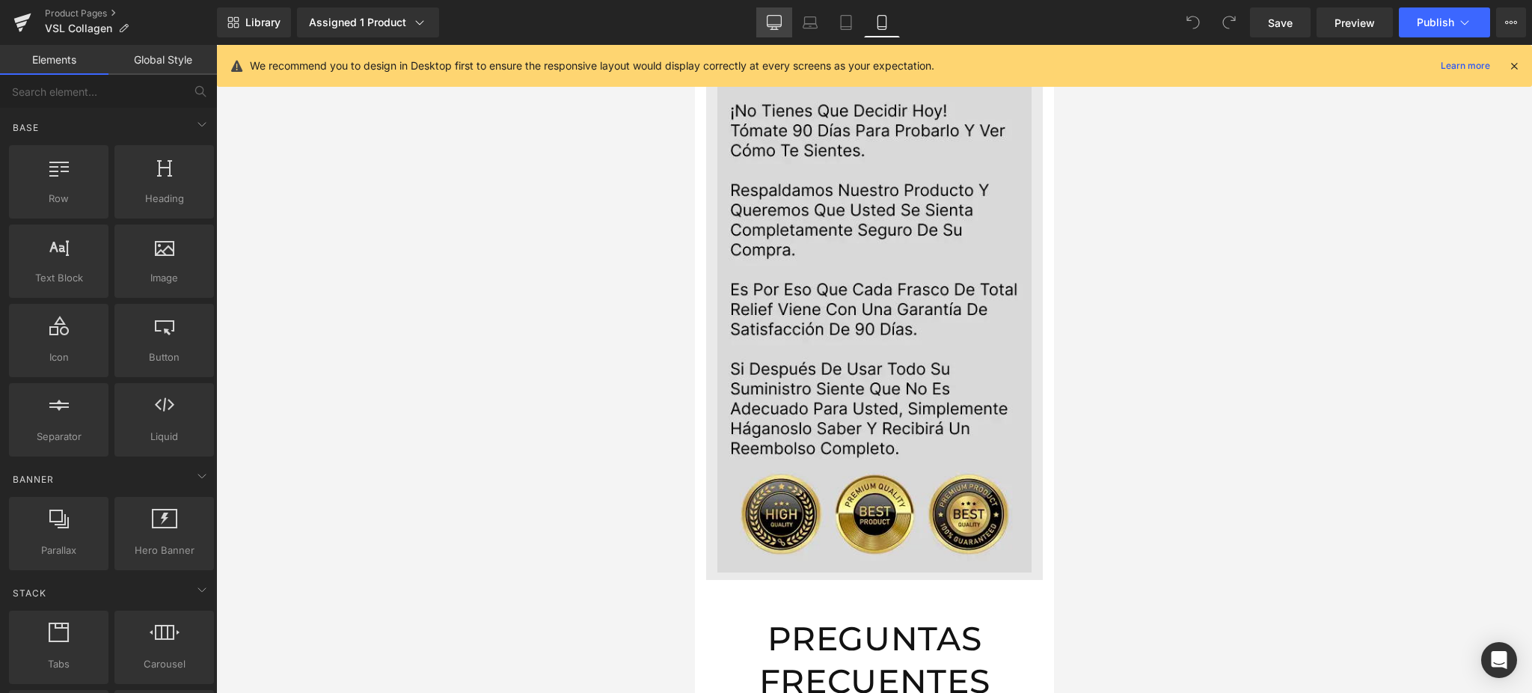
click at [779, 11] on link "Desktop" at bounding box center [774, 22] width 36 height 30
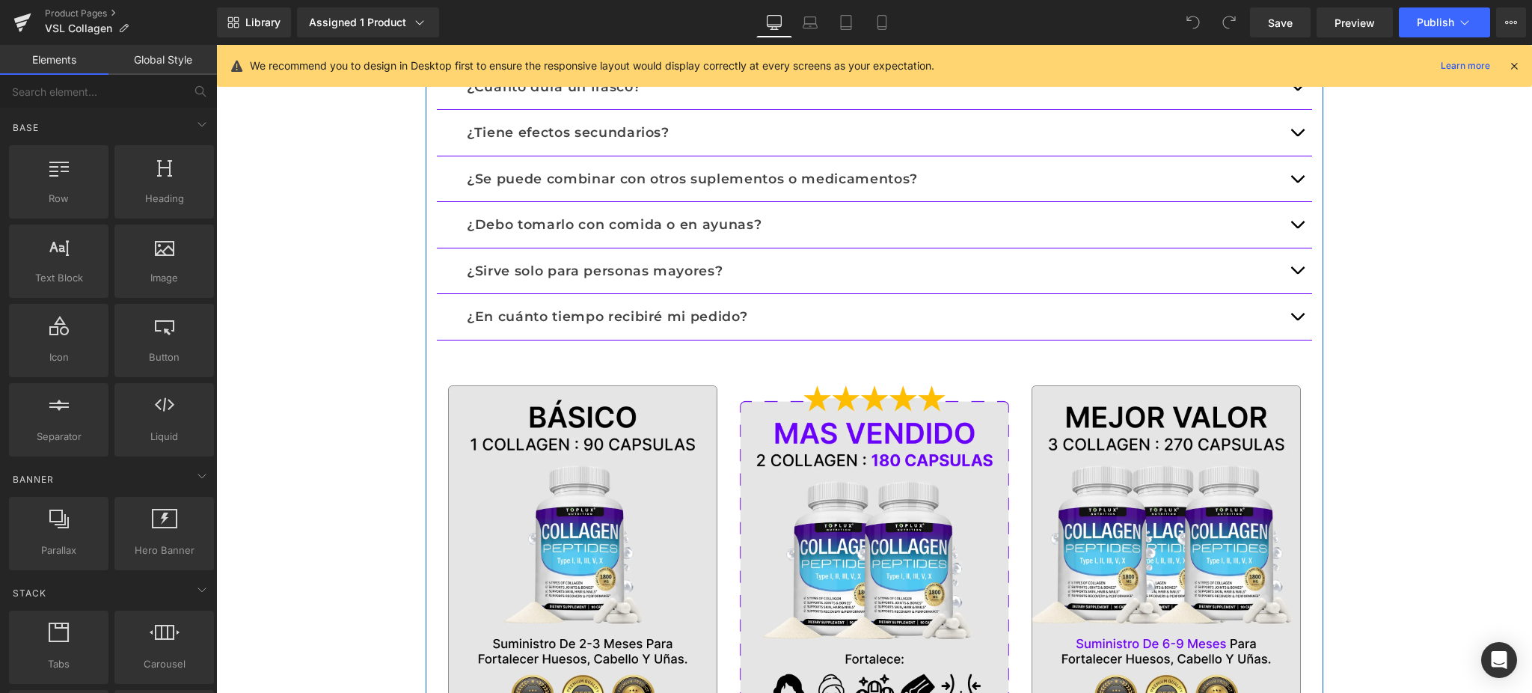
scroll to position [2732, 0]
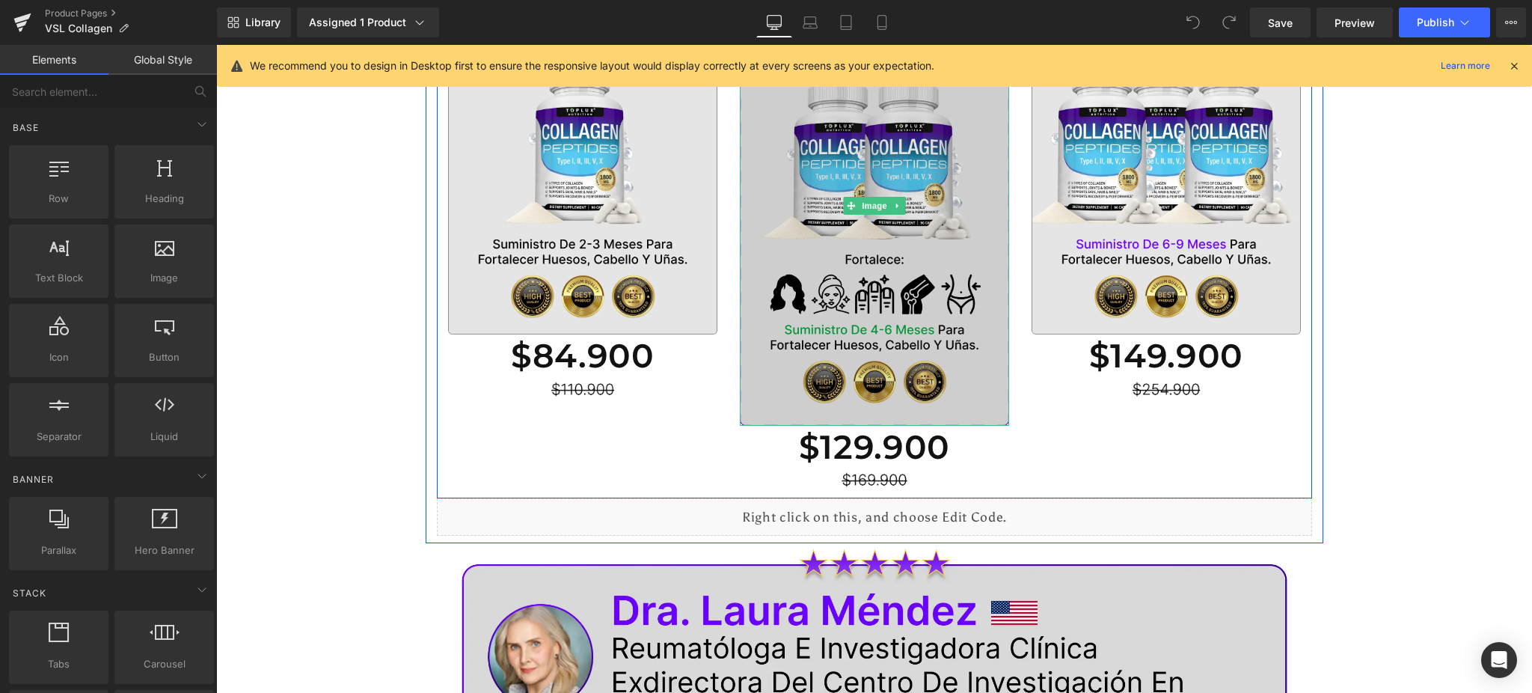
click at [821, 306] on img at bounding box center [873, 205] width 269 height 440
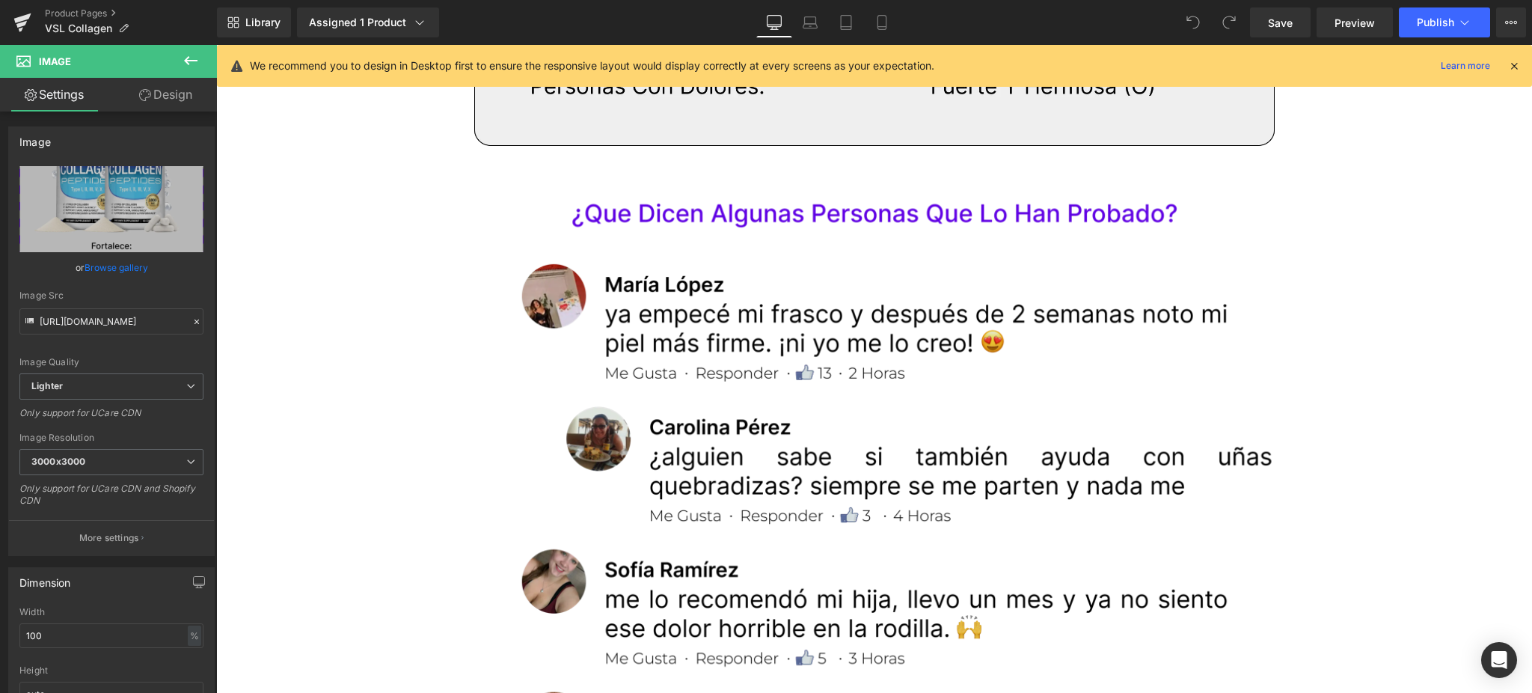
scroll to position [3929, 0]
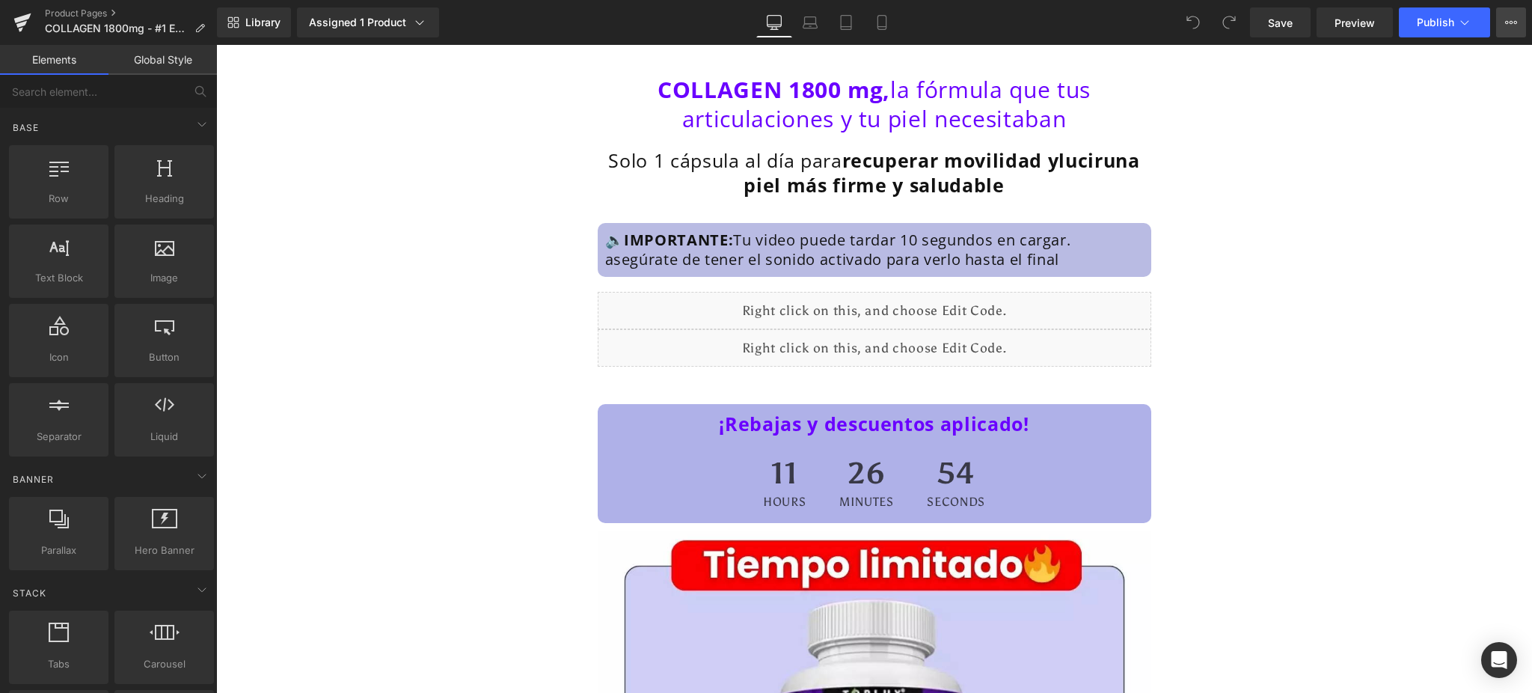
click at [1514, 29] on button "View Live Page View with current Template Save Template to Library Schedule Pub…" at bounding box center [1511, 22] width 30 height 30
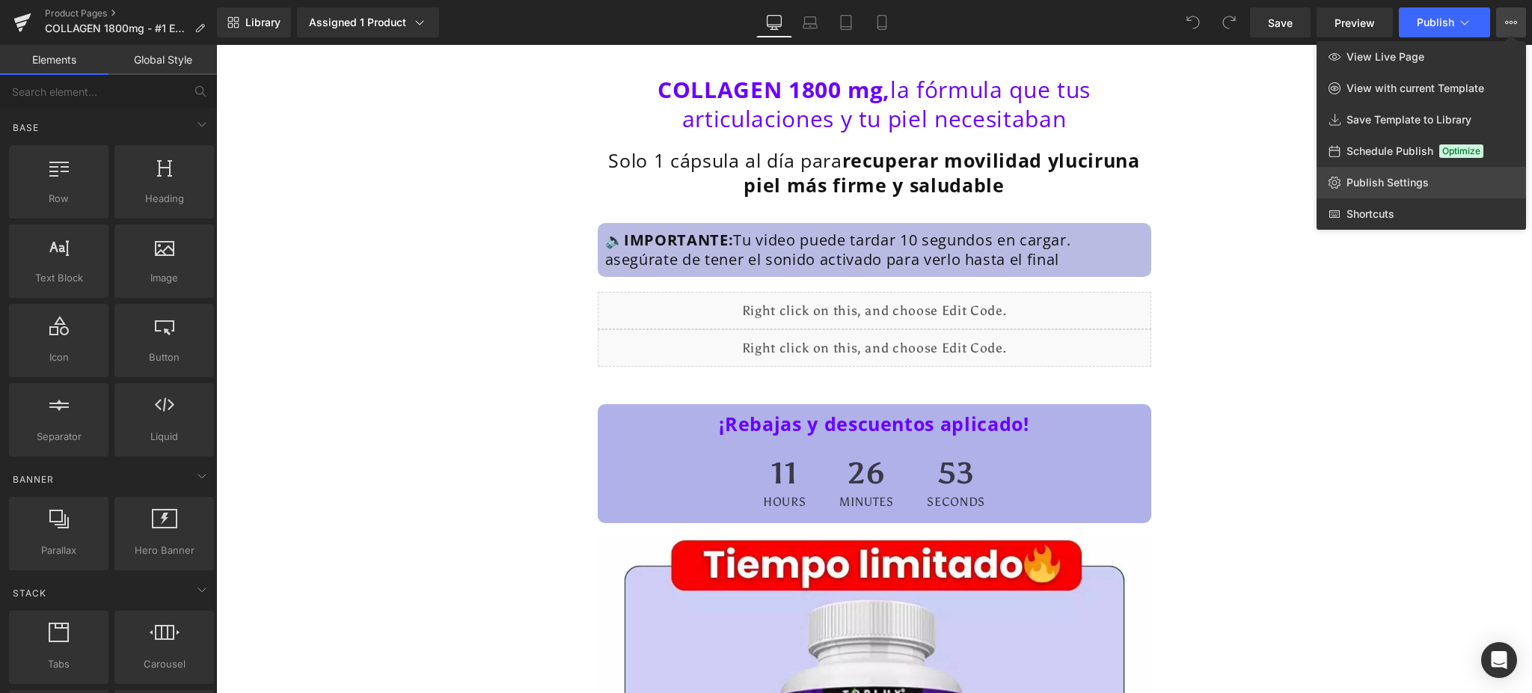
click at [1478, 189] on link "Publish Settings" at bounding box center [1421, 182] width 209 height 31
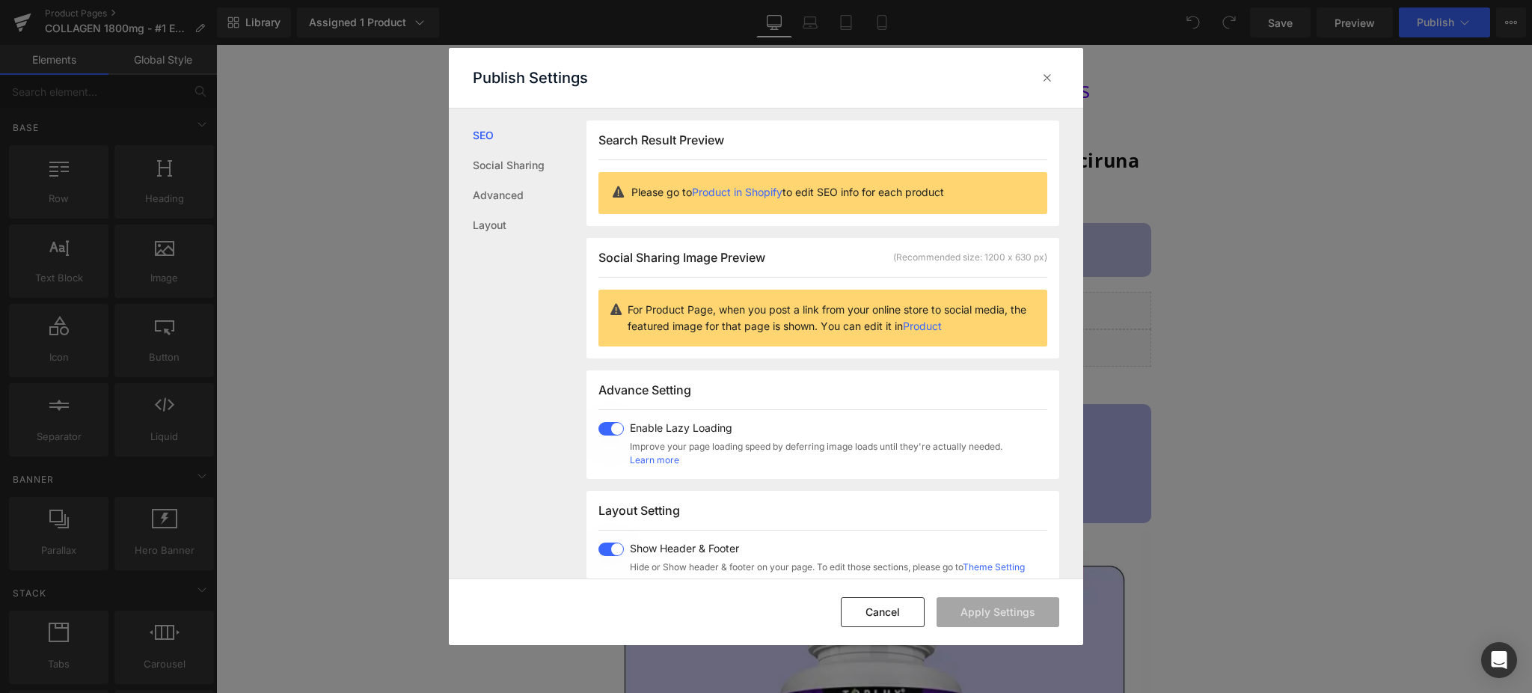
scroll to position [1, 0]
click at [618, 429] on span at bounding box center [610, 427] width 25 height 13
click at [613, 545] on span at bounding box center [610, 548] width 25 height 13
click at [1001, 612] on button "Apply Settings" at bounding box center [998, 612] width 123 height 30
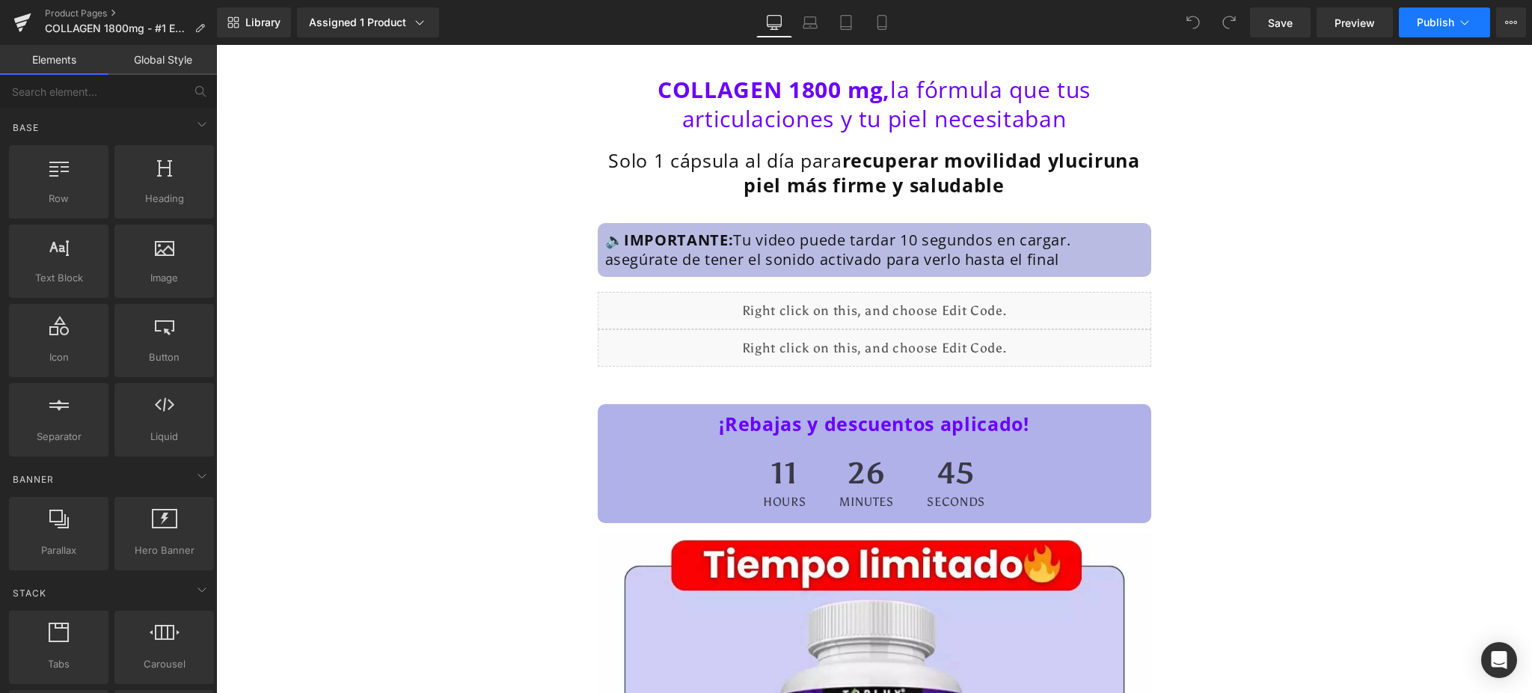
click at [1445, 35] on button "Publish" at bounding box center [1444, 22] width 91 height 30
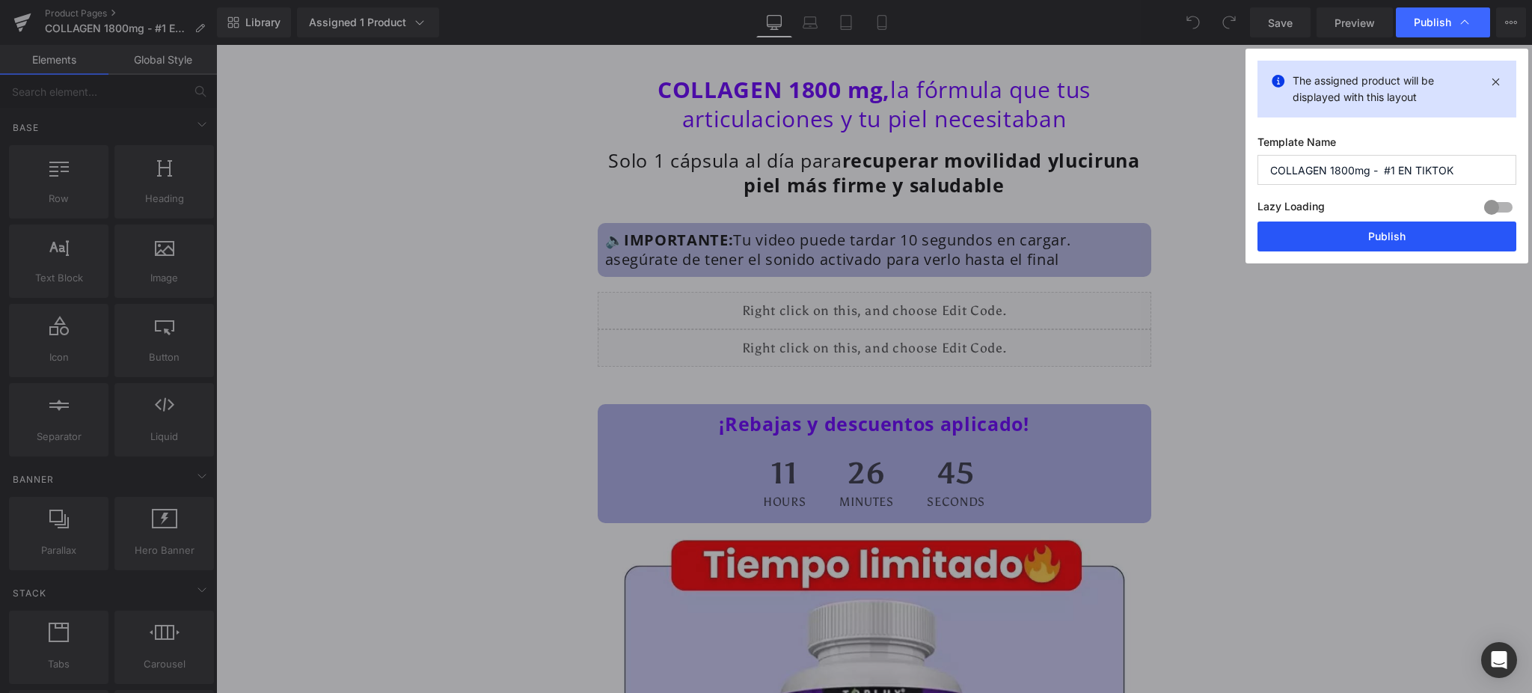
click at [1406, 247] on button "Publish" at bounding box center [1387, 236] width 259 height 30
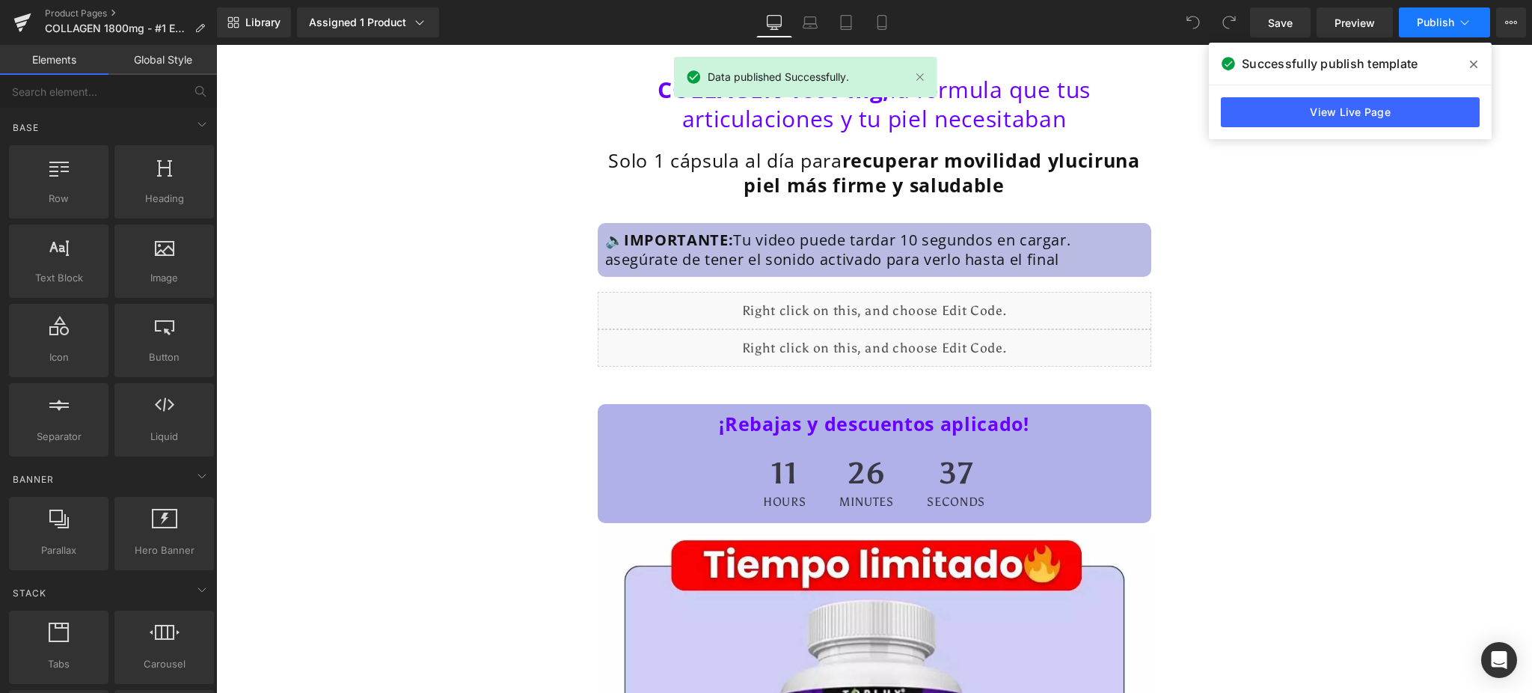
click at [1476, 22] on button "Publish" at bounding box center [1444, 22] width 91 height 30
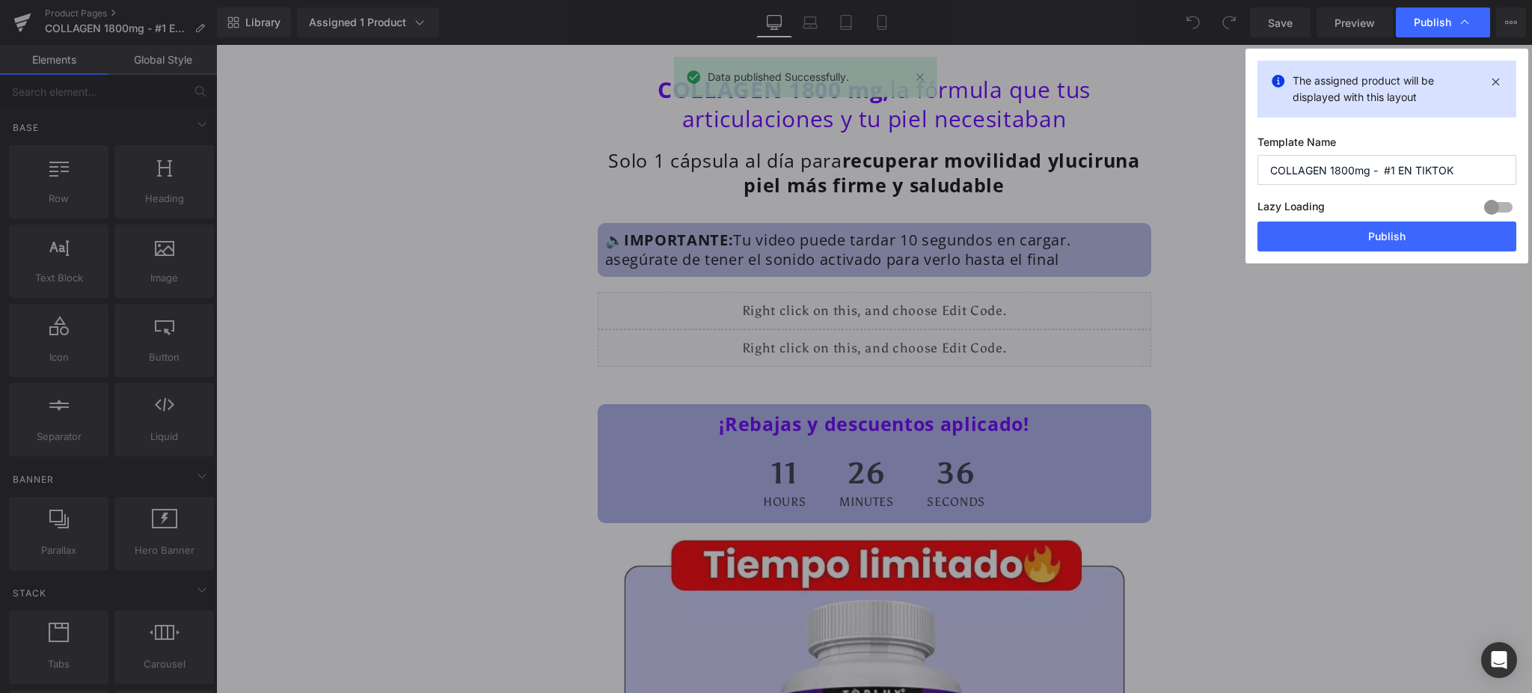
click at [1503, 205] on div at bounding box center [1498, 207] width 36 height 24
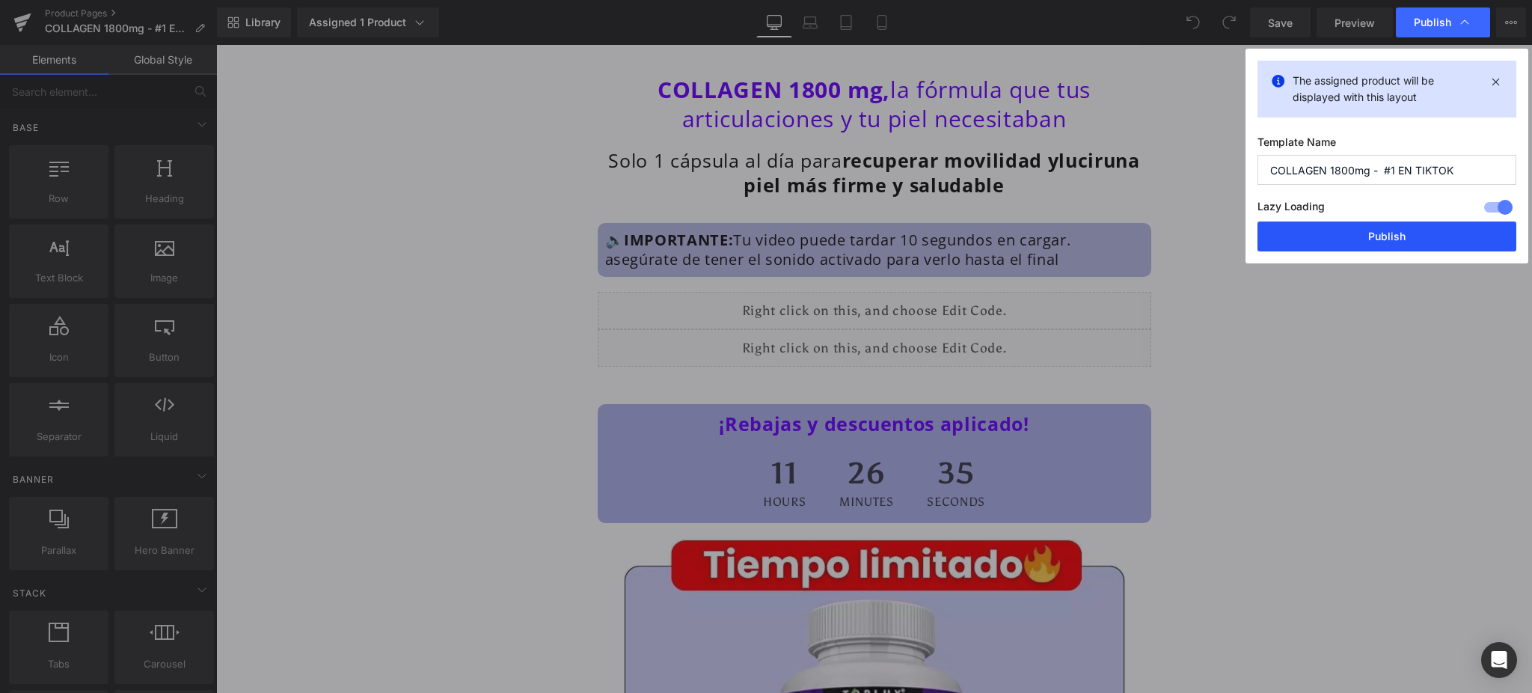
drag, startPoint x: 1458, startPoint y: 234, endPoint x: 1220, endPoint y: 222, distance: 238.2
click at [1458, 234] on button "Publish" at bounding box center [1387, 236] width 259 height 30
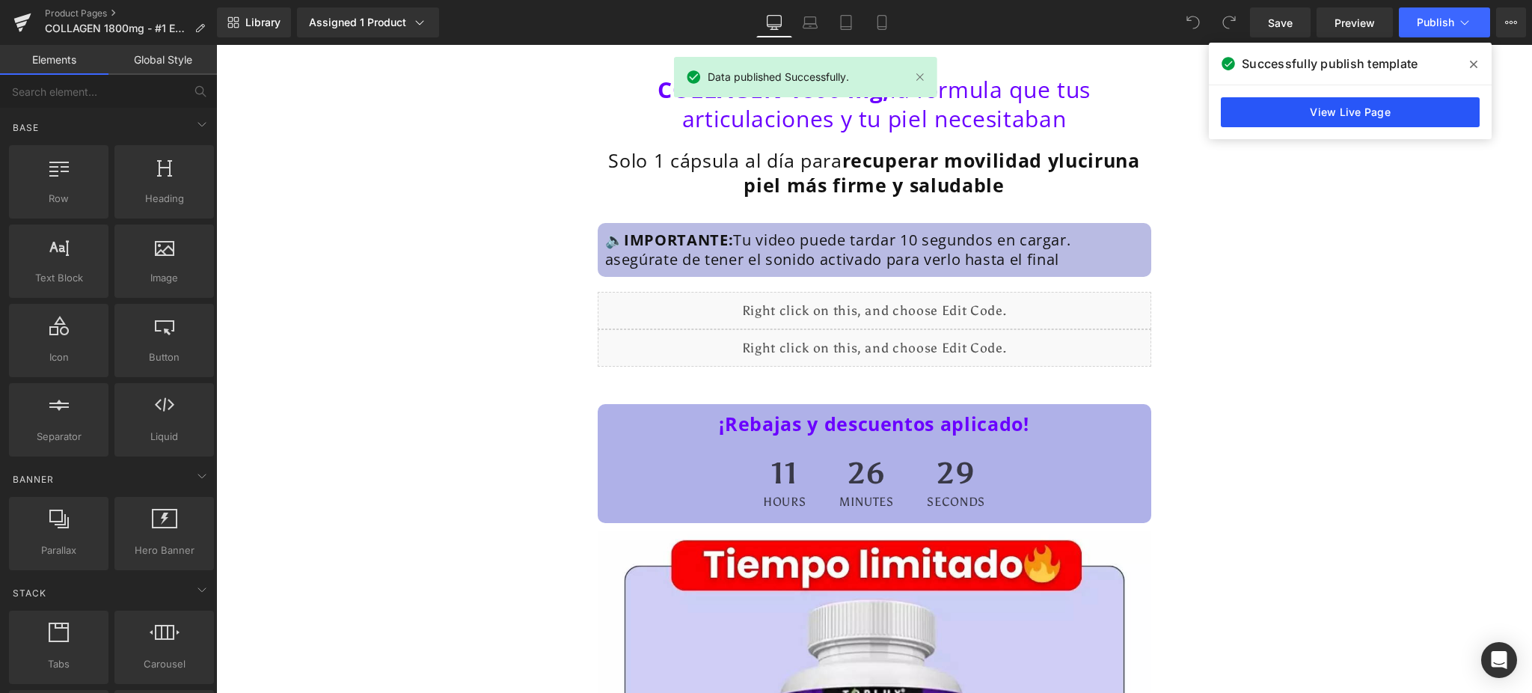
click at [1341, 108] on link "View Live Page" at bounding box center [1350, 112] width 259 height 30
